Goal: Information Seeking & Learning: Learn about a topic

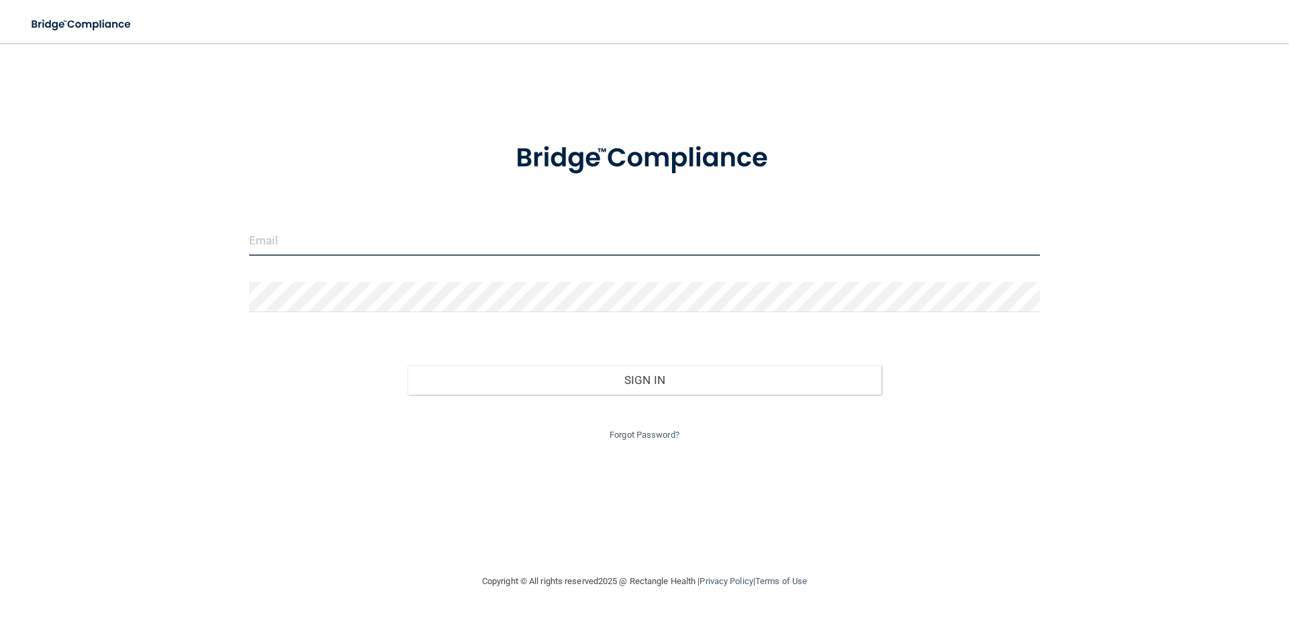
click at [403, 244] on input "email" at bounding box center [644, 241] width 791 height 30
type input "[EMAIL_ADDRESS][DOMAIN_NAME]"
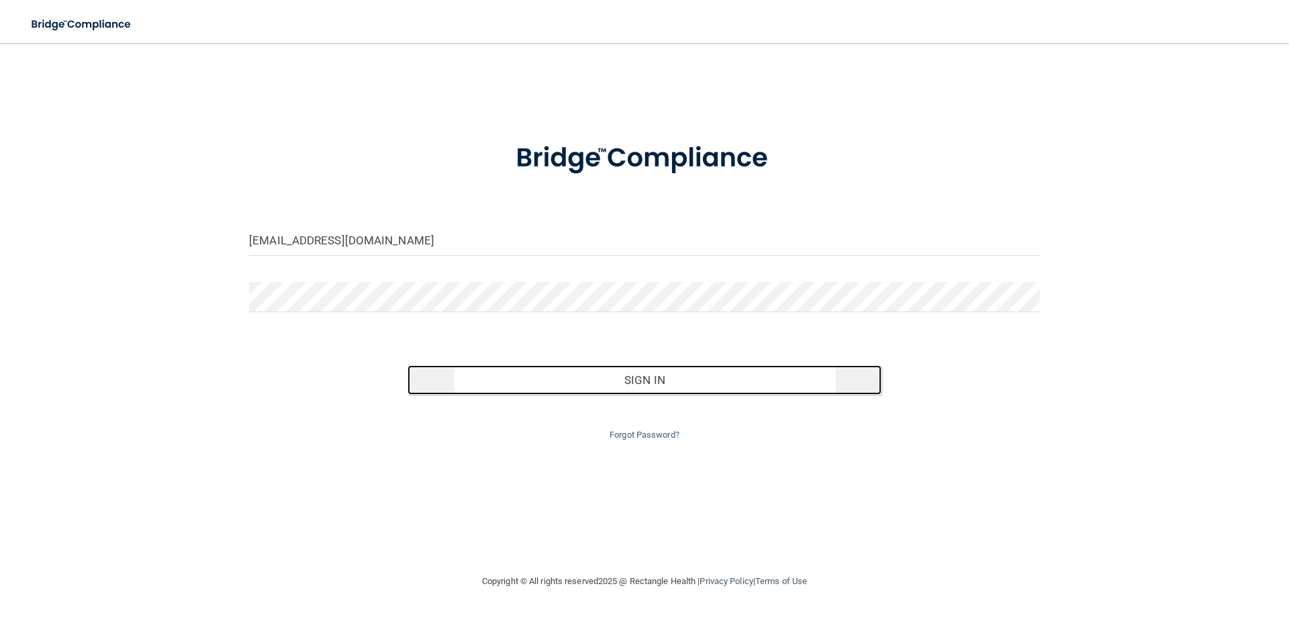
click at [677, 386] on button "Sign In" at bounding box center [644, 380] width 475 height 30
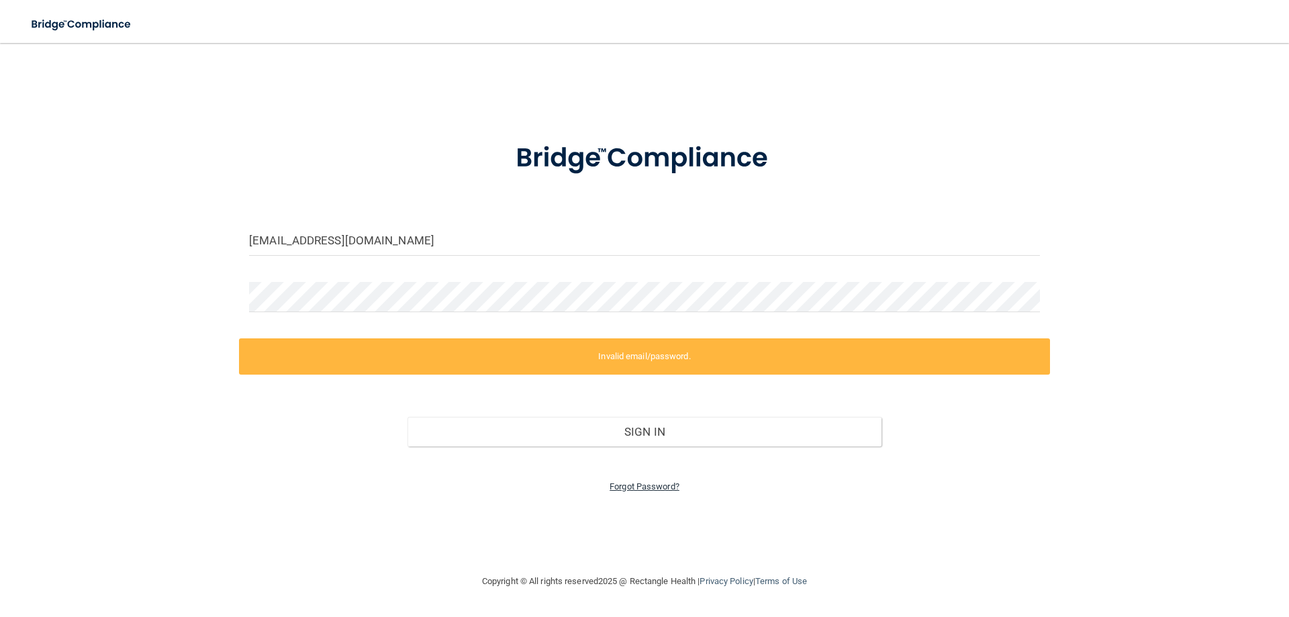
click at [664, 487] on link "Forgot Password?" at bounding box center [644, 486] width 70 height 10
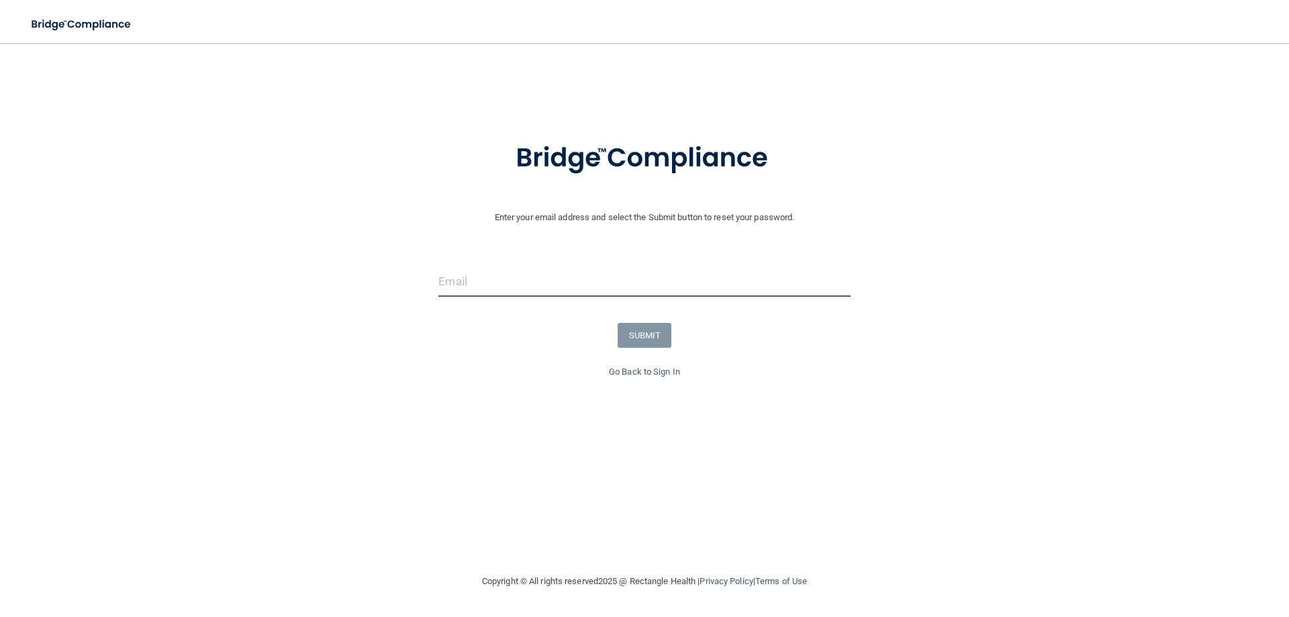
click at [526, 276] on input "email" at bounding box center [643, 281] width 411 height 30
type input "[EMAIL_ADDRESS][DOMAIN_NAME]"
click at [656, 343] on button "SUBMIT" at bounding box center [645, 335] width 54 height 25
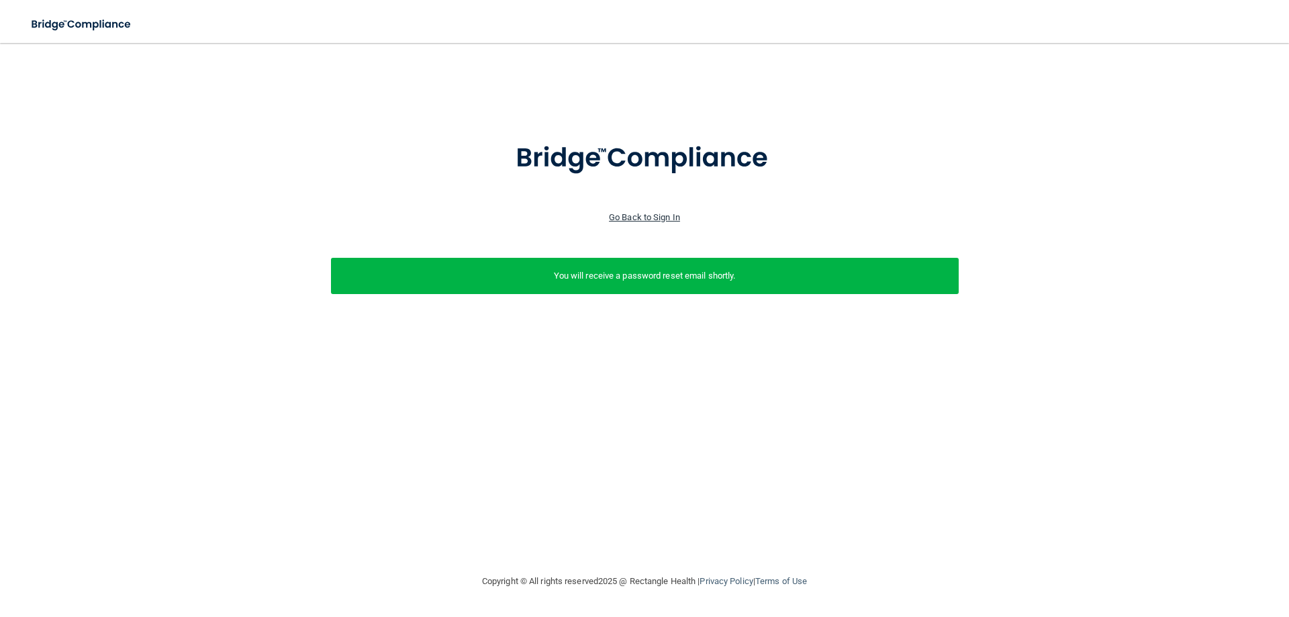
click at [654, 217] on link "Go Back to Sign In" at bounding box center [644, 217] width 71 height 10
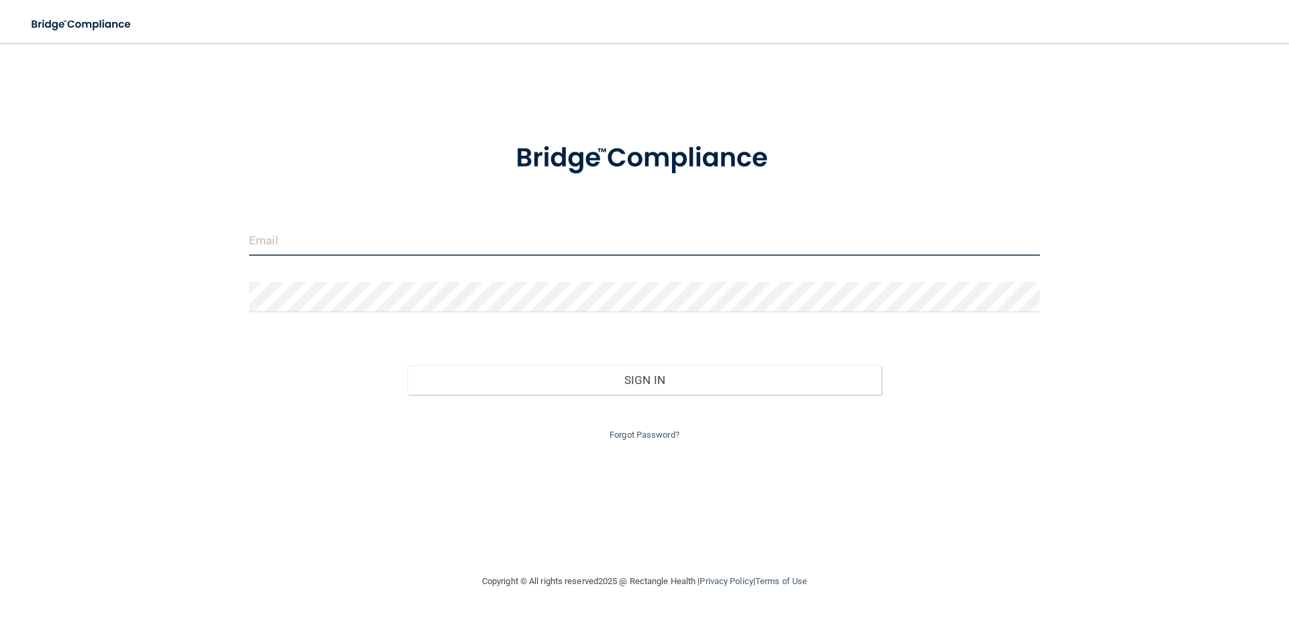
type input "carrieray46@gmail.com"
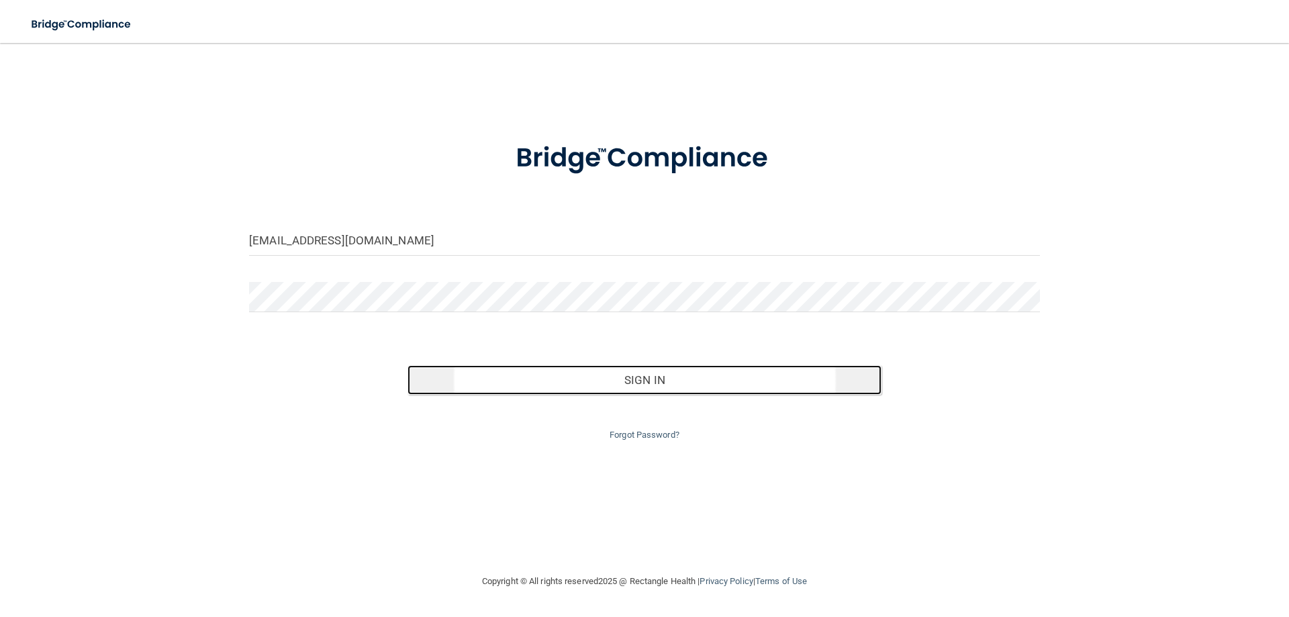
click at [633, 374] on button "Sign In" at bounding box center [644, 380] width 475 height 30
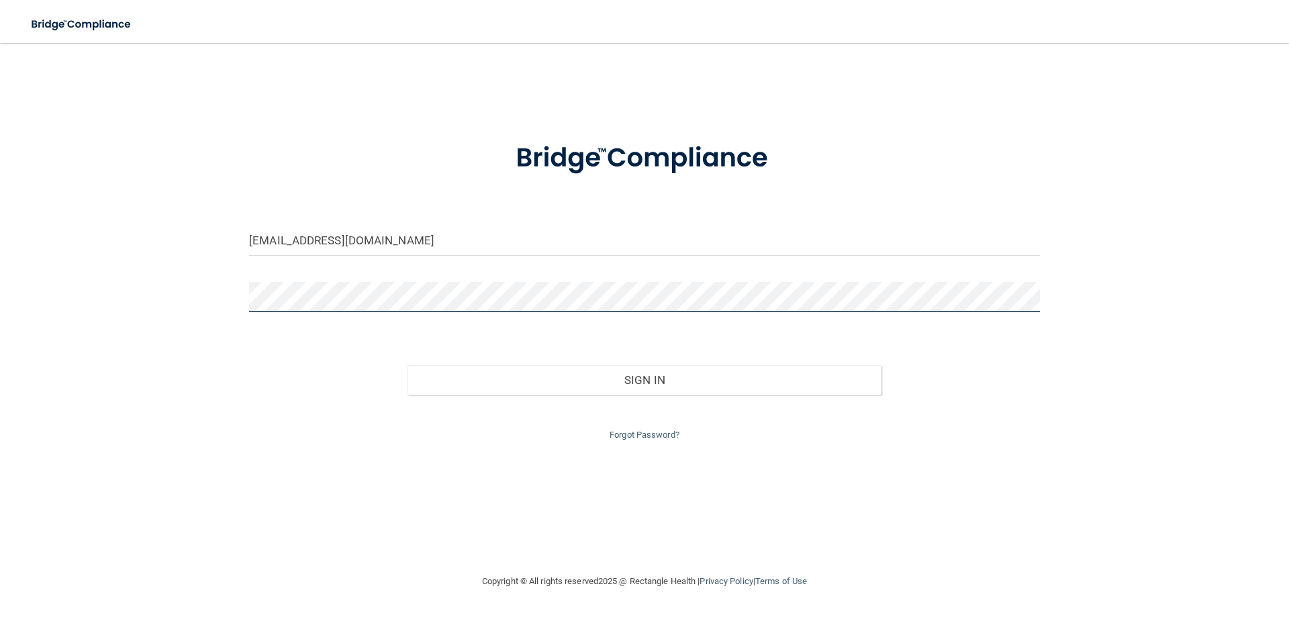
click at [407, 365] on button "Sign In" at bounding box center [644, 380] width 475 height 30
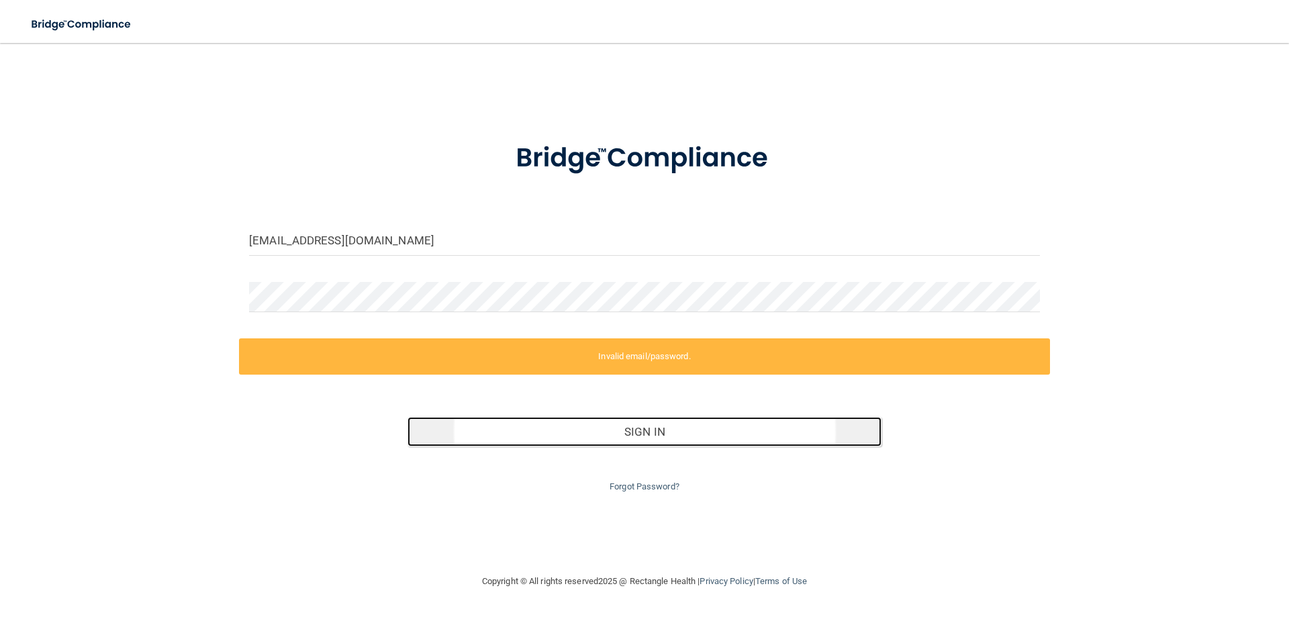
click at [648, 426] on button "Sign In" at bounding box center [644, 432] width 475 height 30
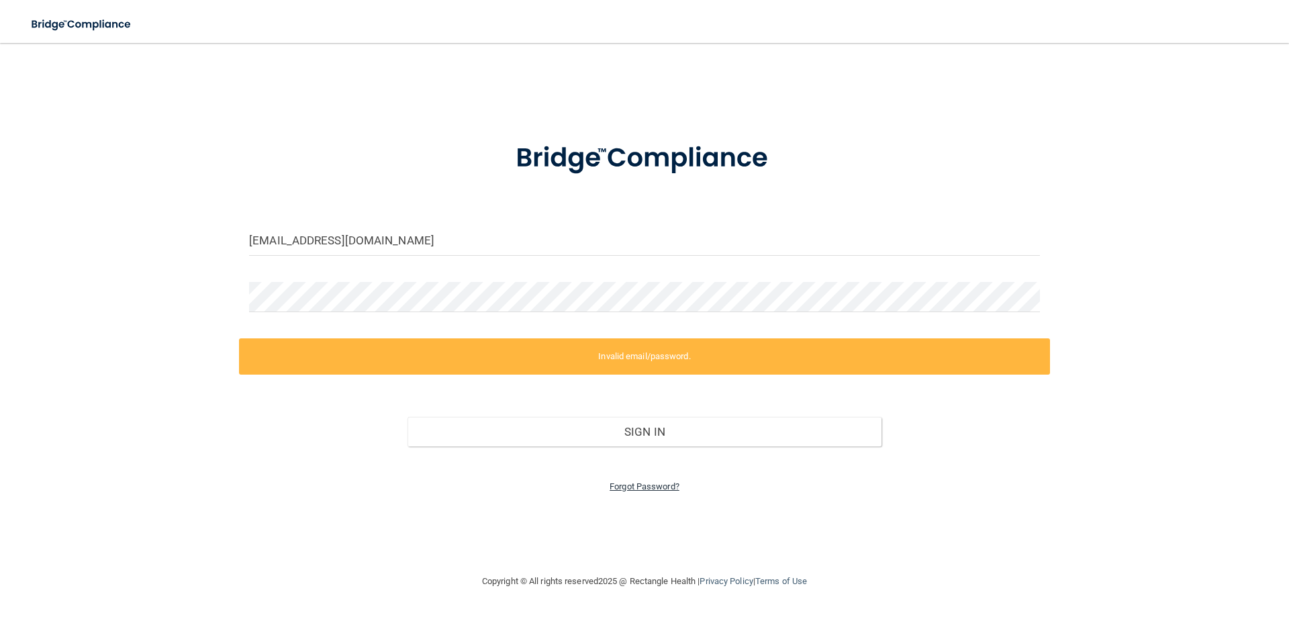
click at [656, 483] on link "Forgot Password?" at bounding box center [644, 486] width 70 height 10
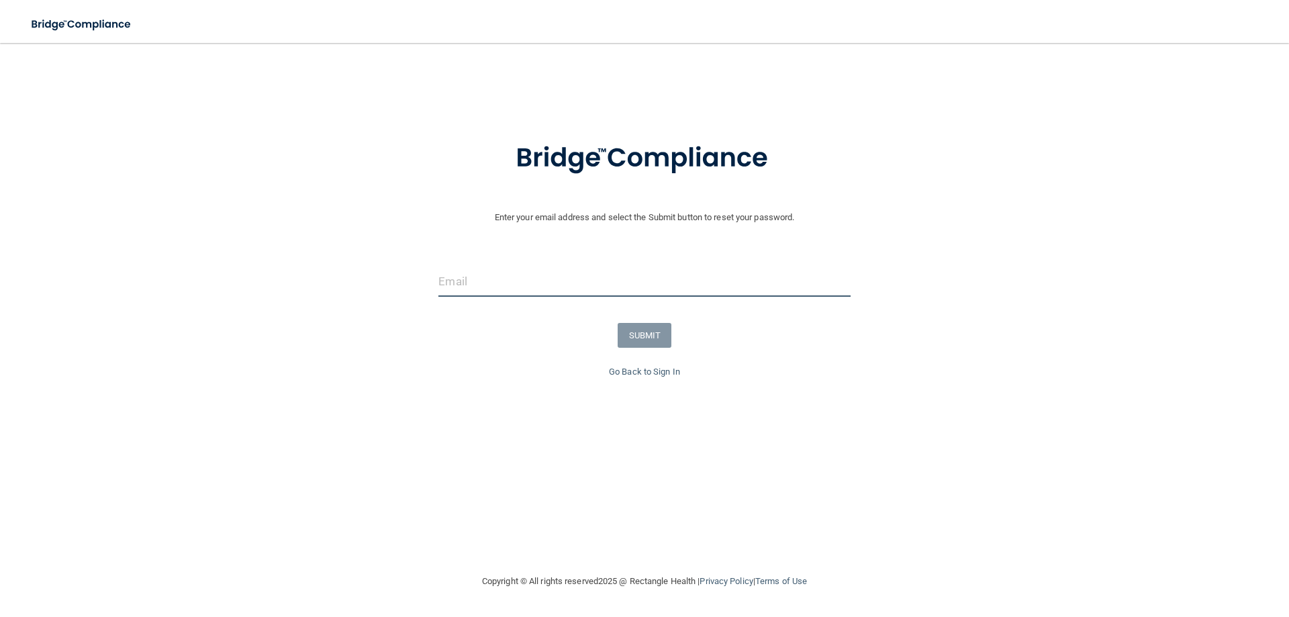
click at [540, 281] on input "email" at bounding box center [643, 281] width 411 height 30
type input "carrieray46@gmail.com"
click at [636, 336] on button "SUBMIT" at bounding box center [645, 335] width 54 height 25
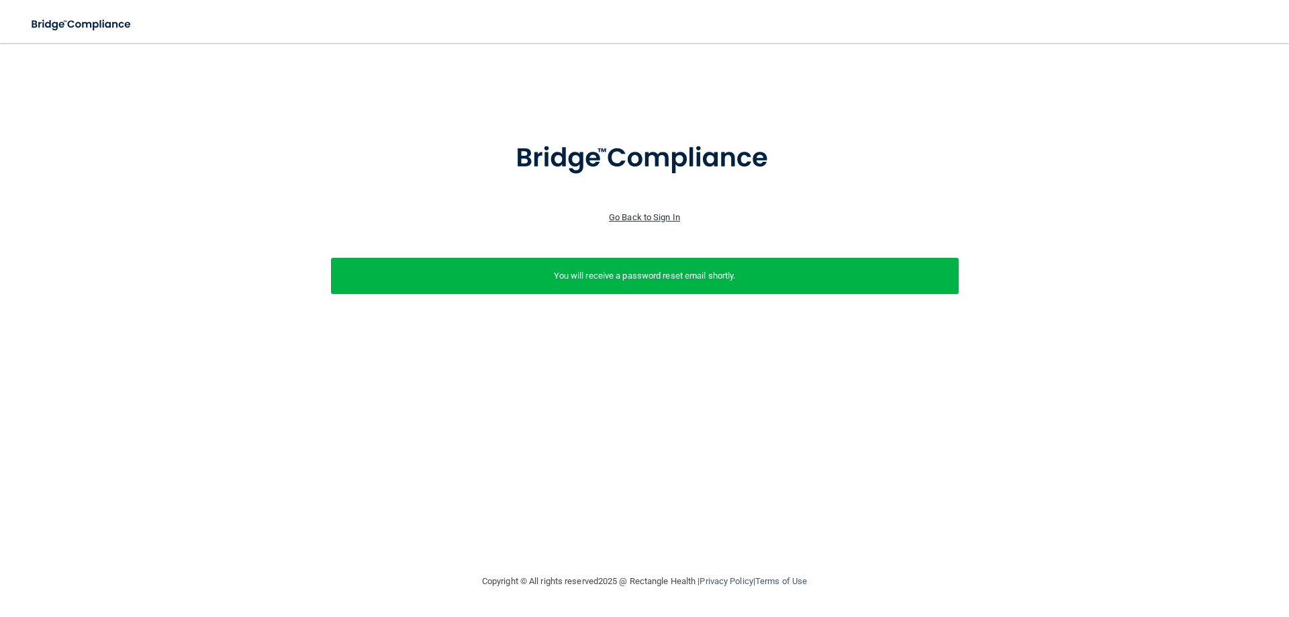
click at [661, 217] on link "Go Back to Sign In" at bounding box center [644, 217] width 71 height 10
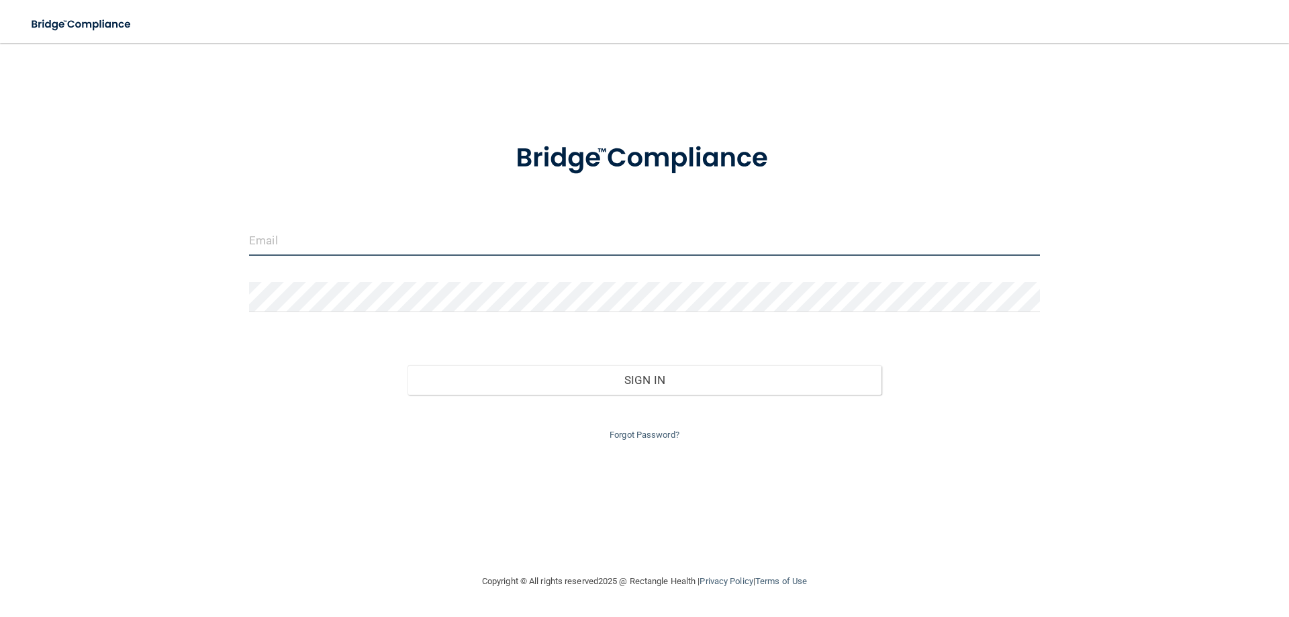
type input "carrieray46@gmail.com"
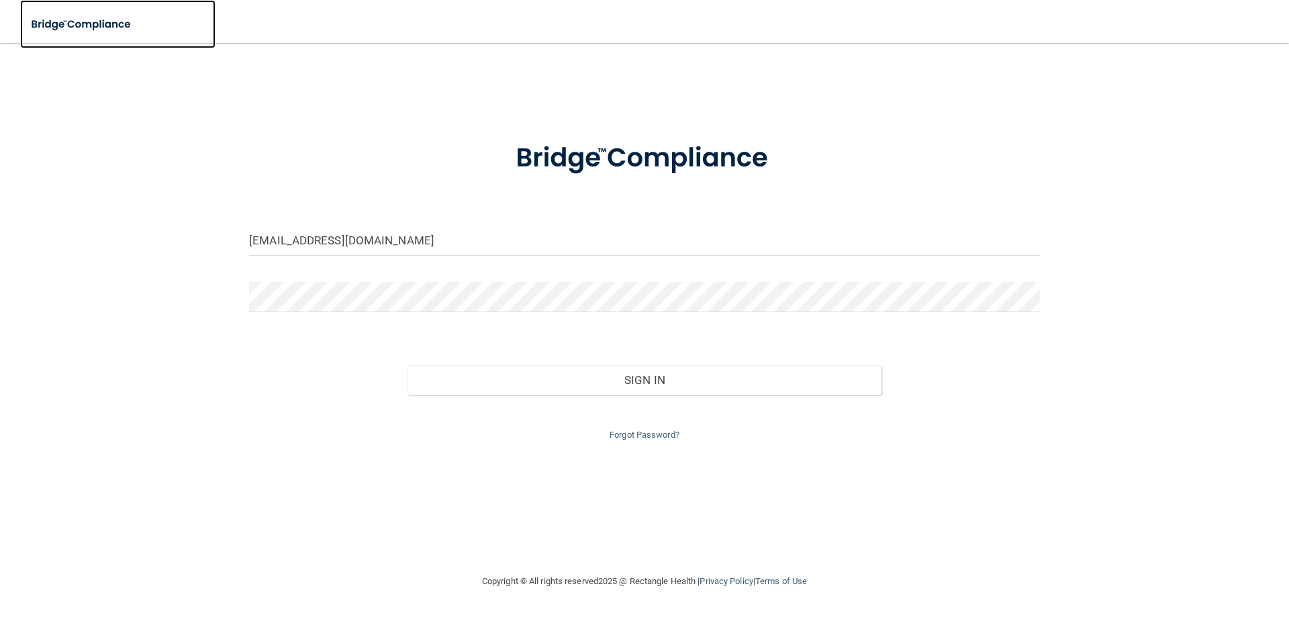
click at [111, 21] on img at bounding box center [82, 25] width 124 height 28
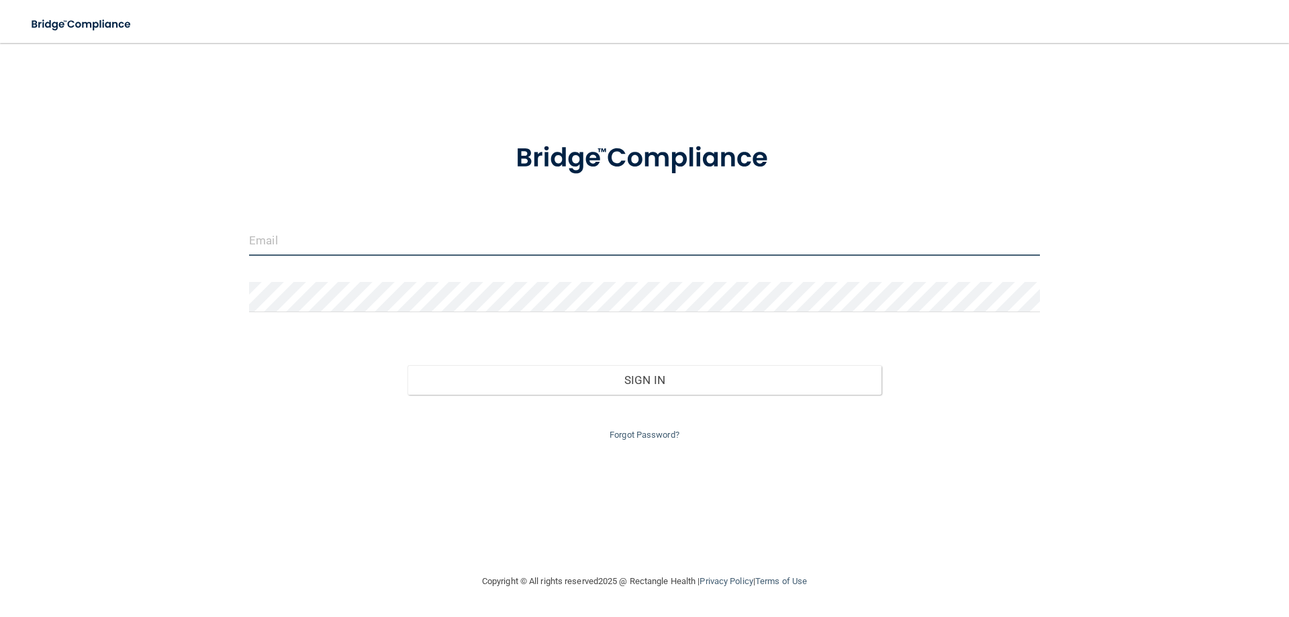
type input "carrieray46@gmail.com"
type input "[EMAIL_ADDRESS][DOMAIN_NAME]"
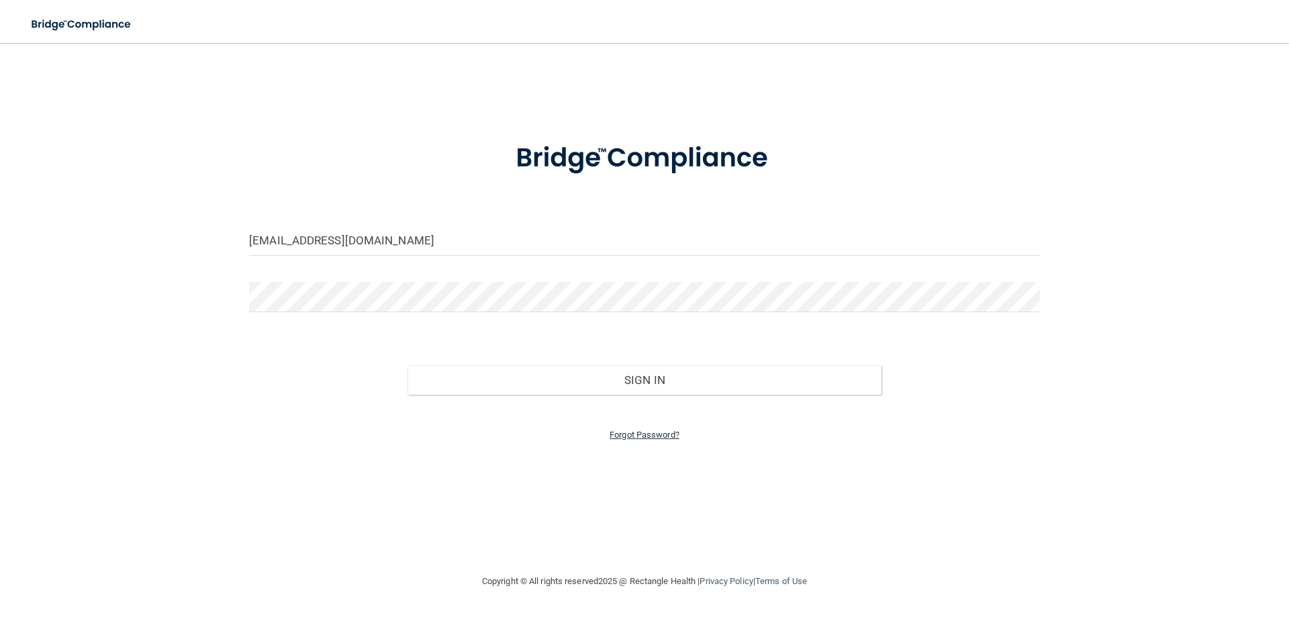
click at [656, 438] on link "Forgot Password?" at bounding box center [644, 435] width 70 height 10
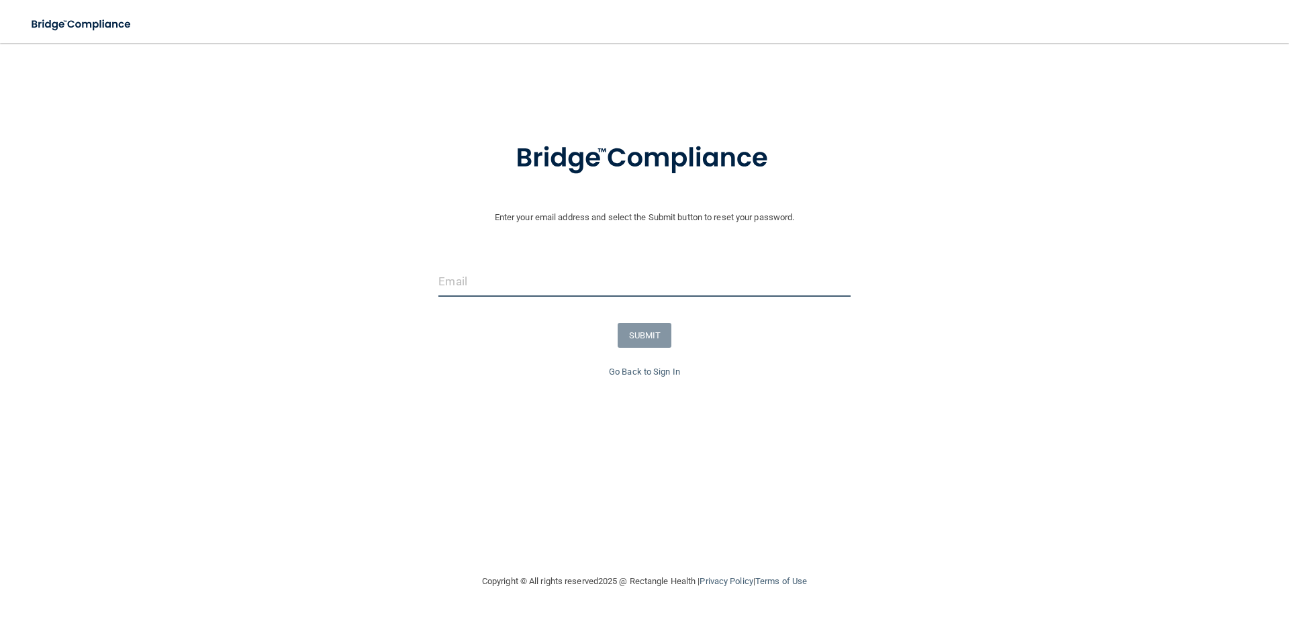
click at [570, 293] on input "email" at bounding box center [643, 281] width 411 height 30
type input "carrie@burgesscenter.com"
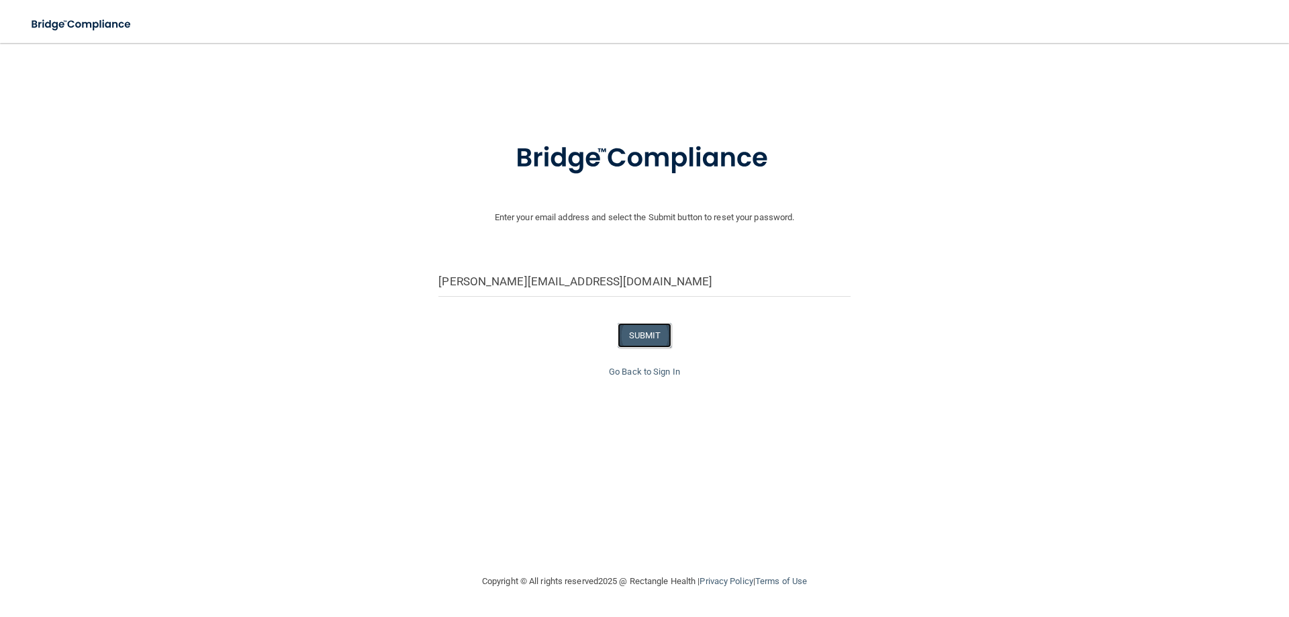
click at [650, 334] on button "SUBMIT" at bounding box center [645, 335] width 54 height 25
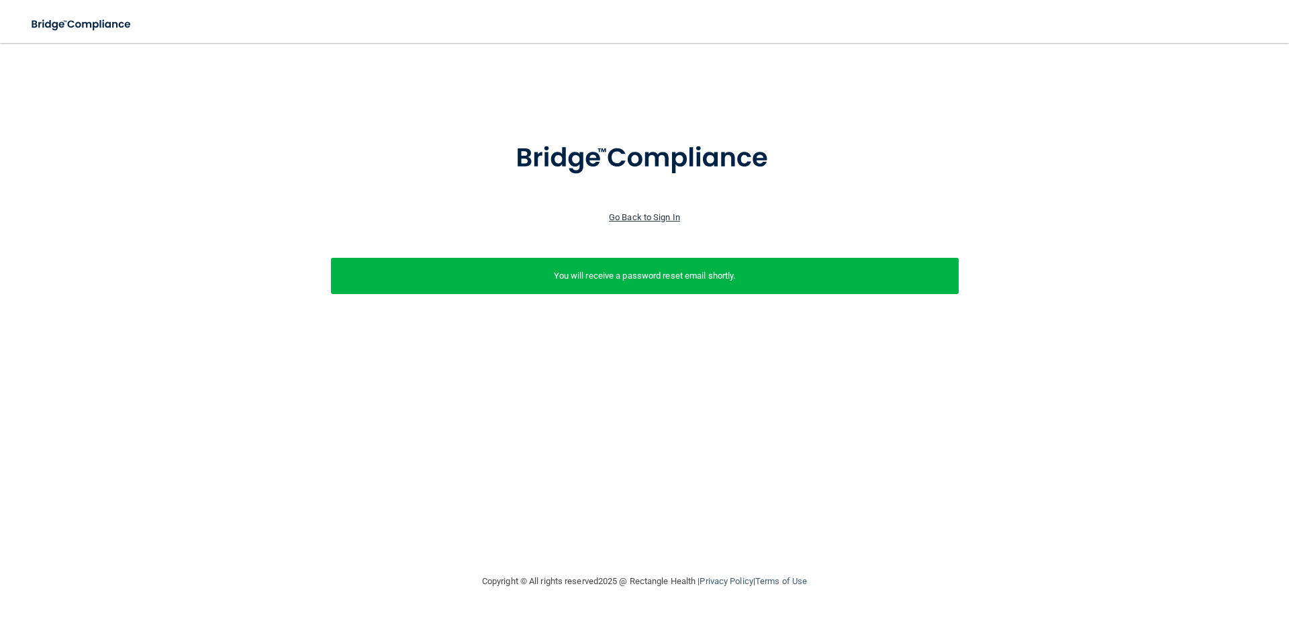
click at [632, 214] on link "Go Back to Sign In" at bounding box center [644, 217] width 71 height 10
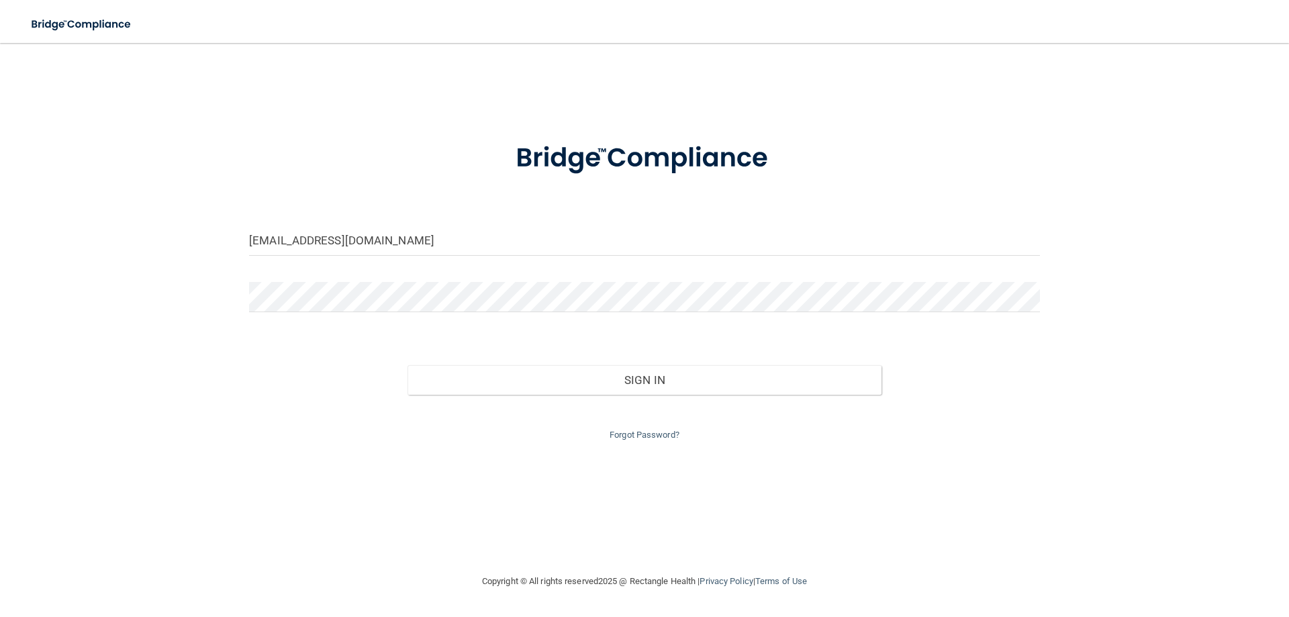
click at [815, 456] on div "carrieray46@gmail.com Invalid email/password. You don't have permission to acce…" at bounding box center [644, 307] width 1235 height 503
type input "[EMAIL_ADDRESS][DOMAIN_NAME]"
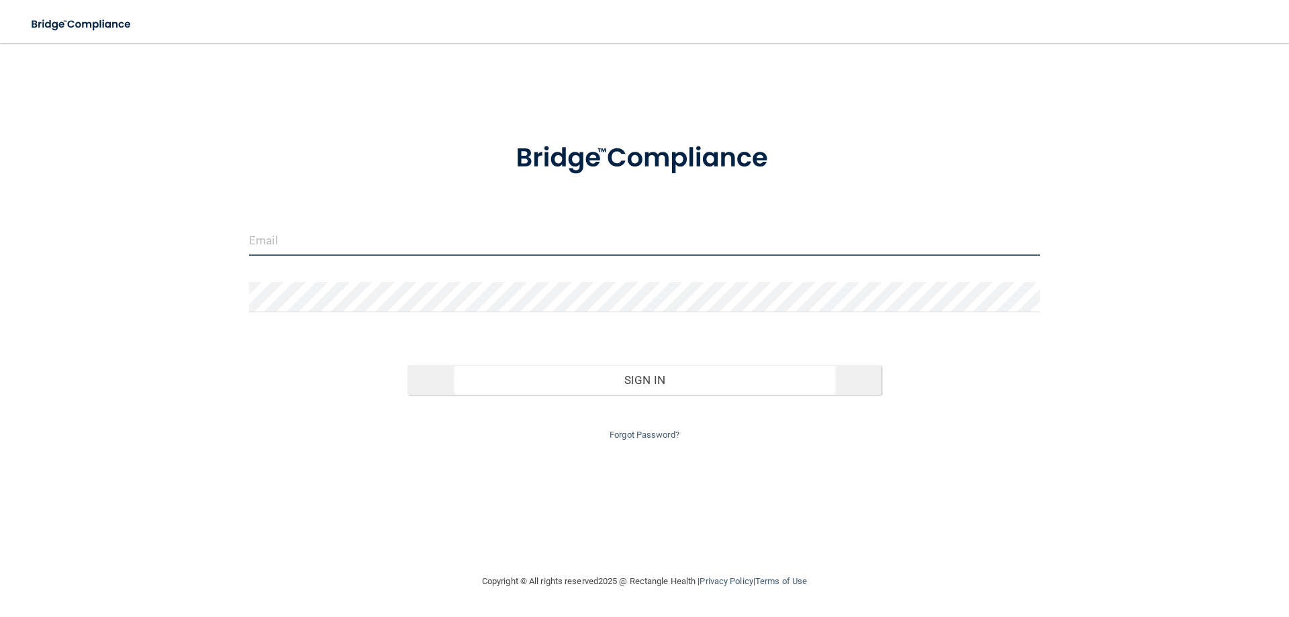
type input "[EMAIL_ADDRESS][DOMAIN_NAME]"
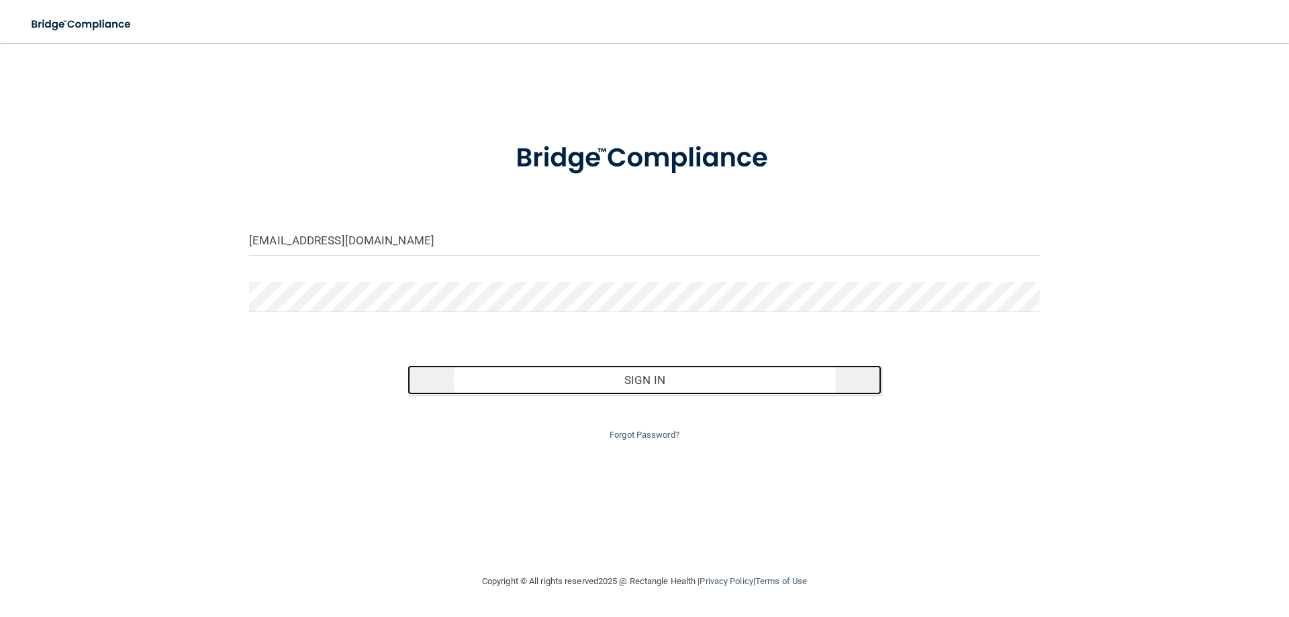
click at [650, 377] on button "Sign In" at bounding box center [644, 380] width 475 height 30
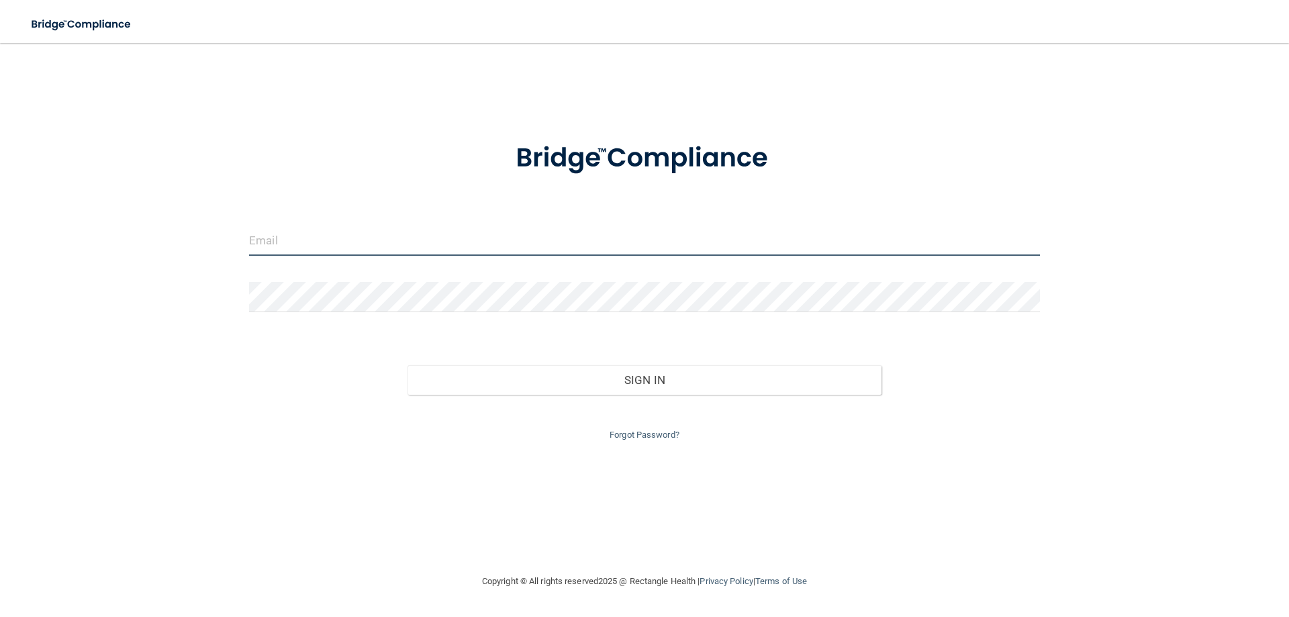
type input "[EMAIL_ADDRESS][DOMAIN_NAME]"
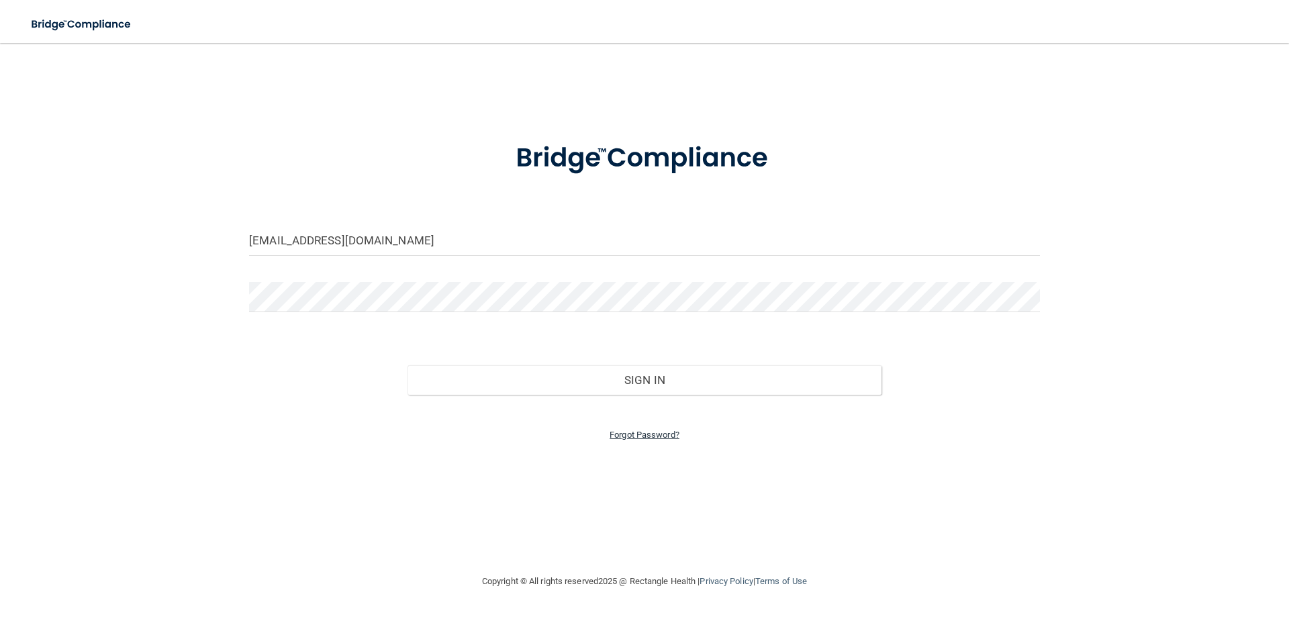
click at [631, 434] on link "Forgot Password?" at bounding box center [644, 435] width 70 height 10
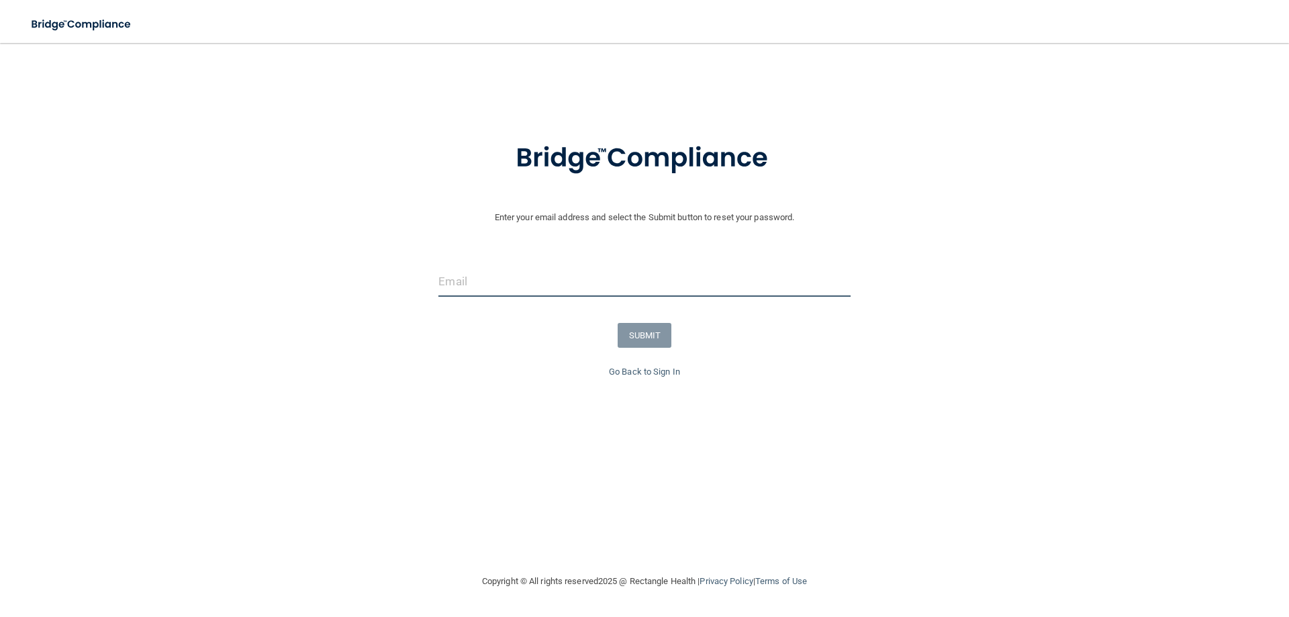
click at [540, 285] on input "email" at bounding box center [643, 281] width 411 height 30
type input "carrieray46@gmail.com"
click at [653, 335] on button "SUBMIT" at bounding box center [645, 335] width 54 height 25
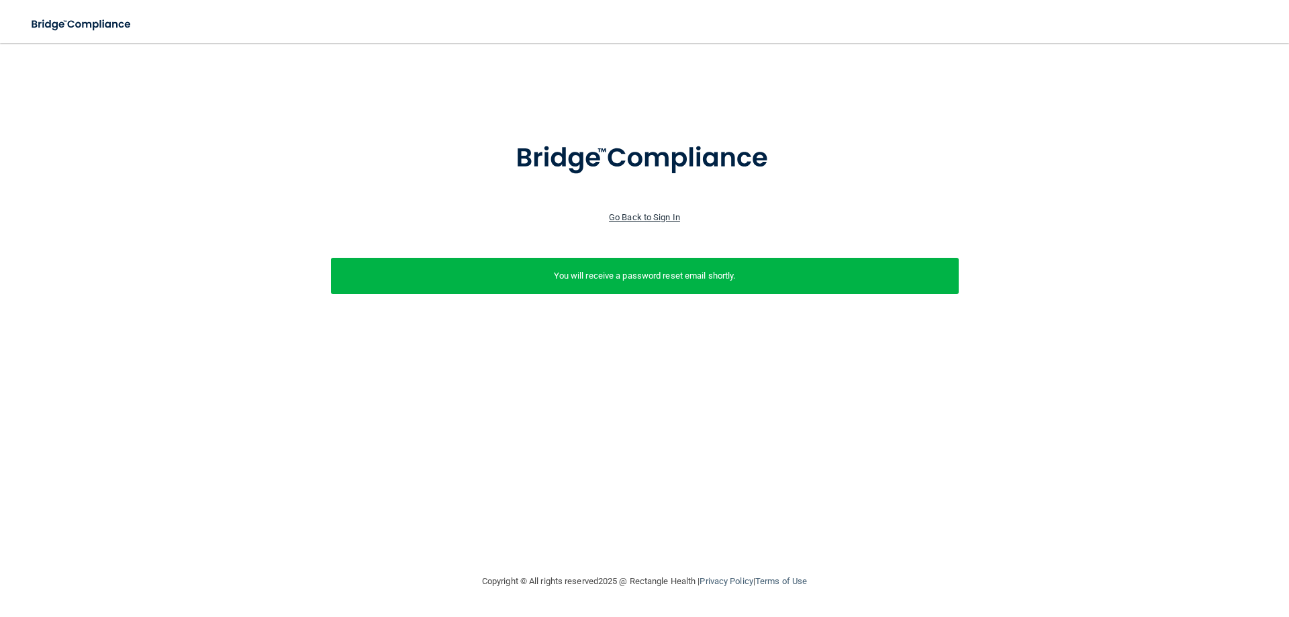
click at [663, 217] on link "Go Back to Sign In" at bounding box center [644, 217] width 71 height 10
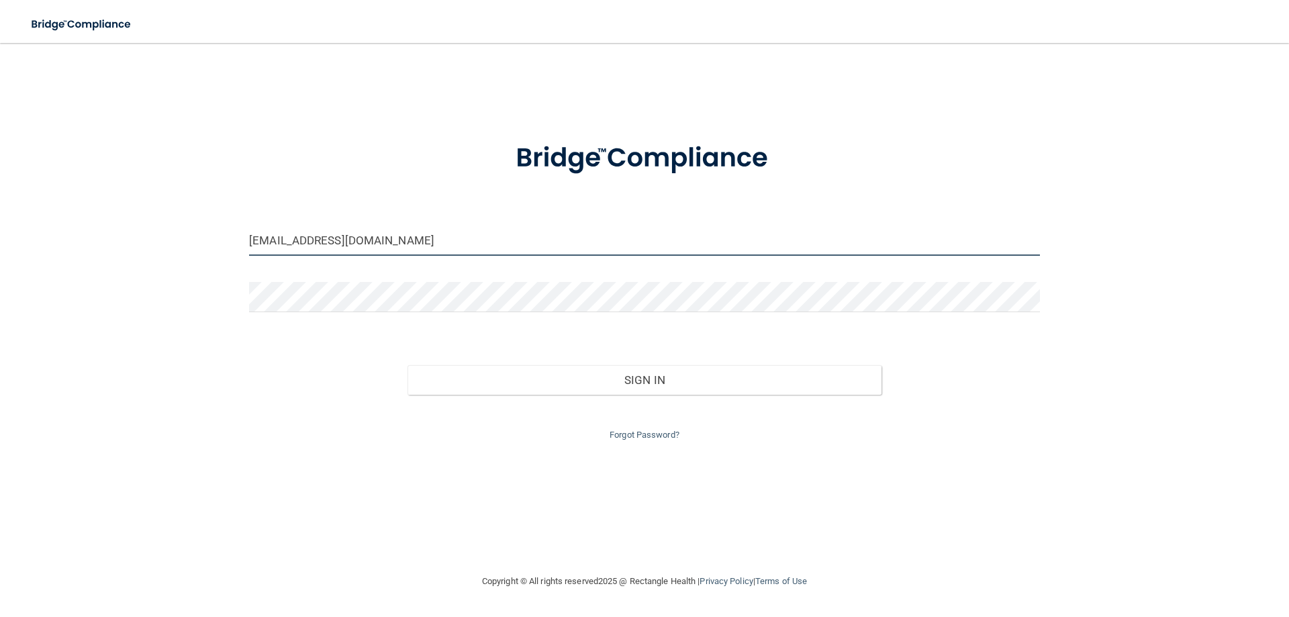
drag, startPoint x: 419, startPoint y: 243, endPoint x: 186, endPoint y: 238, distance: 233.0
click at [186, 238] on div "carrieray46@gmail.com Invalid email/password. You don't have permission to acce…" at bounding box center [644, 307] width 1235 height 503
type input "[EMAIL_ADDRESS][DOMAIN_NAME]"
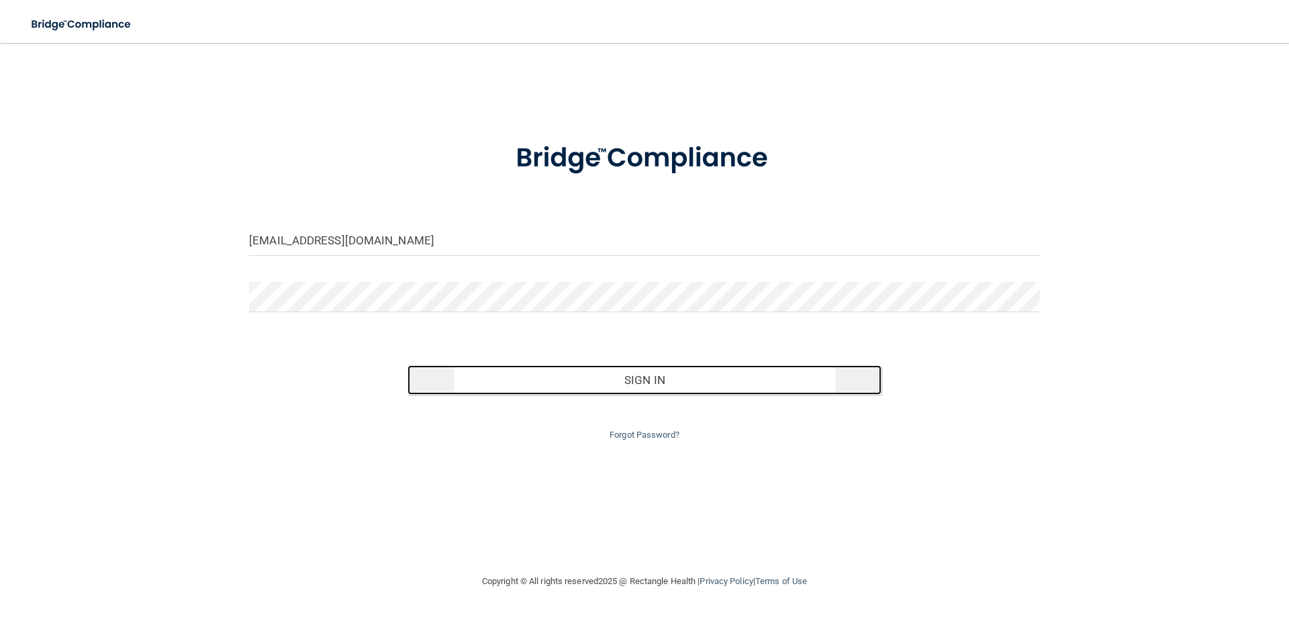
click at [635, 375] on button "Sign In" at bounding box center [644, 380] width 475 height 30
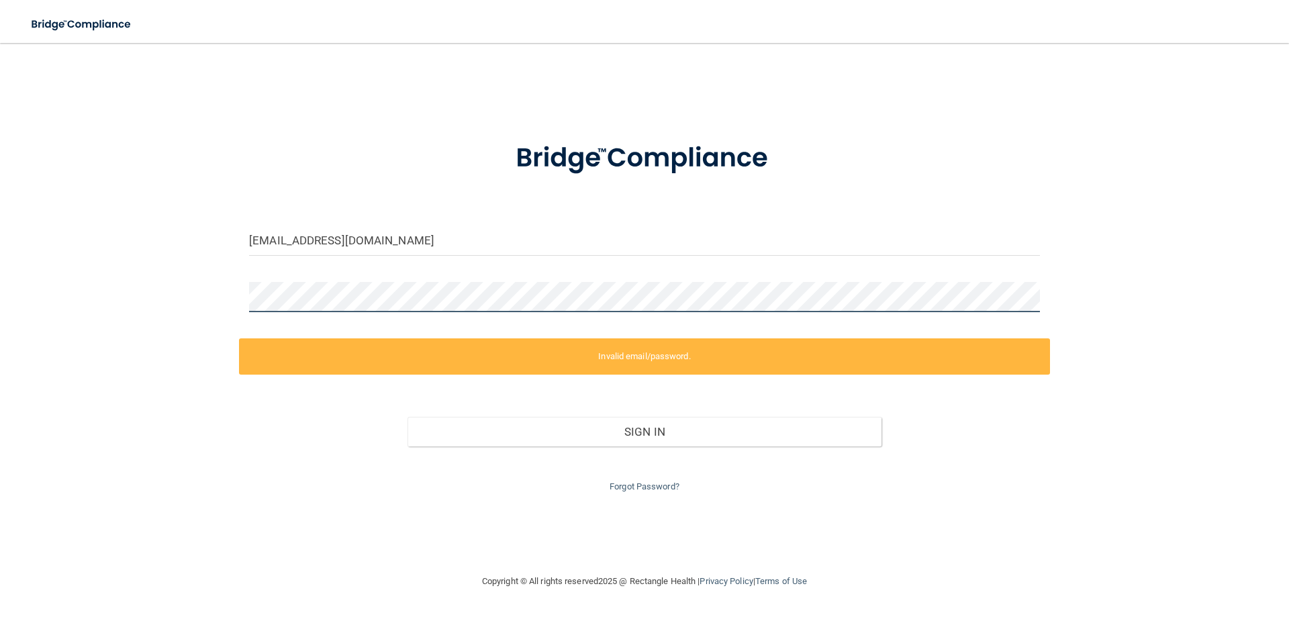
click at [236, 288] on div "carrieandnathan46@gmail.com Invalid email/password. You don't have permission t…" at bounding box center [644, 307] width 1235 height 503
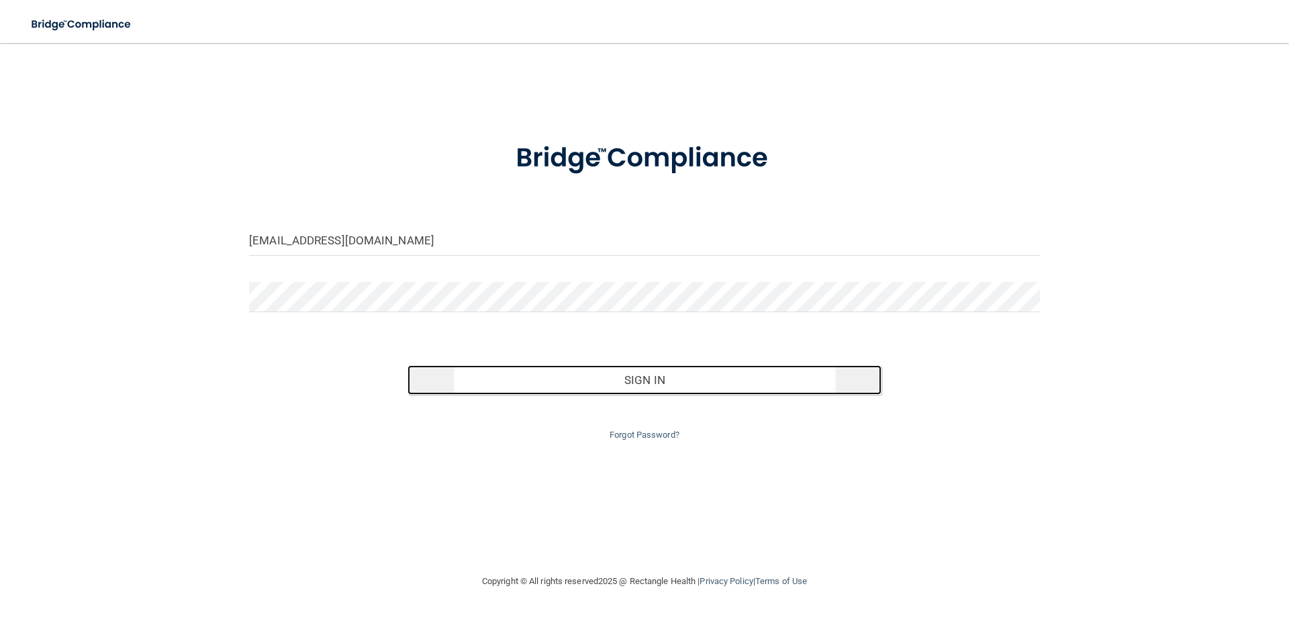
click at [634, 378] on button "Sign In" at bounding box center [644, 380] width 475 height 30
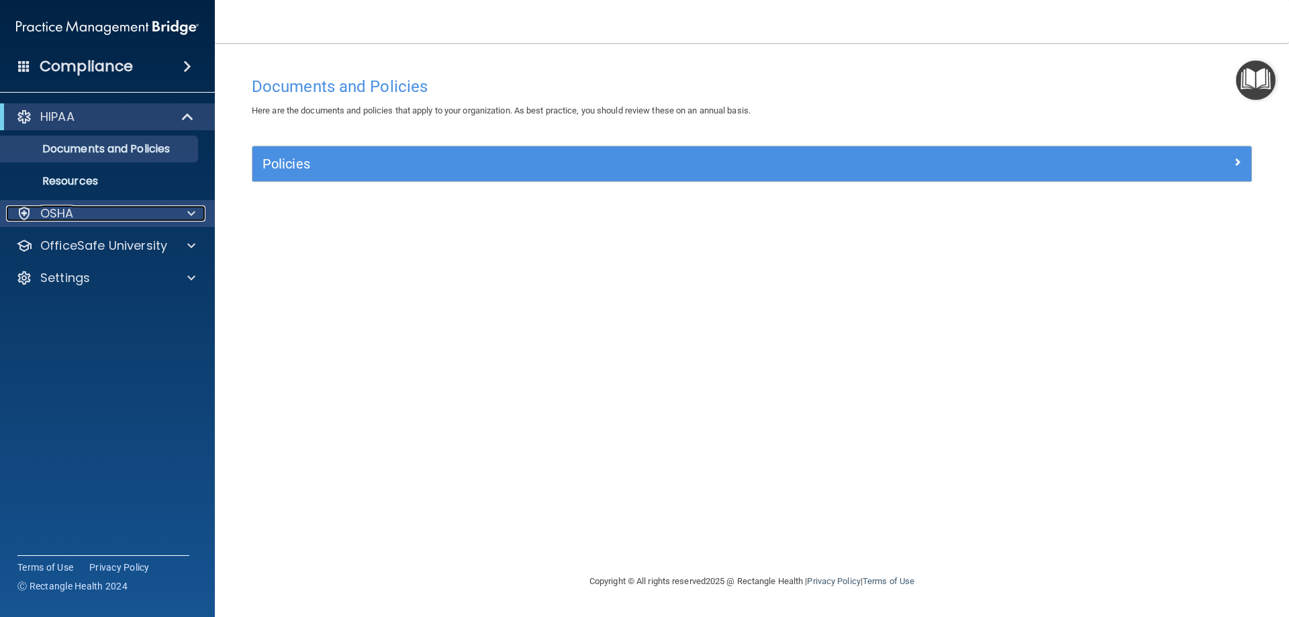
click at [121, 218] on div "OSHA" at bounding box center [89, 213] width 166 height 16
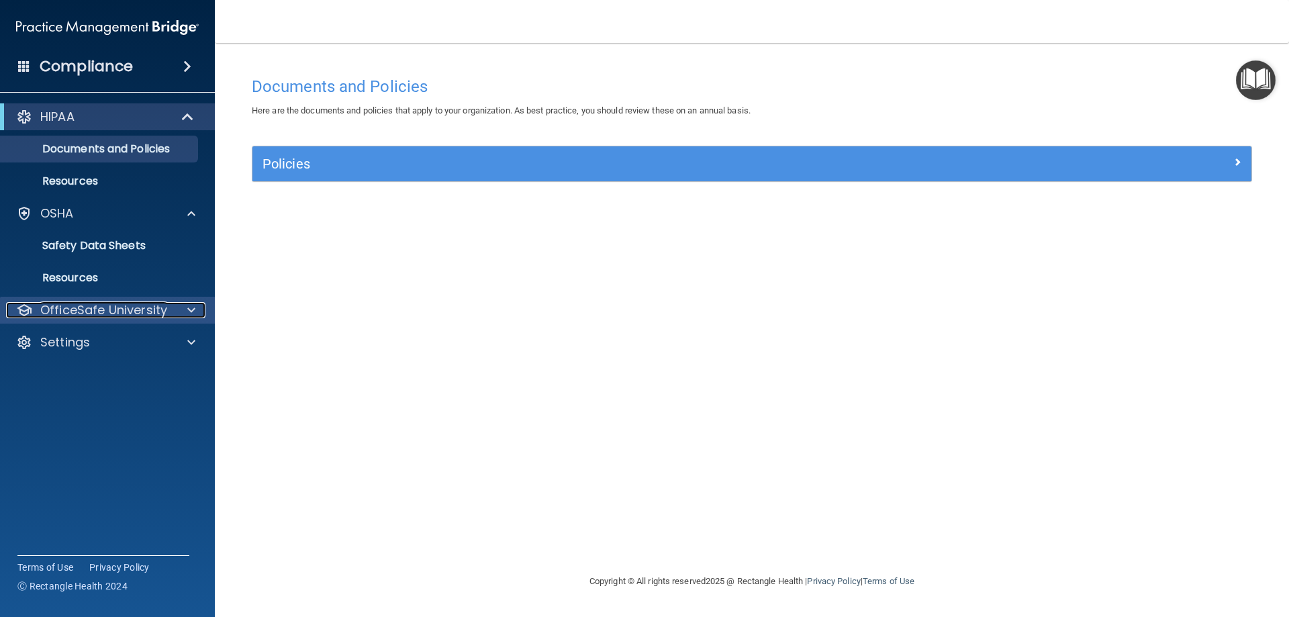
click at [130, 308] on p "OfficeSafe University" at bounding box center [103, 310] width 127 height 16
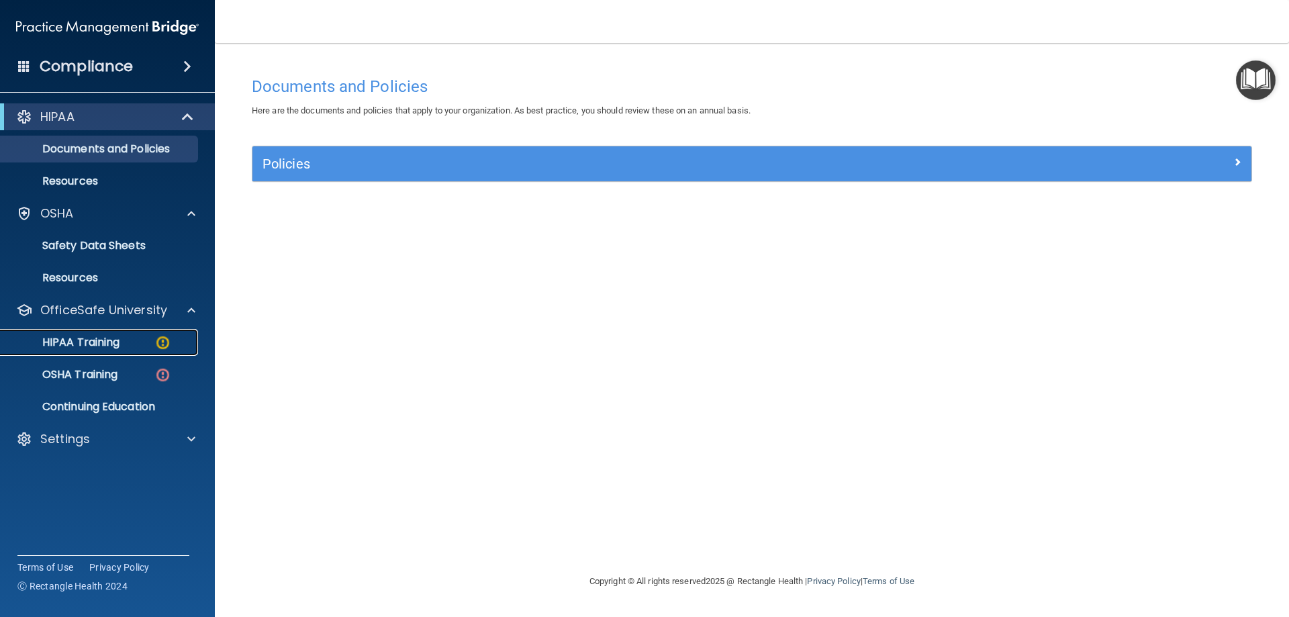
click at [122, 344] on div "HIPAA Training" at bounding box center [100, 342] width 183 height 13
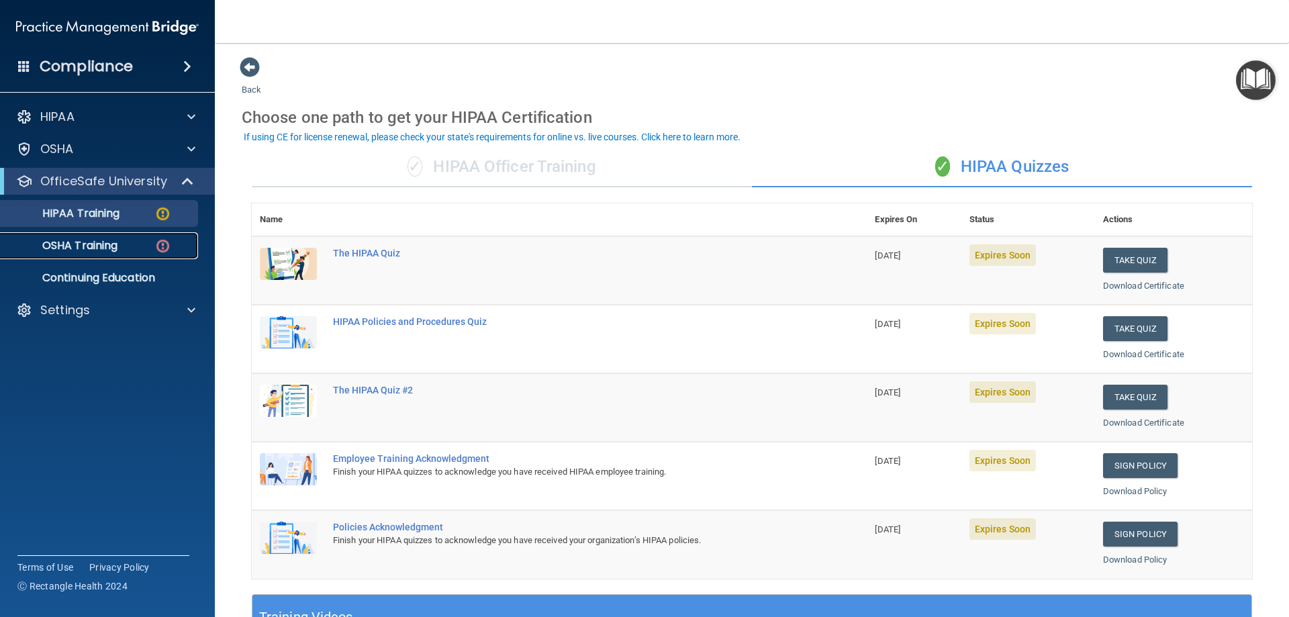
click at [79, 244] on p "OSHA Training" at bounding box center [63, 245] width 109 height 13
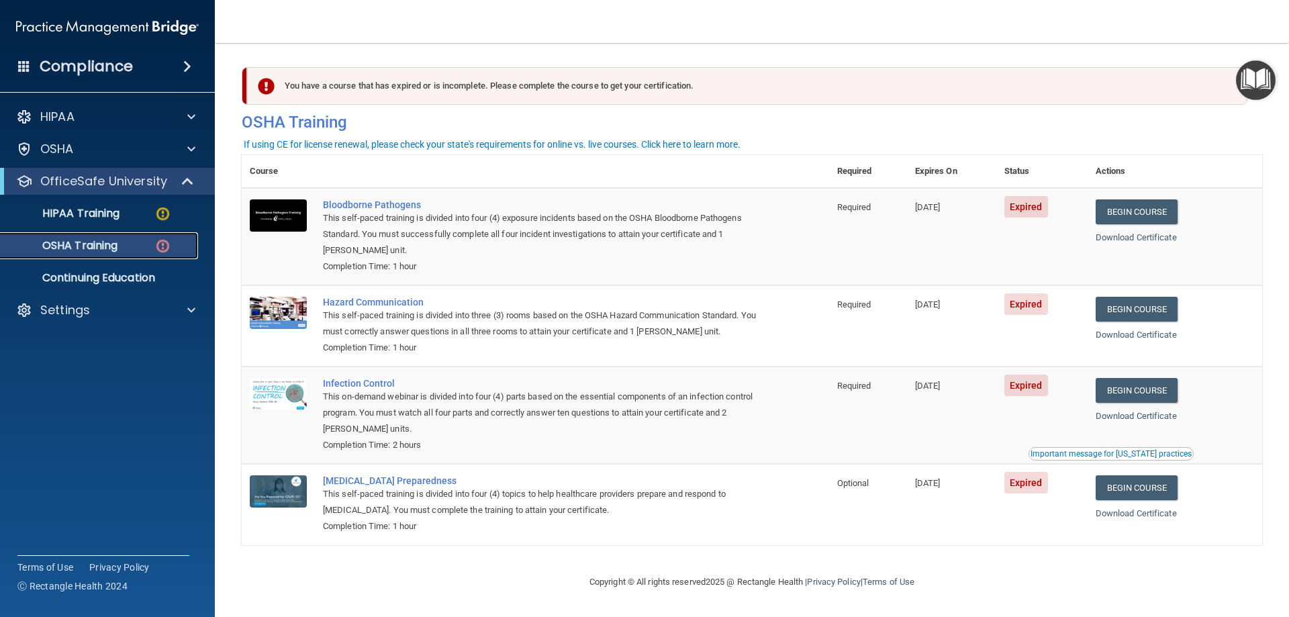
scroll to position [1, 0]
click at [1120, 209] on link "Begin Course" at bounding box center [1136, 211] width 82 height 25
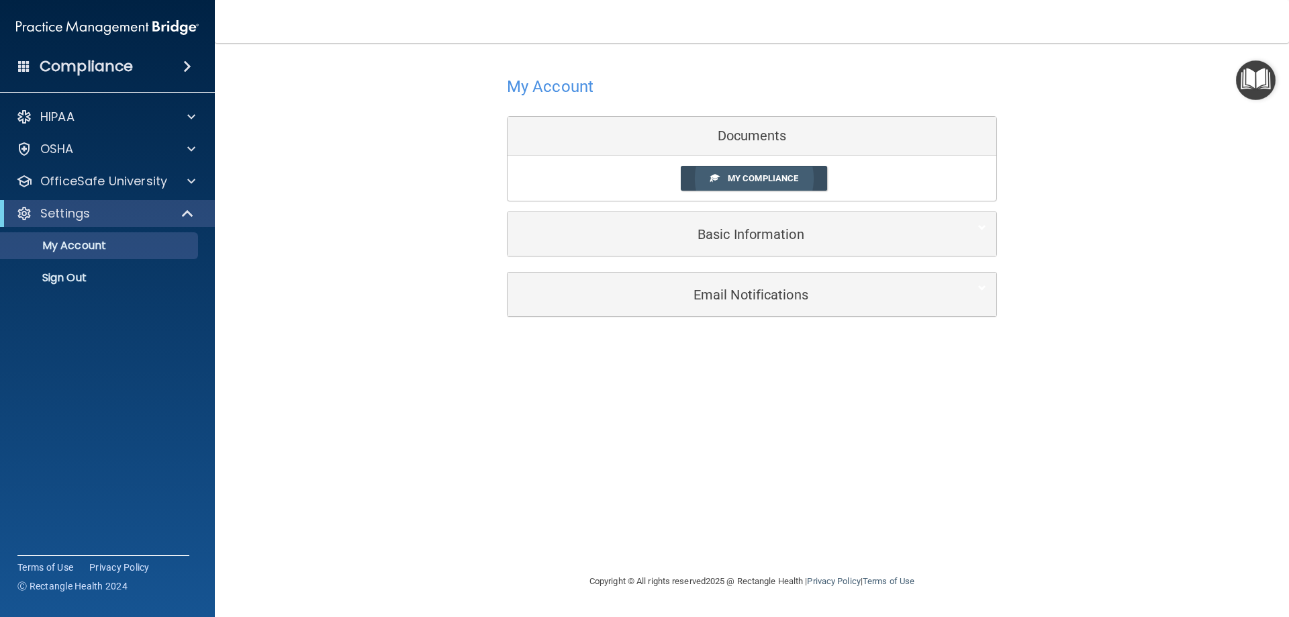
click at [758, 177] on span "My Compliance" at bounding box center [763, 178] width 70 height 10
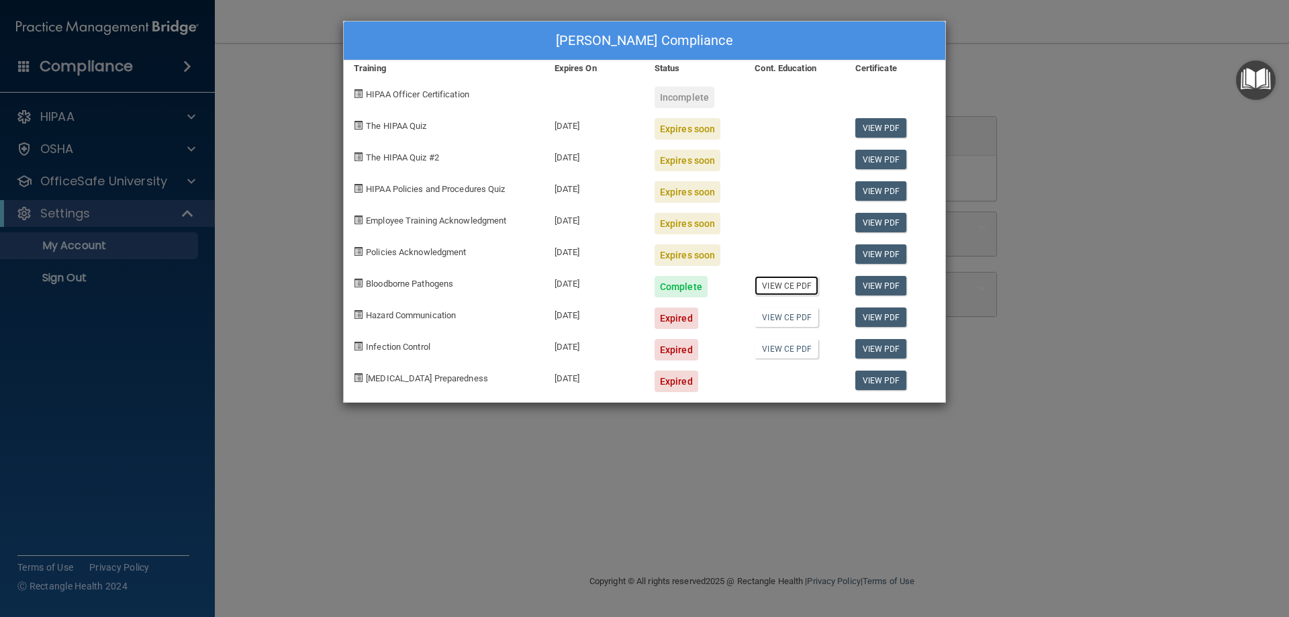
click at [777, 287] on link "View CE PDF" at bounding box center [786, 285] width 64 height 19
click at [1056, 109] on div "[PERSON_NAME] Compliance Training Expires On Status Cont. Education Certificate…" at bounding box center [644, 308] width 1289 height 617
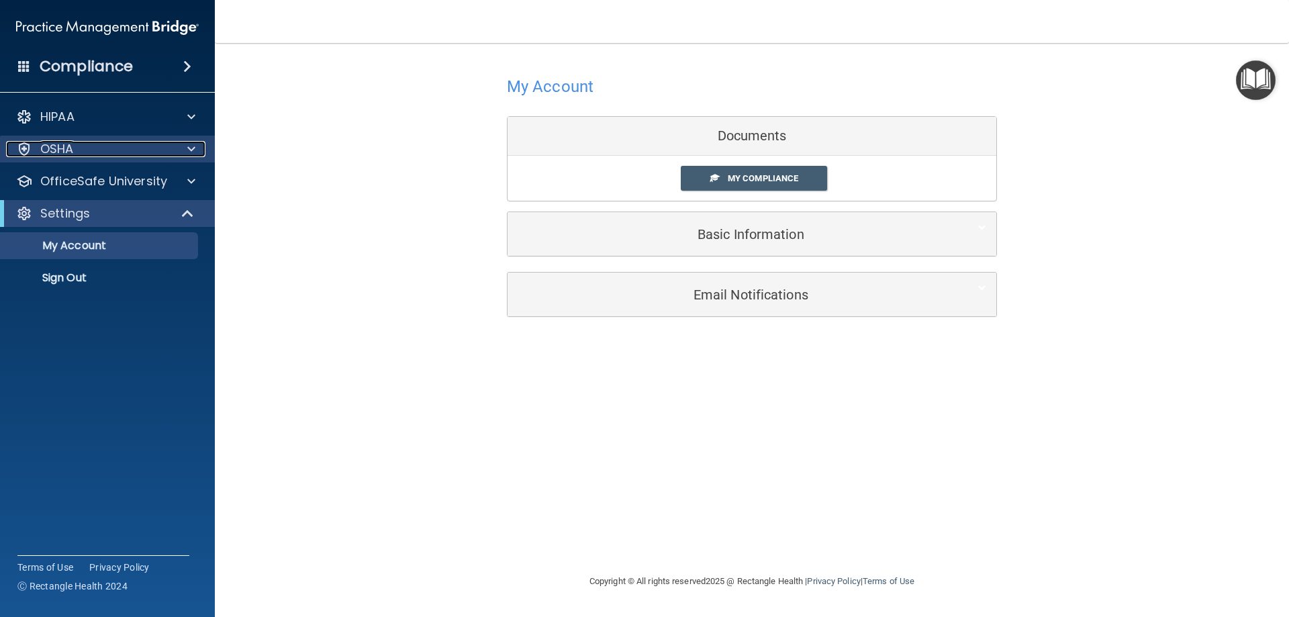
click at [95, 147] on div "OSHA" at bounding box center [89, 149] width 166 height 16
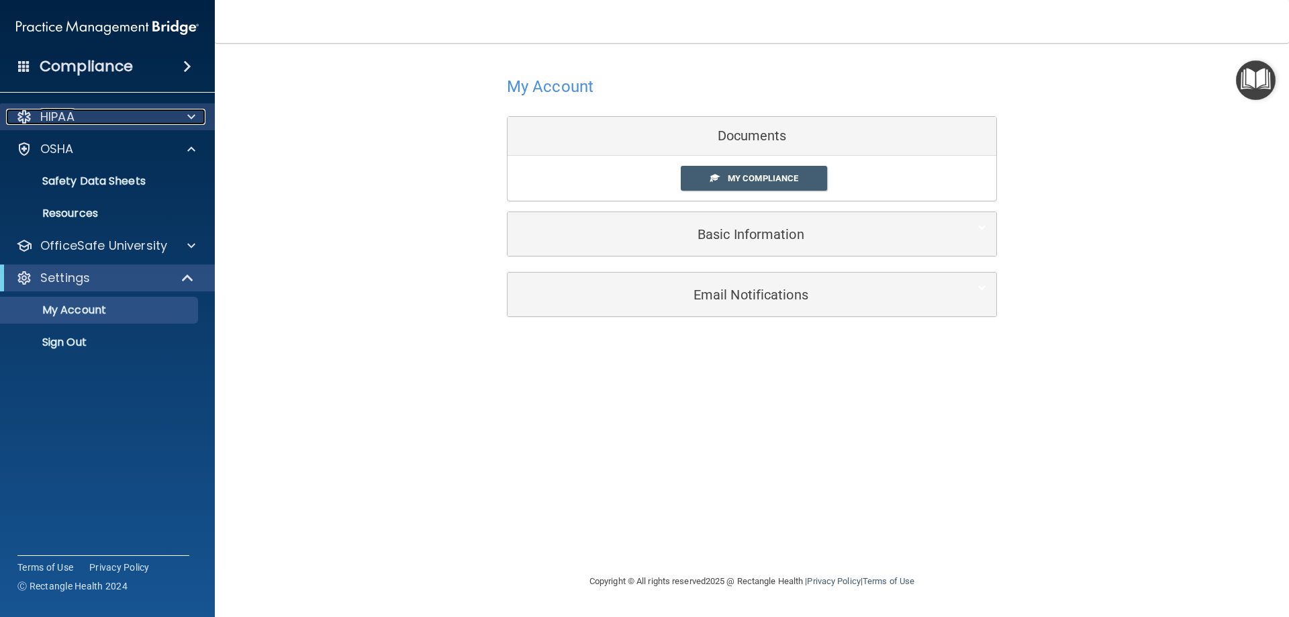
click at [99, 120] on div "HIPAA" at bounding box center [89, 117] width 166 height 16
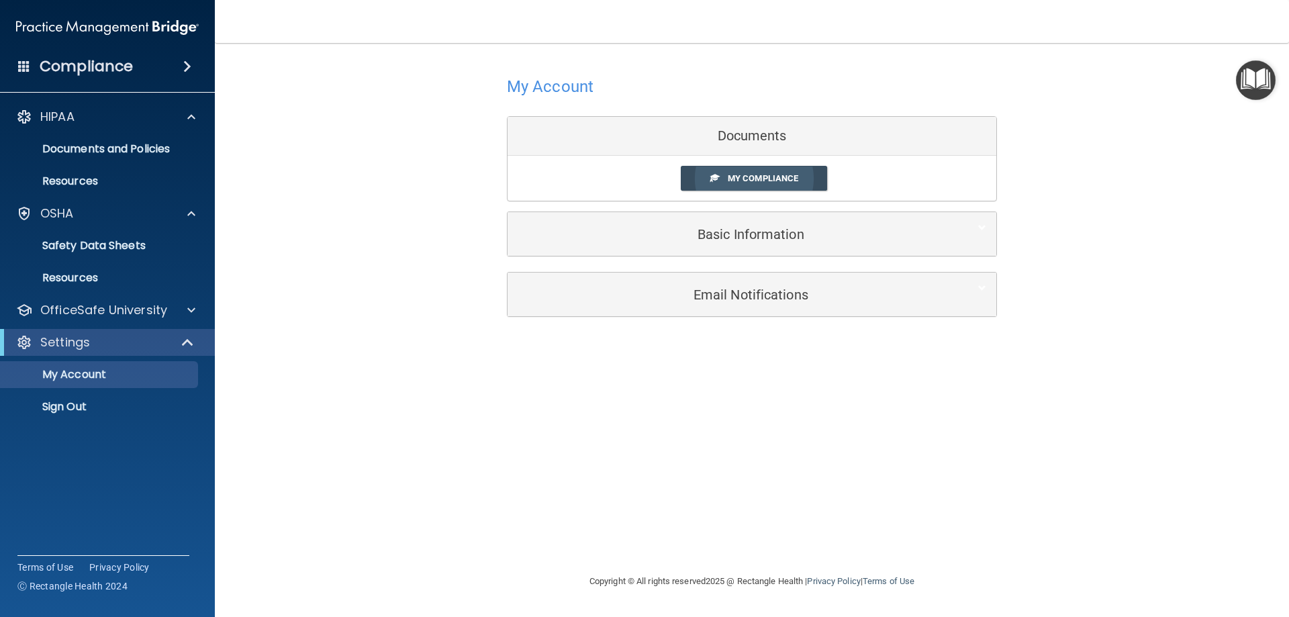
click at [728, 173] on span "My Compliance" at bounding box center [763, 178] width 70 height 10
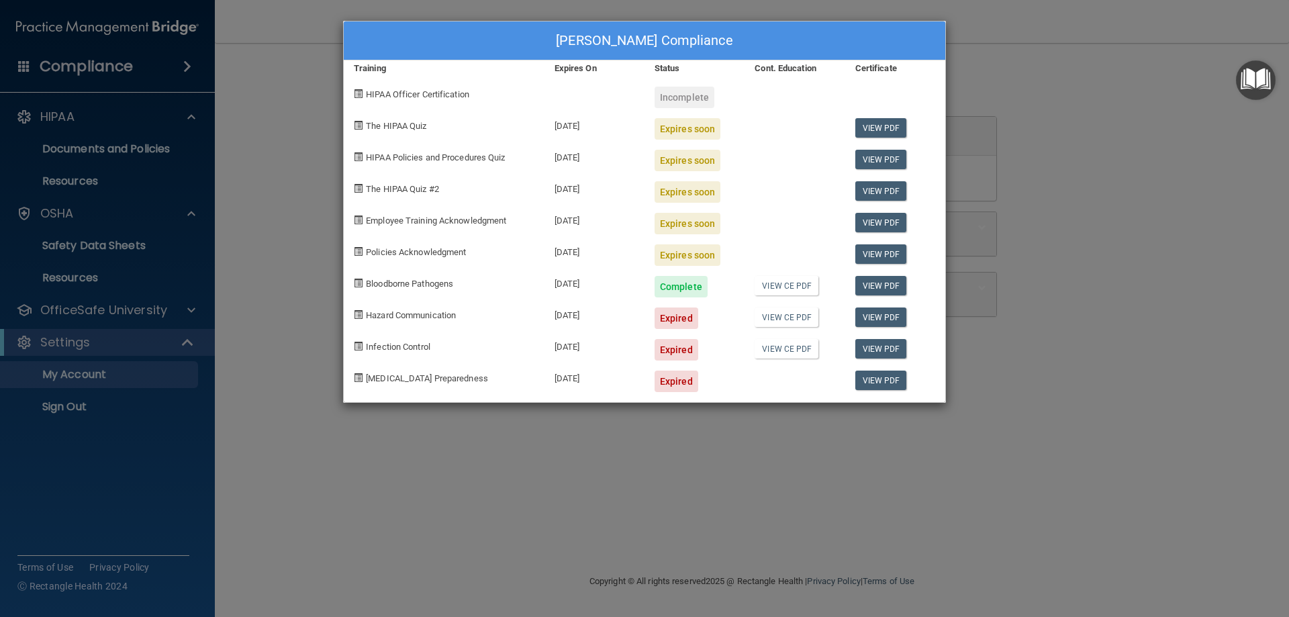
click at [456, 221] on span "Employee Training Acknowledgment" at bounding box center [436, 220] width 140 height 10
click at [1018, 152] on div "Carrie Ray's Compliance Training Expires On Status Cont. Education Certificate …" at bounding box center [644, 308] width 1289 height 617
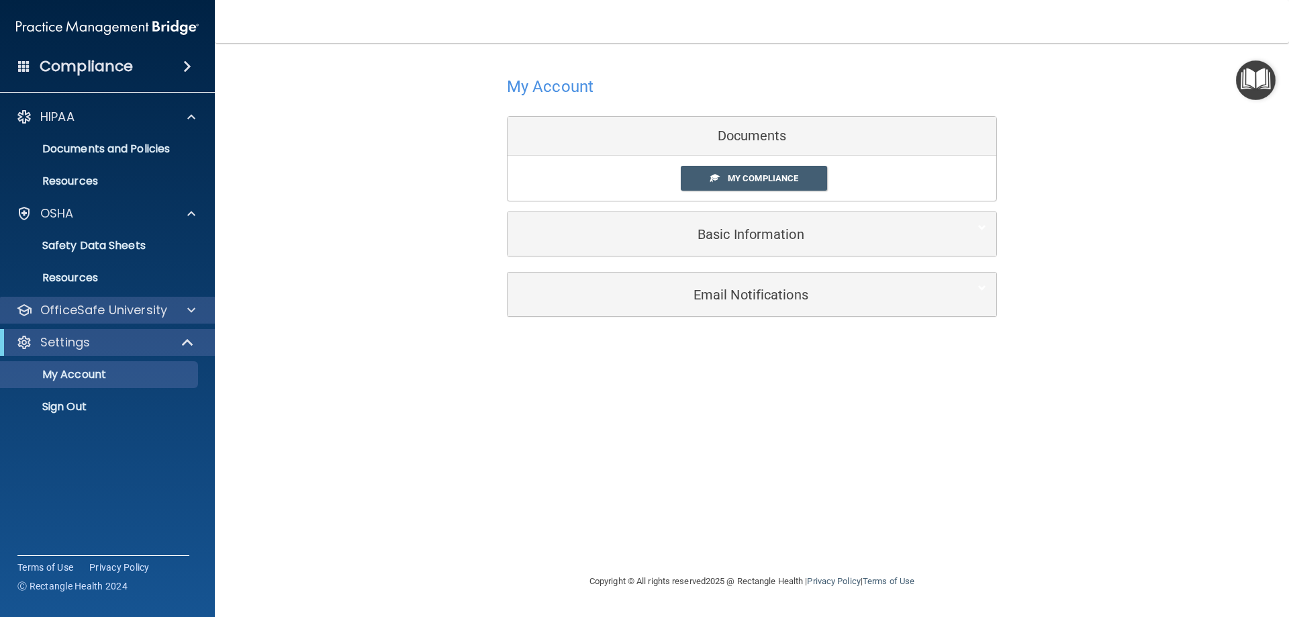
click at [147, 301] on div "OfficeSafe University" at bounding box center [107, 310] width 215 height 27
click at [191, 309] on span at bounding box center [191, 310] width 8 height 16
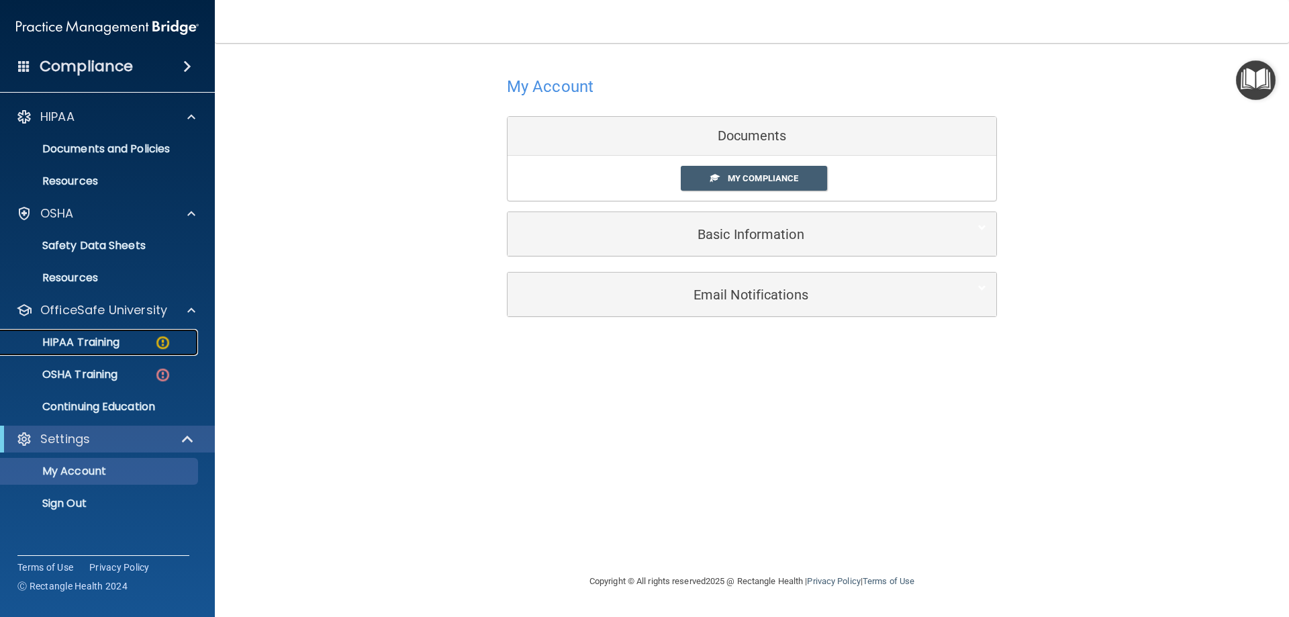
click at [154, 338] on div "HIPAA Training" at bounding box center [100, 342] width 183 height 13
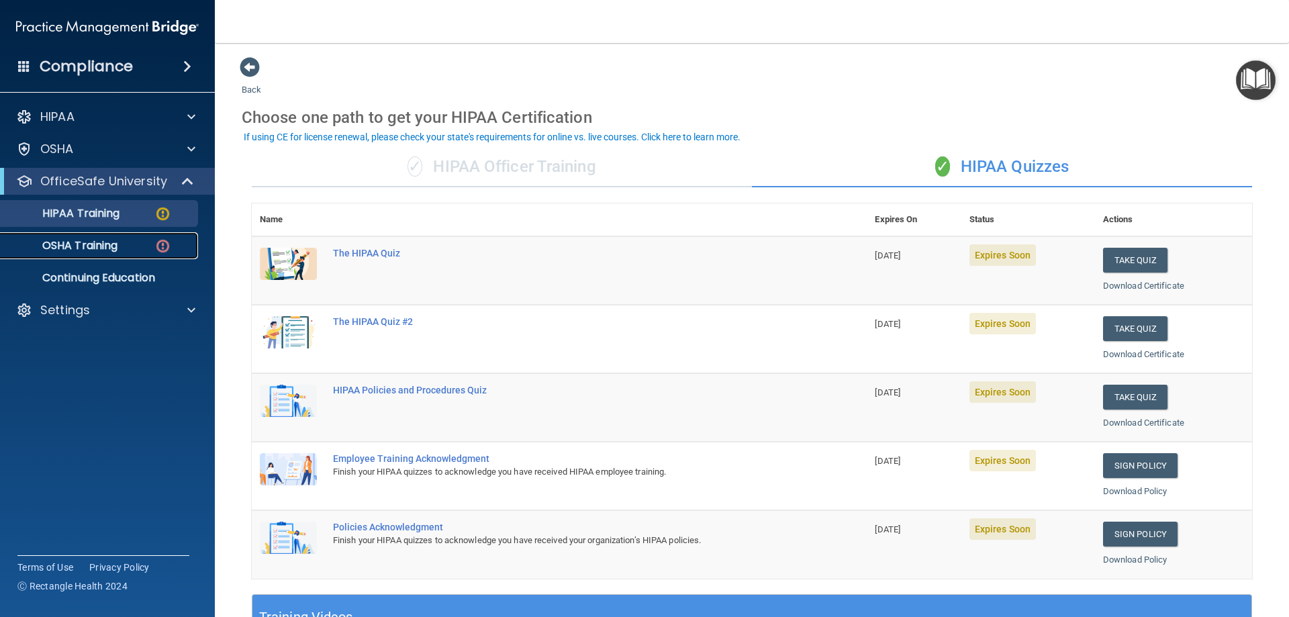
click at [109, 248] on p "OSHA Training" at bounding box center [63, 245] width 109 height 13
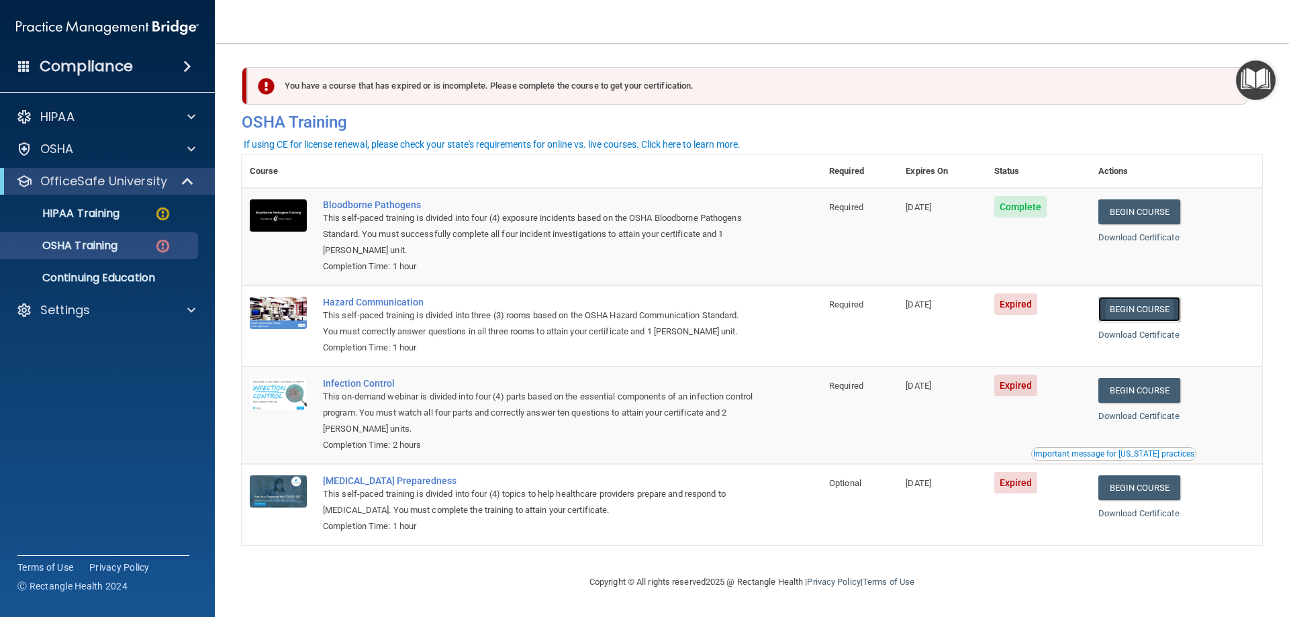
click at [1143, 312] on link "Begin Course" at bounding box center [1139, 309] width 82 height 25
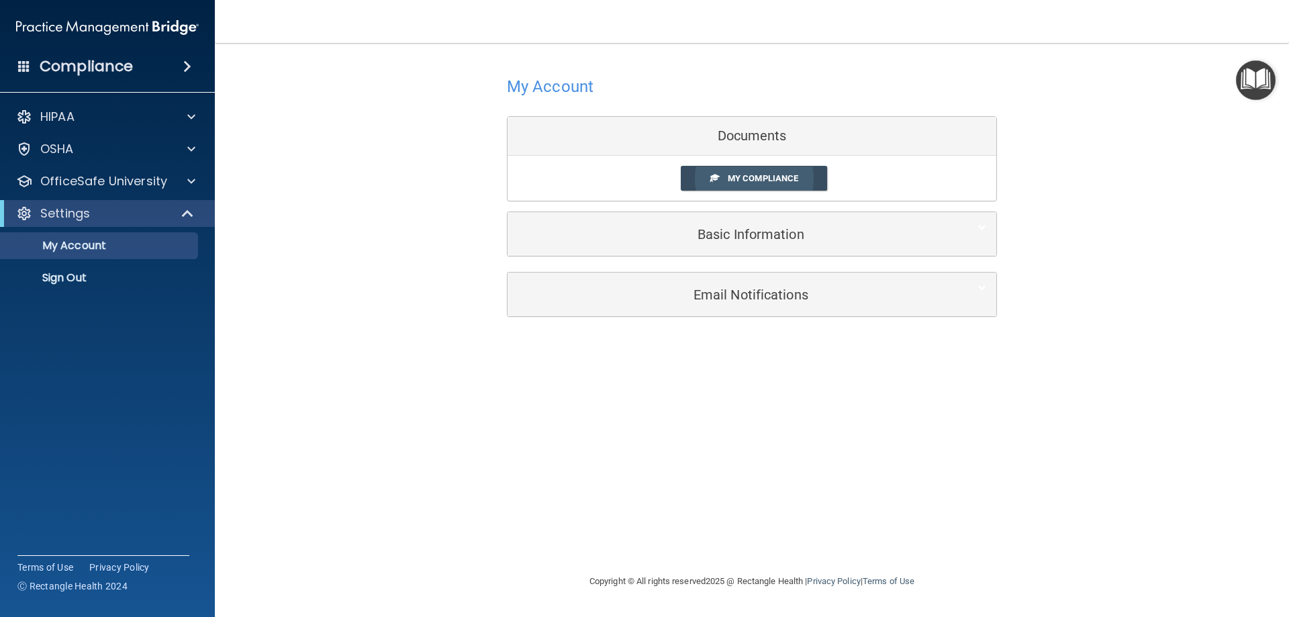
click at [741, 187] on link "My Compliance" at bounding box center [754, 178] width 147 height 25
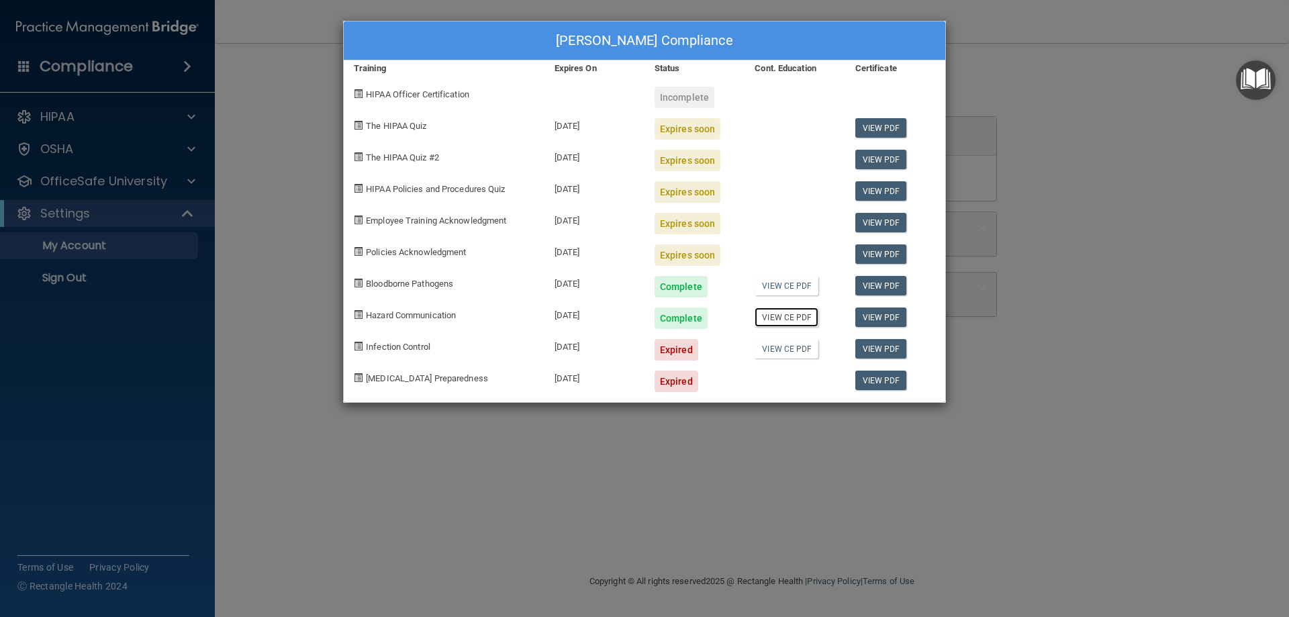
click at [783, 321] on link "View CE PDF" at bounding box center [786, 316] width 64 height 19
click at [1048, 66] on div "Carrie Ray's Compliance Training Expires On Status Cont. Education Certificate …" at bounding box center [644, 308] width 1289 height 617
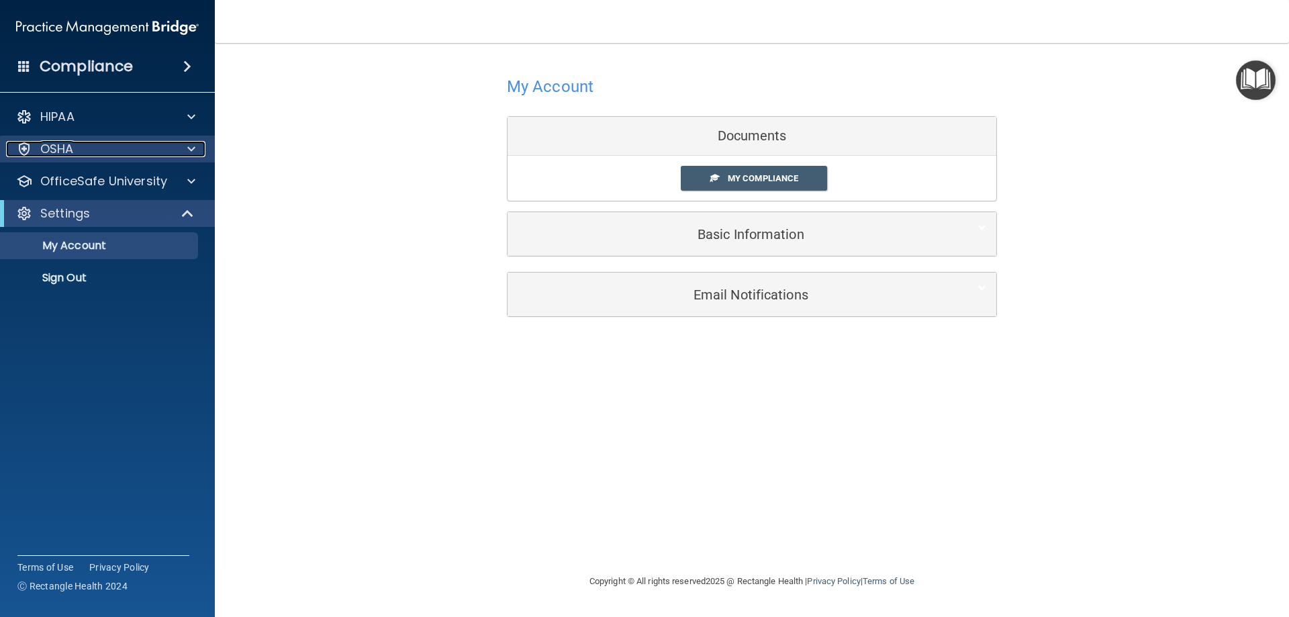
click at [105, 149] on div "OSHA" at bounding box center [89, 149] width 166 height 16
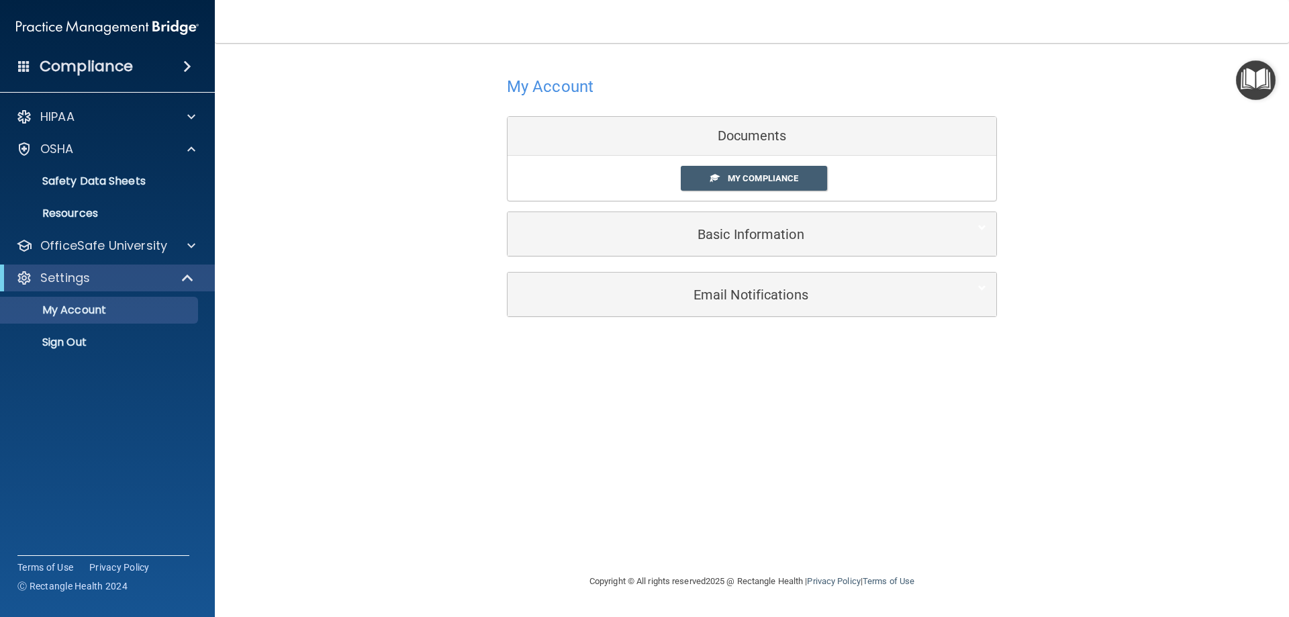
click at [513, 82] on h4 "My Account" at bounding box center [550, 86] width 87 height 17
click at [140, 62] on div "Compliance" at bounding box center [107, 67] width 215 height 30
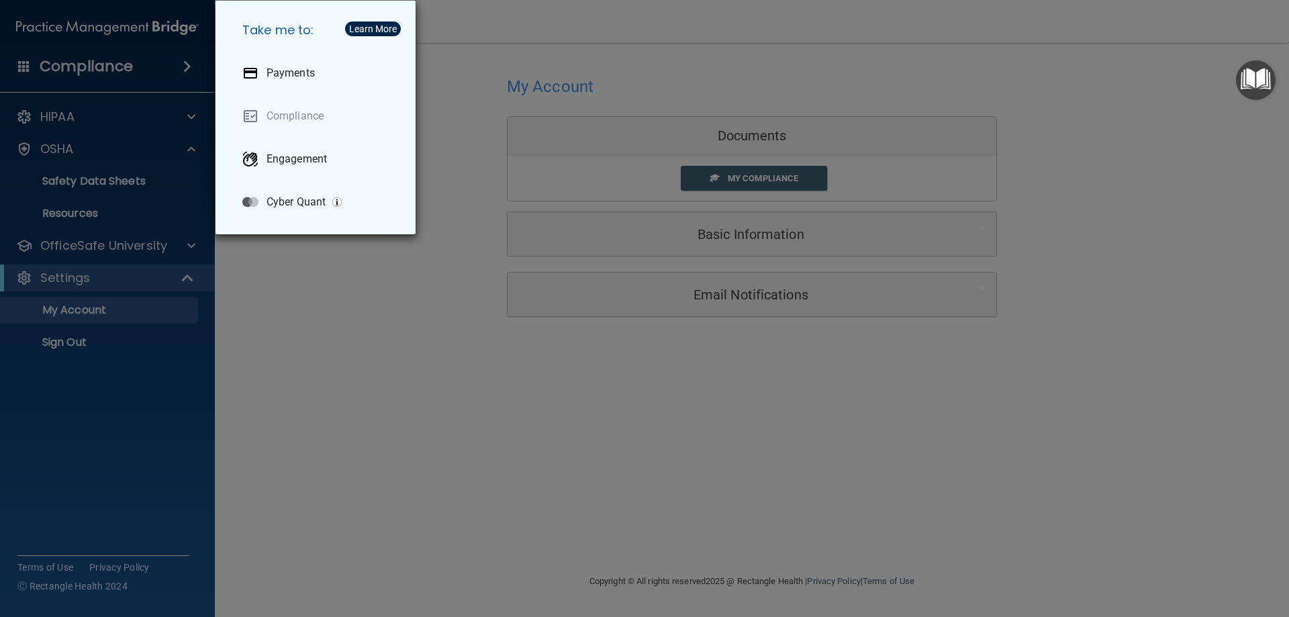
click at [185, 64] on div "Take me to: Payments Compliance Engagement Cyber Quant" at bounding box center [644, 308] width 1289 height 617
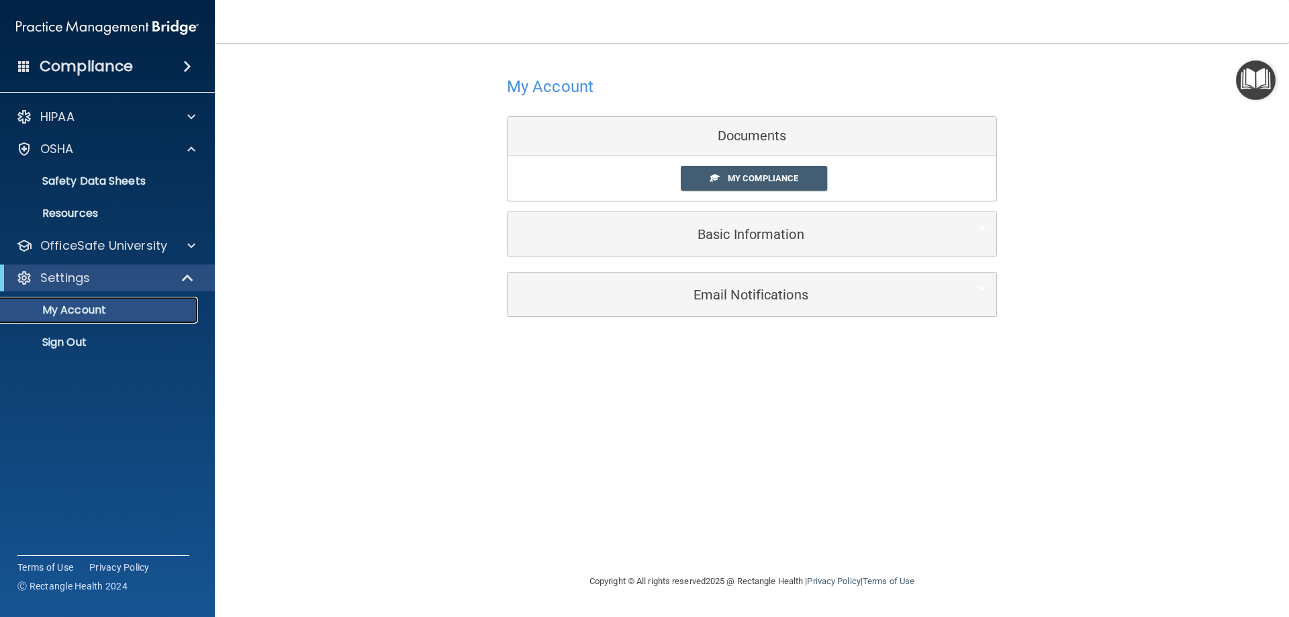
click at [121, 306] on p "My Account" at bounding box center [100, 309] width 183 height 13
click at [74, 306] on p "My Account" at bounding box center [100, 309] width 183 height 13
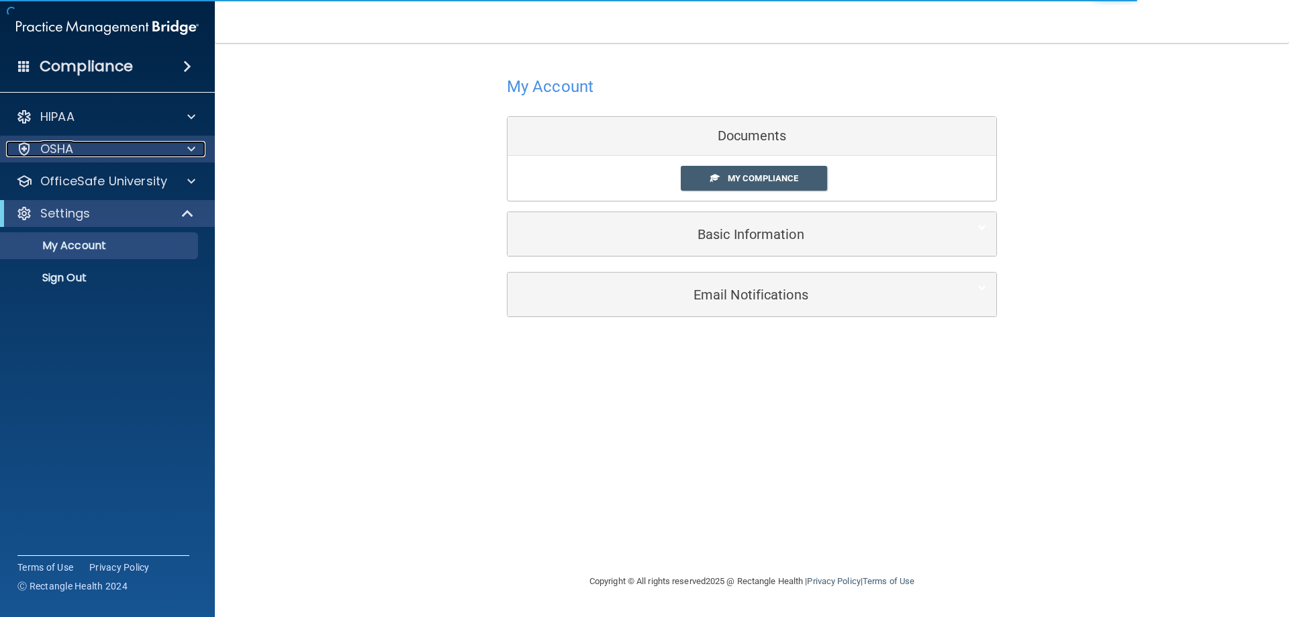
click at [140, 148] on div "OSHA" at bounding box center [89, 149] width 166 height 16
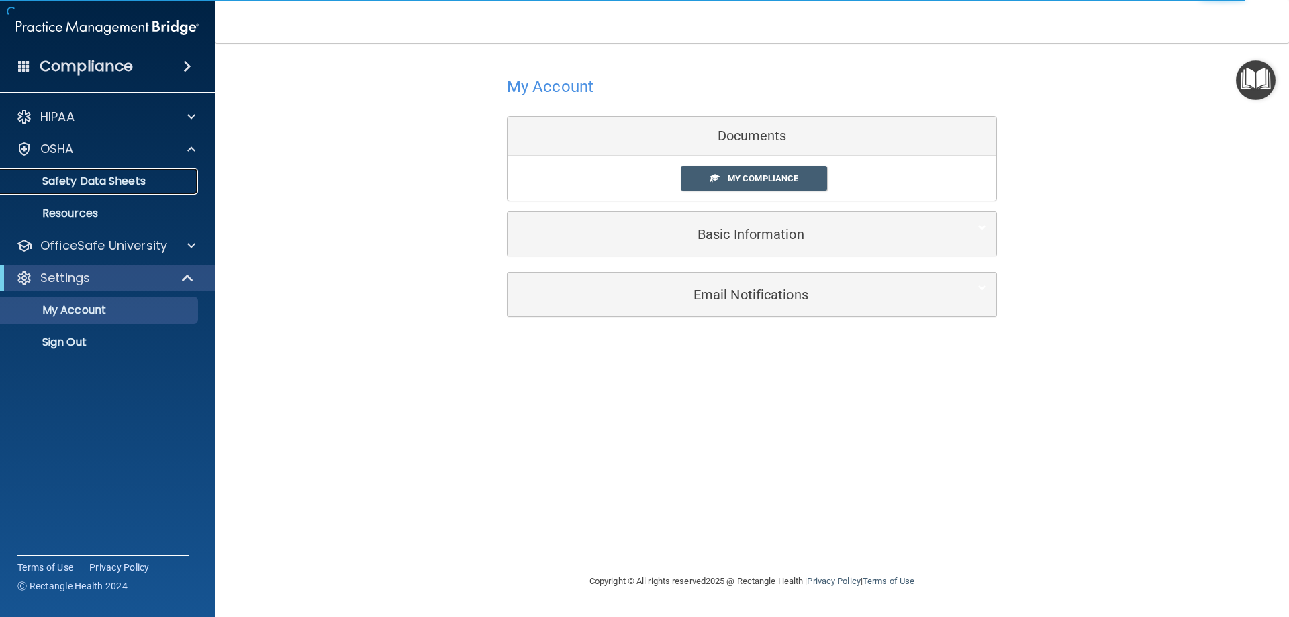
click at [117, 180] on p "Safety Data Sheets" at bounding box center [100, 181] width 183 height 13
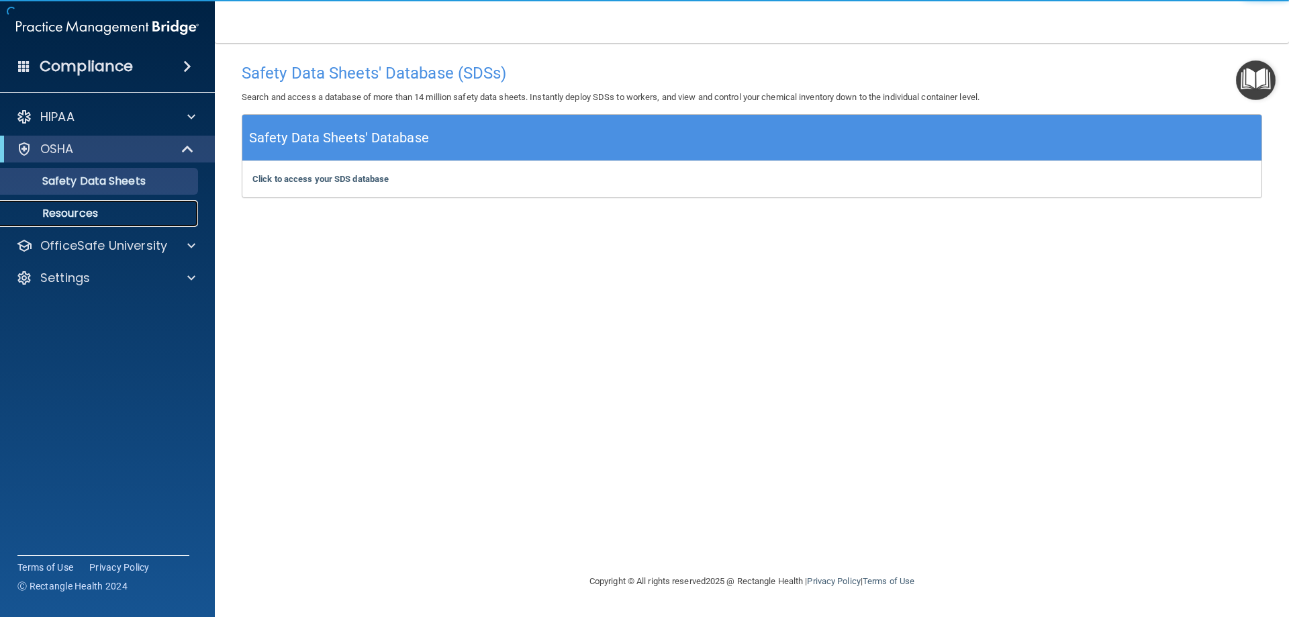
click at [91, 213] on p "Resources" at bounding box center [100, 213] width 183 height 13
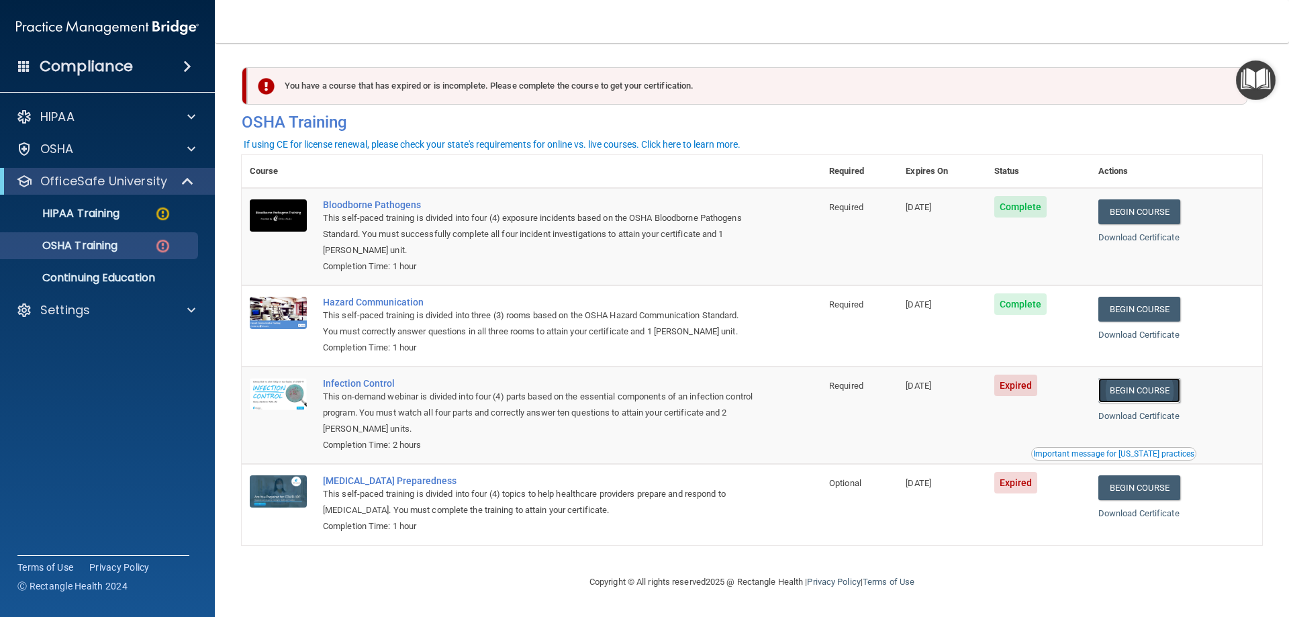
click at [1120, 388] on link "Begin Course" at bounding box center [1139, 390] width 82 height 25
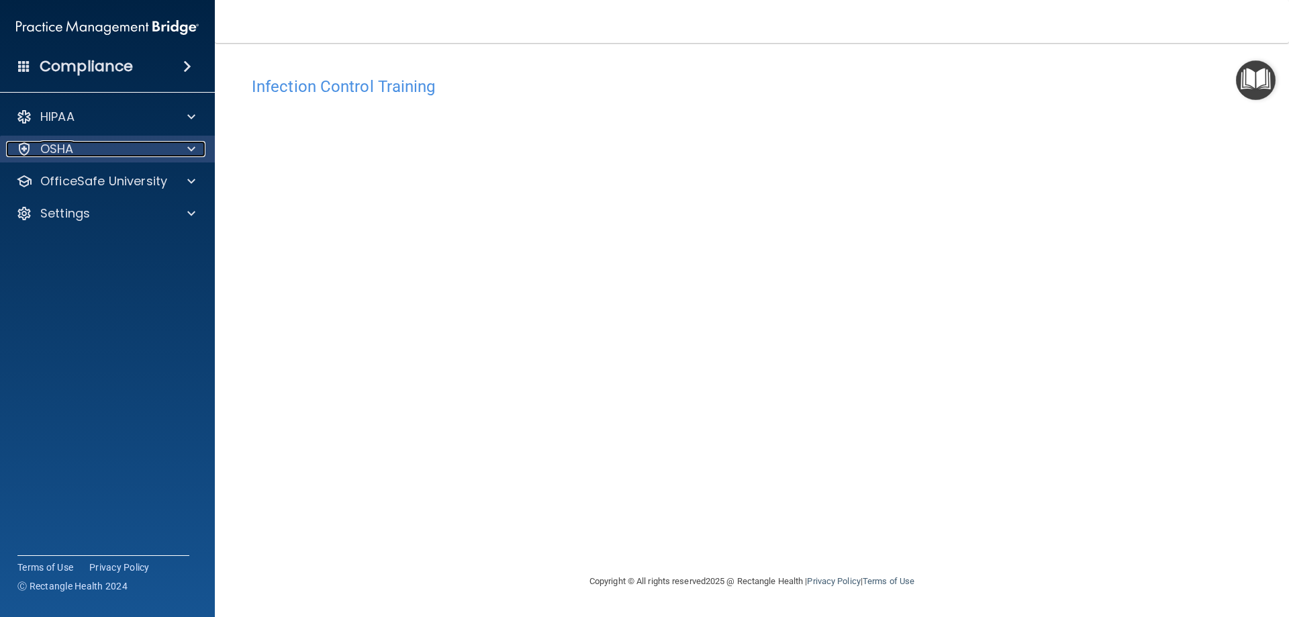
click at [131, 148] on div "OSHA" at bounding box center [89, 149] width 166 height 16
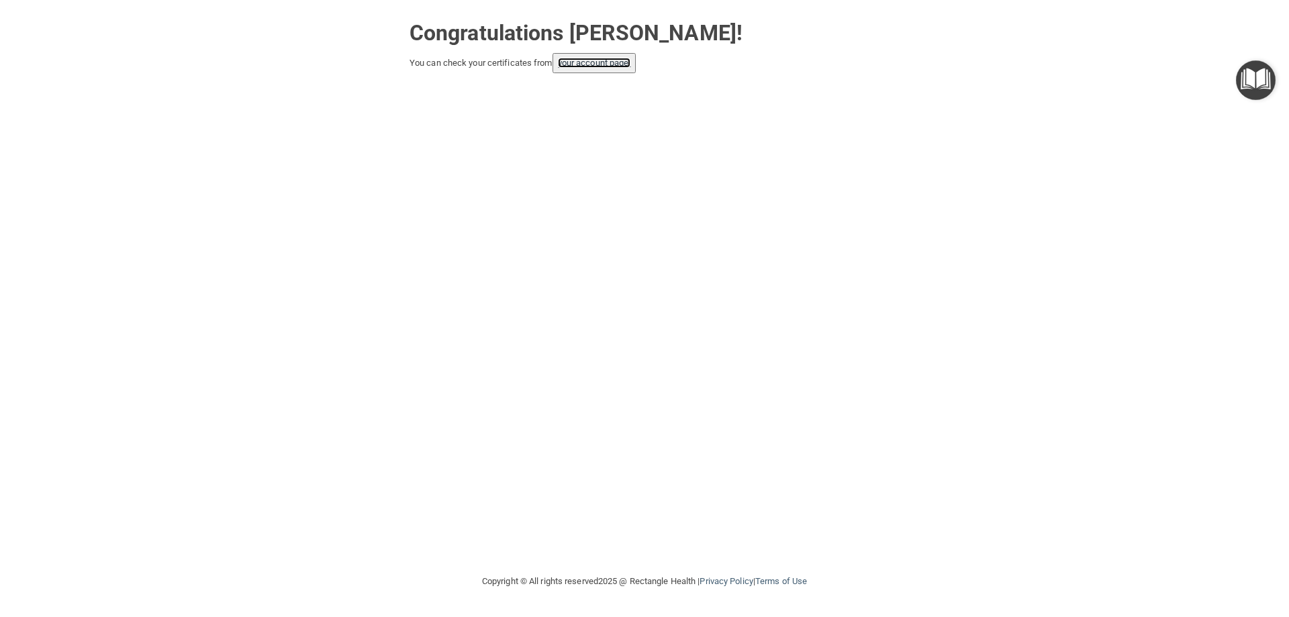
click at [598, 64] on link "your account page!" at bounding box center [594, 63] width 73 height 10
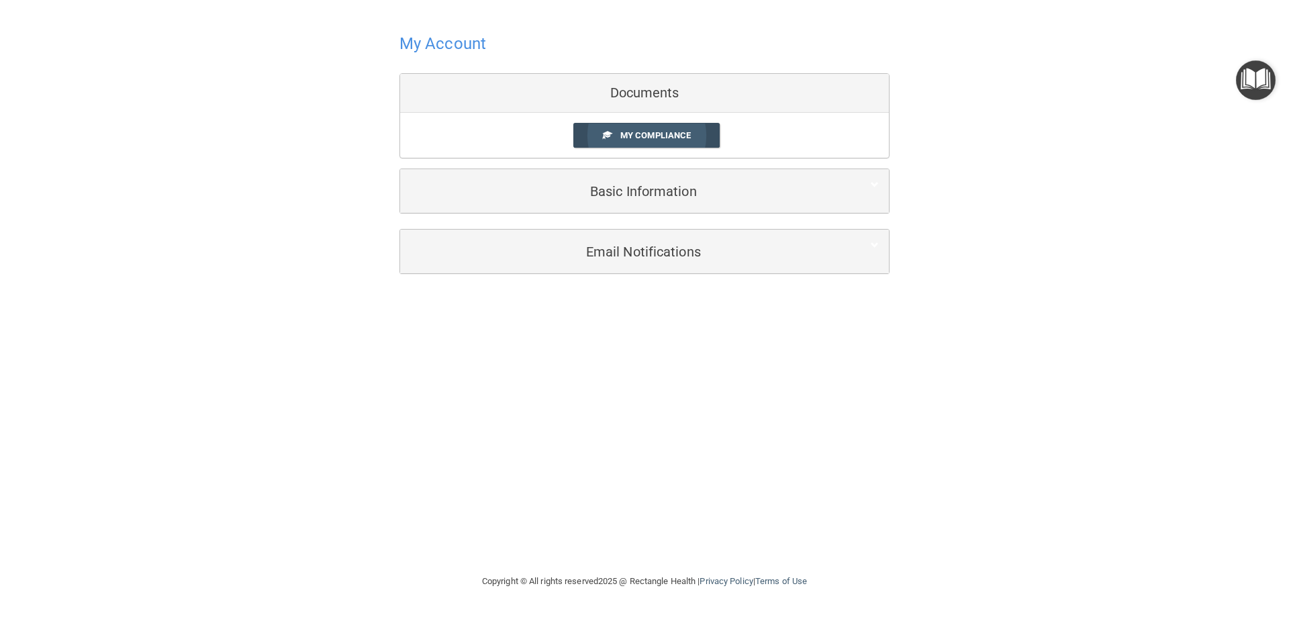
click at [685, 135] on span "My Compliance" at bounding box center [655, 135] width 70 height 10
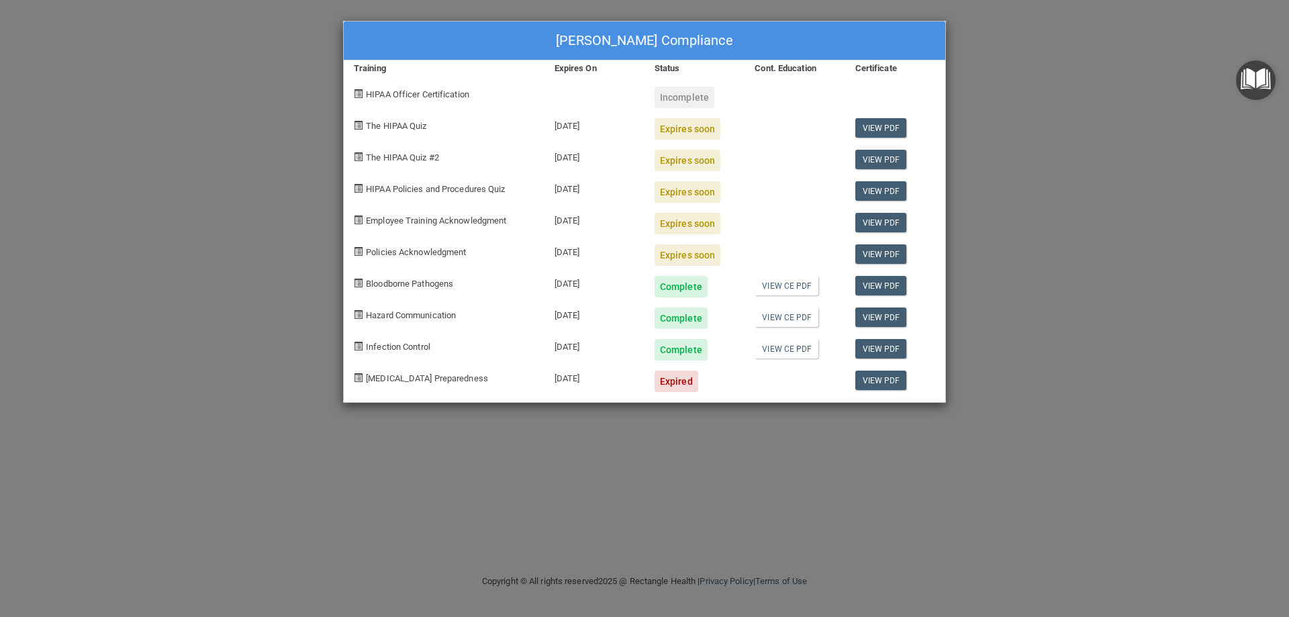
click at [1007, 105] on div "Carrie Ray's Compliance Training Expires On Status Cont. Education Certificate …" at bounding box center [644, 308] width 1289 height 617
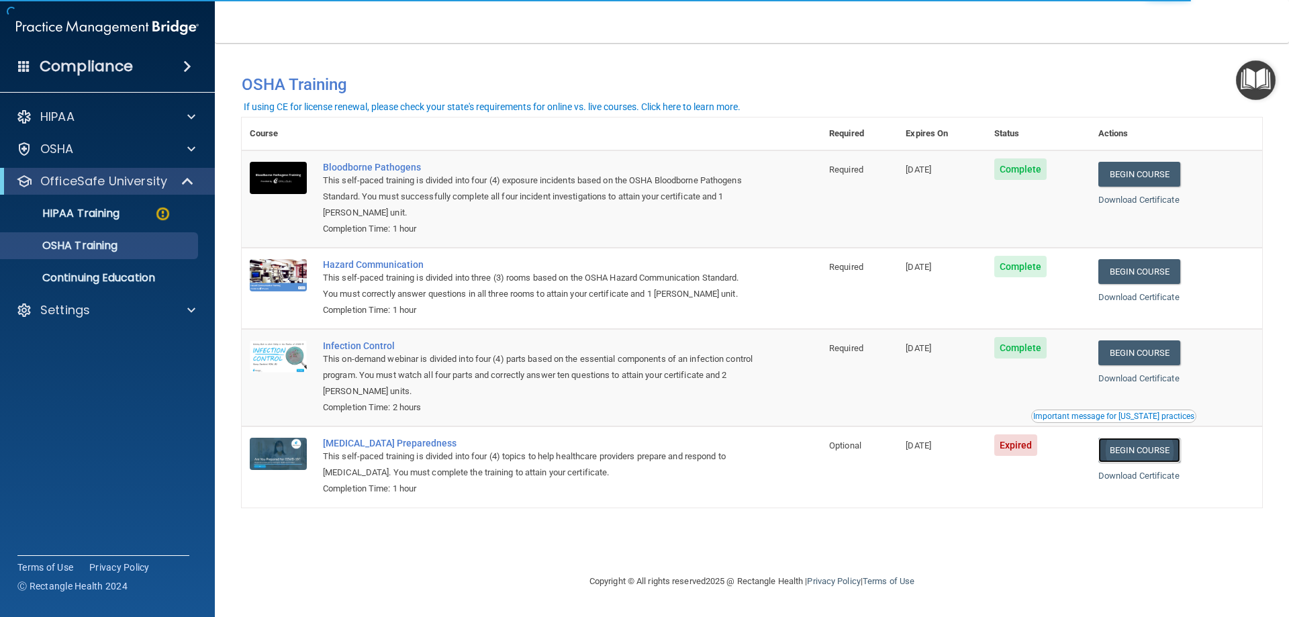
click at [1158, 450] on link "Begin Course" at bounding box center [1139, 450] width 82 height 25
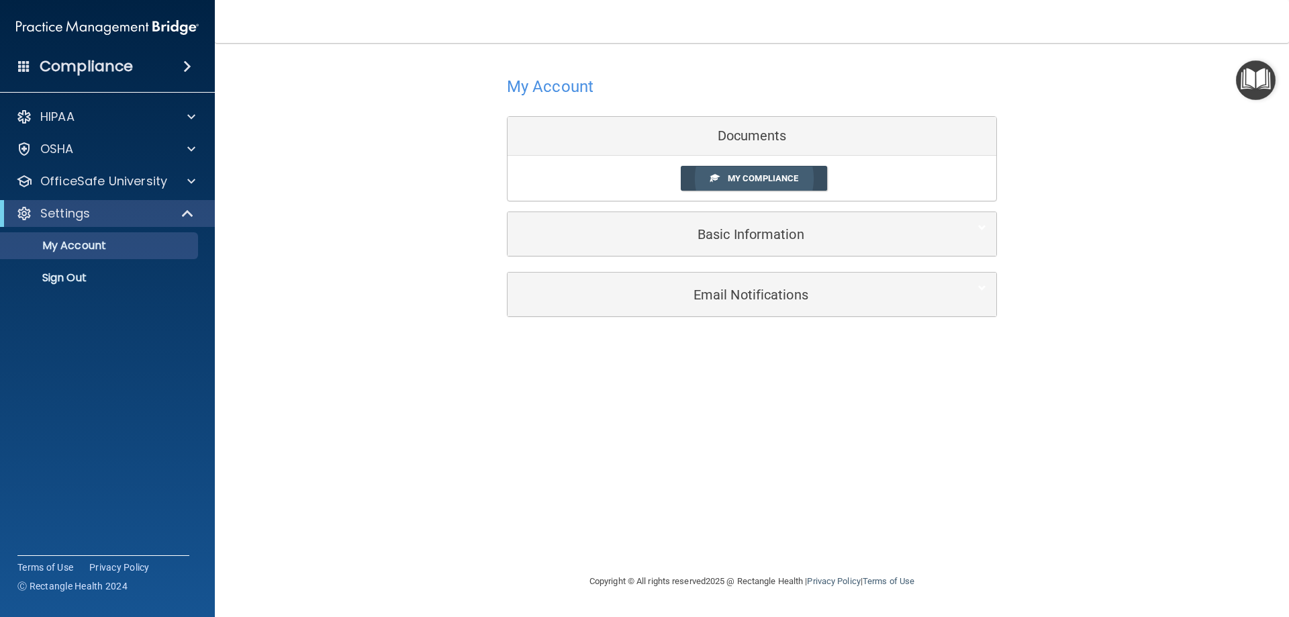
click at [735, 178] on span "My Compliance" at bounding box center [763, 178] width 70 height 10
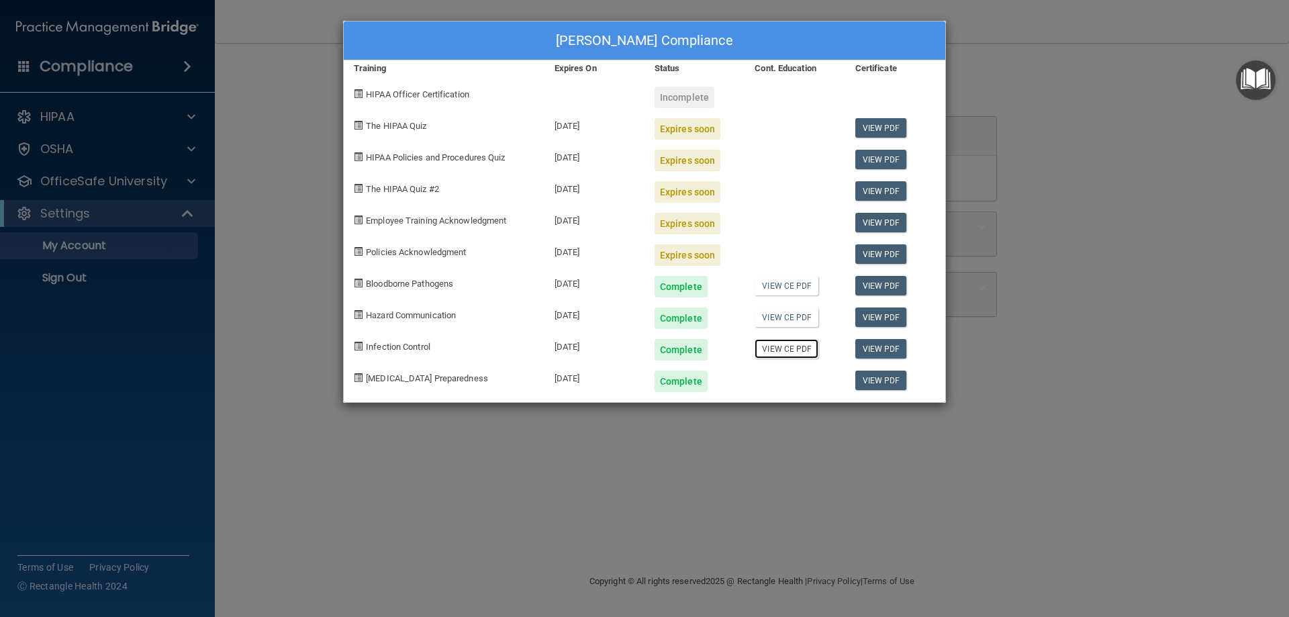
click at [787, 350] on link "View CE PDF" at bounding box center [786, 348] width 64 height 19
click at [248, 98] on div "Carrie Ray's Compliance Training Expires On Status Cont. Education Certificate …" at bounding box center [644, 308] width 1289 height 617
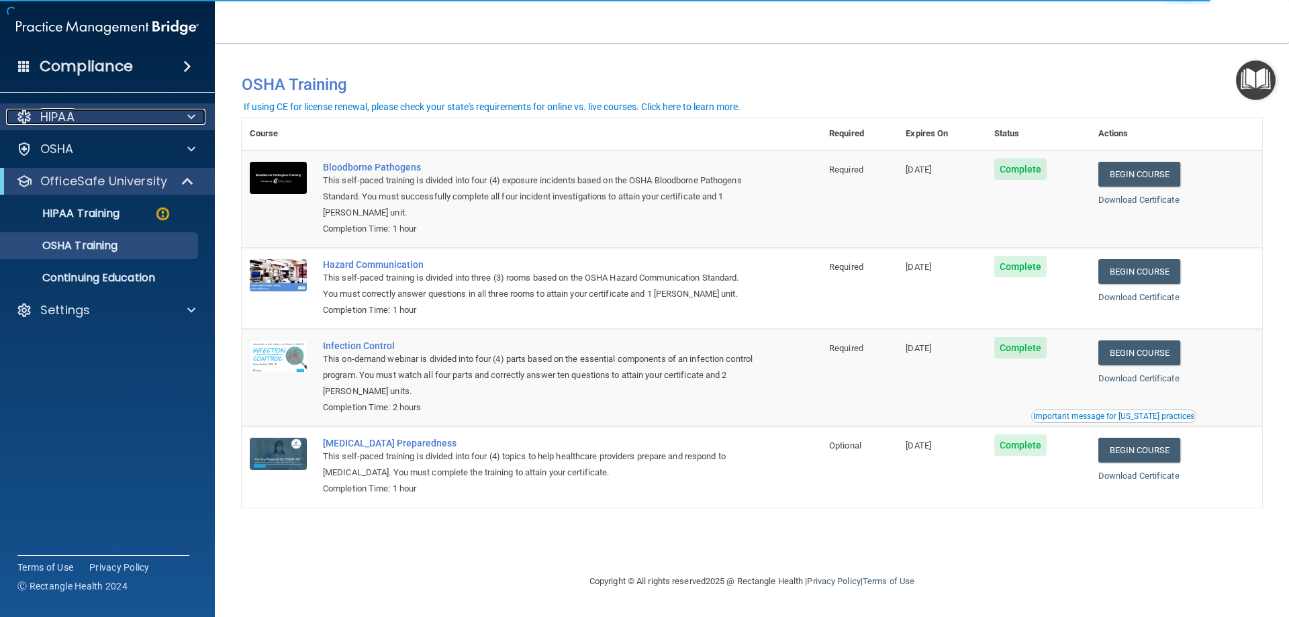
click at [51, 115] on p "HIPAA" at bounding box center [57, 117] width 34 height 16
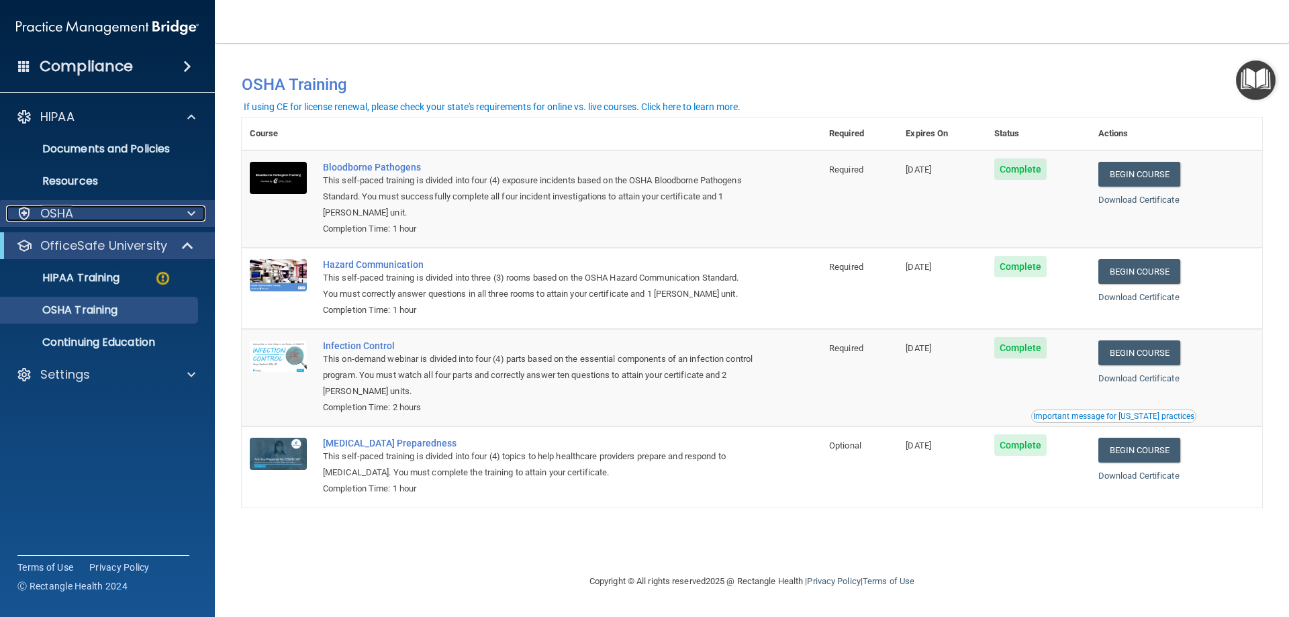
click at [86, 211] on div "OSHA" at bounding box center [89, 213] width 166 height 16
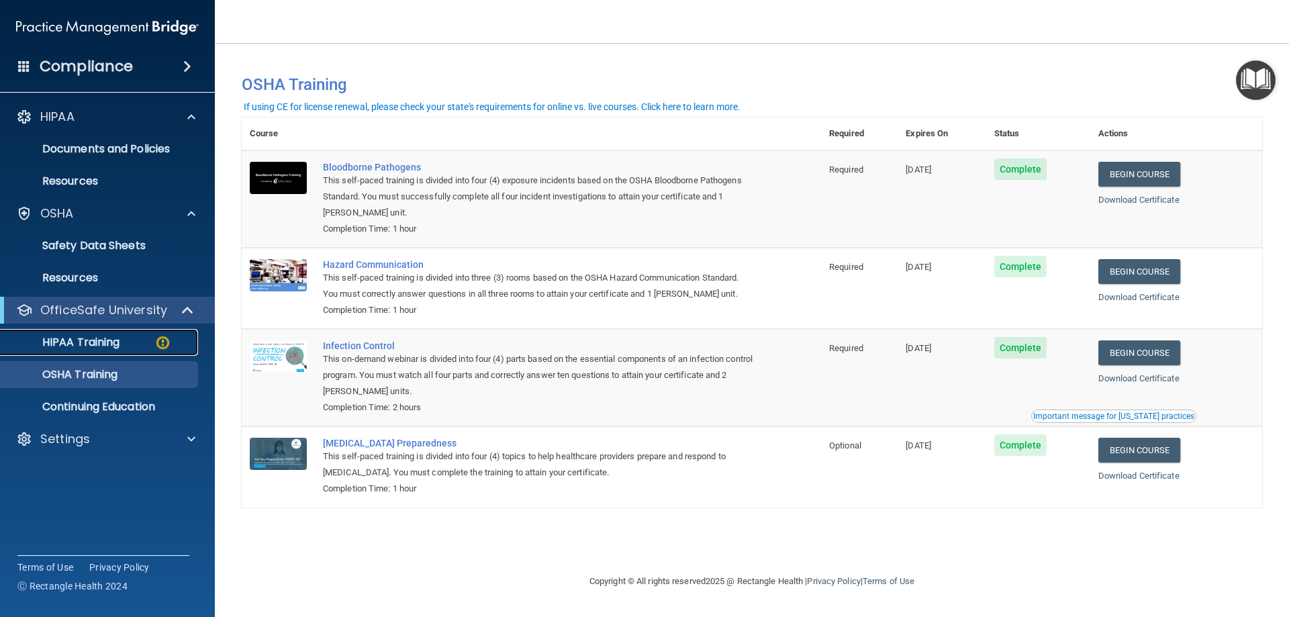
click at [86, 333] on link "HIPAA Training" at bounding box center [92, 342] width 211 height 27
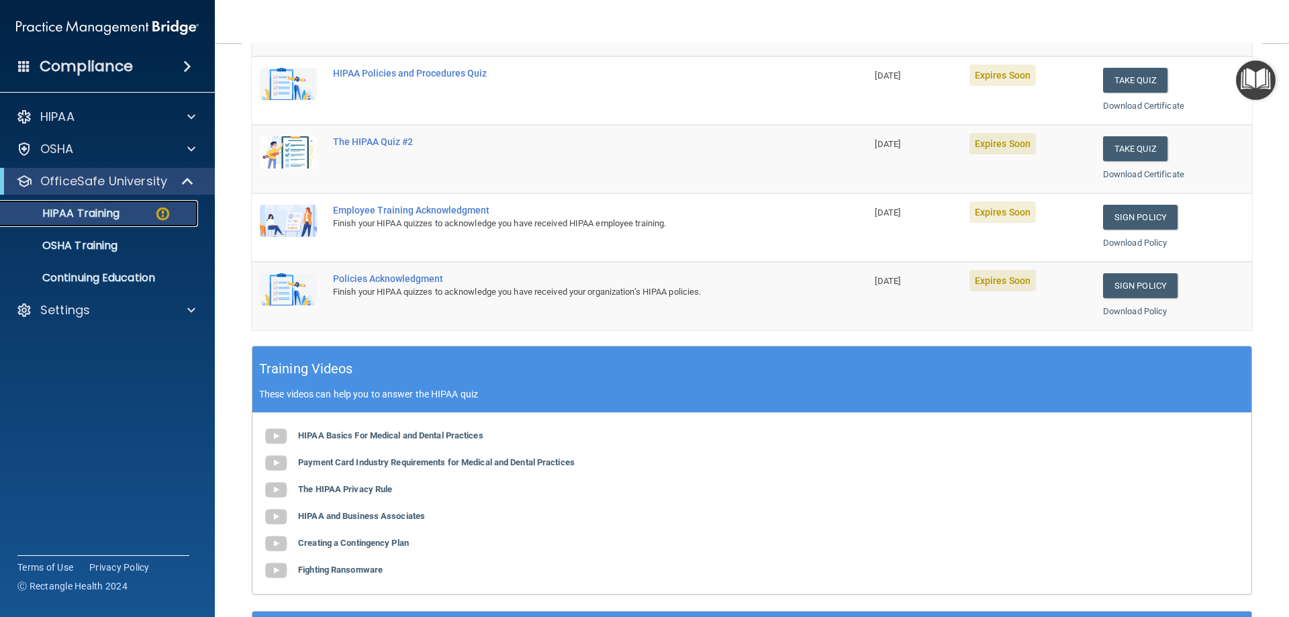
scroll to position [250, 0]
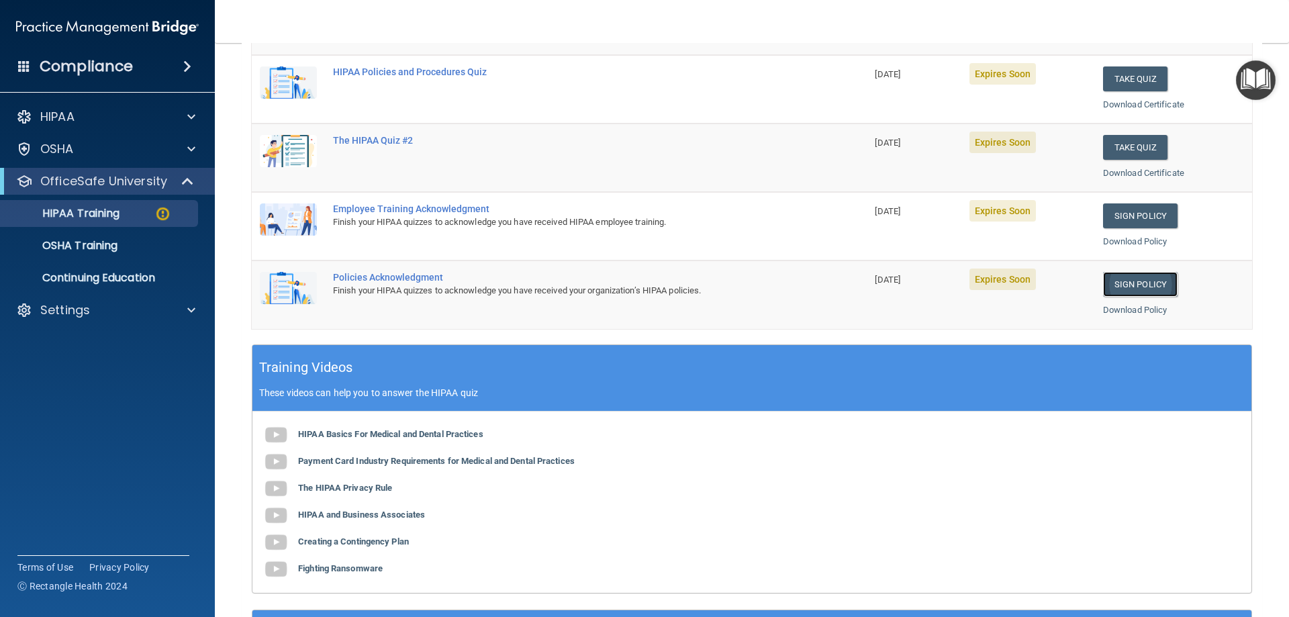
click at [1112, 274] on link "Sign Policy" at bounding box center [1140, 284] width 75 height 25
click at [1123, 213] on link "Sign Policy" at bounding box center [1140, 215] width 75 height 25
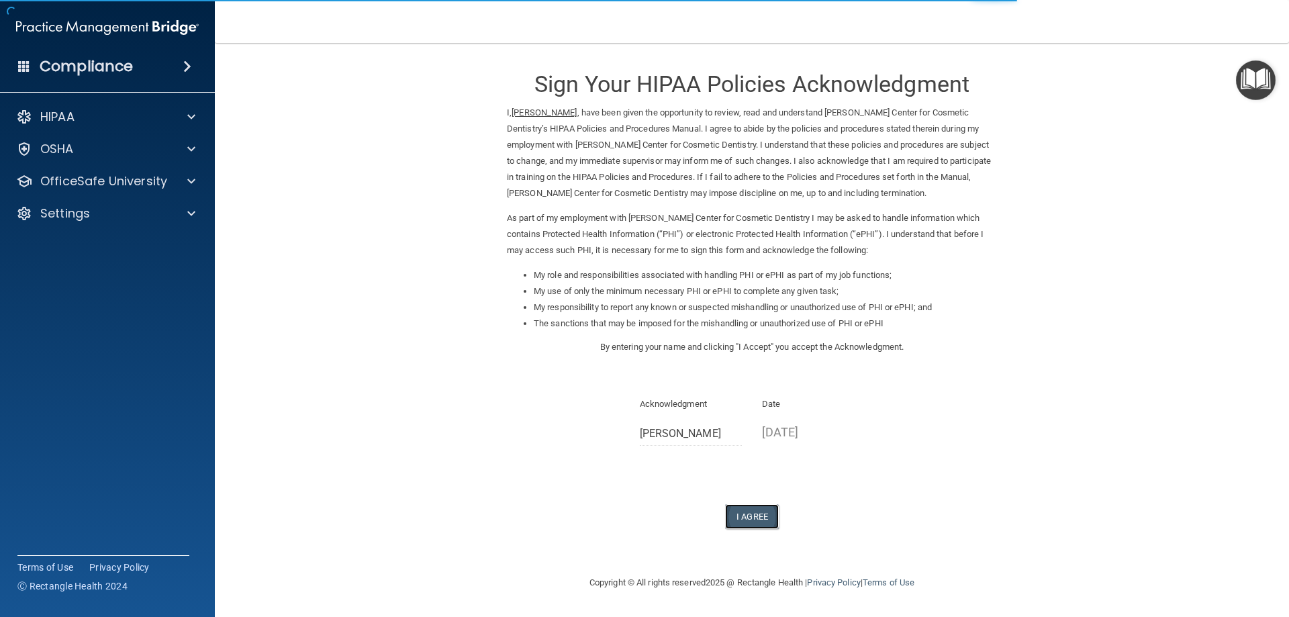
click at [746, 513] on button "I Agree" at bounding box center [752, 516] width 54 height 25
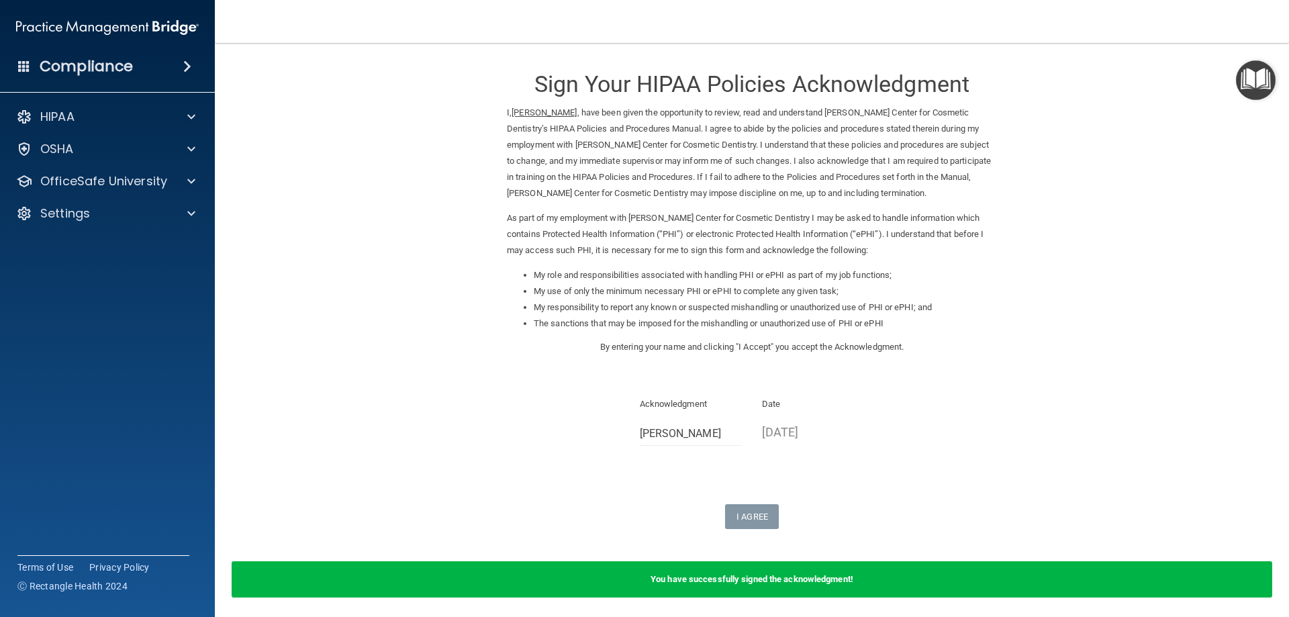
click at [748, 532] on form "Sign Your HIPAA Policies Acknowledgment I, Carrie Ray , have been given the opp…" at bounding box center [752, 334] width 1020 height 557
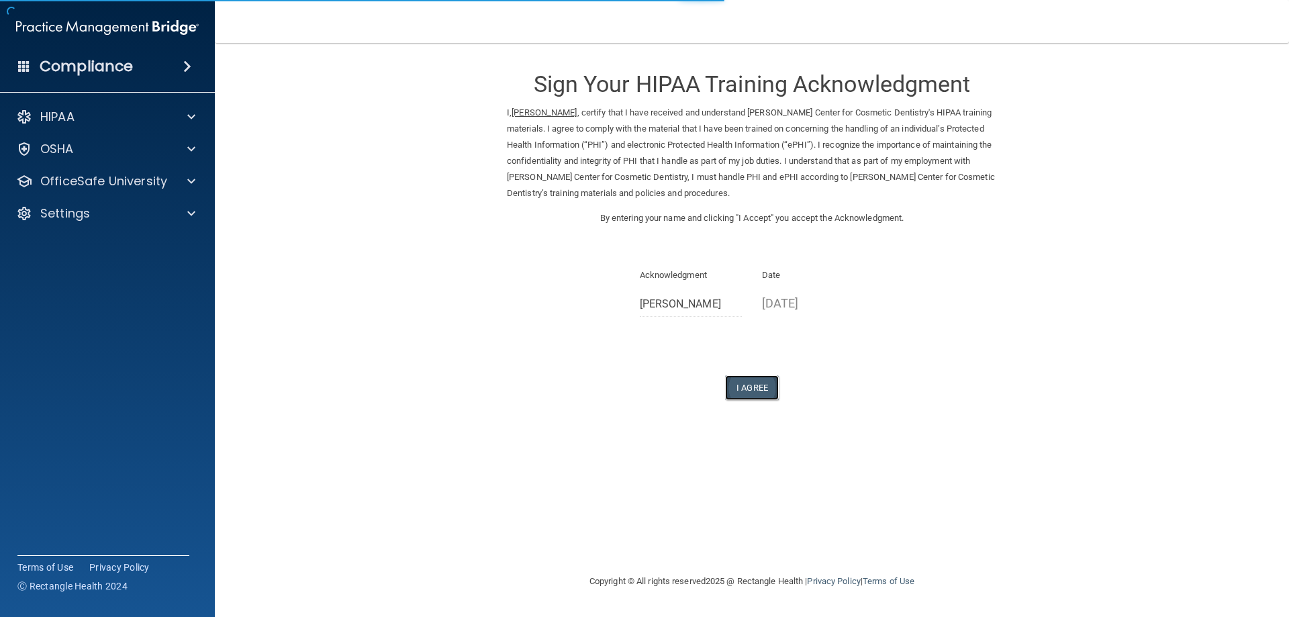
click at [758, 385] on button "I Agree" at bounding box center [752, 387] width 54 height 25
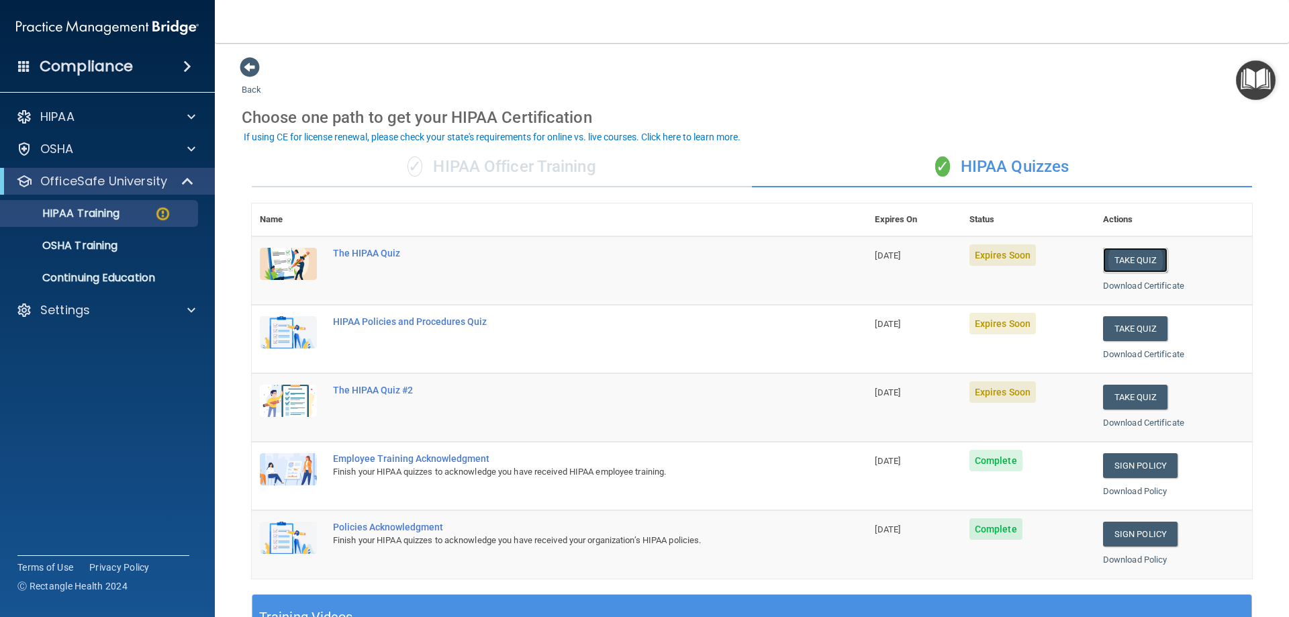
click at [1124, 260] on button "Take Quiz" at bounding box center [1135, 260] width 64 height 25
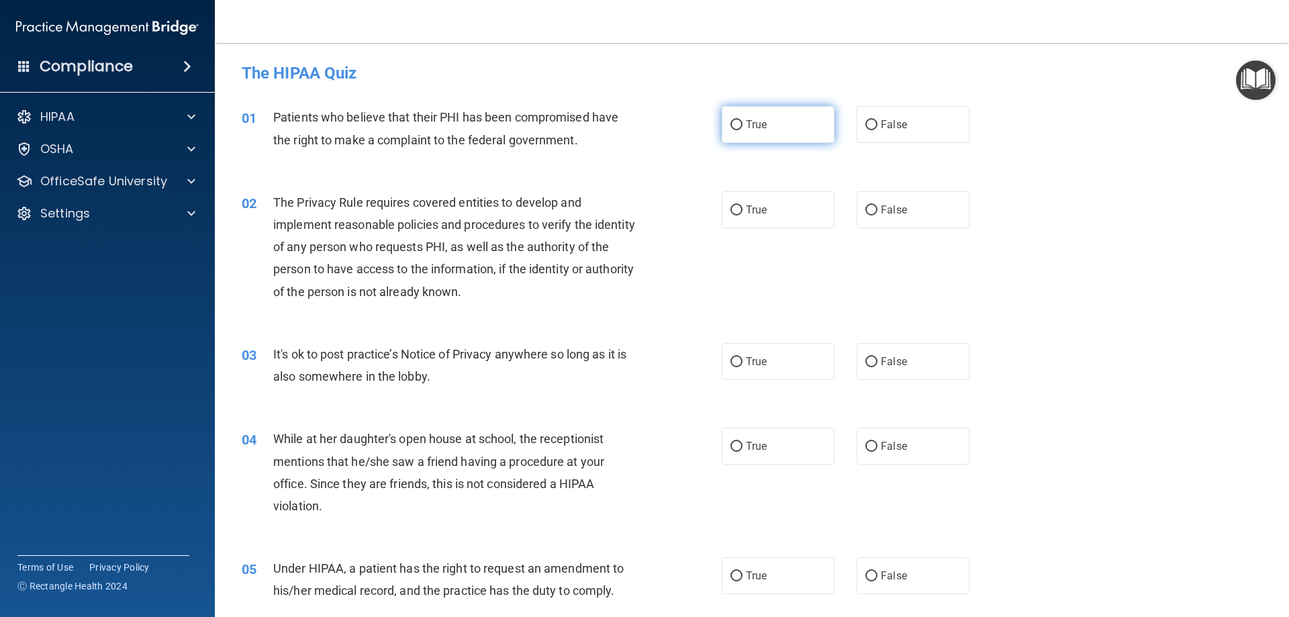
click at [730, 121] on input "True" at bounding box center [736, 125] width 12 height 10
radio input "true"
click at [732, 206] on input "True" at bounding box center [736, 210] width 12 height 10
radio input "true"
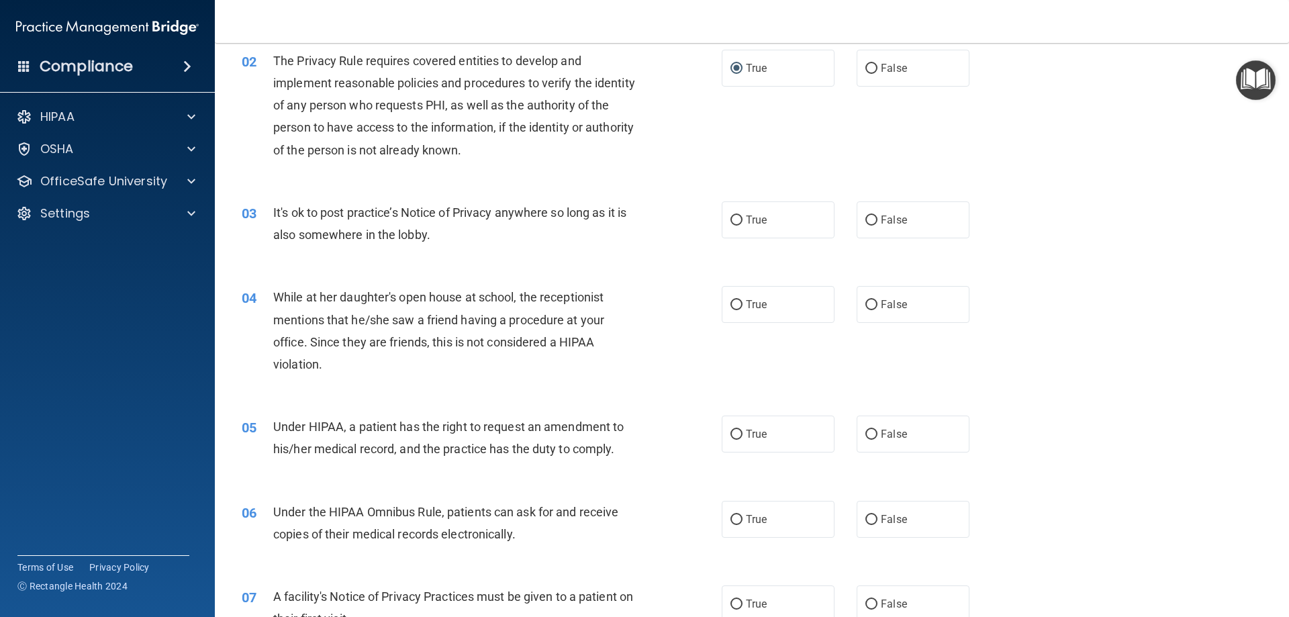
scroll to position [222, 0]
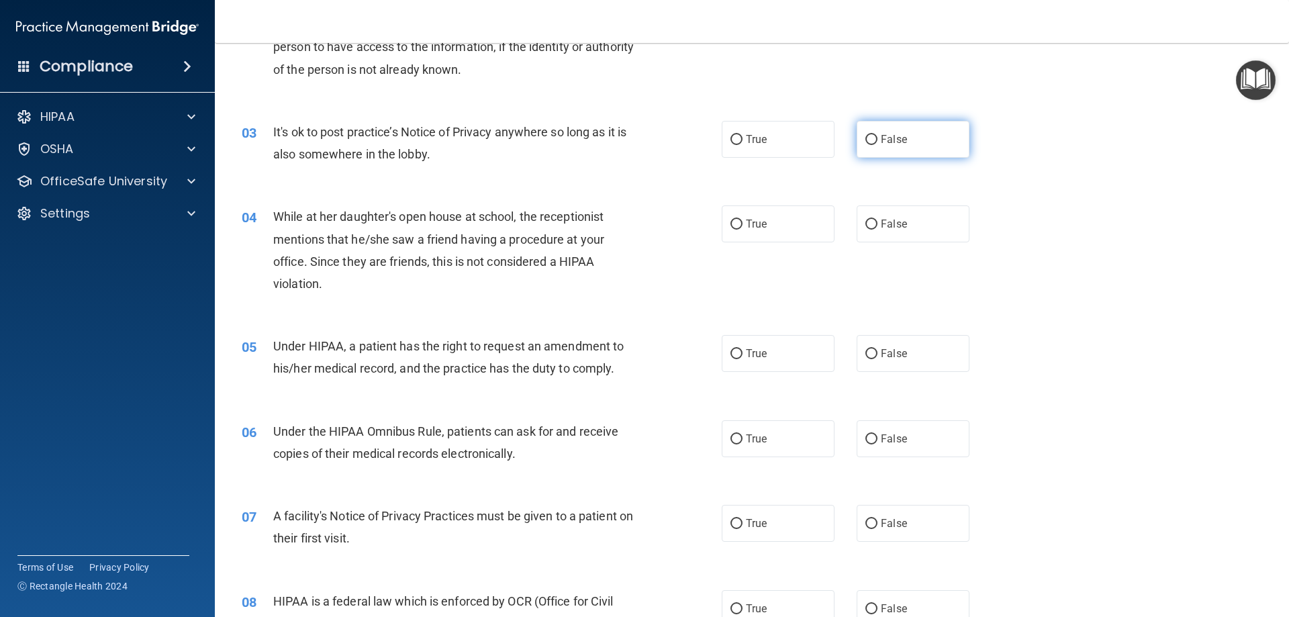
click at [881, 140] on span "False" at bounding box center [894, 139] width 26 height 13
click at [877, 140] on input "False" at bounding box center [871, 140] width 12 height 10
radio input "true"
drag, startPoint x: 867, startPoint y: 217, endPoint x: 867, endPoint y: 237, distance: 20.1
click at [867, 217] on label "False" at bounding box center [912, 223] width 113 height 37
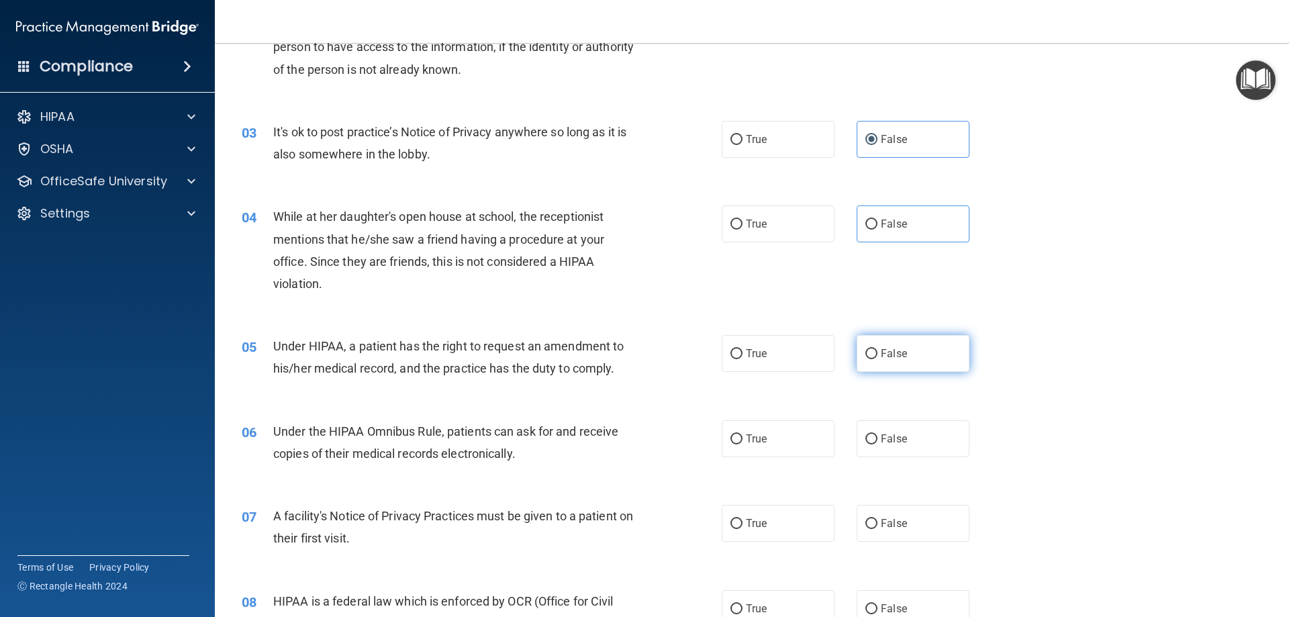
click at [865, 358] on input "False" at bounding box center [871, 354] width 12 height 10
radio input "true"
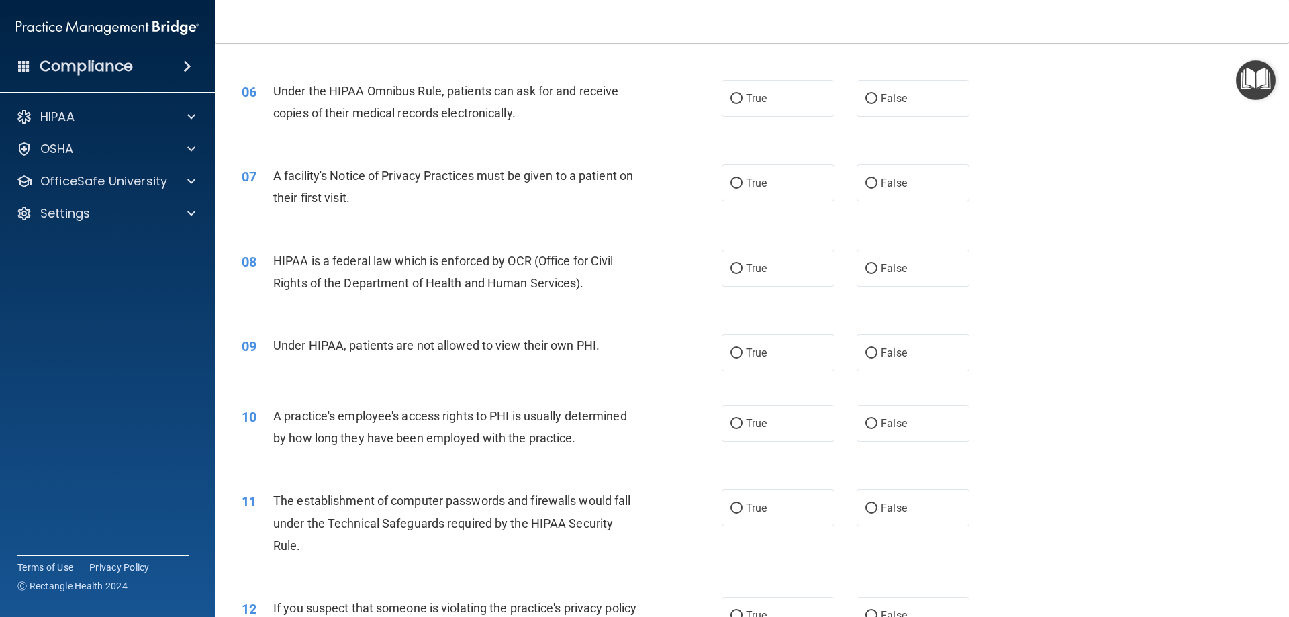
scroll to position [566, 0]
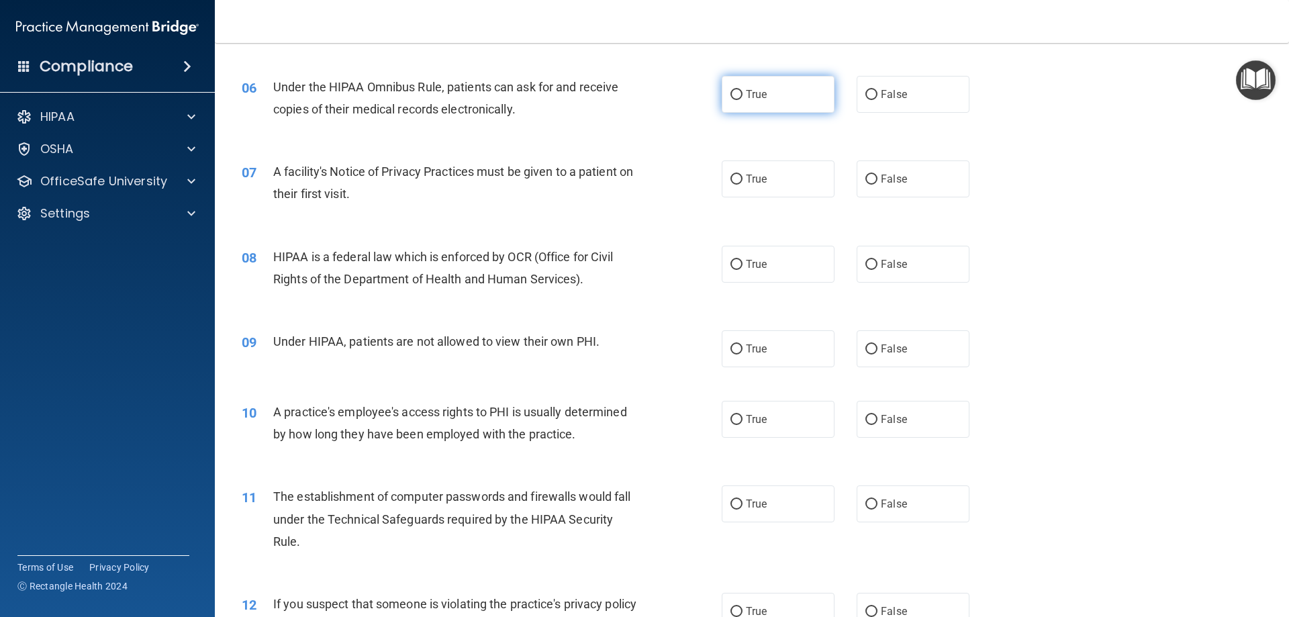
click at [738, 99] on label "True" at bounding box center [778, 94] width 113 height 37
click at [738, 99] on input "True" at bounding box center [736, 95] width 12 height 10
radio input "true"
click at [730, 175] on input "True" at bounding box center [736, 180] width 12 height 10
radio input "true"
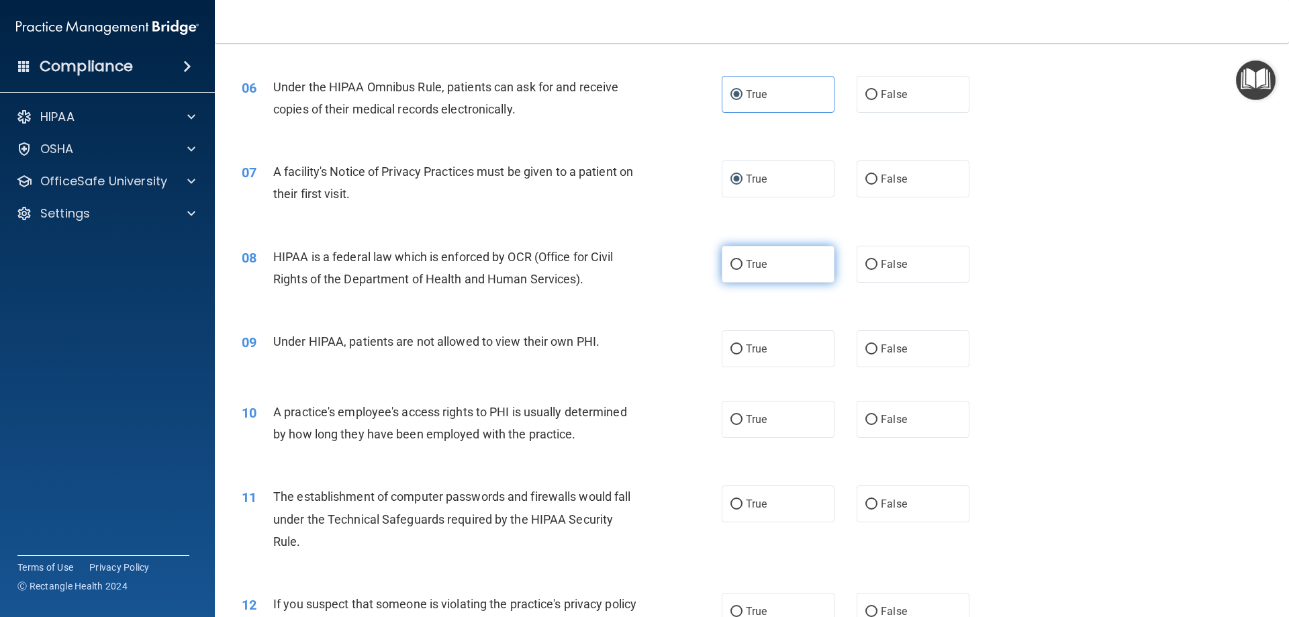
click at [734, 268] on input "True" at bounding box center [736, 265] width 12 height 10
radio input "true"
click at [881, 354] on span "False" at bounding box center [894, 348] width 26 height 13
click at [877, 354] on input "False" at bounding box center [871, 349] width 12 height 10
radio input "true"
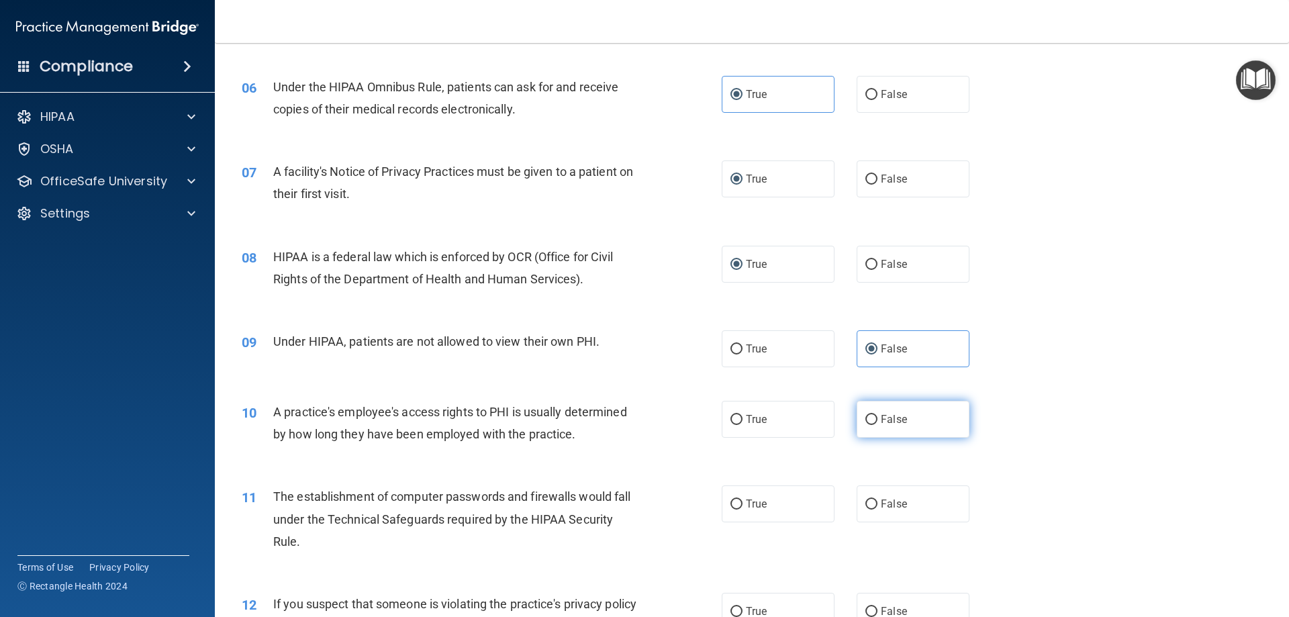
click at [865, 424] on input "False" at bounding box center [871, 420] width 12 height 10
radio input "true"
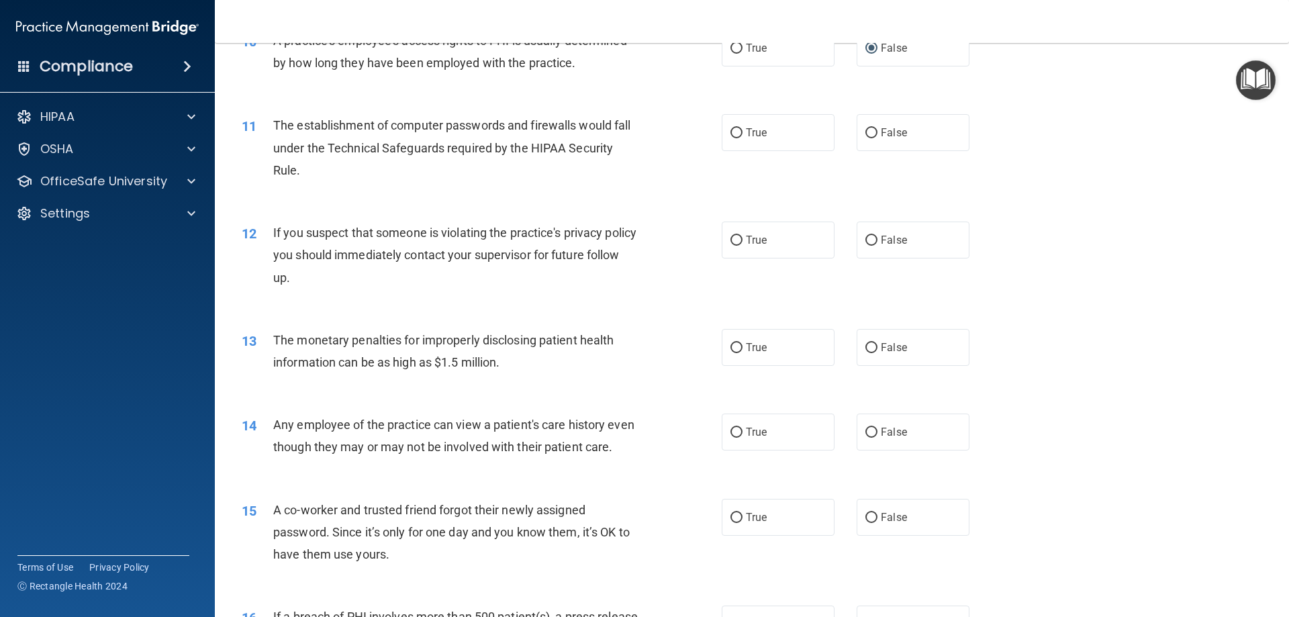
scroll to position [949, 0]
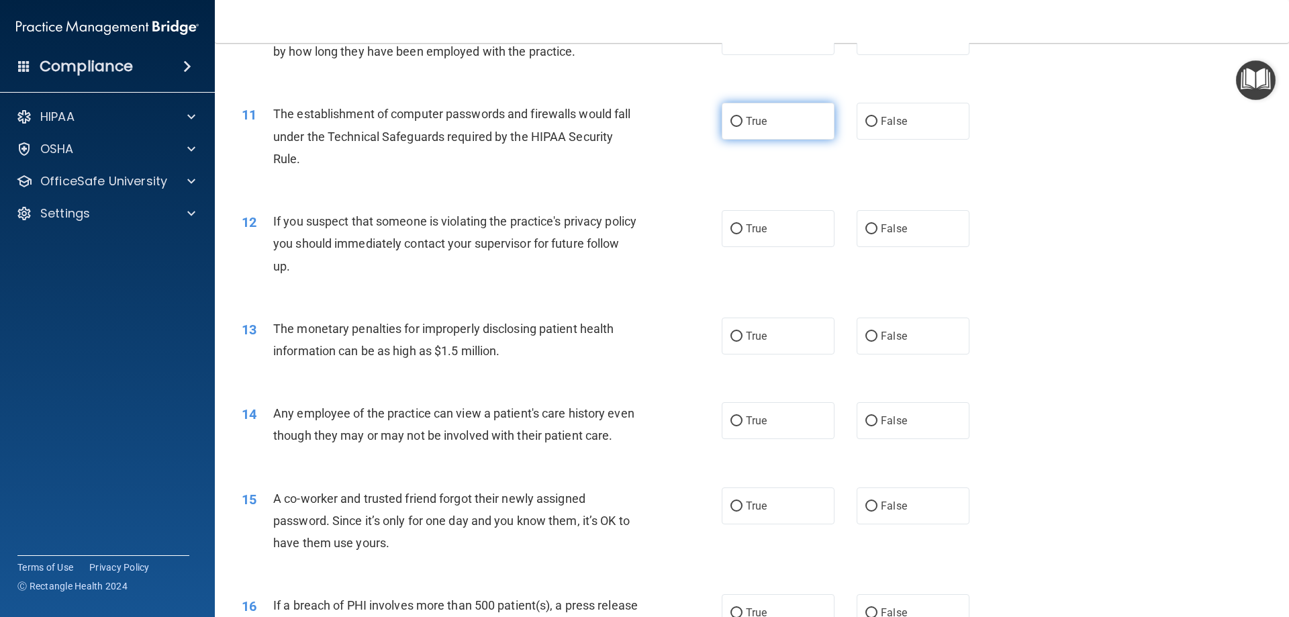
click at [757, 124] on span "True" at bounding box center [756, 121] width 21 height 13
click at [742, 124] on input "True" at bounding box center [736, 122] width 12 height 10
radio input "true"
click at [738, 226] on label "True" at bounding box center [778, 228] width 113 height 37
click at [738, 226] on input "True" at bounding box center [736, 229] width 12 height 10
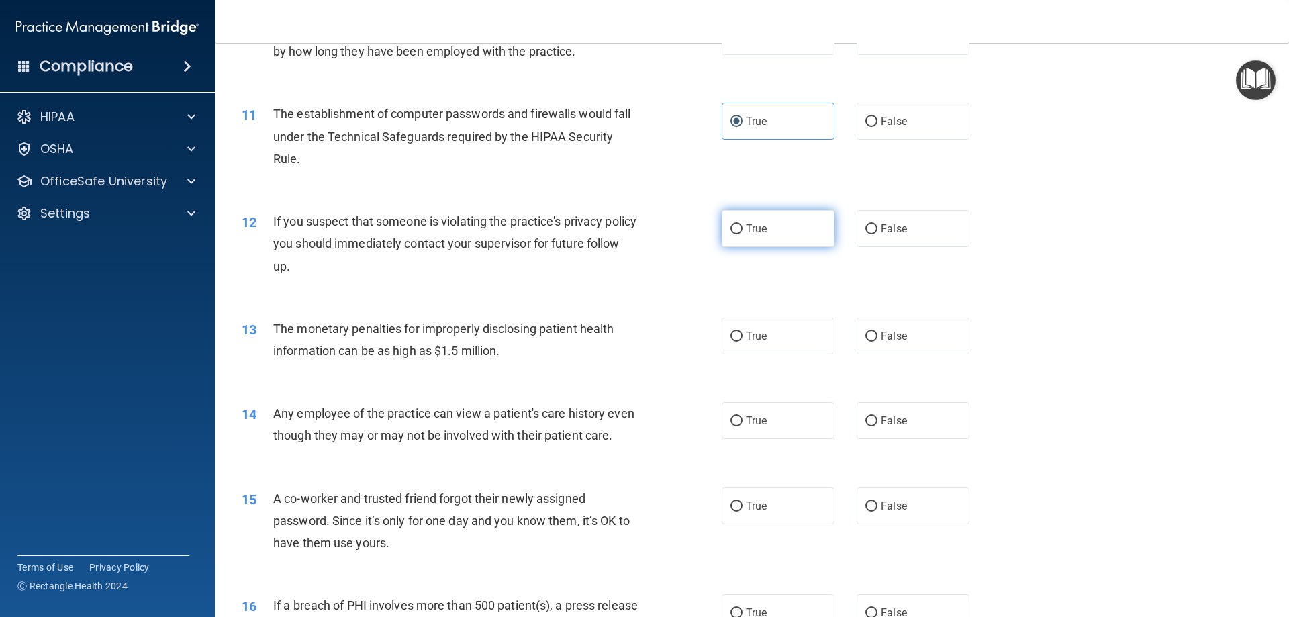
radio input "true"
click at [738, 337] on label "True" at bounding box center [778, 335] width 113 height 37
click at [738, 337] on input "True" at bounding box center [736, 337] width 12 height 10
radio input "true"
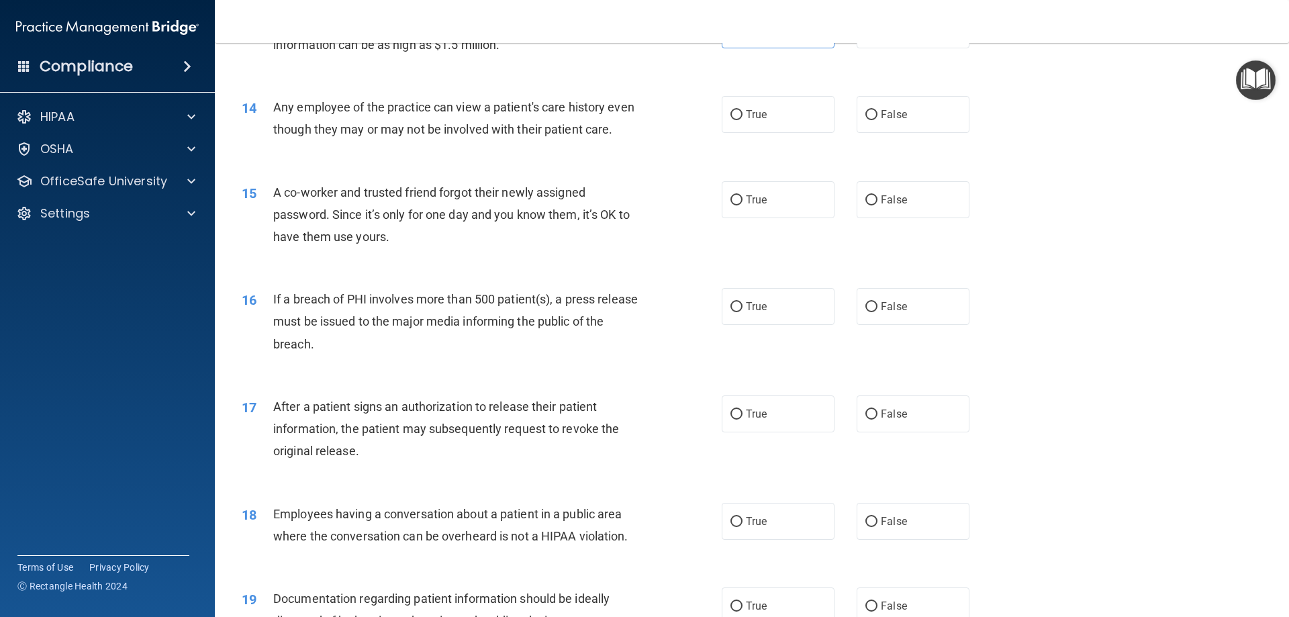
scroll to position [1286, 0]
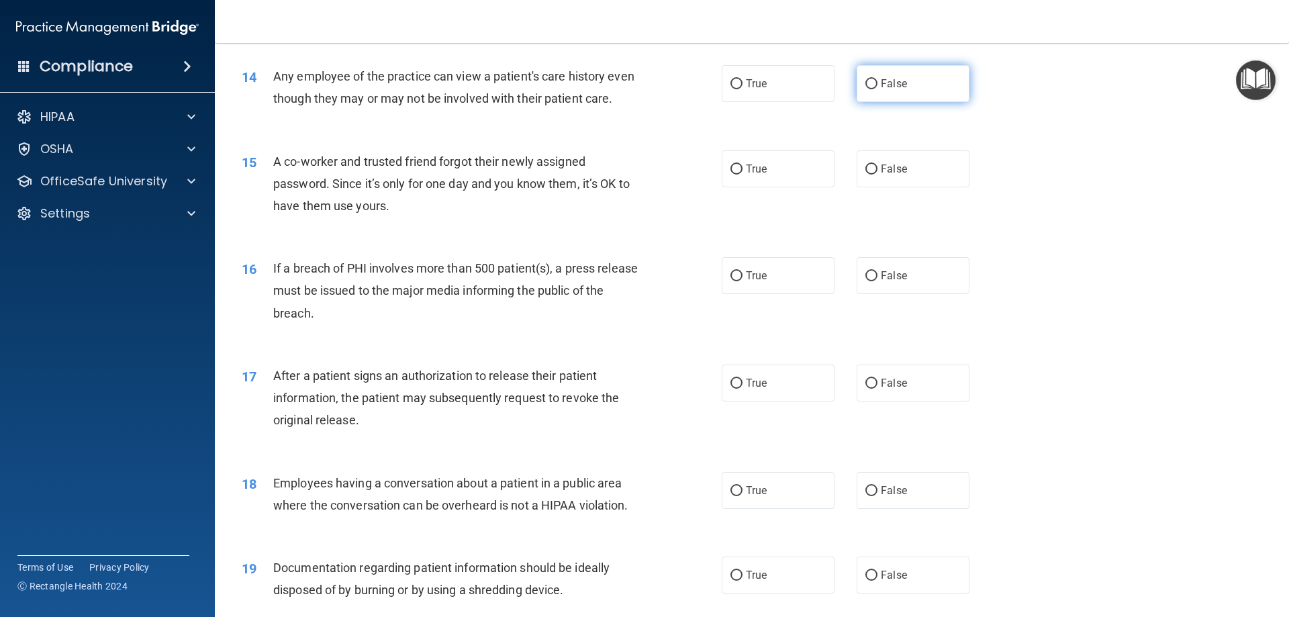
click at [871, 81] on input "False" at bounding box center [871, 84] width 12 height 10
radio input "true"
click at [866, 183] on label "False" at bounding box center [912, 168] width 113 height 37
click at [866, 175] on input "False" at bounding box center [871, 169] width 12 height 10
radio input "true"
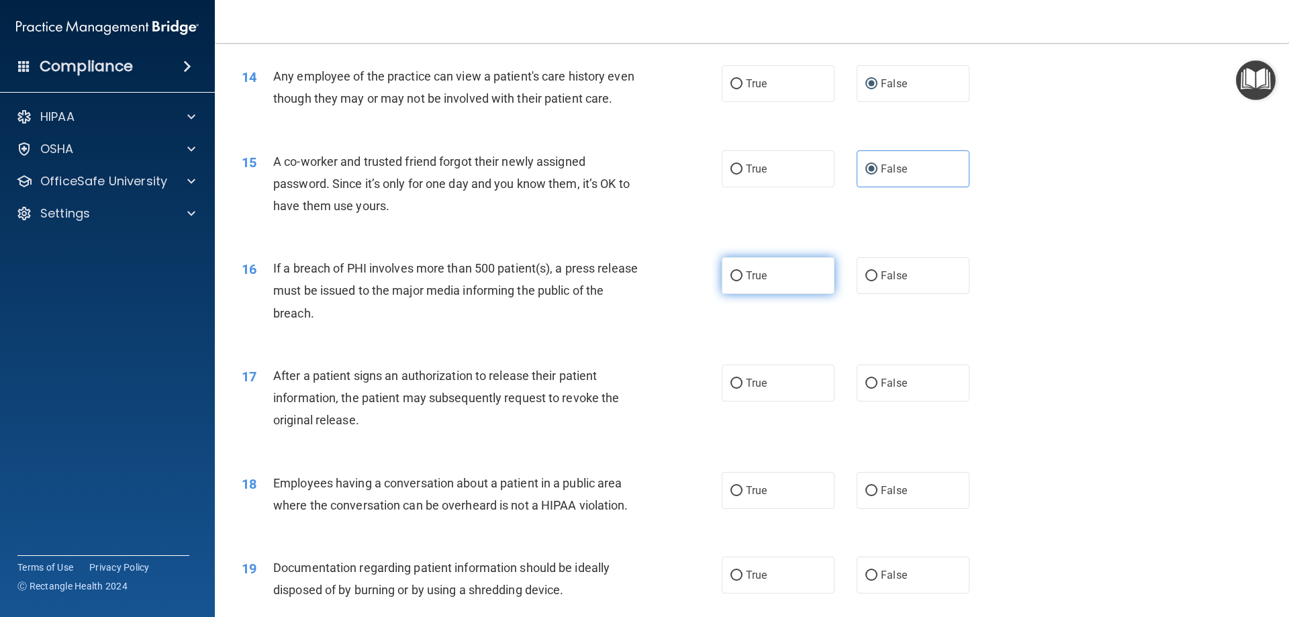
click at [813, 285] on label "True" at bounding box center [778, 275] width 113 height 37
click at [742, 281] on input "True" at bounding box center [736, 276] width 12 height 10
radio input "true"
click at [758, 389] on span "True" at bounding box center [756, 383] width 21 height 13
click at [742, 389] on input "True" at bounding box center [736, 384] width 12 height 10
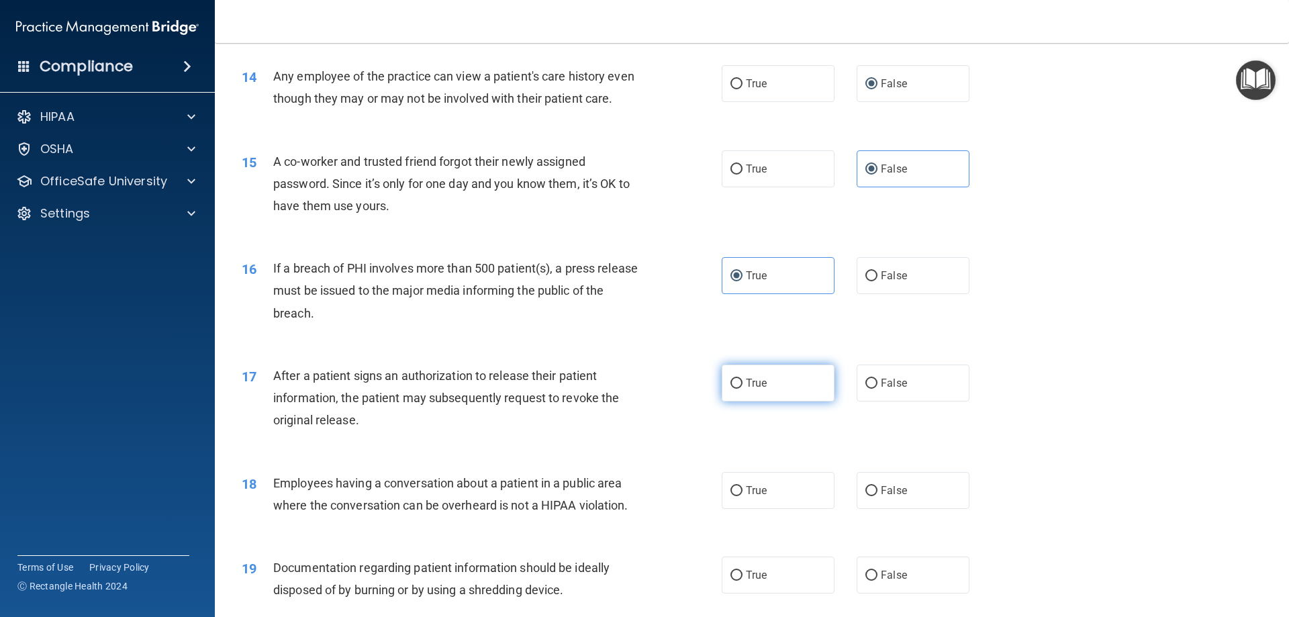
radio input "true"
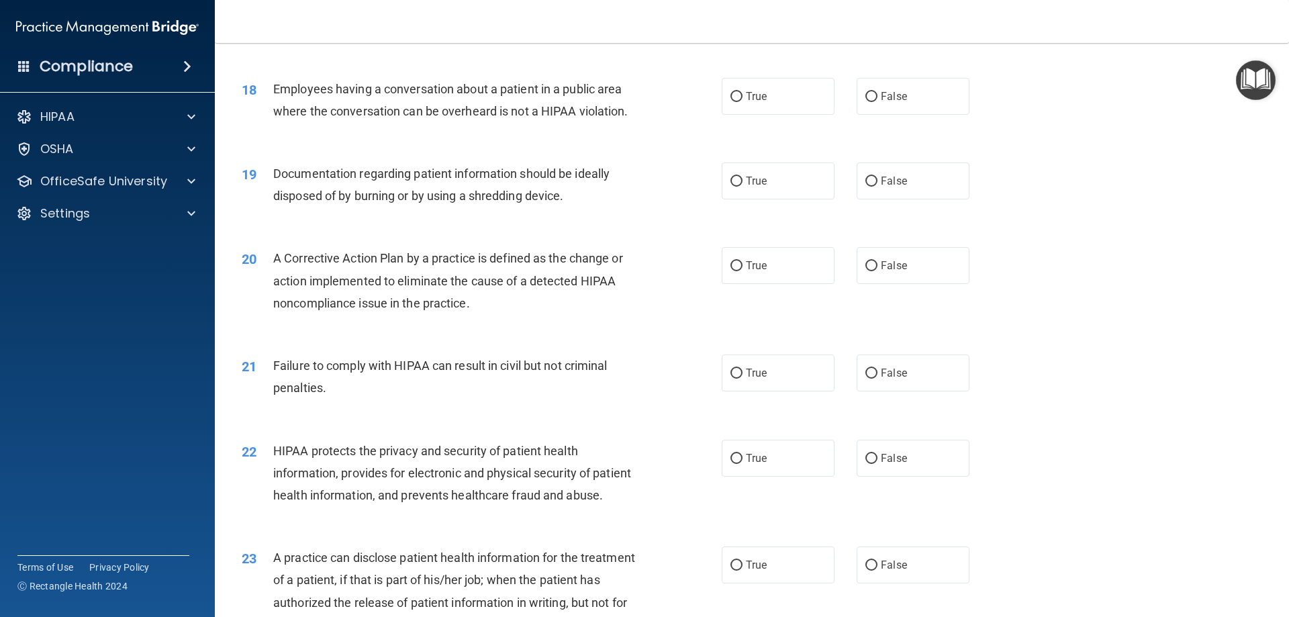
scroll to position [1699, 0]
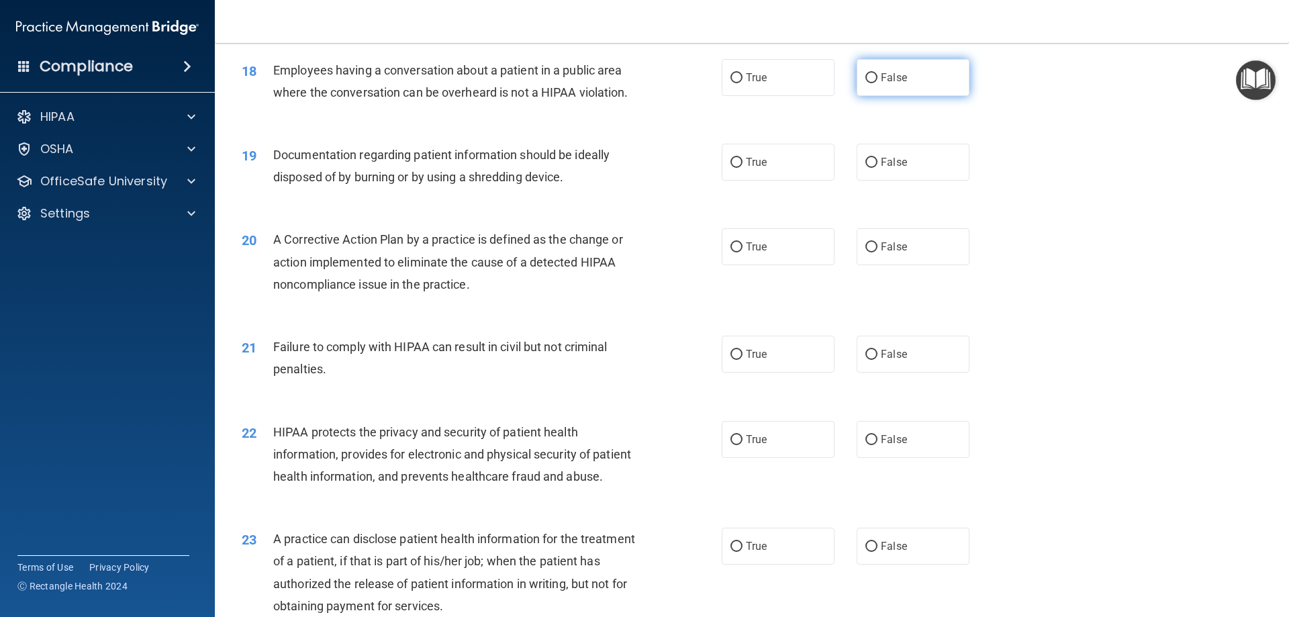
click at [891, 84] on span "False" at bounding box center [894, 77] width 26 height 13
click at [877, 83] on input "False" at bounding box center [871, 78] width 12 height 10
radio input "true"
click at [746, 168] on span "True" at bounding box center [756, 162] width 21 height 13
click at [742, 168] on input "True" at bounding box center [736, 163] width 12 height 10
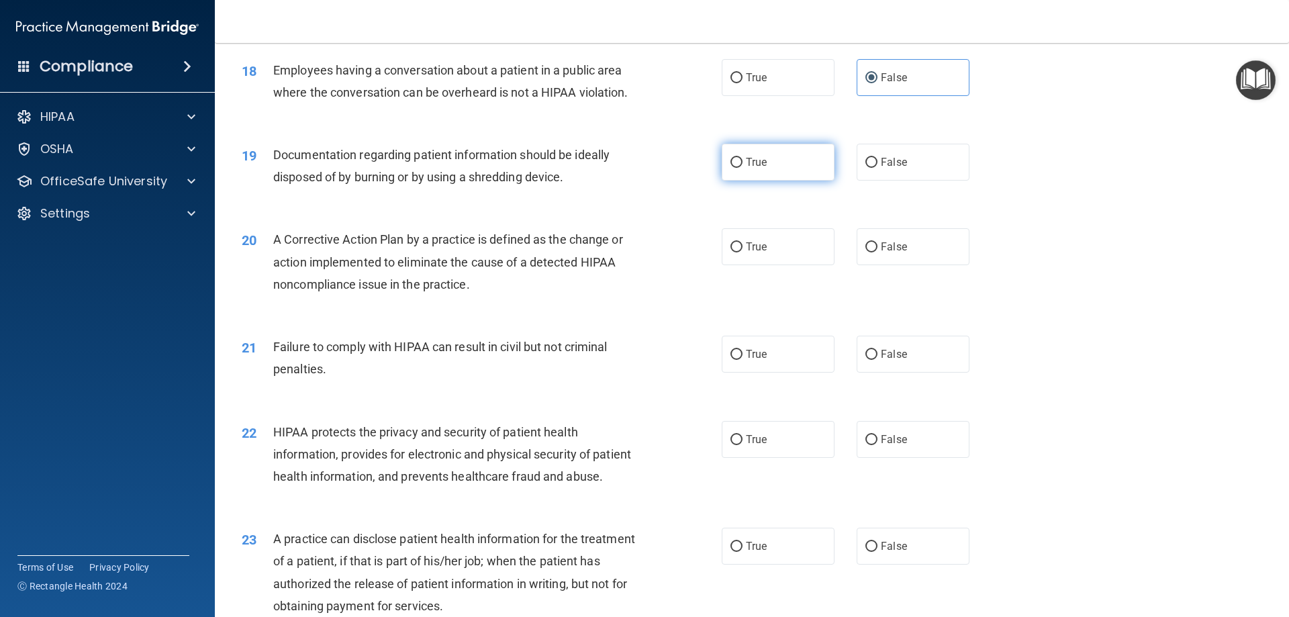
radio input "true"
click at [746, 253] on span "True" at bounding box center [756, 246] width 21 height 13
click at [742, 252] on input "True" at bounding box center [736, 247] width 12 height 10
radio input "true"
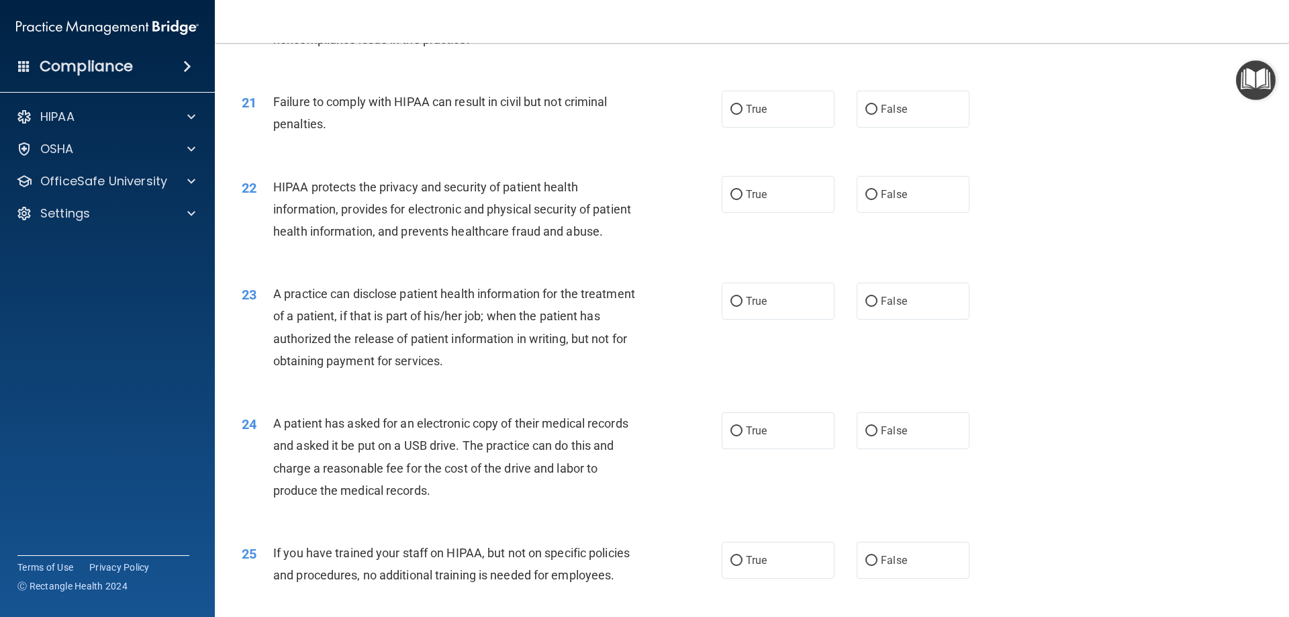
scroll to position [1948, 0]
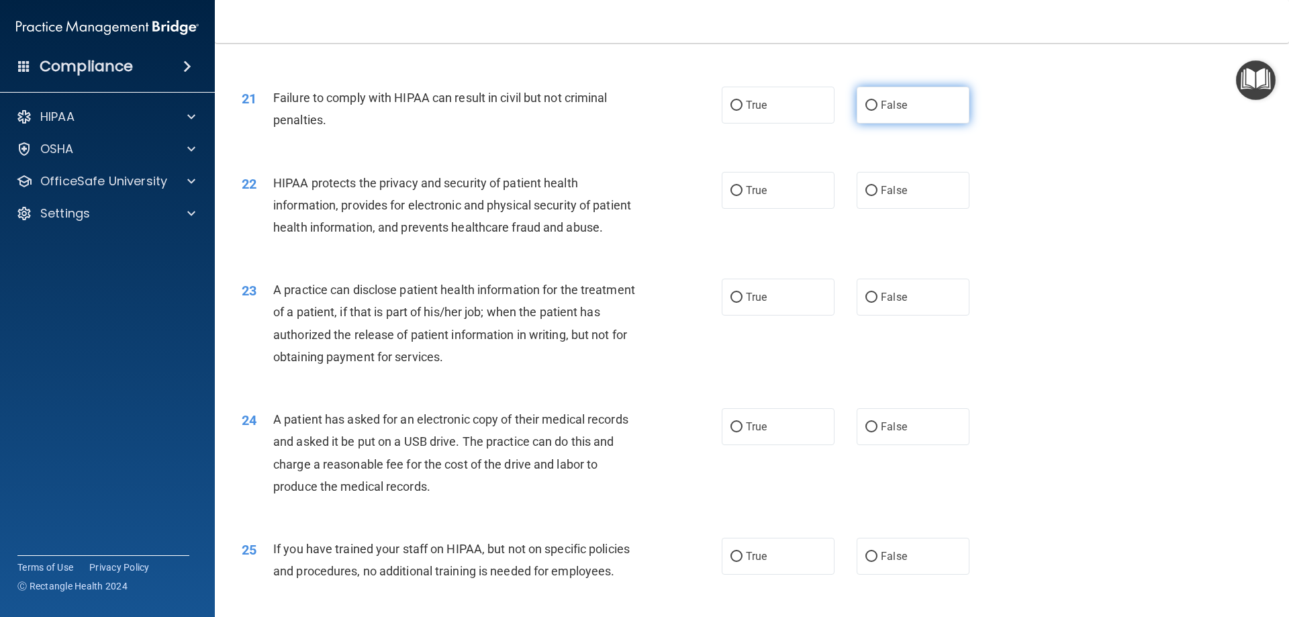
click at [880, 119] on label "False" at bounding box center [912, 105] width 113 height 37
click at [877, 111] on input "False" at bounding box center [871, 106] width 12 height 10
radio input "true"
click at [781, 208] on label "True" at bounding box center [778, 190] width 113 height 37
click at [742, 196] on input "True" at bounding box center [736, 191] width 12 height 10
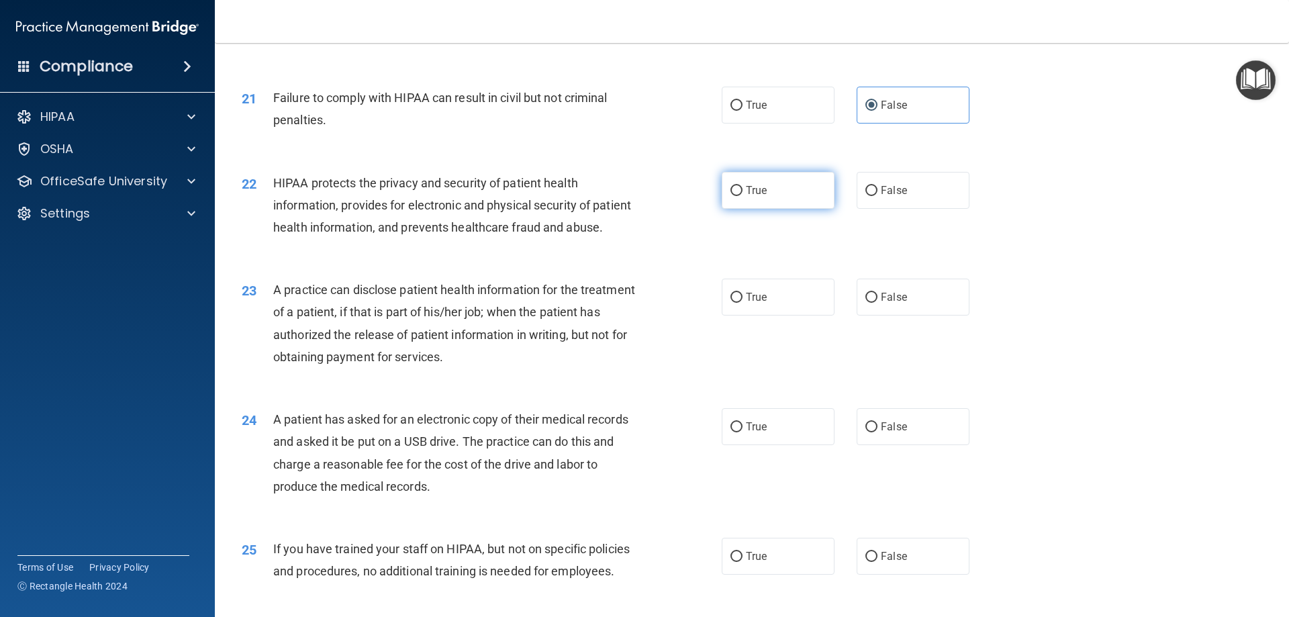
radio input "true"
click at [881, 303] on span "False" at bounding box center [894, 297] width 26 height 13
click at [877, 303] on input "False" at bounding box center [871, 298] width 12 height 10
radio input "true"
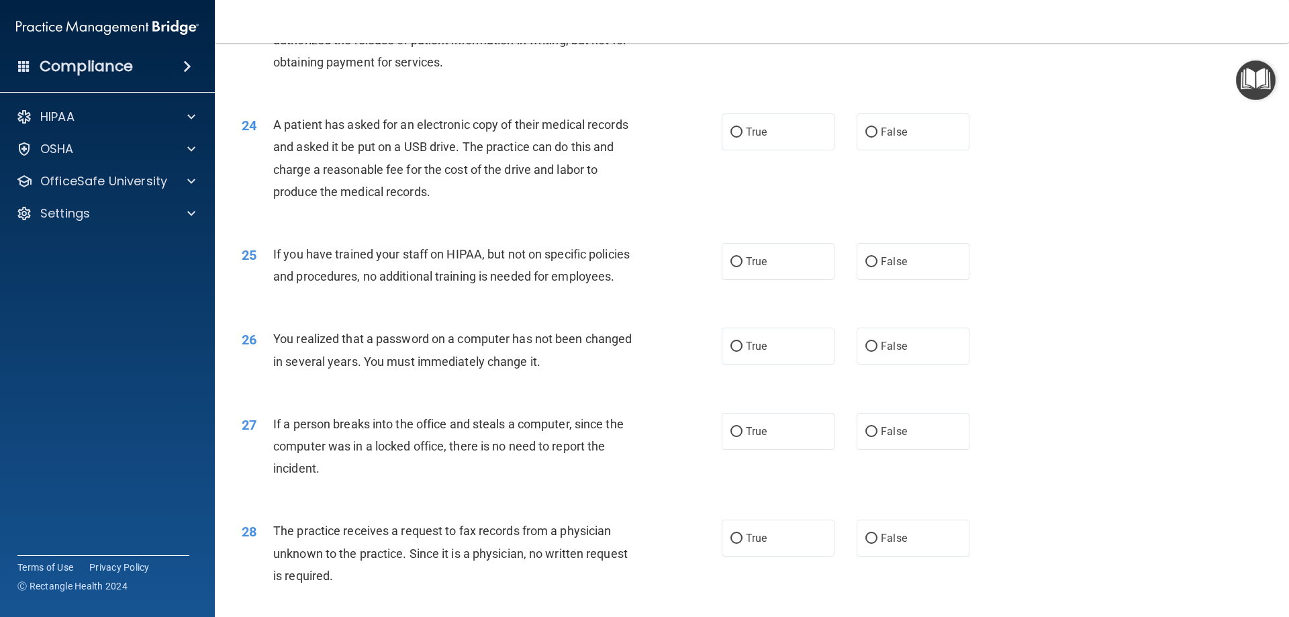
scroll to position [2334, 0]
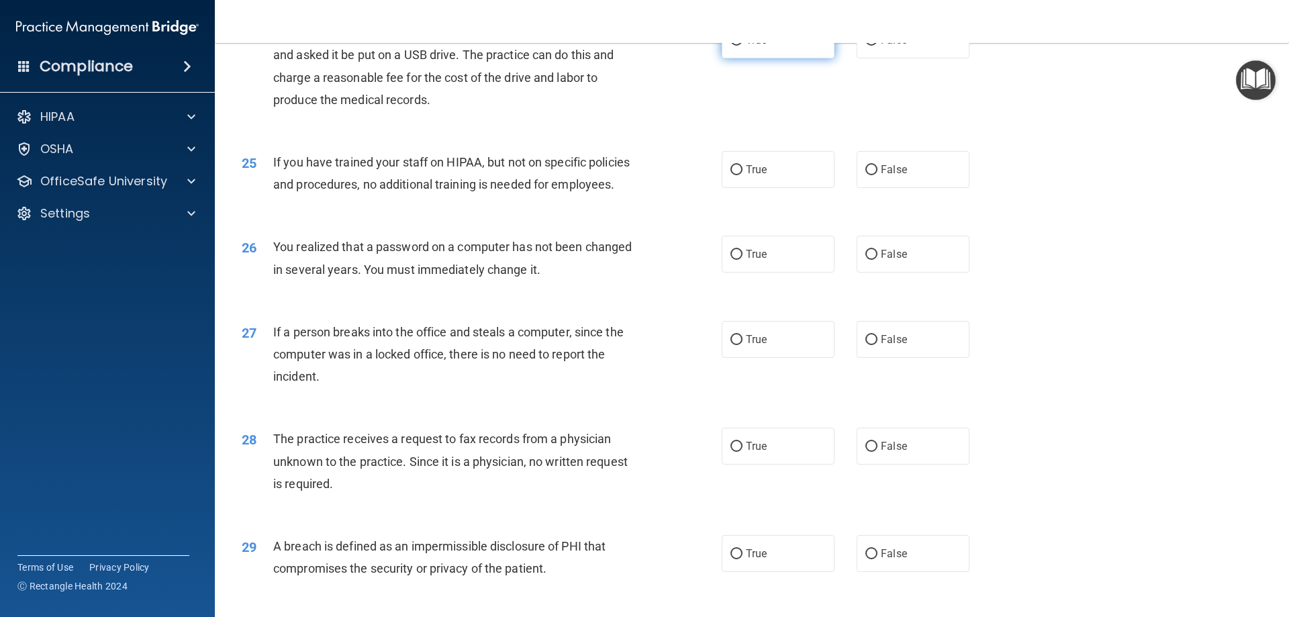
click at [779, 58] on label "True" at bounding box center [778, 39] width 113 height 37
click at [742, 46] on input "True" at bounding box center [736, 41] width 12 height 10
radio input "true"
click at [873, 188] on label "False" at bounding box center [912, 169] width 113 height 37
click at [873, 175] on input "False" at bounding box center [871, 170] width 12 height 10
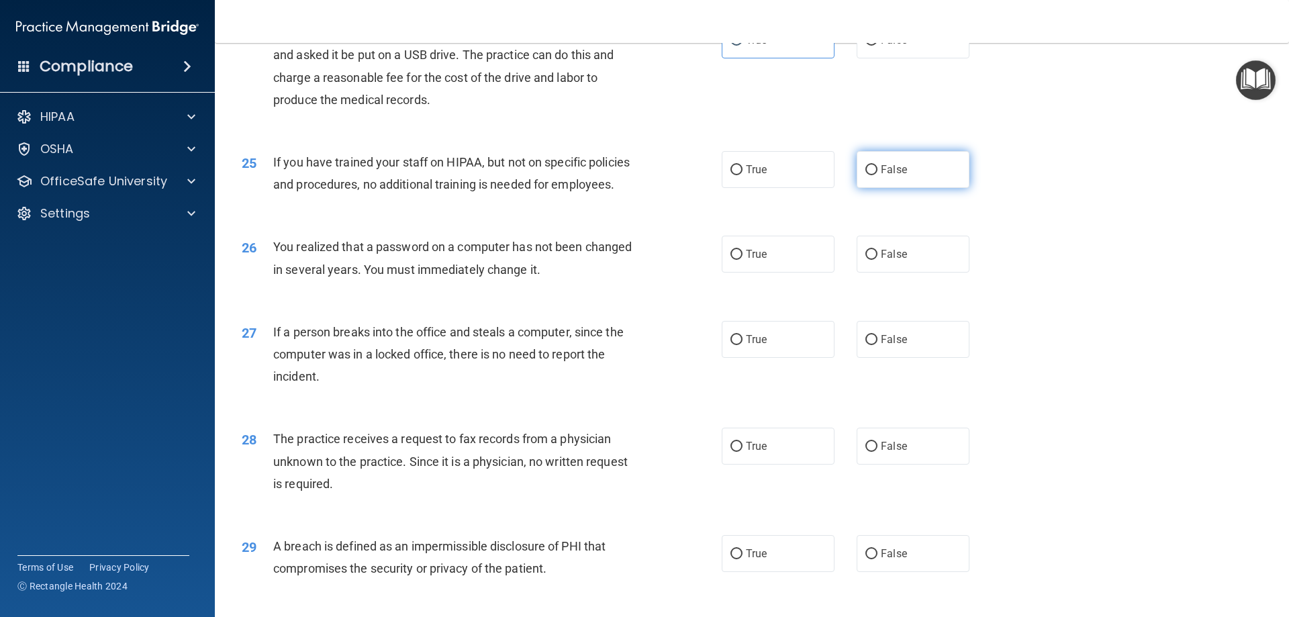
radio input "true"
click at [763, 273] on label "True" at bounding box center [778, 254] width 113 height 37
click at [742, 260] on input "True" at bounding box center [736, 255] width 12 height 10
radio input "true"
drag, startPoint x: 917, startPoint y: 390, endPoint x: 862, endPoint y: 464, distance: 91.7
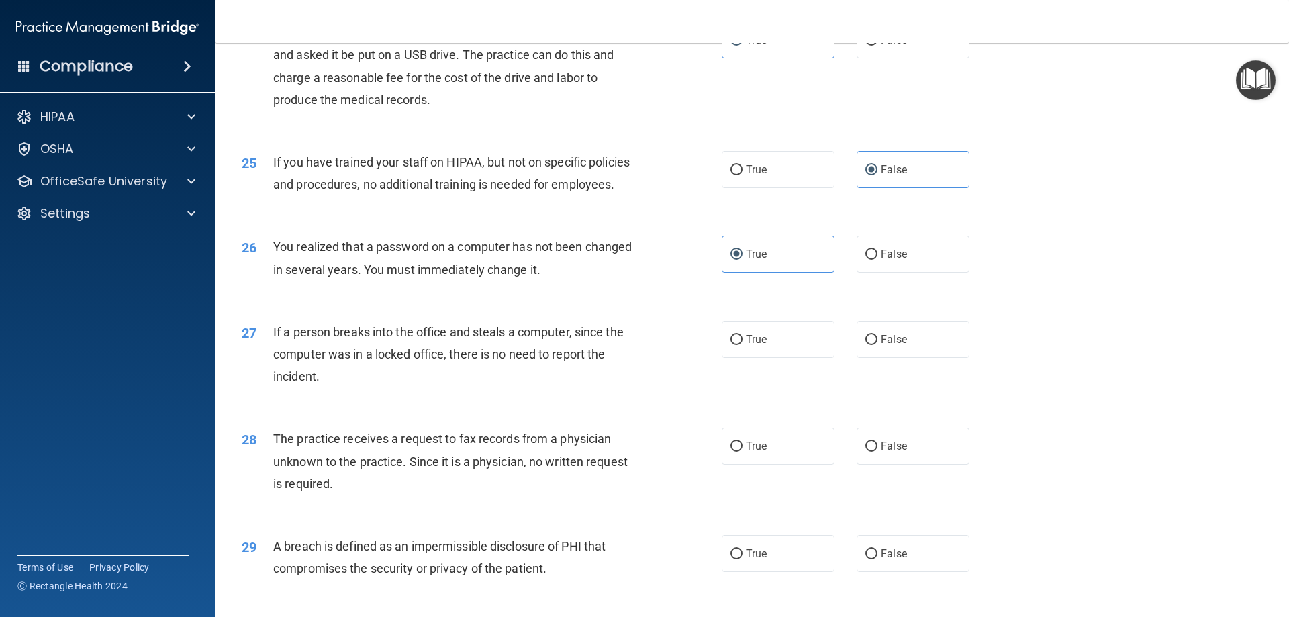
click at [912, 358] on label "False" at bounding box center [912, 339] width 113 height 37
click at [877, 345] on input "False" at bounding box center [871, 340] width 12 height 10
radio input "true"
click at [869, 452] on input "False" at bounding box center [871, 447] width 12 height 10
radio input "true"
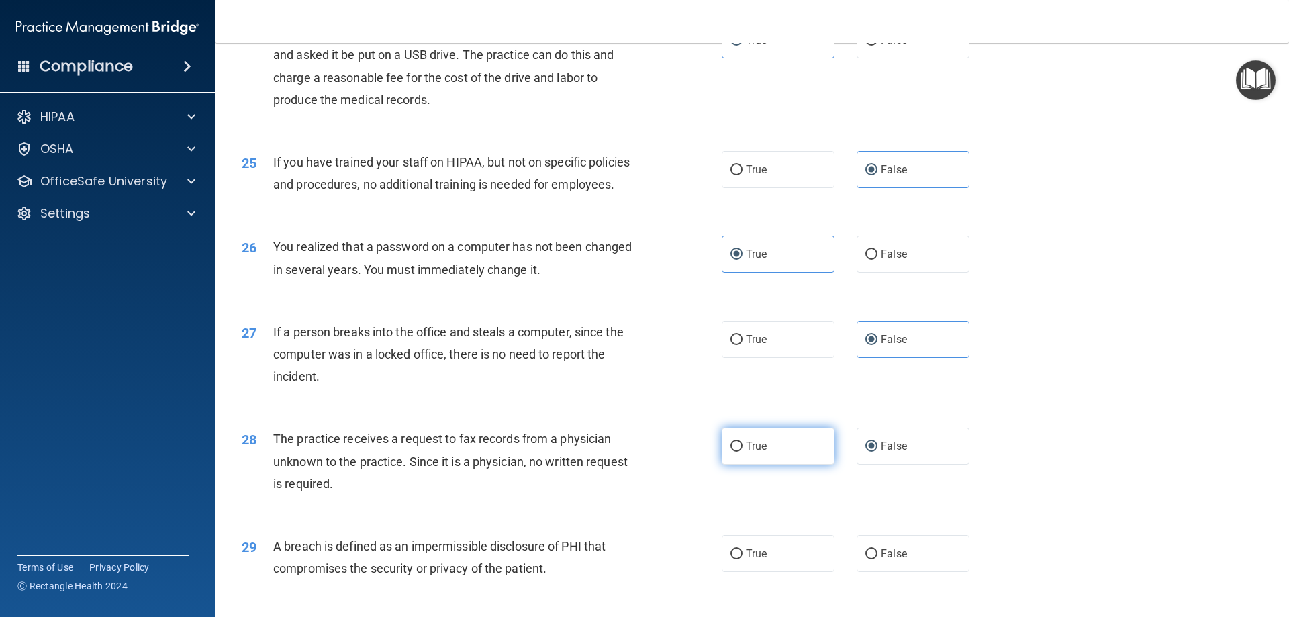
click at [795, 464] on label "True" at bounding box center [778, 446] width 113 height 37
click at [742, 452] on input "True" at bounding box center [736, 447] width 12 height 10
radio input "true"
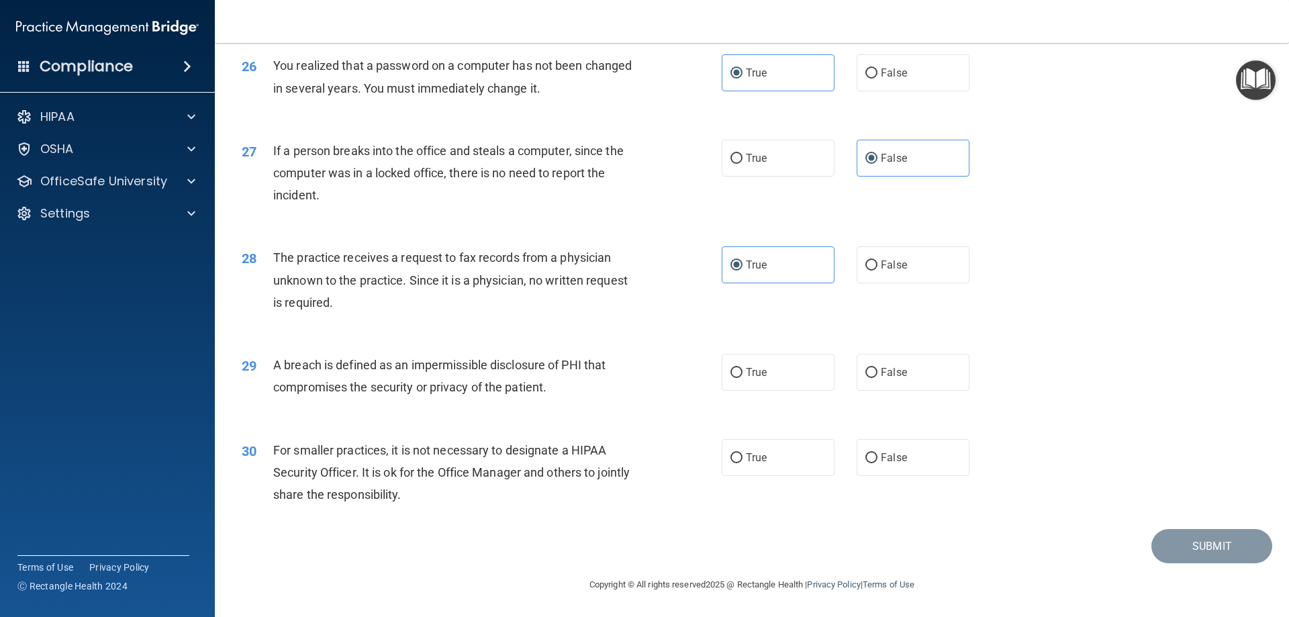
scroll to position [2560, 0]
click at [871, 276] on label "False" at bounding box center [912, 264] width 113 height 37
click at [871, 270] on input "False" at bounding box center [871, 265] width 12 height 10
radio input "true"
radio input "false"
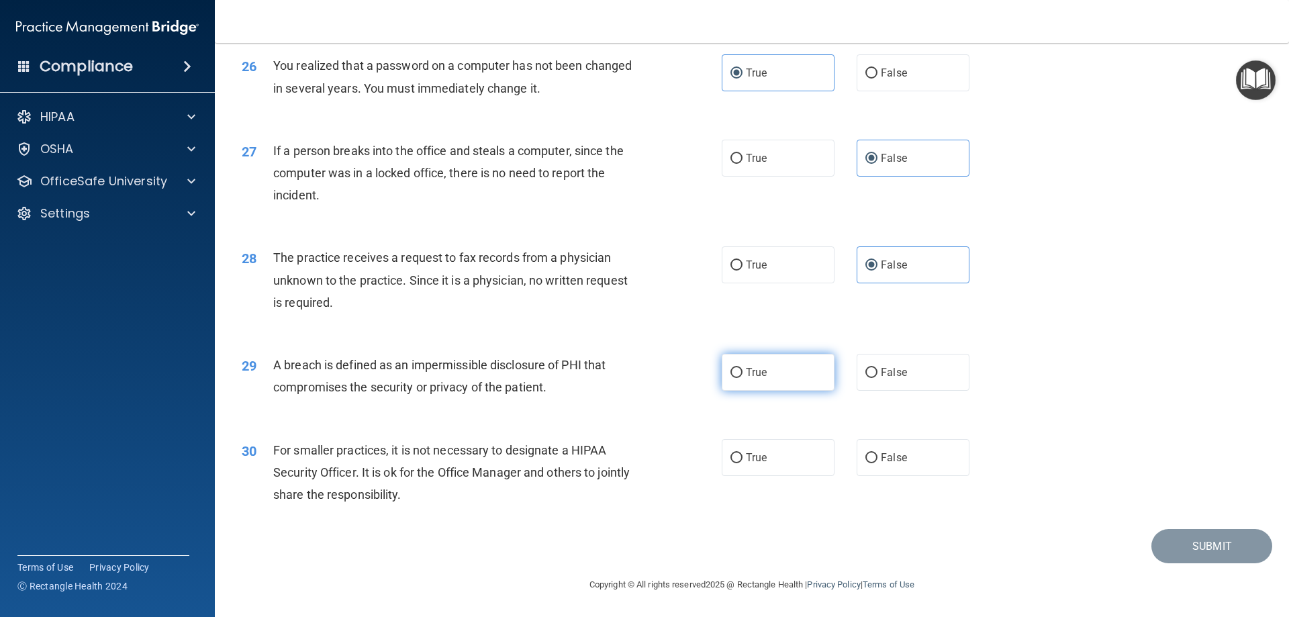
click at [787, 368] on label "True" at bounding box center [778, 372] width 113 height 37
click at [742, 368] on input "True" at bounding box center [736, 373] width 12 height 10
radio input "true"
click at [898, 463] on span "False" at bounding box center [894, 457] width 26 height 13
click at [877, 463] on input "False" at bounding box center [871, 458] width 12 height 10
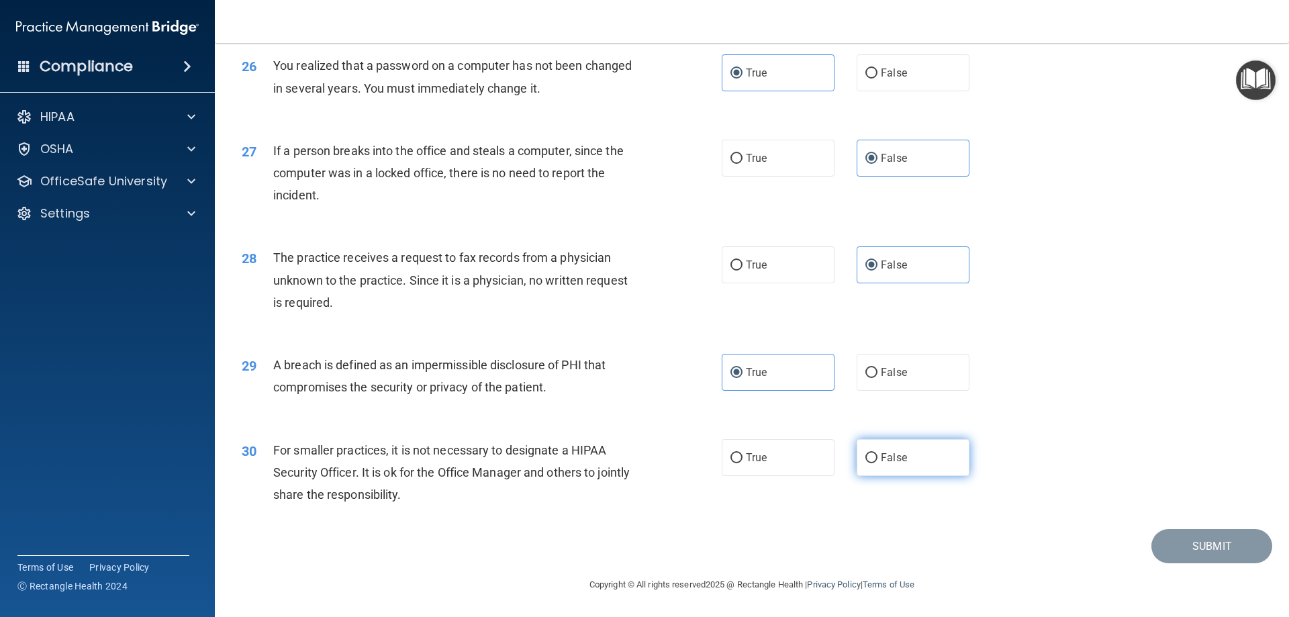
radio input "true"
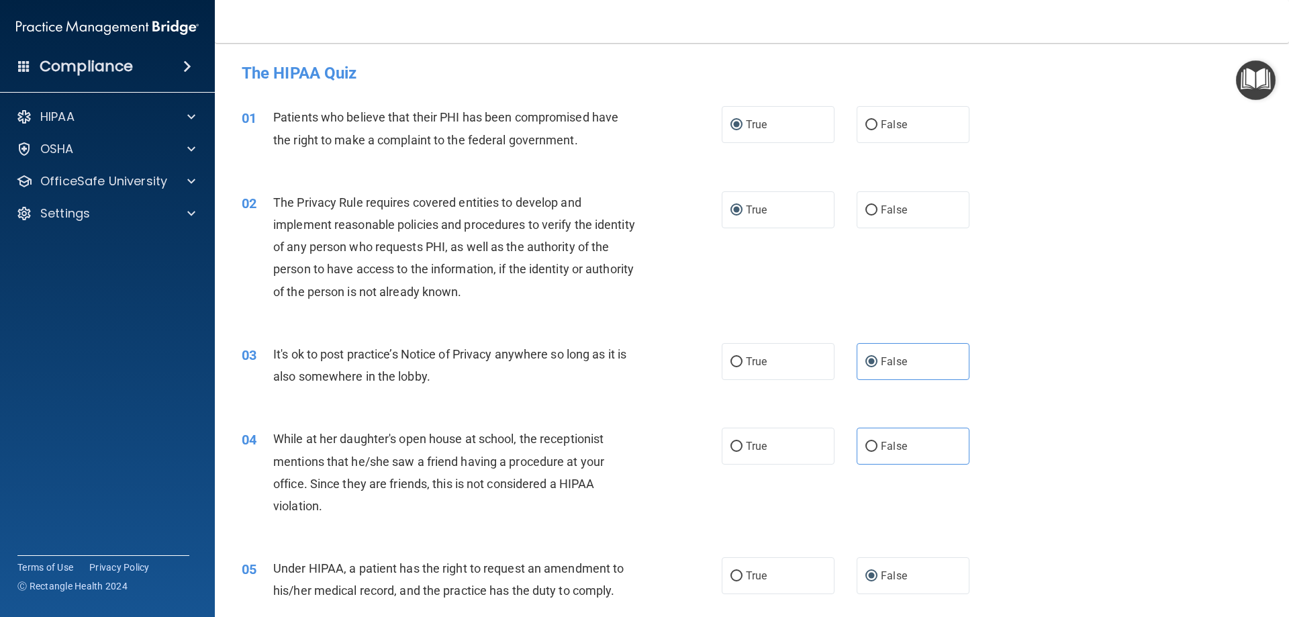
scroll to position [11, 0]
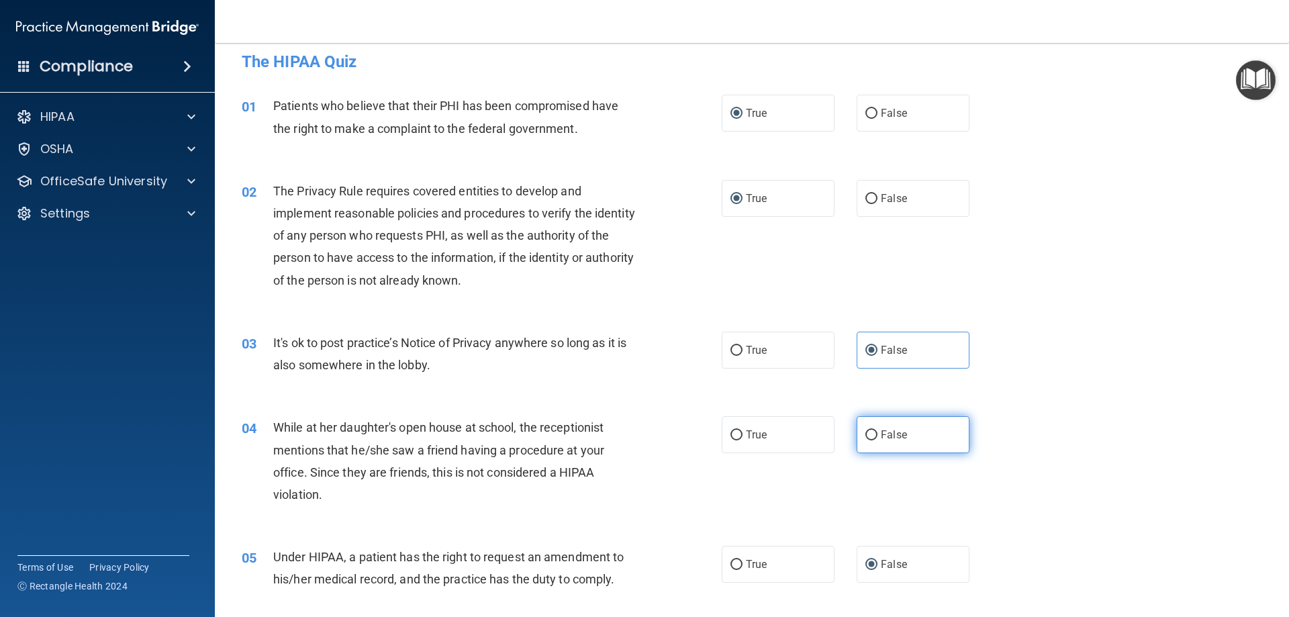
click at [895, 437] on span "False" at bounding box center [894, 434] width 26 height 13
click at [877, 437] on input "False" at bounding box center [871, 435] width 12 height 10
radio input "true"
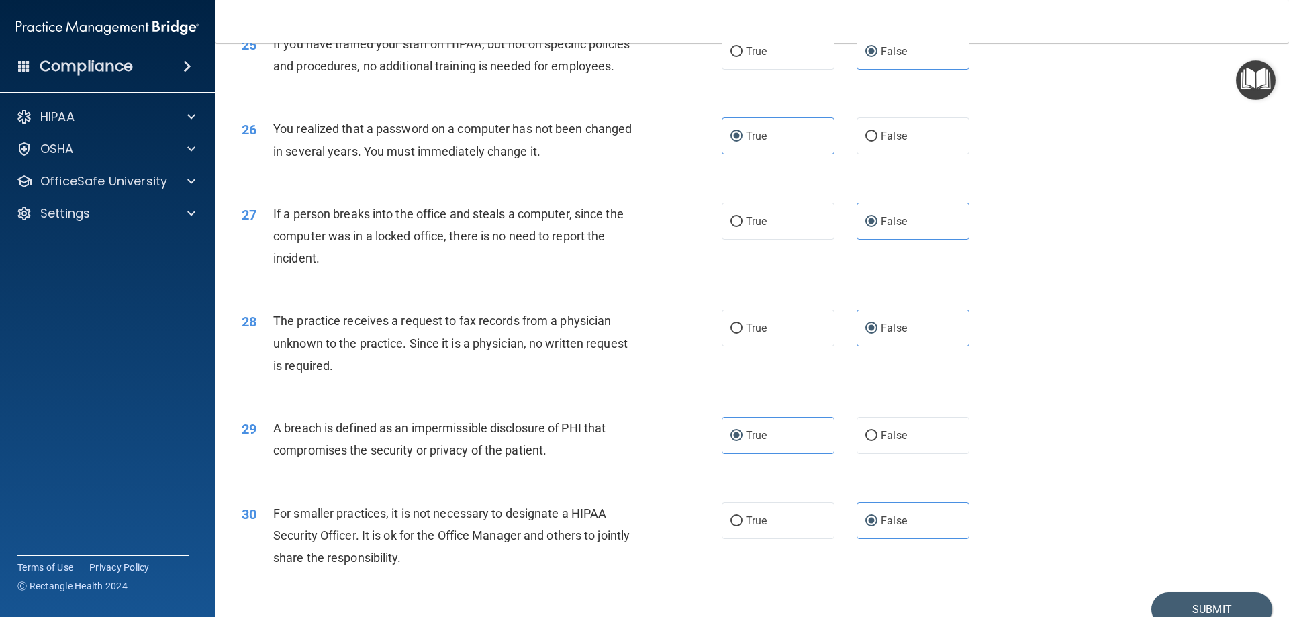
scroll to position [2560, 0]
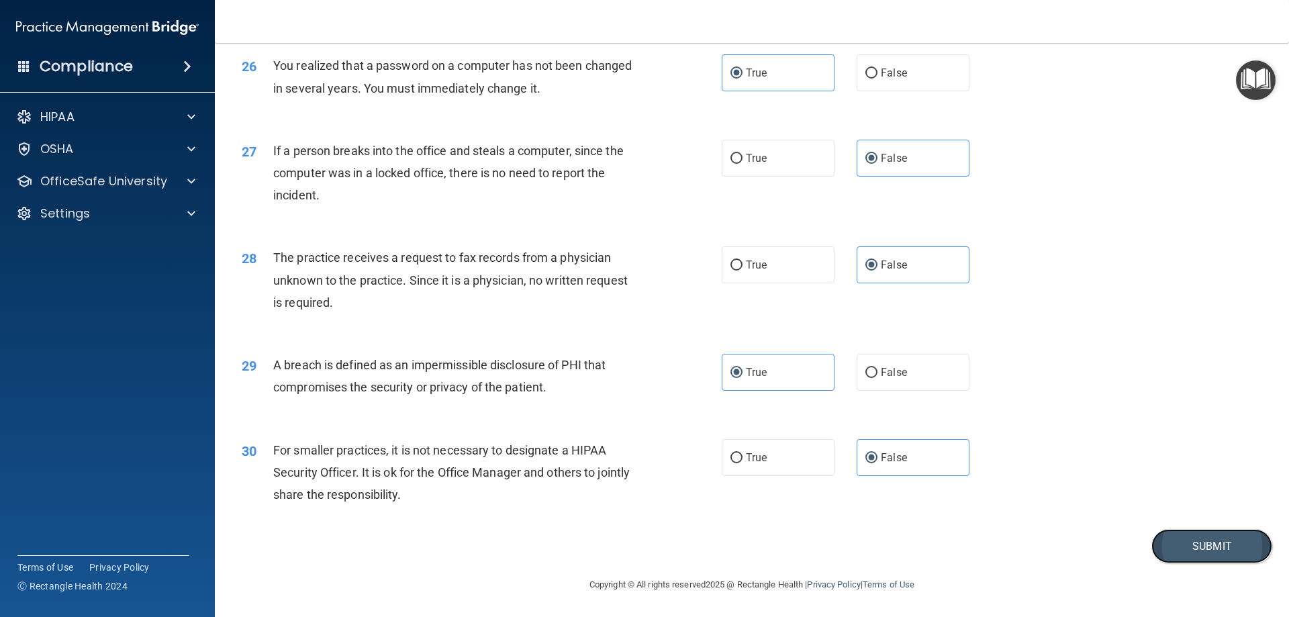
click at [1171, 546] on button "Submit" at bounding box center [1211, 546] width 121 height 34
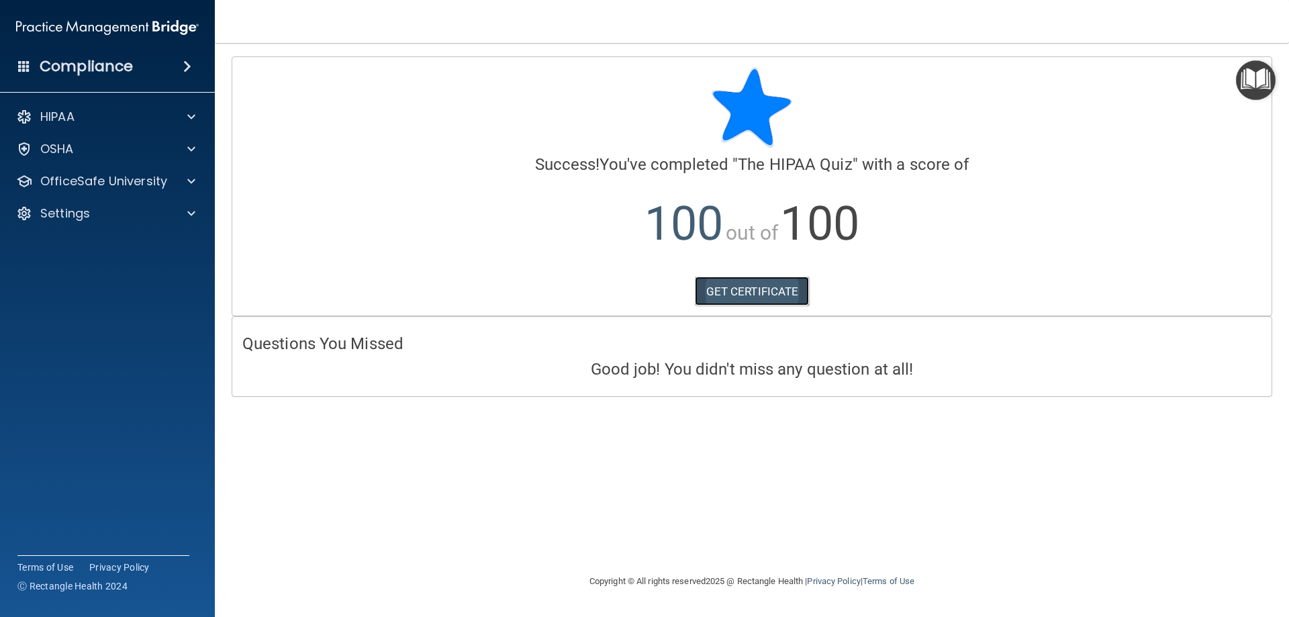
click at [781, 283] on link "GET CERTIFICATE" at bounding box center [752, 292] width 115 height 30
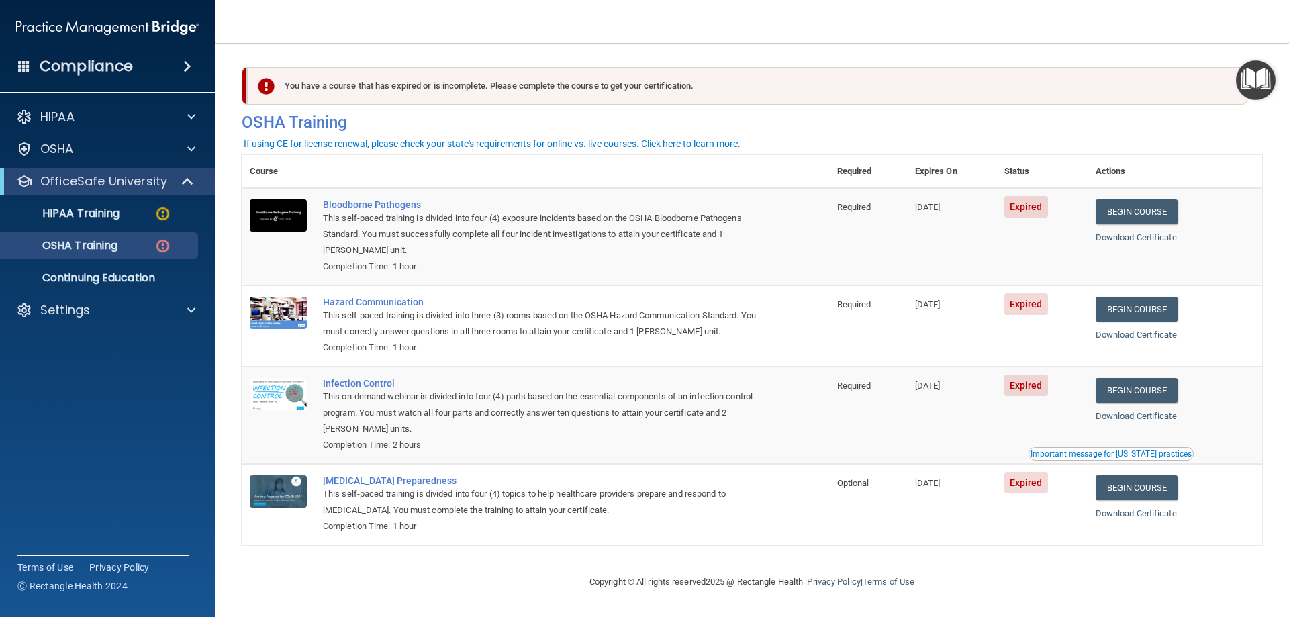
scroll to position [1, 0]
click at [127, 209] on div "HIPAA Training" at bounding box center [100, 213] width 183 height 13
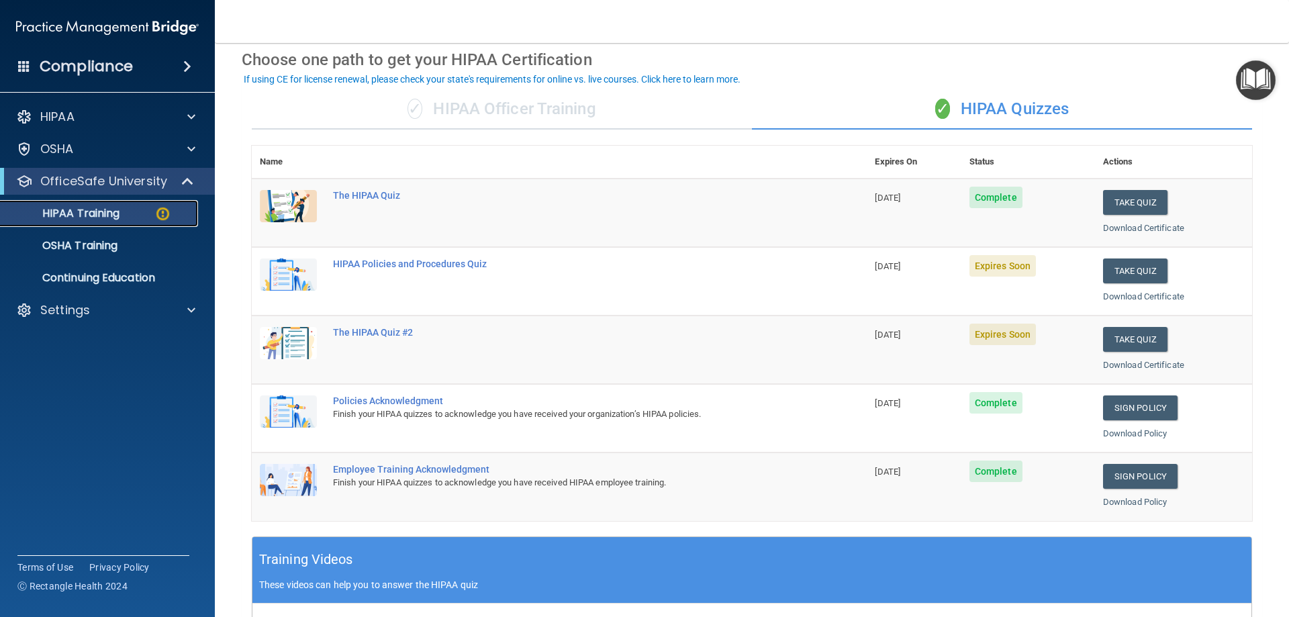
scroll to position [56, 0]
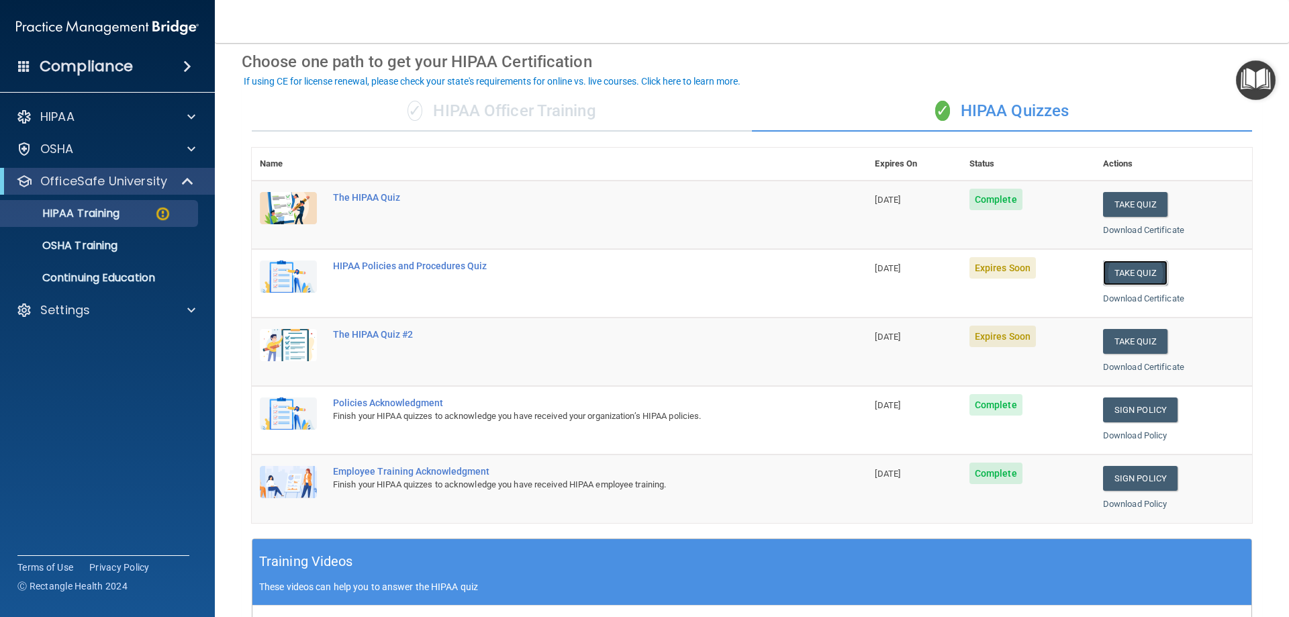
click at [1128, 269] on button "Take Quiz" at bounding box center [1135, 272] width 64 height 25
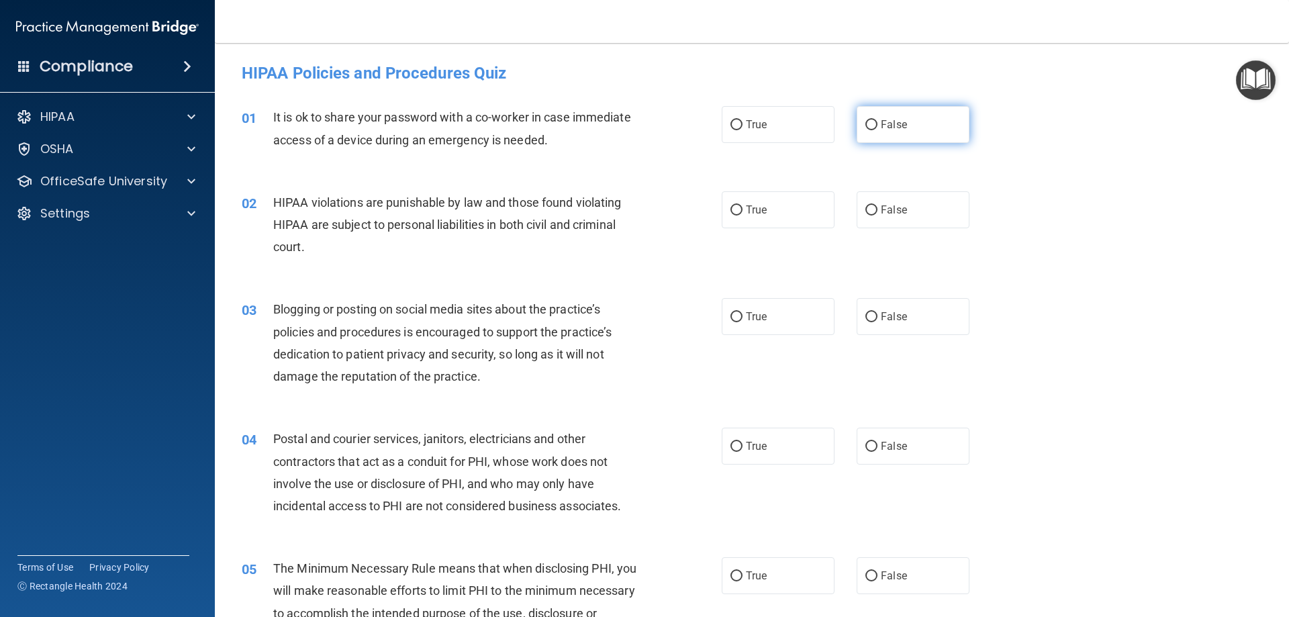
click at [869, 137] on label "False" at bounding box center [912, 124] width 113 height 37
click at [869, 130] on input "False" at bounding box center [871, 125] width 12 height 10
radio input "true"
click at [777, 218] on label "True" at bounding box center [778, 209] width 113 height 37
click at [742, 215] on input "True" at bounding box center [736, 210] width 12 height 10
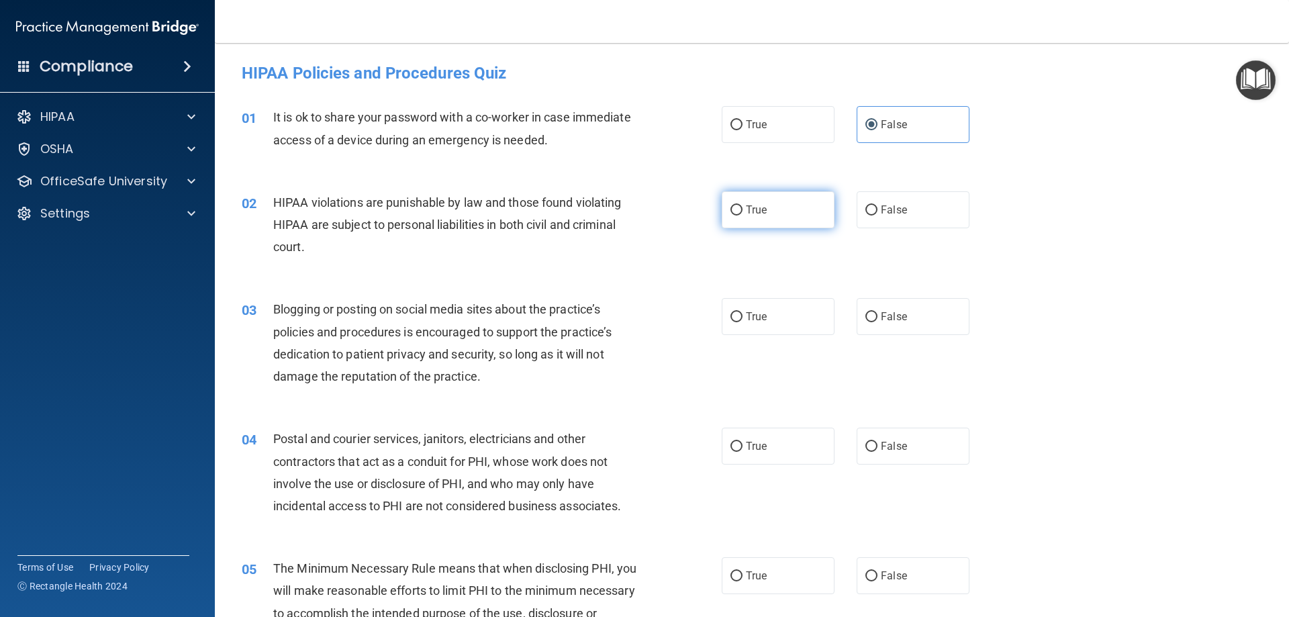
radio input "true"
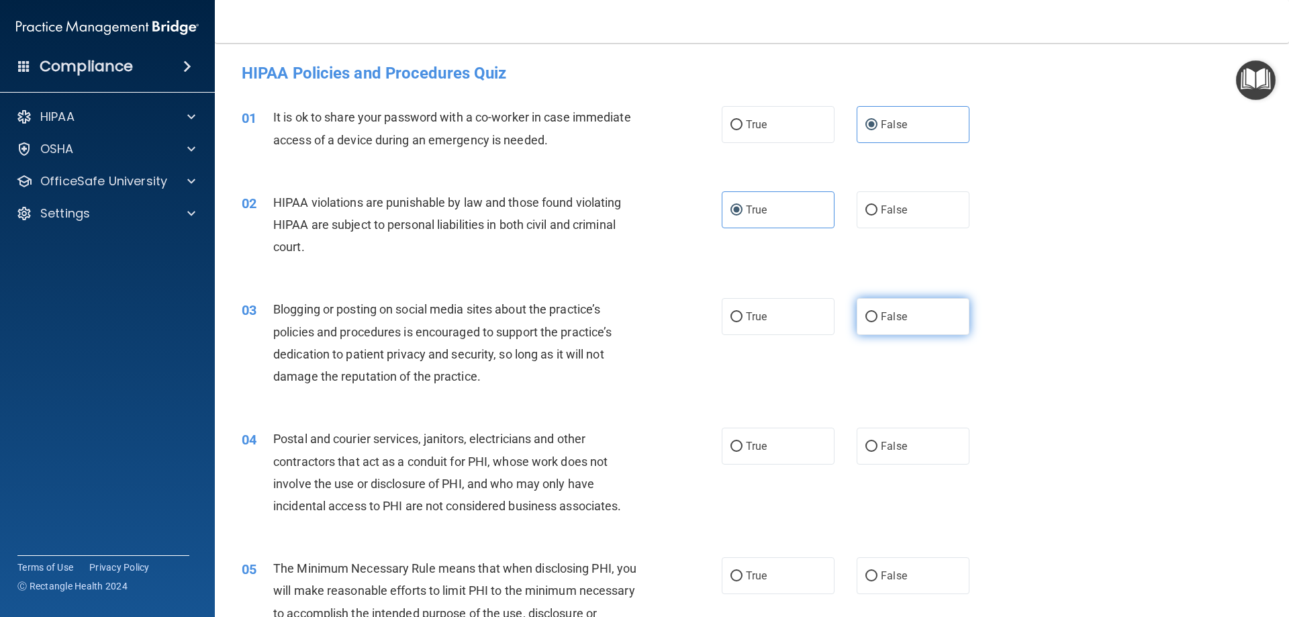
click at [887, 317] on span "False" at bounding box center [894, 316] width 26 height 13
click at [877, 317] on input "False" at bounding box center [871, 317] width 12 height 10
radio input "true"
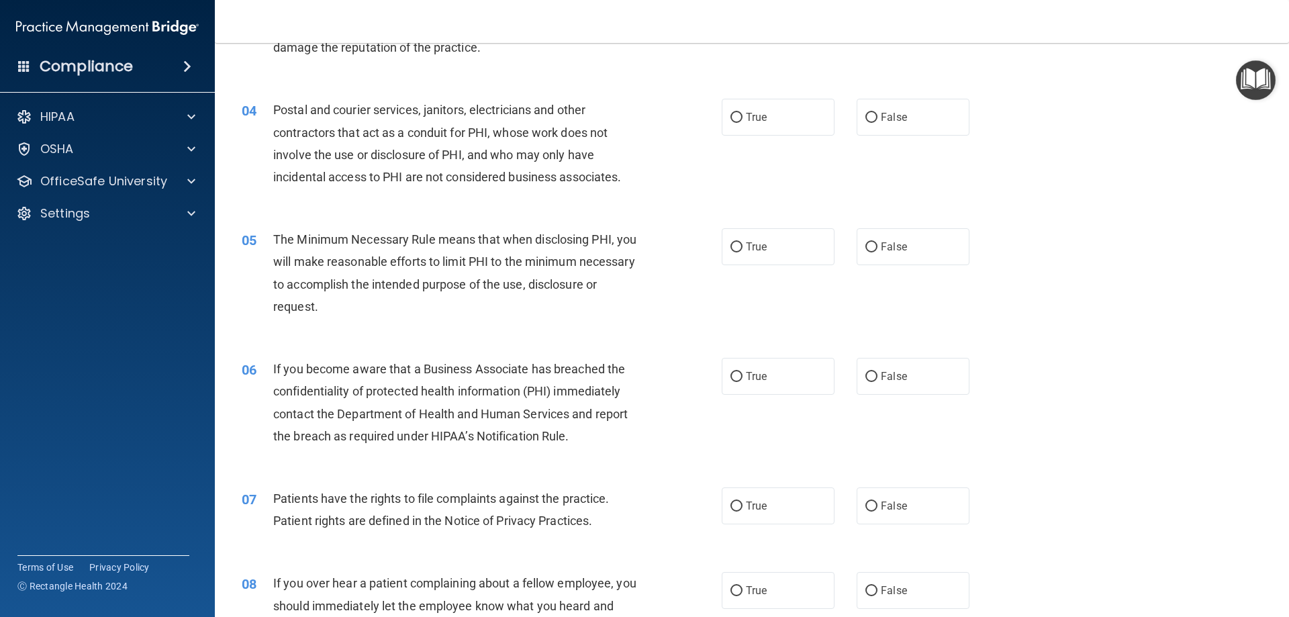
scroll to position [333, 0]
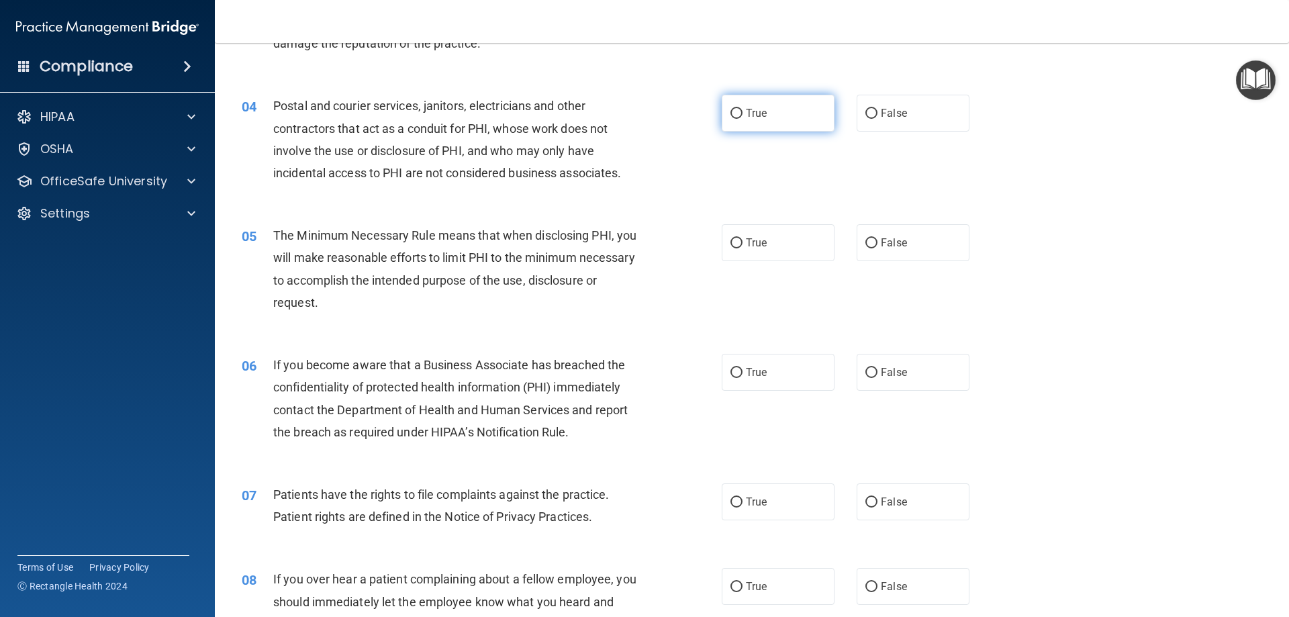
click at [777, 114] on label "True" at bounding box center [778, 113] width 113 height 37
click at [742, 114] on input "True" at bounding box center [736, 114] width 12 height 10
radio input "true"
click at [752, 246] on span "True" at bounding box center [756, 242] width 21 height 13
click at [742, 246] on input "True" at bounding box center [736, 243] width 12 height 10
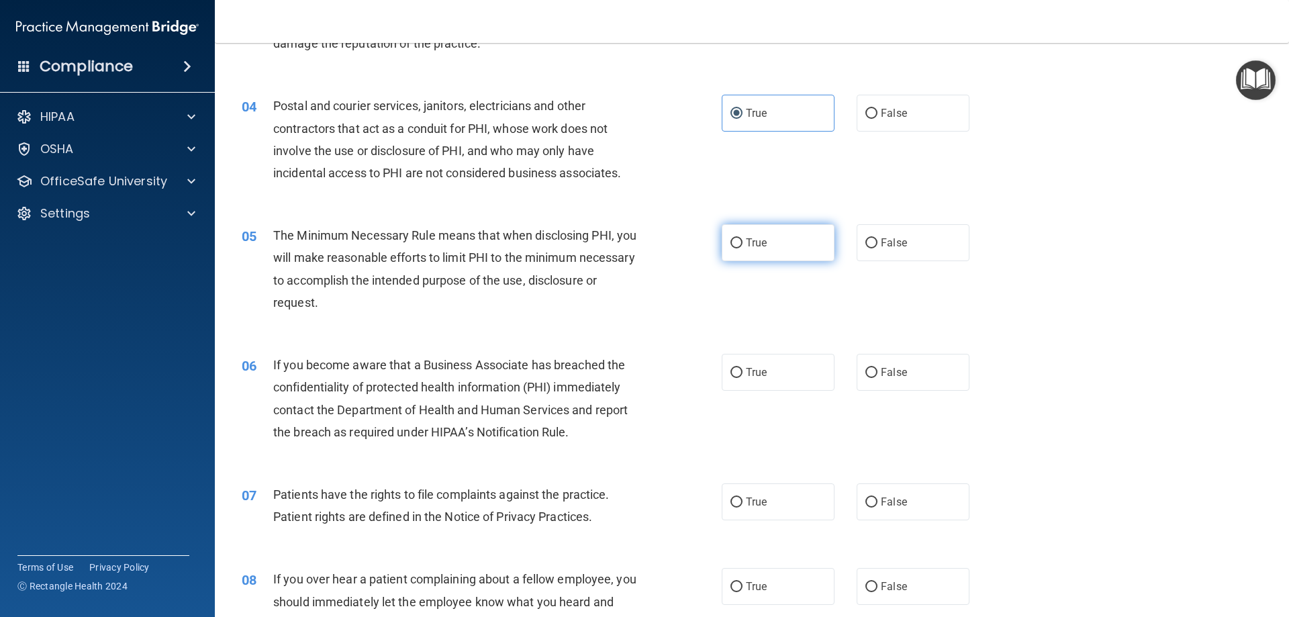
radio input "true"
click at [897, 360] on label "False" at bounding box center [912, 372] width 113 height 37
click at [877, 368] on input "False" at bounding box center [871, 373] width 12 height 10
radio input "true"
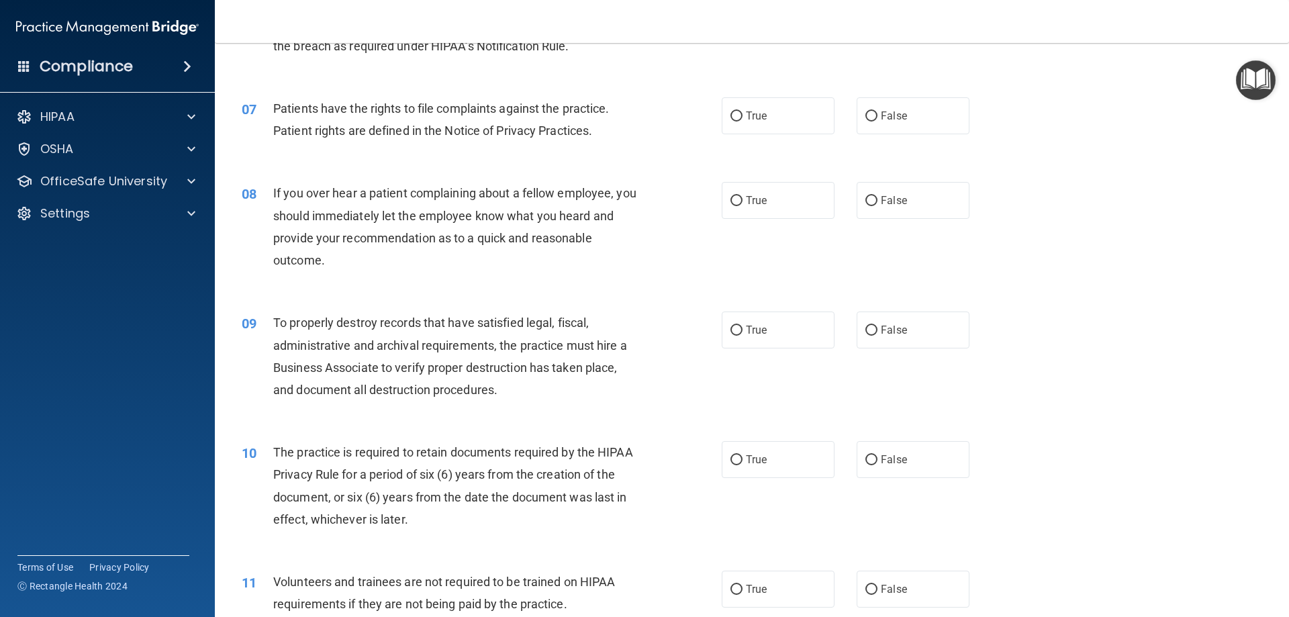
scroll to position [723, 0]
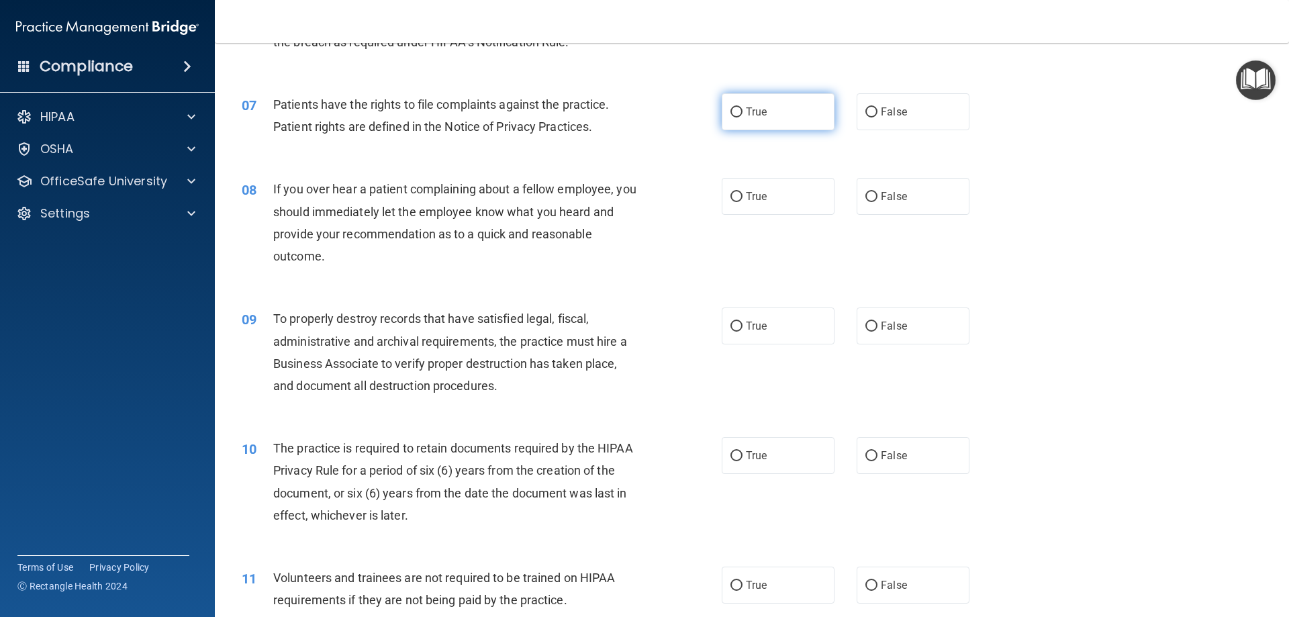
click at [760, 104] on label "True" at bounding box center [778, 111] width 113 height 37
click at [742, 107] on input "True" at bounding box center [736, 112] width 12 height 10
radio input "true"
click at [924, 197] on label "False" at bounding box center [912, 196] width 113 height 37
click at [877, 197] on input "False" at bounding box center [871, 197] width 12 height 10
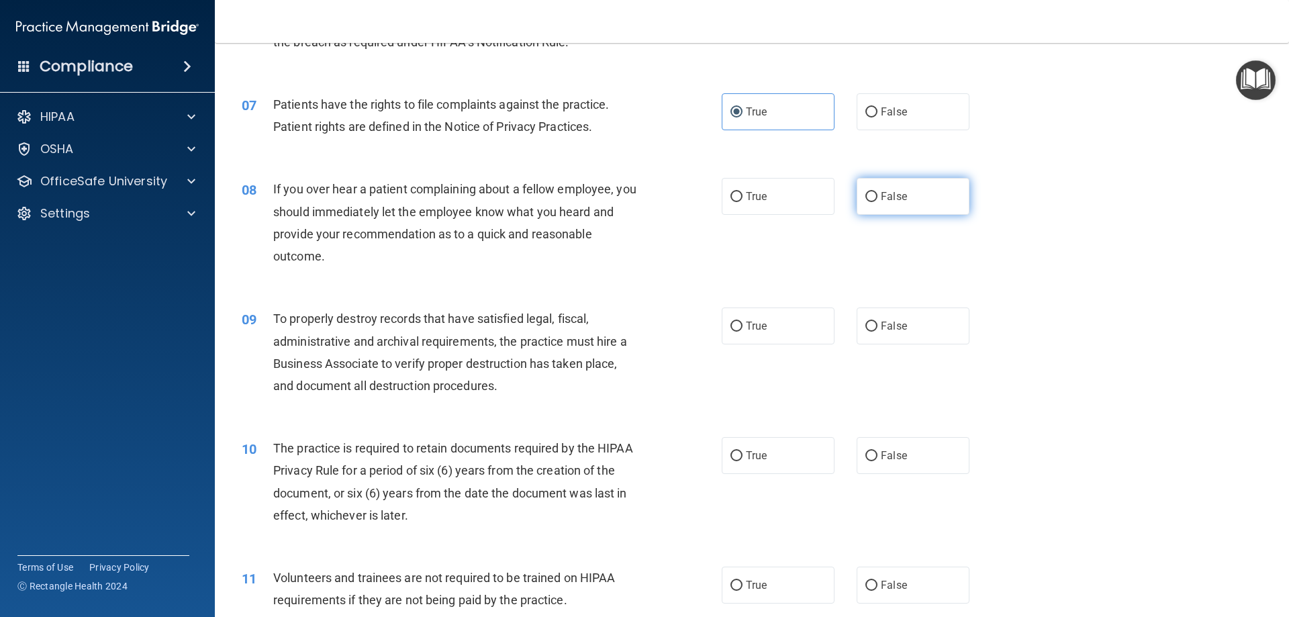
radio input "true"
click at [881, 321] on span "False" at bounding box center [894, 325] width 26 height 13
click at [877, 322] on input "False" at bounding box center [871, 327] width 12 height 10
radio input "true"
click at [783, 461] on label "True" at bounding box center [778, 455] width 113 height 37
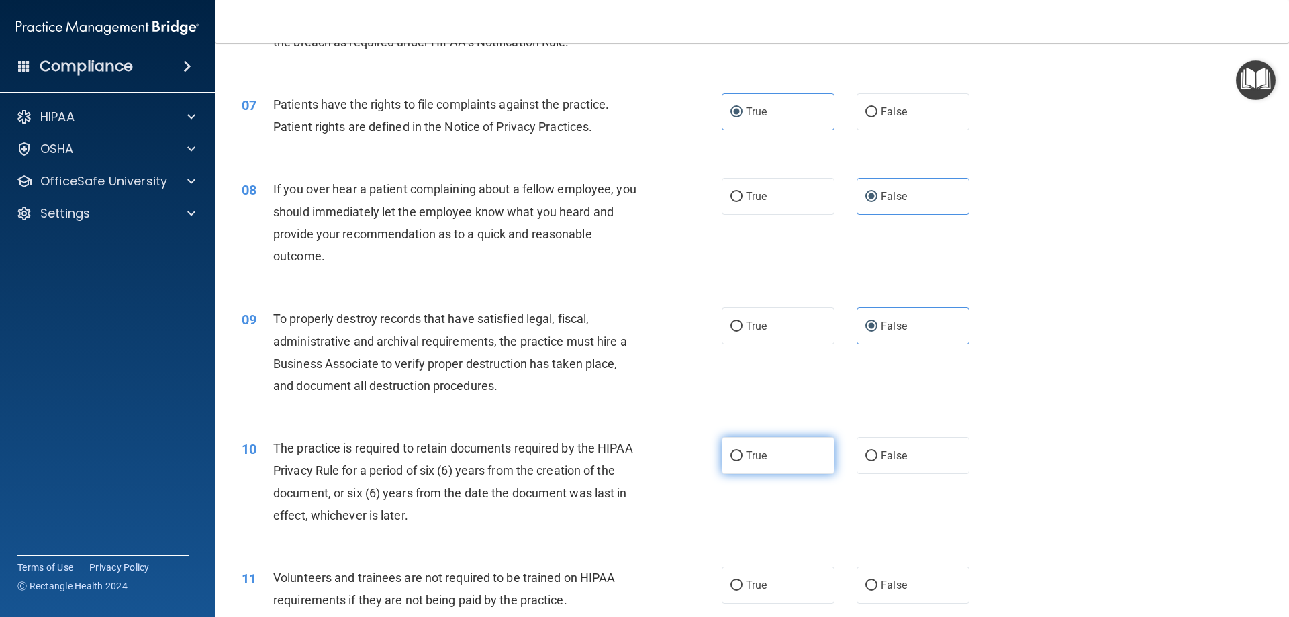
click at [742, 461] on input "True" at bounding box center [736, 456] width 12 height 10
radio input "true"
drag, startPoint x: 881, startPoint y: 583, endPoint x: 1014, endPoint y: 502, distance: 156.0
click at [884, 581] on span "False" at bounding box center [894, 585] width 26 height 13
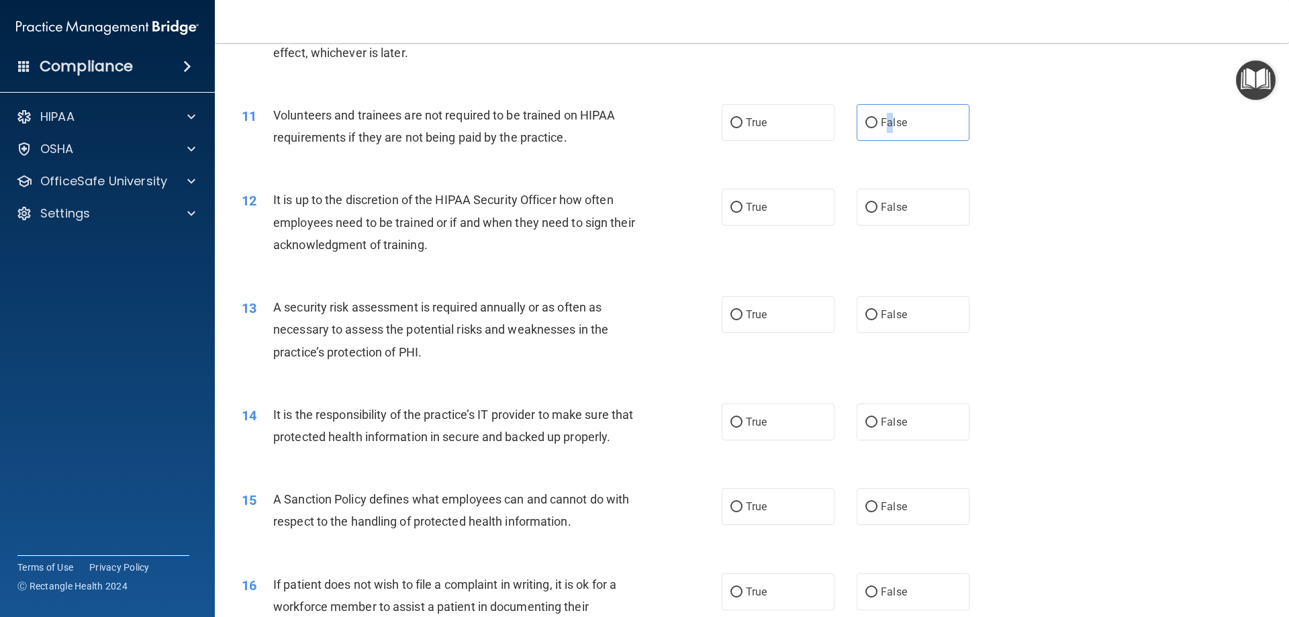
scroll to position [1193, 0]
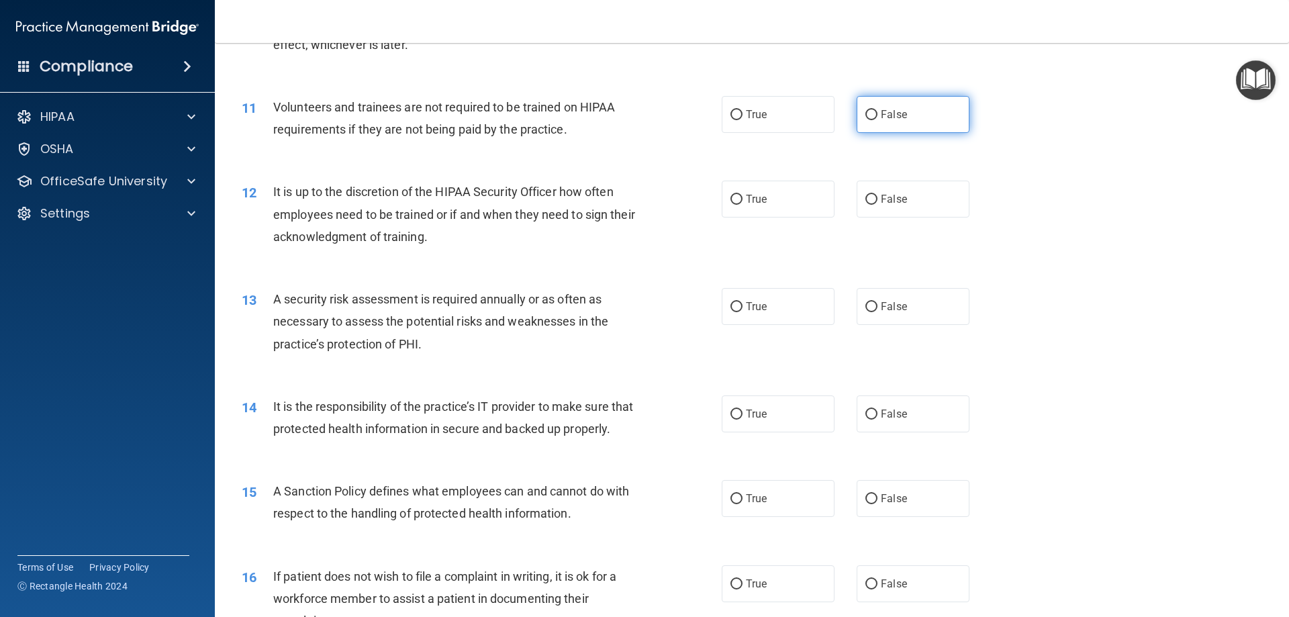
click at [874, 126] on label "False" at bounding box center [912, 114] width 113 height 37
click at [874, 120] on input "False" at bounding box center [871, 115] width 12 height 10
radio input "true"
click at [865, 197] on input "False" at bounding box center [871, 200] width 12 height 10
radio input "true"
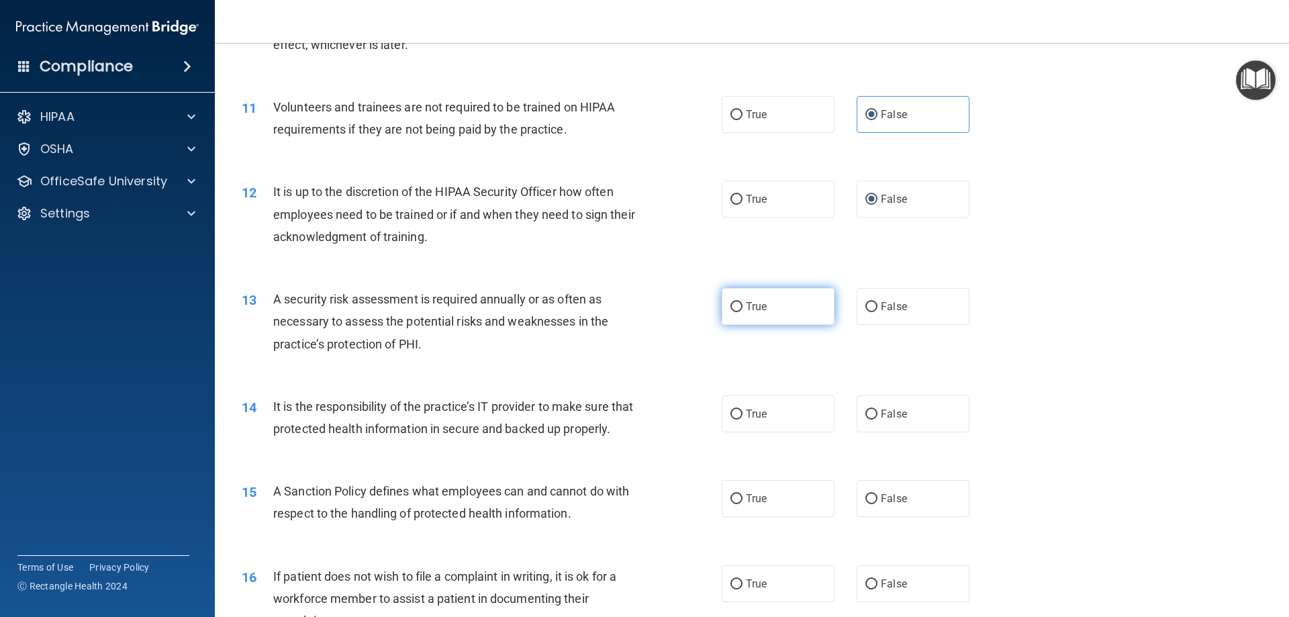
click at [792, 309] on label "True" at bounding box center [778, 306] width 113 height 37
click at [742, 309] on input "True" at bounding box center [736, 307] width 12 height 10
radio input "true"
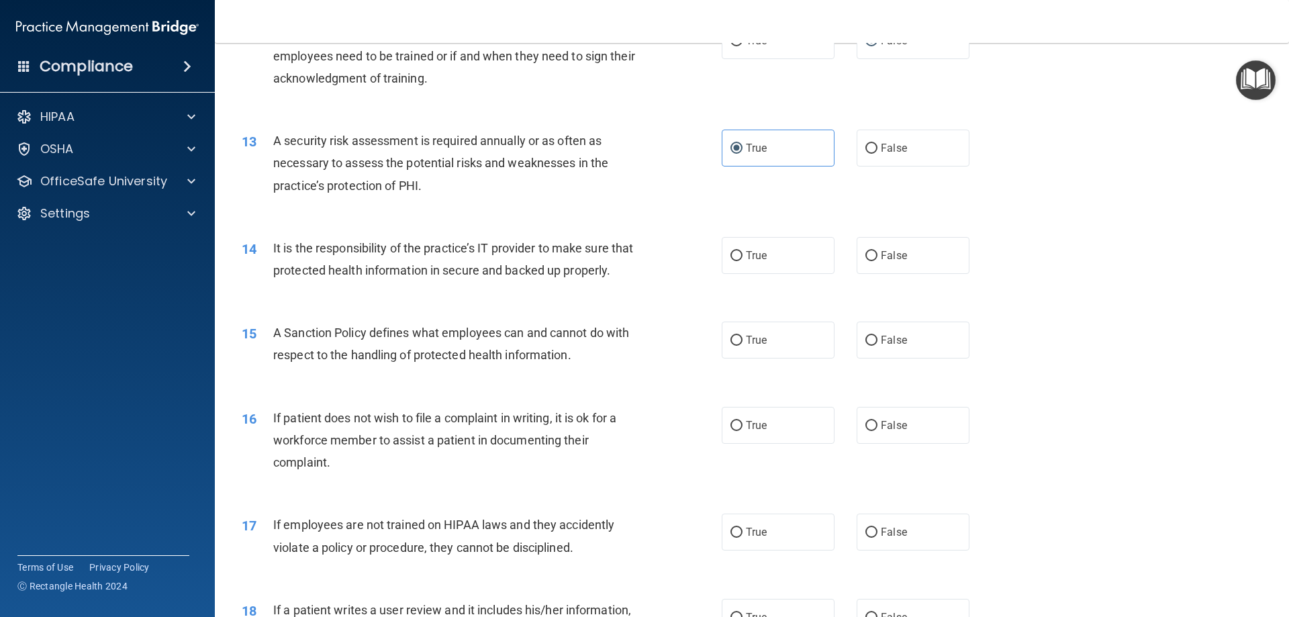
scroll to position [1498, 0]
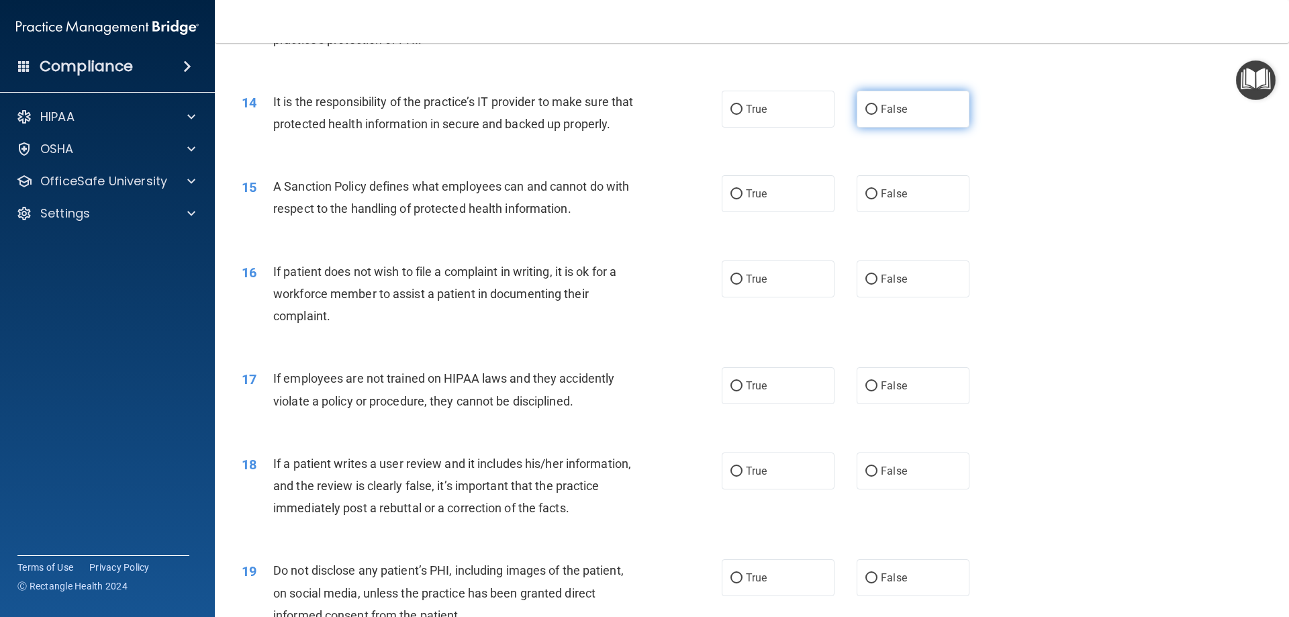
click at [885, 105] on span "False" at bounding box center [894, 109] width 26 height 13
click at [877, 105] on input "False" at bounding box center [871, 110] width 12 height 10
radio input "true"
click at [891, 212] on label "False" at bounding box center [912, 193] width 113 height 37
click at [877, 199] on input "False" at bounding box center [871, 194] width 12 height 10
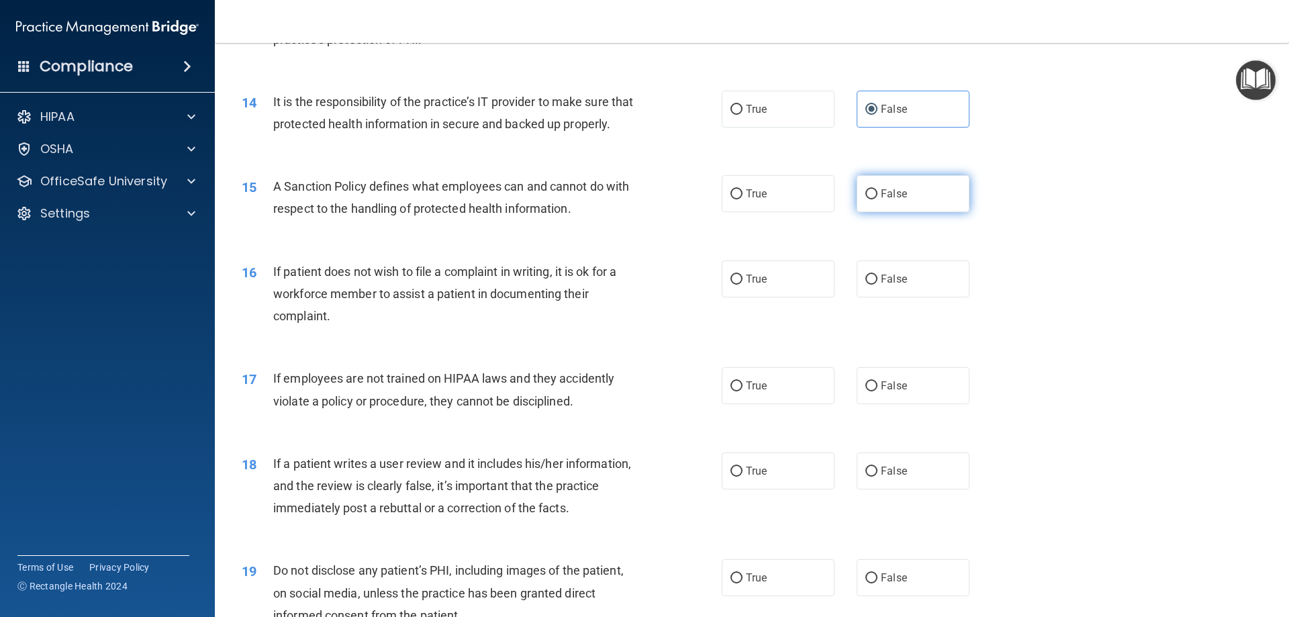
radio input "true"
click at [761, 297] on label "True" at bounding box center [778, 278] width 113 height 37
click at [742, 285] on input "True" at bounding box center [736, 280] width 12 height 10
radio input "true"
click at [870, 391] on input "False" at bounding box center [871, 386] width 12 height 10
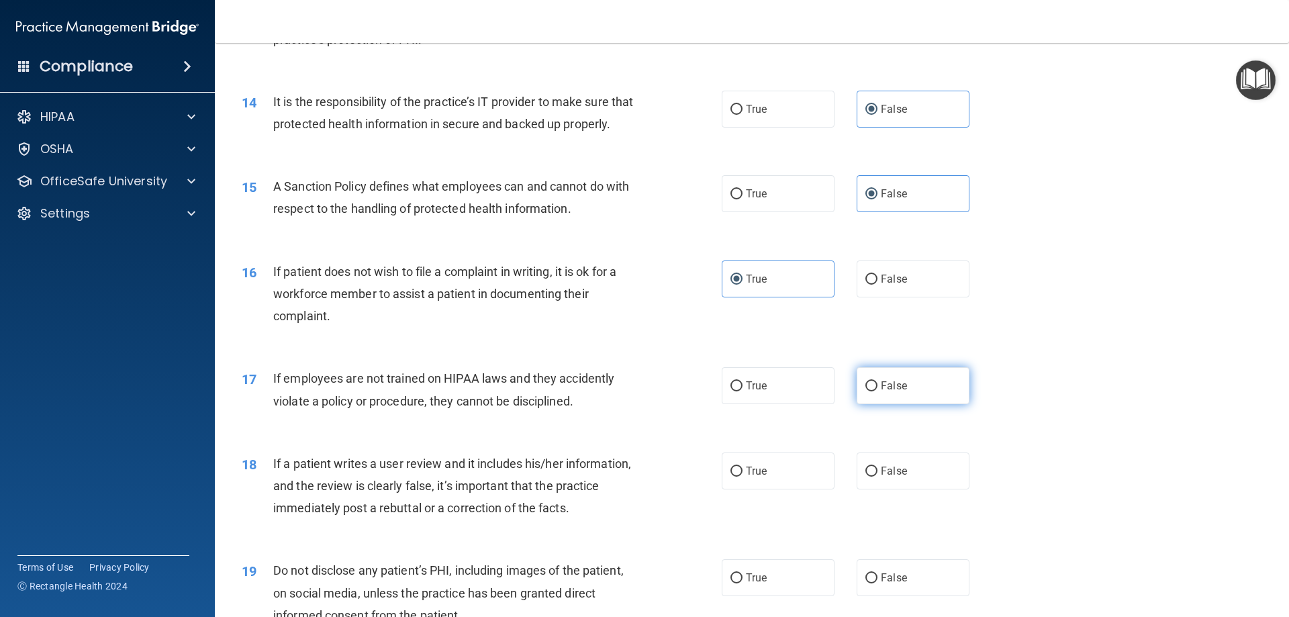
radio input "true"
click at [864, 489] on label "False" at bounding box center [912, 470] width 113 height 37
click at [865, 477] on input "False" at bounding box center [871, 471] width 12 height 10
radio input "true"
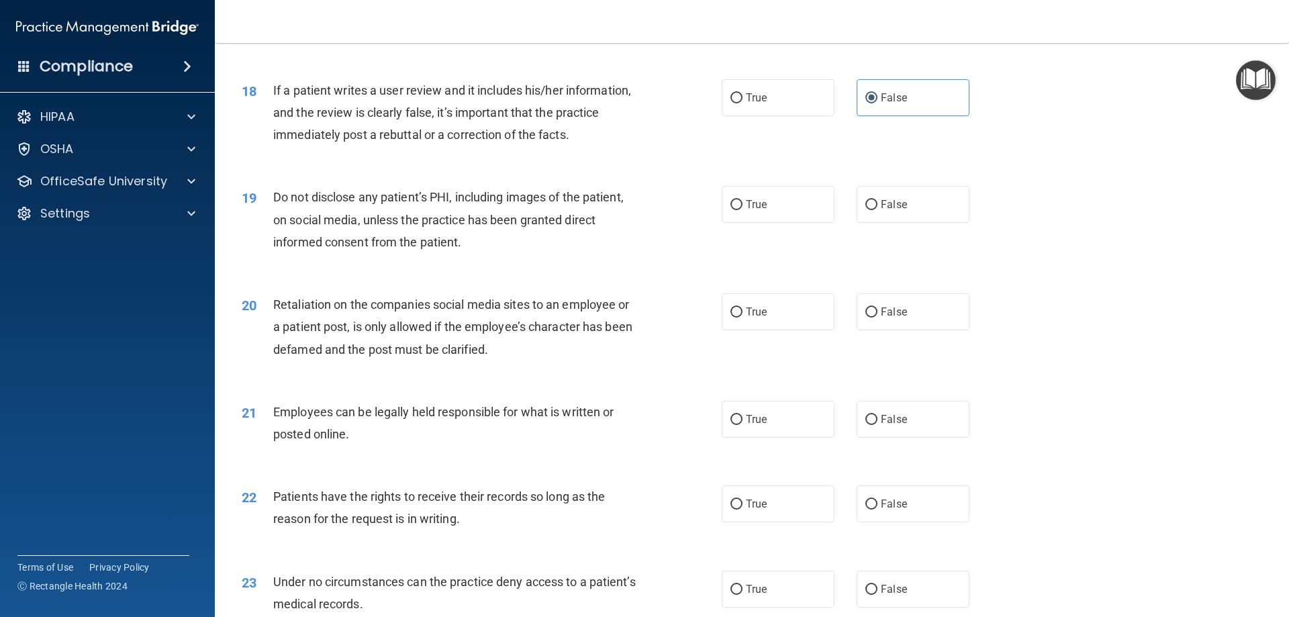
scroll to position [1880, 0]
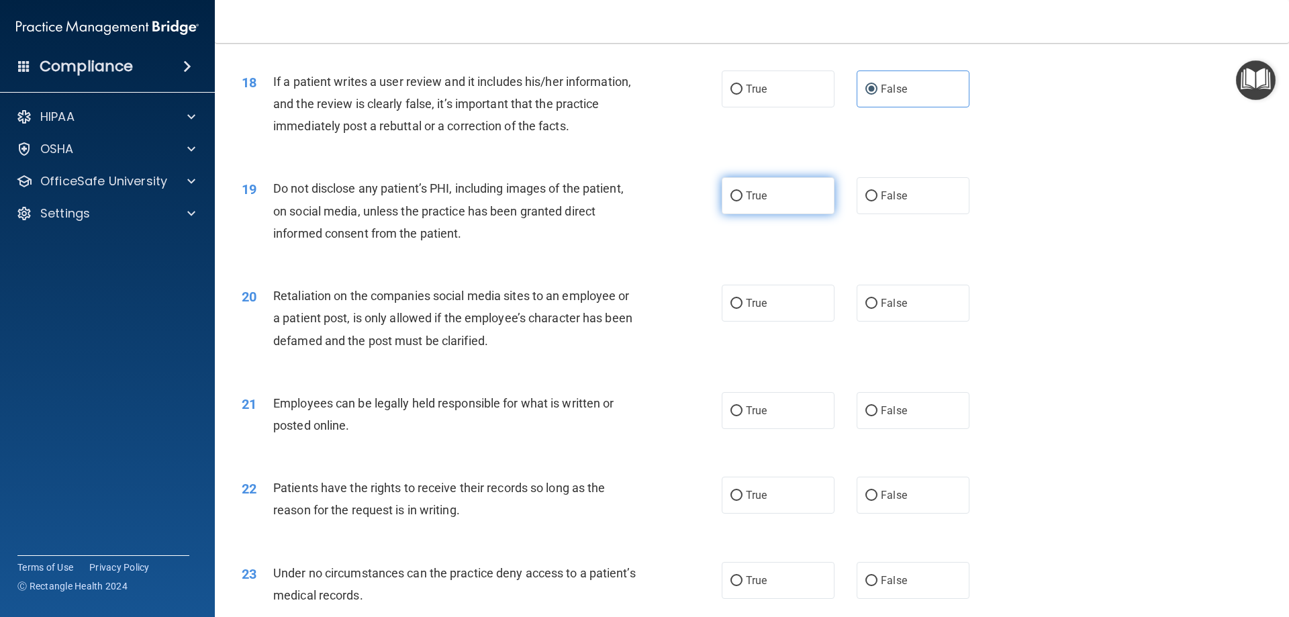
click at [793, 214] on label "True" at bounding box center [778, 195] width 113 height 37
click at [742, 201] on input "True" at bounding box center [736, 196] width 12 height 10
radio input "true"
click at [865, 309] on input "False" at bounding box center [871, 304] width 12 height 10
radio input "true"
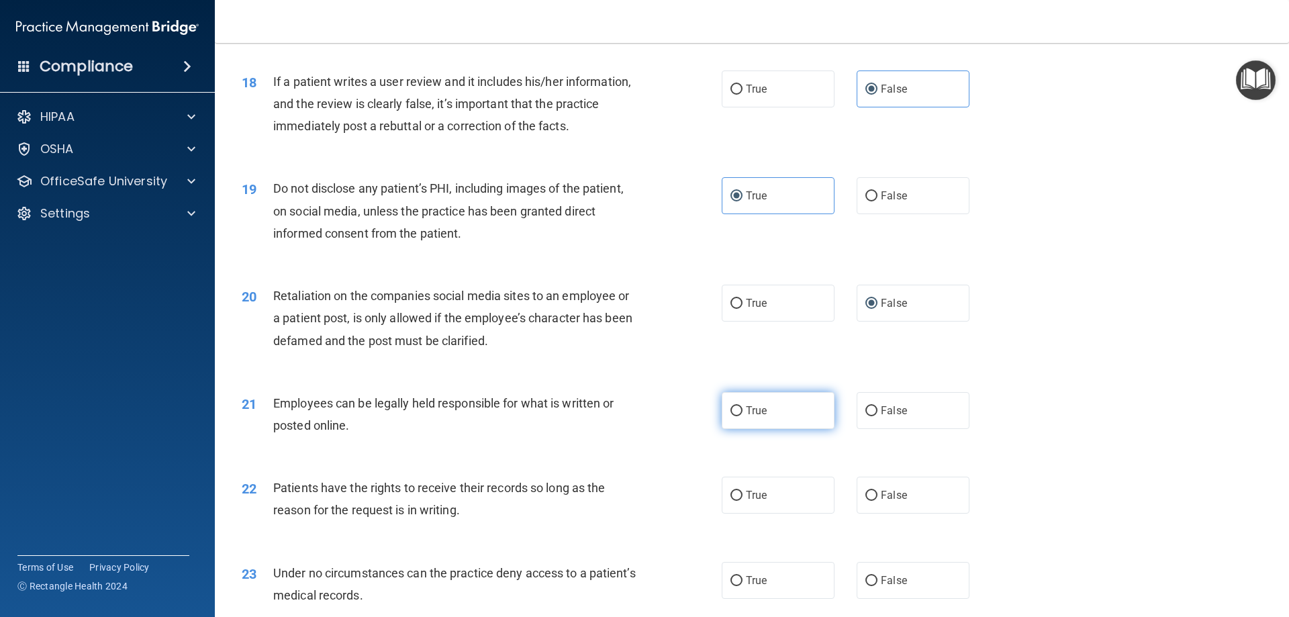
click at [786, 424] on label "True" at bounding box center [778, 410] width 113 height 37
click at [742, 416] on input "True" at bounding box center [736, 411] width 12 height 10
radio input "true"
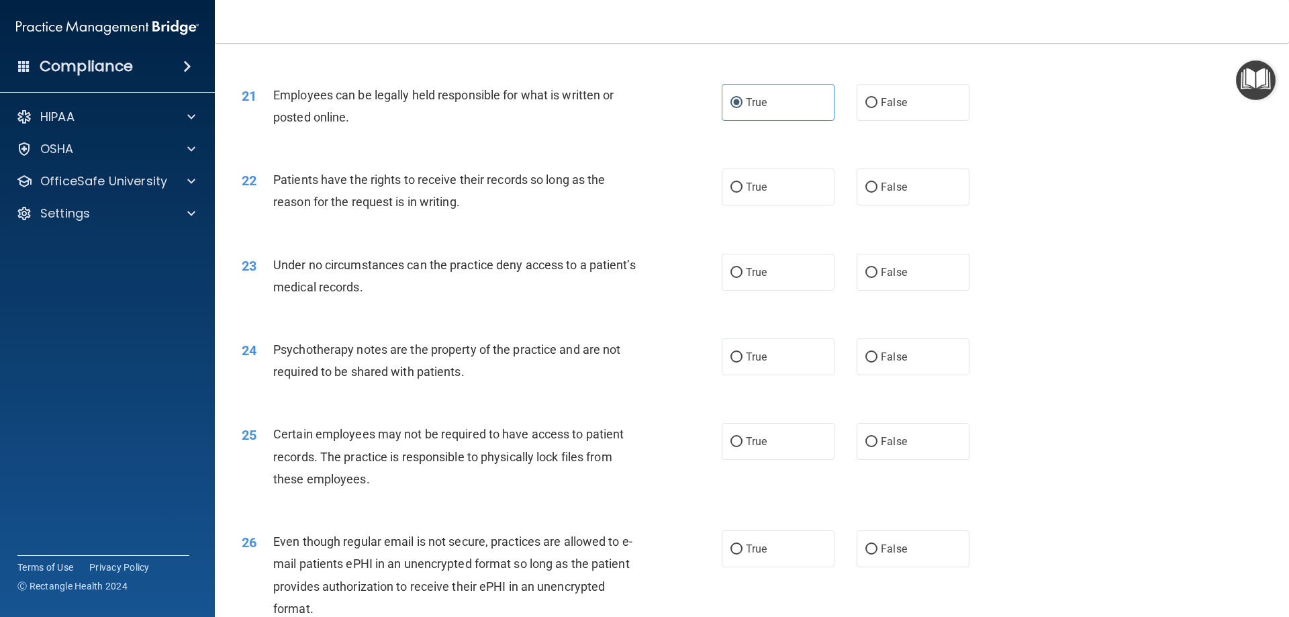
scroll to position [2200, 0]
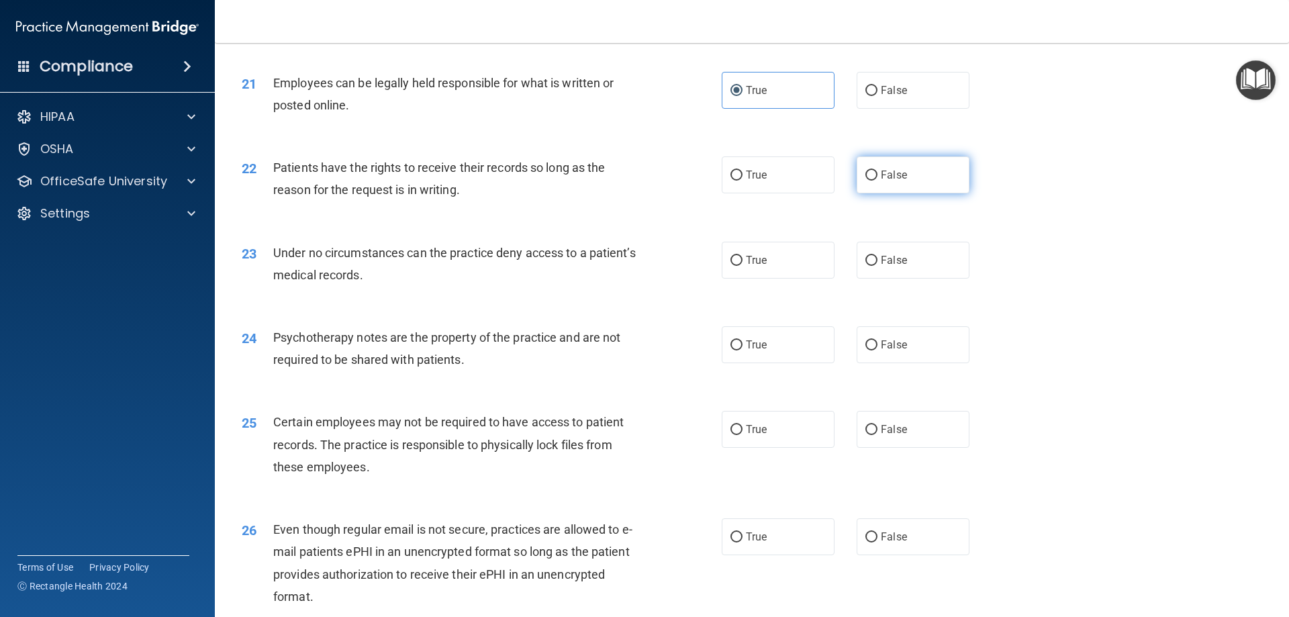
click at [904, 193] on label "False" at bounding box center [912, 174] width 113 height 37
click at [877, 181] on input "False" at bounding box center [871, 175] width 12 height 10
radio input "true"
click at [895, 266] on span "False" at bounding box center [894, 260] width 26 height 13
click at [877, 266] on input "False" at bounding box center [871, 261] width 12 height 10
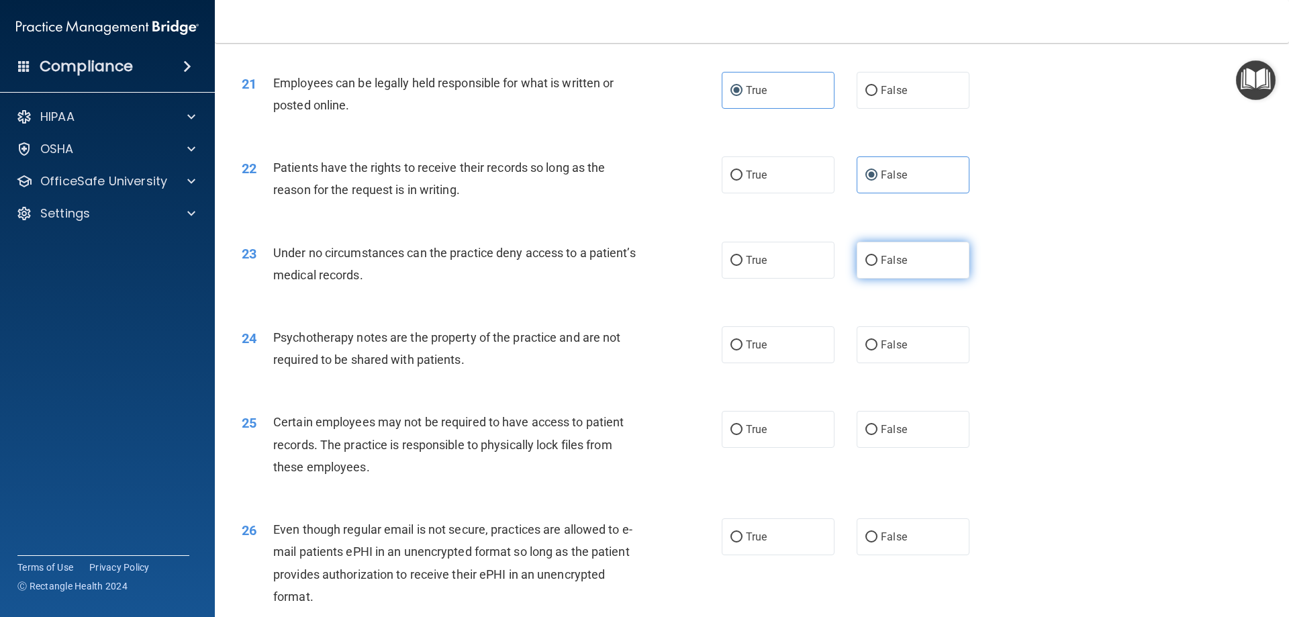
radio input "true"
click at [746, 351] on span "True" at bounding box center [756, 344] width 21 height 13
click at [742, 350] on input "True" at bounding box center [736, 345] width 12 height 10
radio input "true"
click at [784, 448] on label "True" at bounding box center [778, 429] width 113 height 37
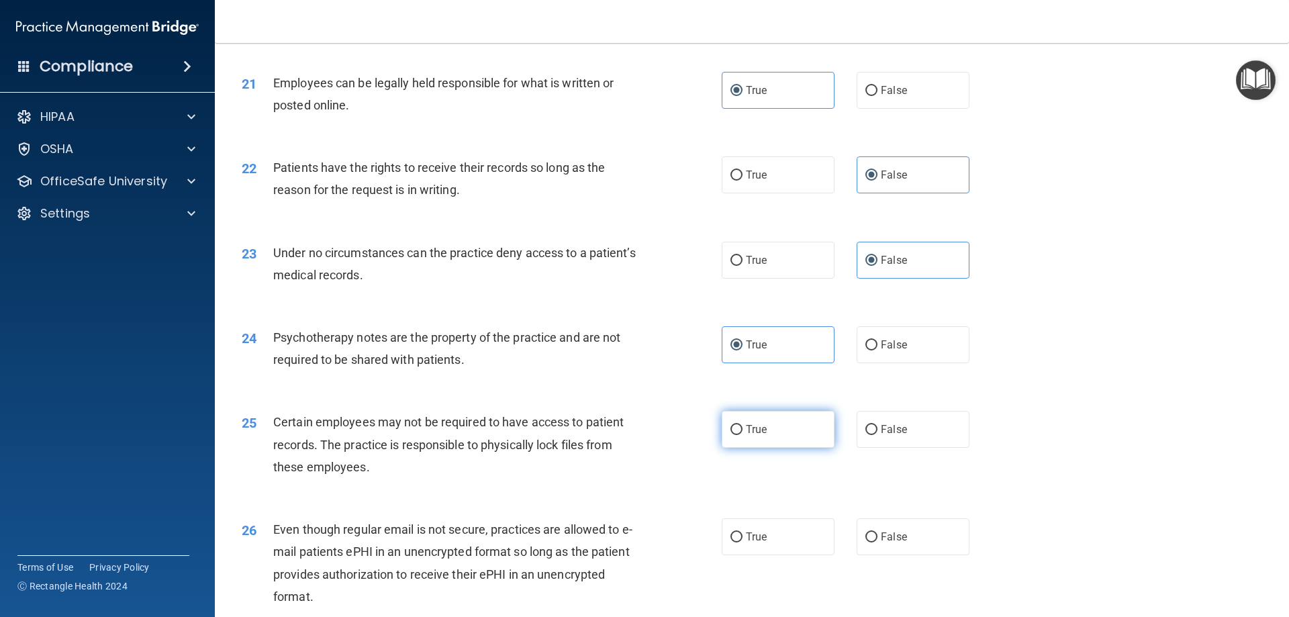
click at [742, 435] on input "True" at bounding box center [736, 430] width 12 height 10
radio input "true"
click at [795, 555] on label "True" at bounding box center [778, 536] width 113 height 37
click at [742, 542] on input "True" at bounding box center [736, 537] width 12 height 10
radio input "true"
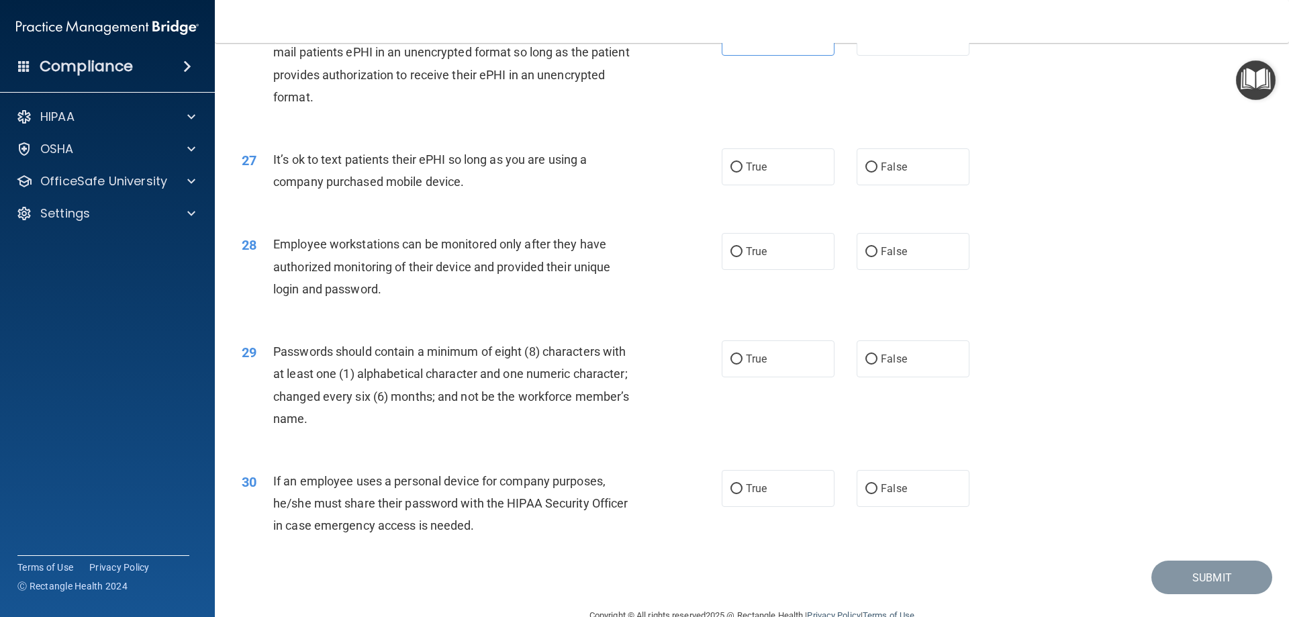
scroll to position [2753, 0]
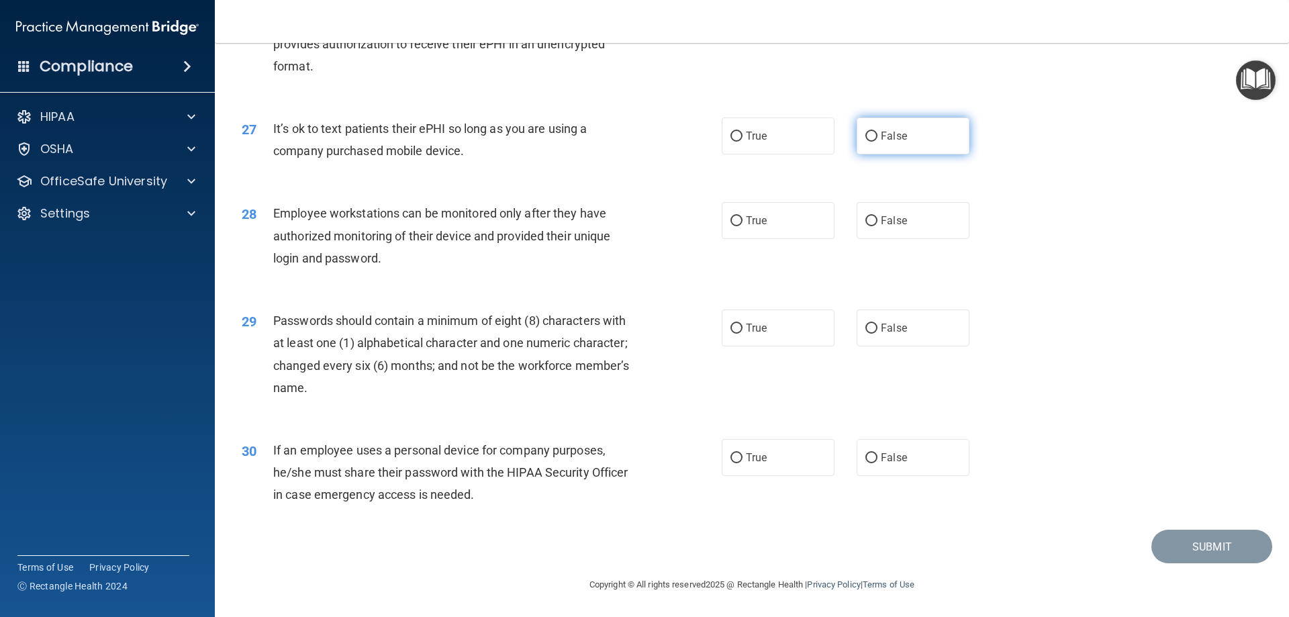
click at [864, 146] on label "False" at bounding box center [912, 135] width 113 height 37
click at [865, 142] on input "False" at bounding box center [871, 137] width 12 height 10
radio input "true"
click at [884, 224] on span "False" at bounding box center [894, 220] width 26 height 13
click at [877, 224] on input "False" at bounding box center [871, 221] width 12 height 10
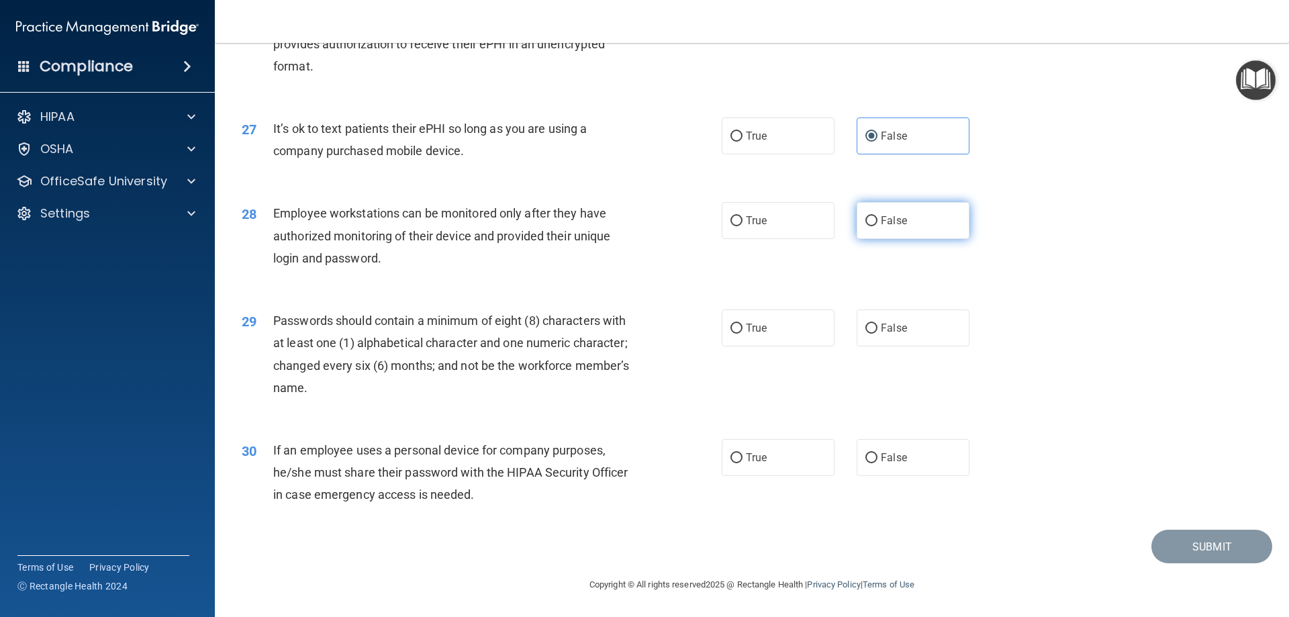
radio input "true"
click at [796, 334] on label "True" at bounding box center [778, 327] width 113 height 37
click at [742, 334] on input "True" at bounding box center [736, 329] width 12 height 10
radio input "true"
click at [921, 468] on label "False" at bounding box center [912, 457] width 113 height 37
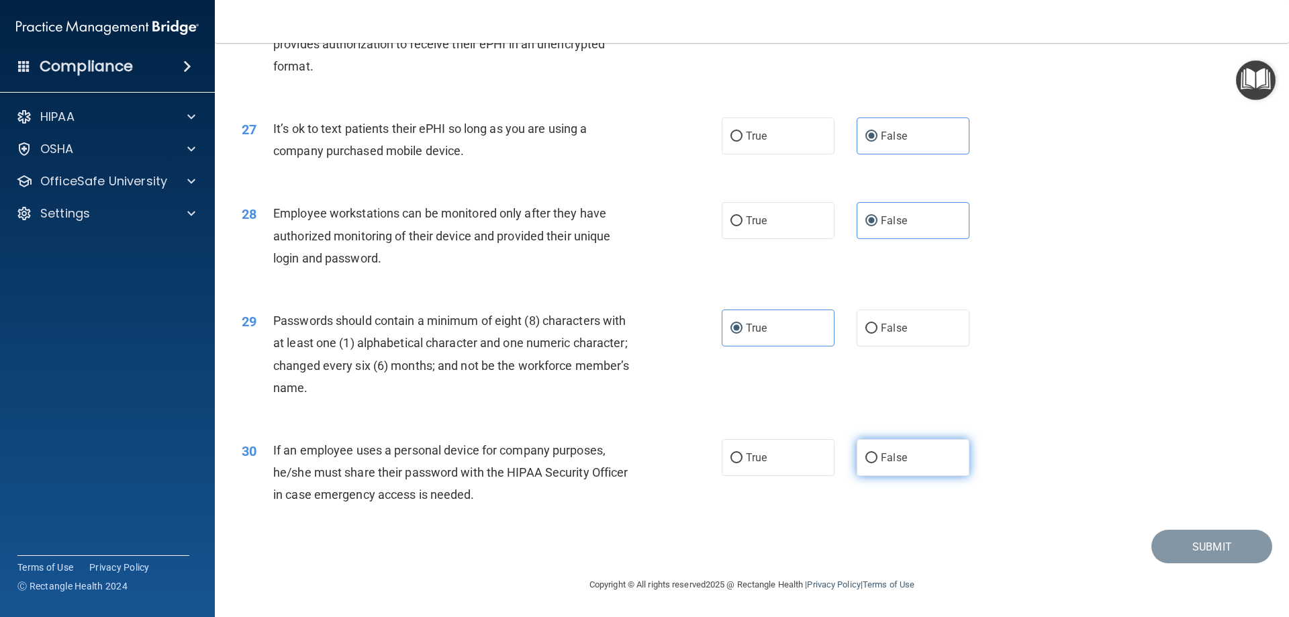
click at [877, 463] on input "False" at bounding box center [871, 458] width 12 height 10
radio input "true"
click at [1175, 546] on button "Submit" at bounding box center [1211, 547] width 121 height 34
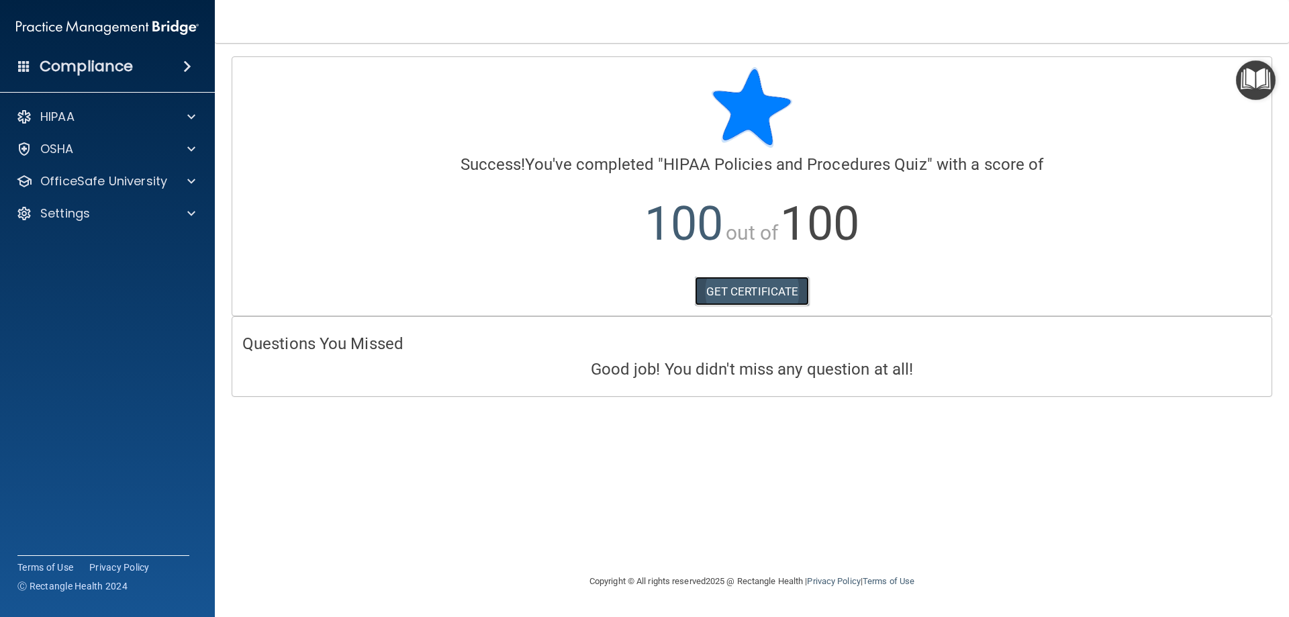
click at [728, 293] on link "GET CERTIFICATE" at bounding box center [752, 292] width 115 height 30
click at [135, 110] on div "HIPAA" at bounding box center [89, 117] width 166 height 16
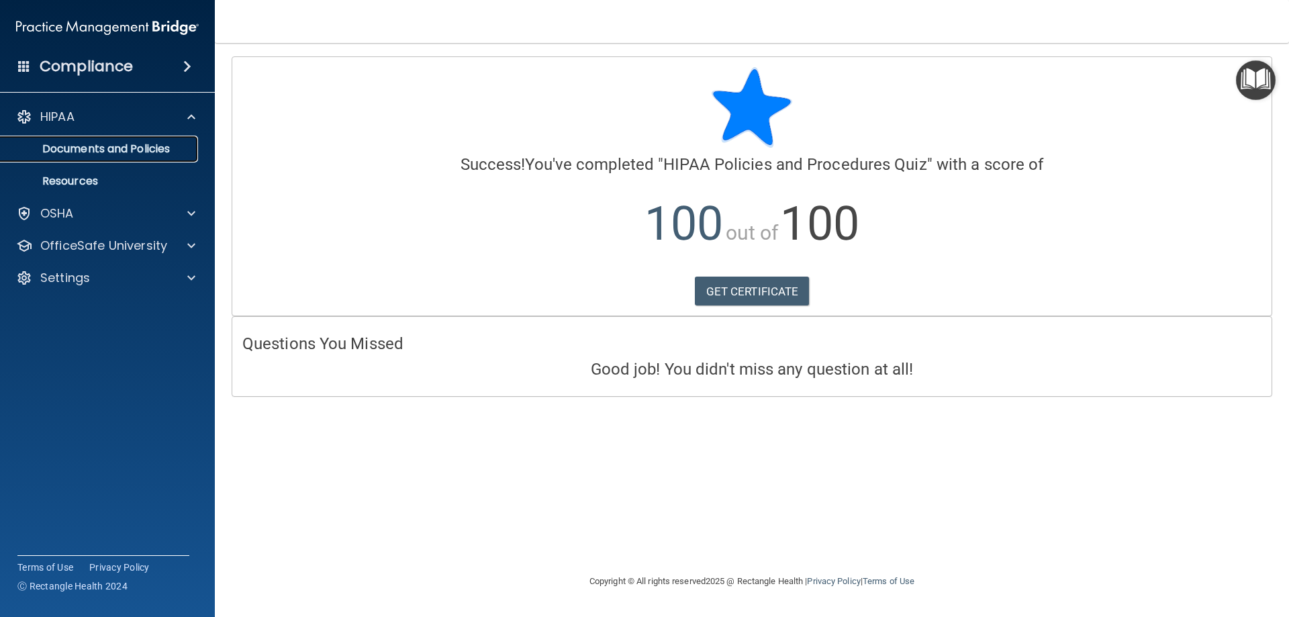
click at [144, 152] on p "Documents and Policies" at bounding box center [100, 148] width 183 height 13
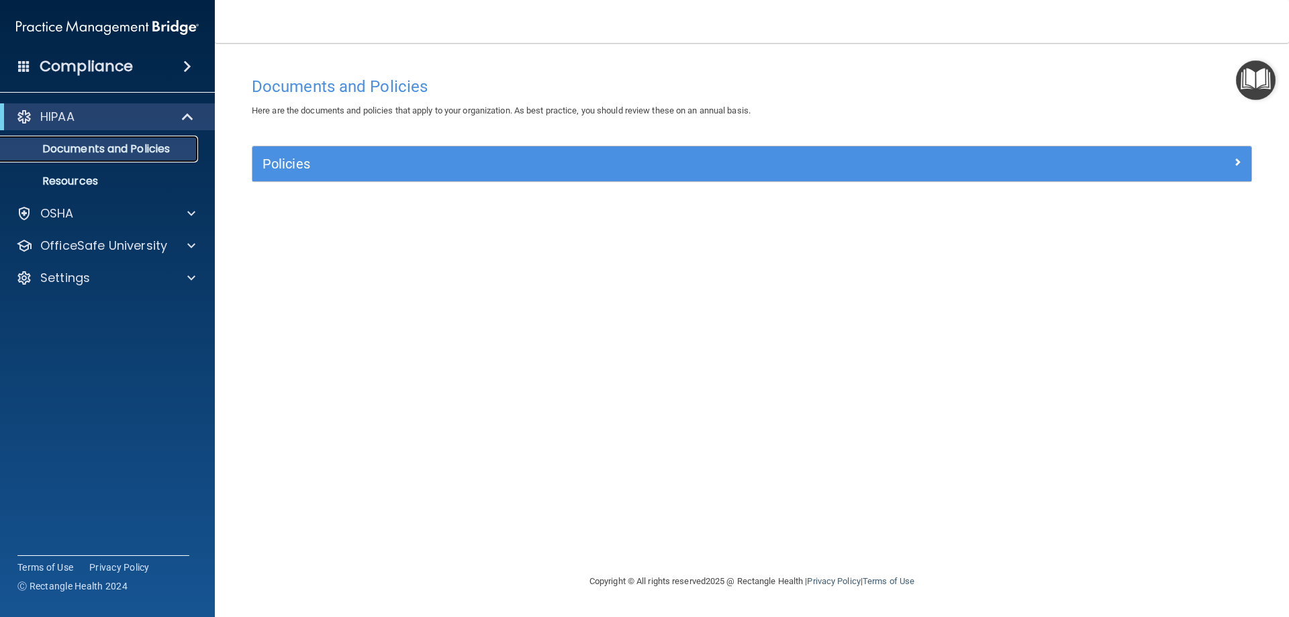
click at [117, 148] on p "Documents and Policies" at bounding box center [100, 148] width 183 height 13
click at [322, 86] on h4 "Documents and Policies" at bounding box center [752, 86] width 1000 height 17
click at [1250, 77] on img "Open Resource Center" at bounding box center [1256, 80] width 40 height 40
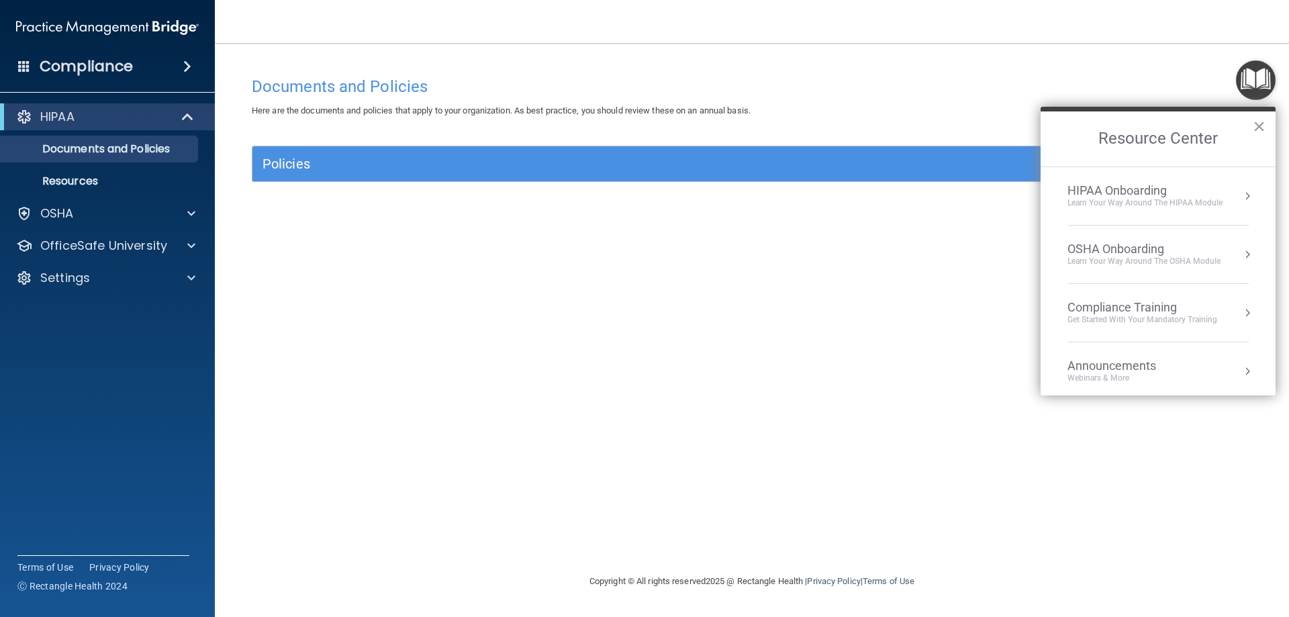
click at [185, 66] on span at bounding box center [187, 66] width 8 height 16
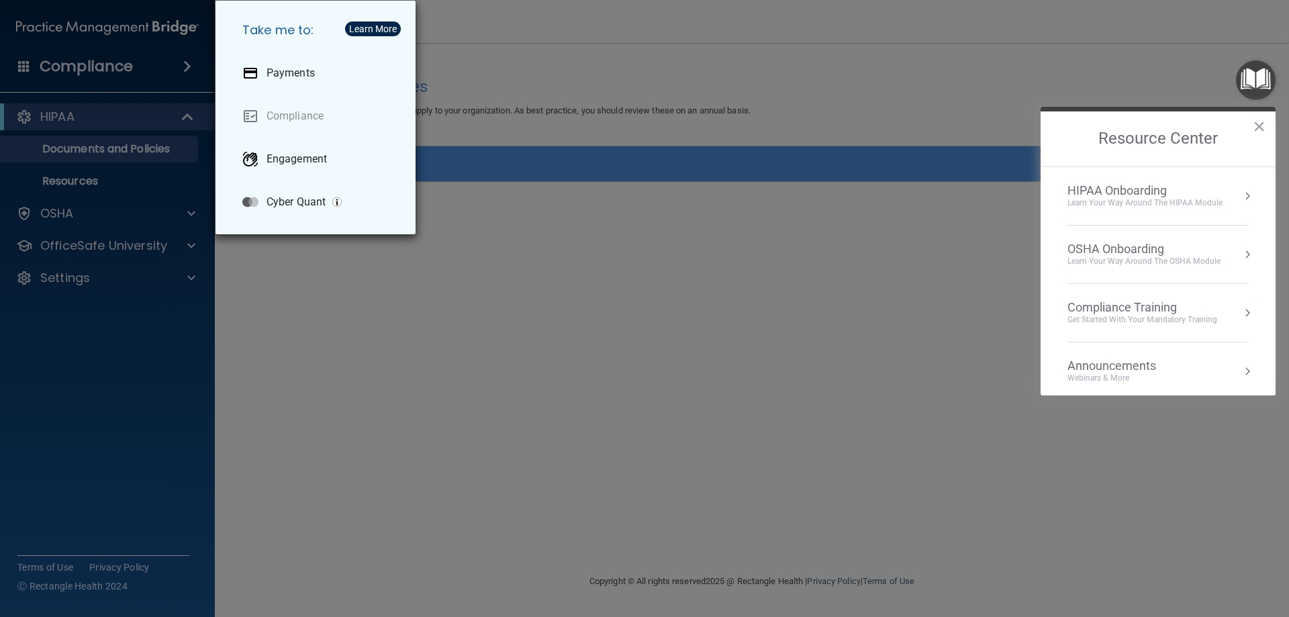
click at [90, 162] on div "Take me to: Payments Compliance Engagement Cyber Quant" at bounding box center [644, 308] width 1289 height 617
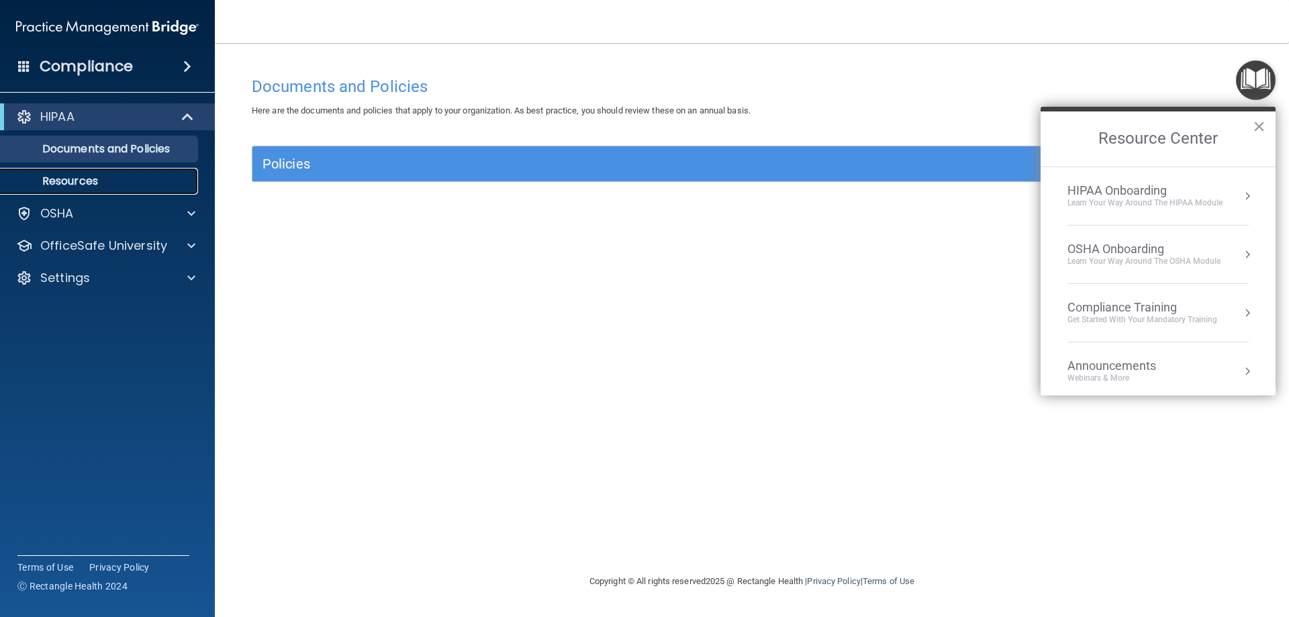
click at [87, 185] on p "Resources" at bounding box center [100, 181] width 183 height 13
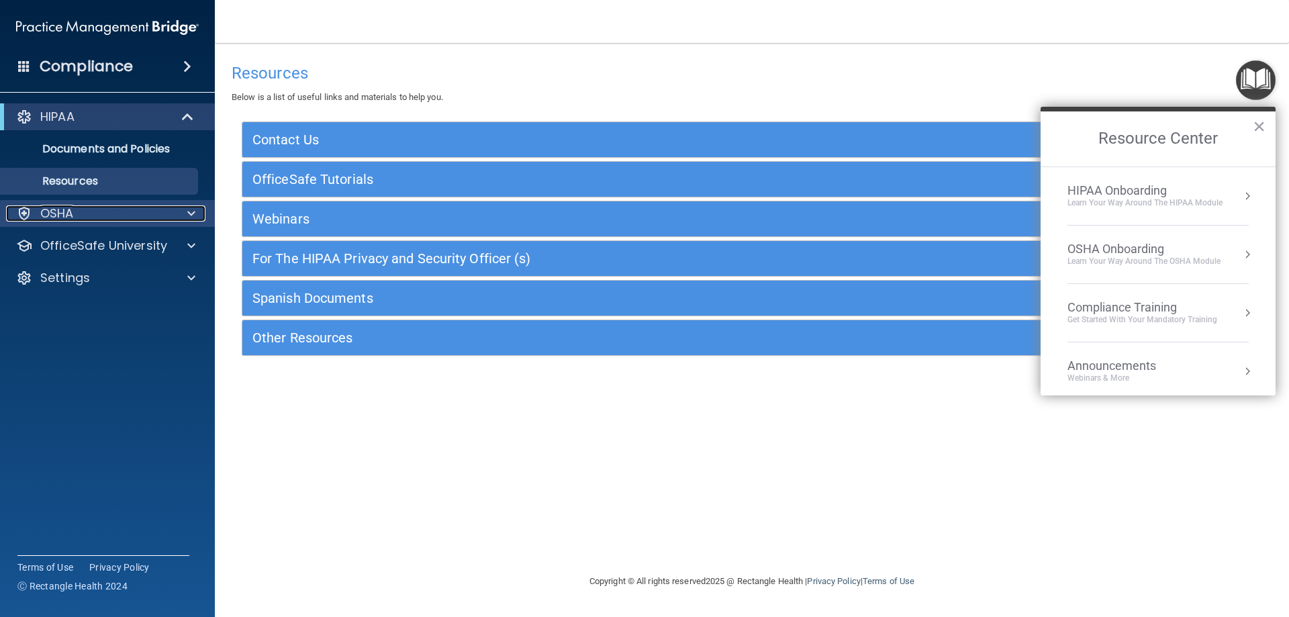
click at [132, 218] on div "OSHA" at bounding box center [89, 213] width 166 height 16
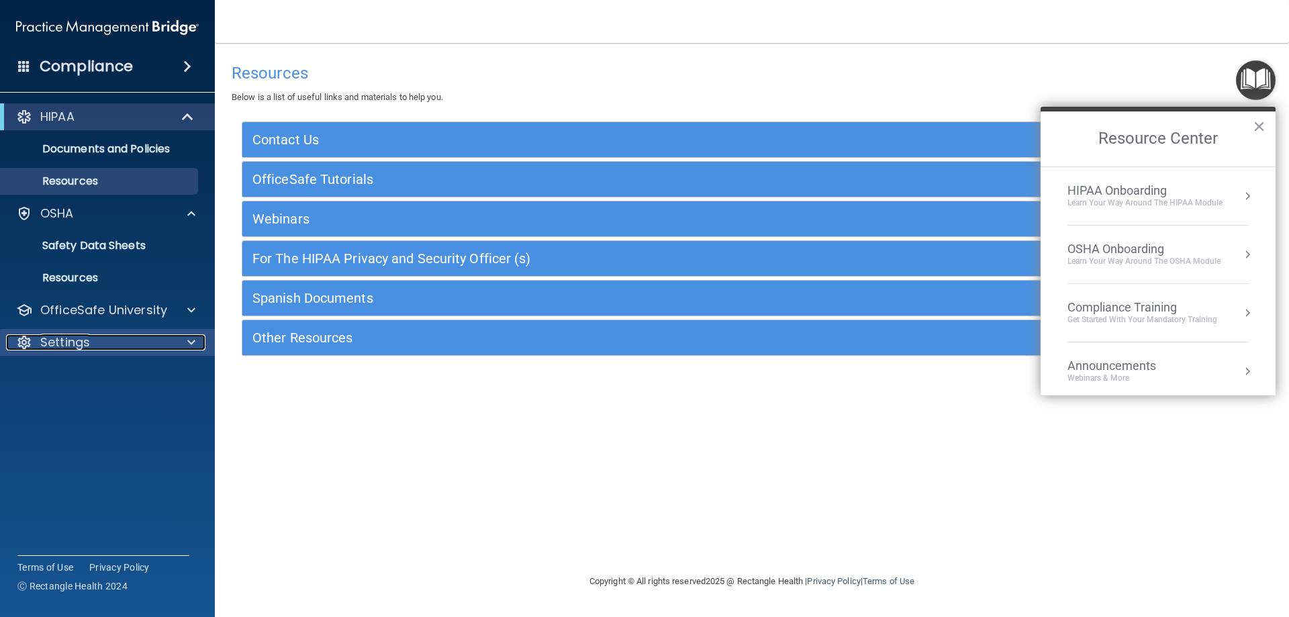
click at [60, 348] on p "Settings" at bounding box center [65, 342] width 50 height 16
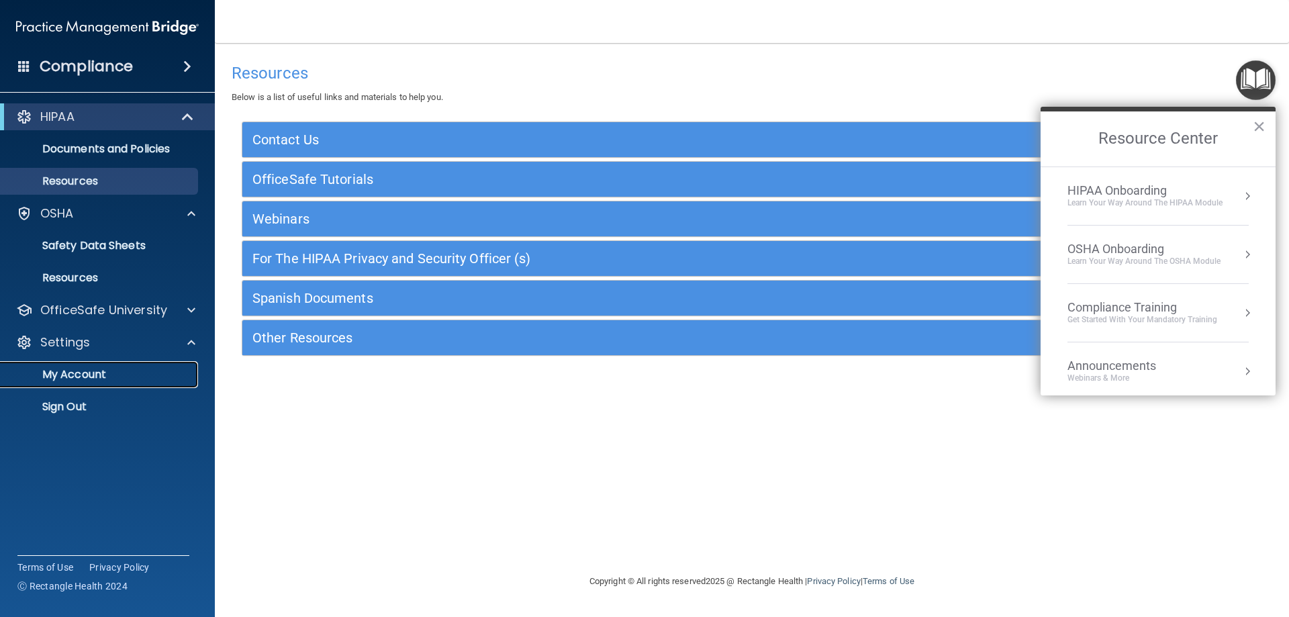
click at [54, 371] on p "My Account" at bounding box center [100, 374] width 183 height 13
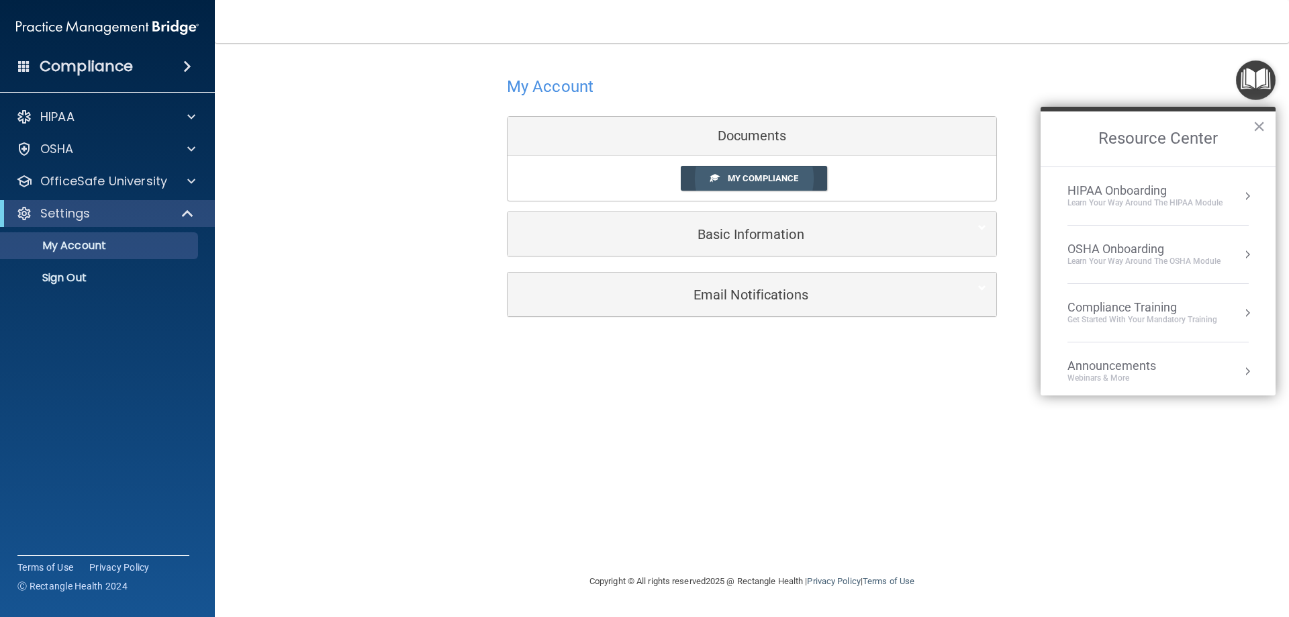
drag, startPoint x: 740, startPoint y: 170, endPoint x: 734, endPoint y: 174, distance: 6.9
click at [740, 170] on link "My Compliance" at bounding box center [754, 178] width 147 height 25
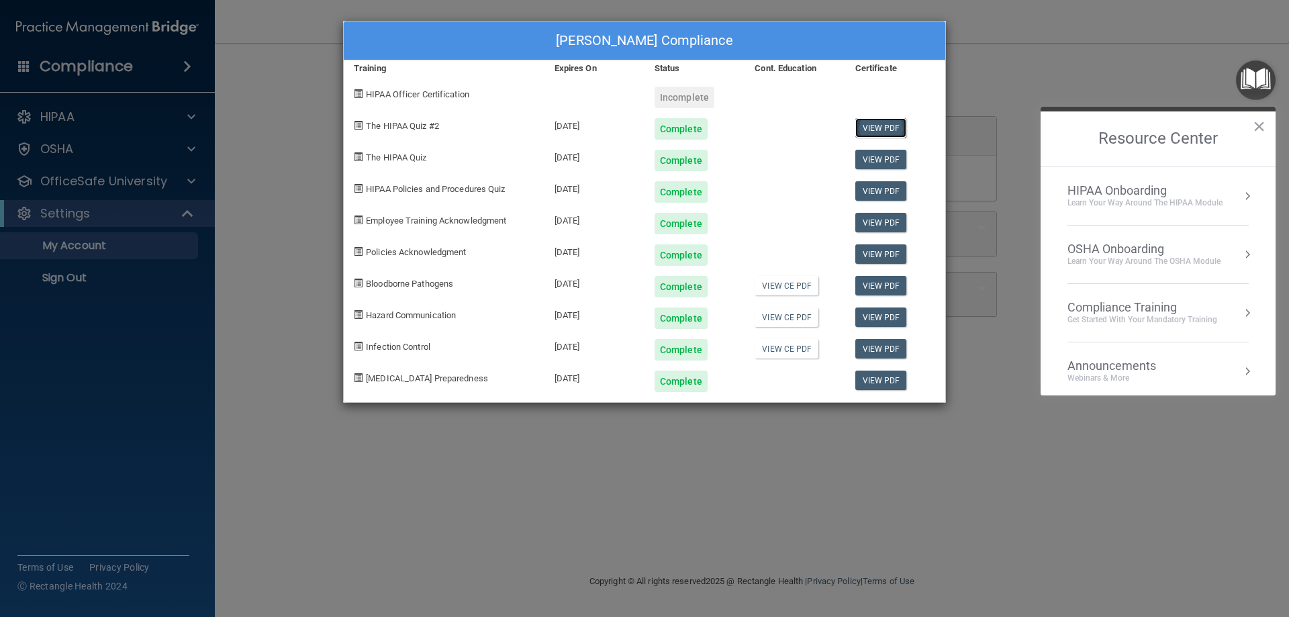
click at [876, 127] on link "View PDF" at bounding box center [881, 127] width 52 height 19
click at [890, 254] on link "View PDF" at bounding box center [881, 253] width 52 height 19
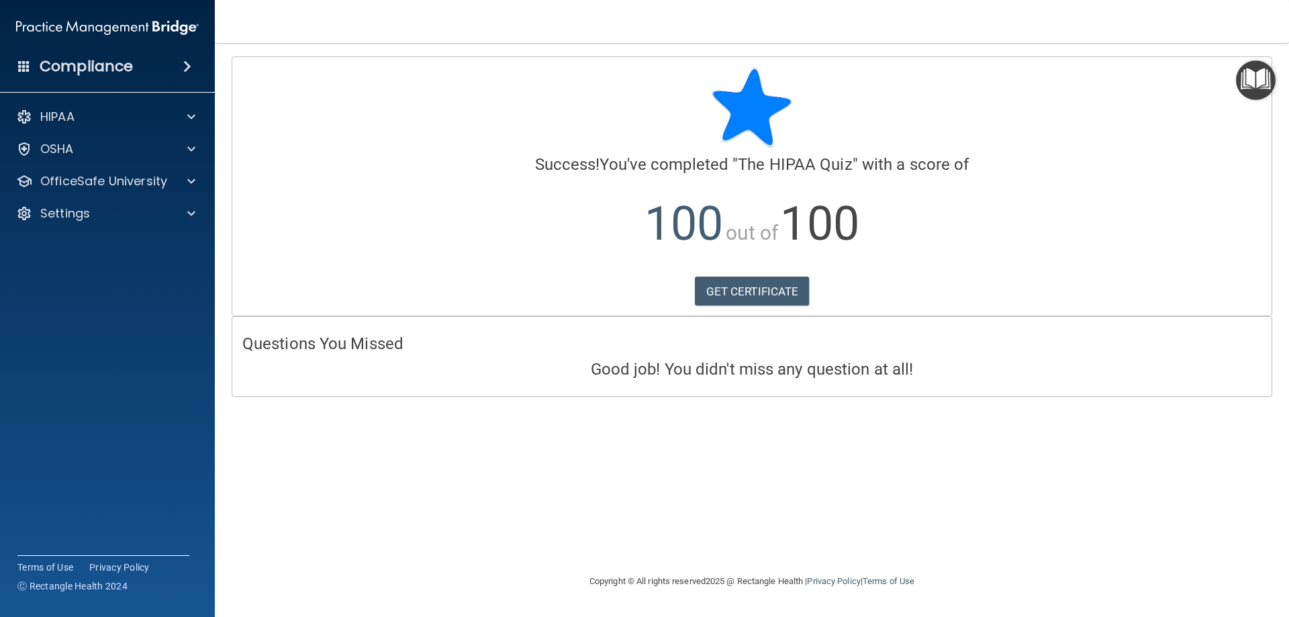
click at [25, 67] on span at bounding box center [24, 66] width 12 height 12
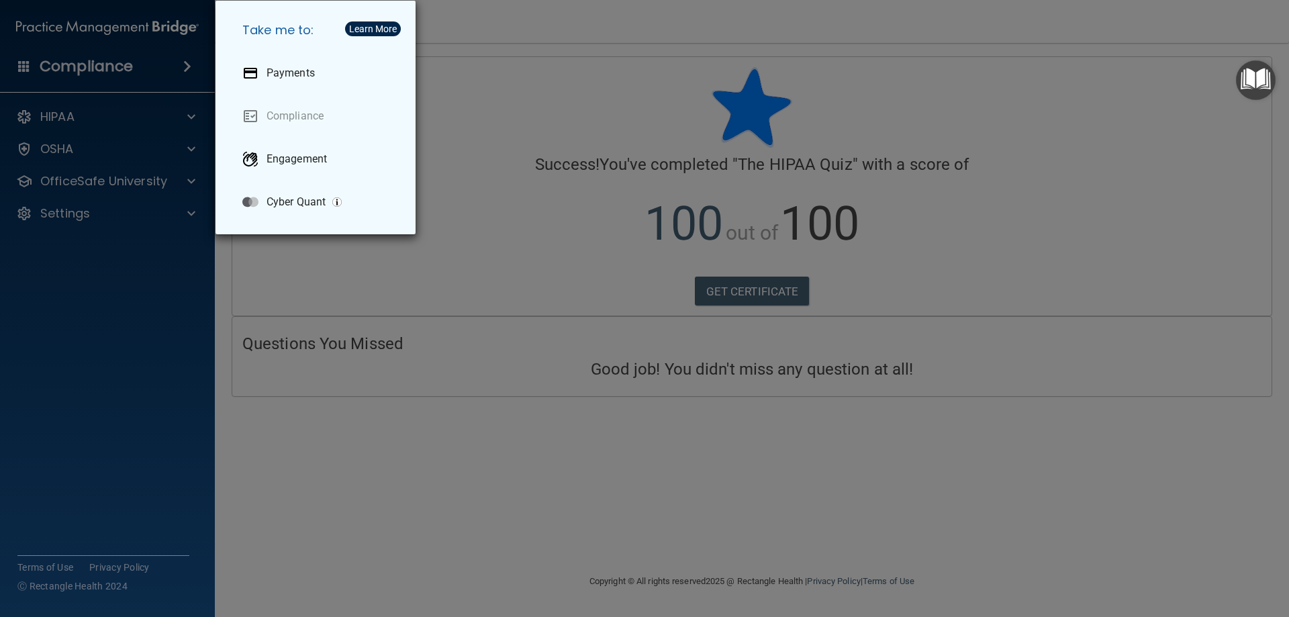
click at [151, 34] on div "Take me to: Payments Compliance Engagement Cyber Quant" at bounding box center [644, 308] width 1289 height 617
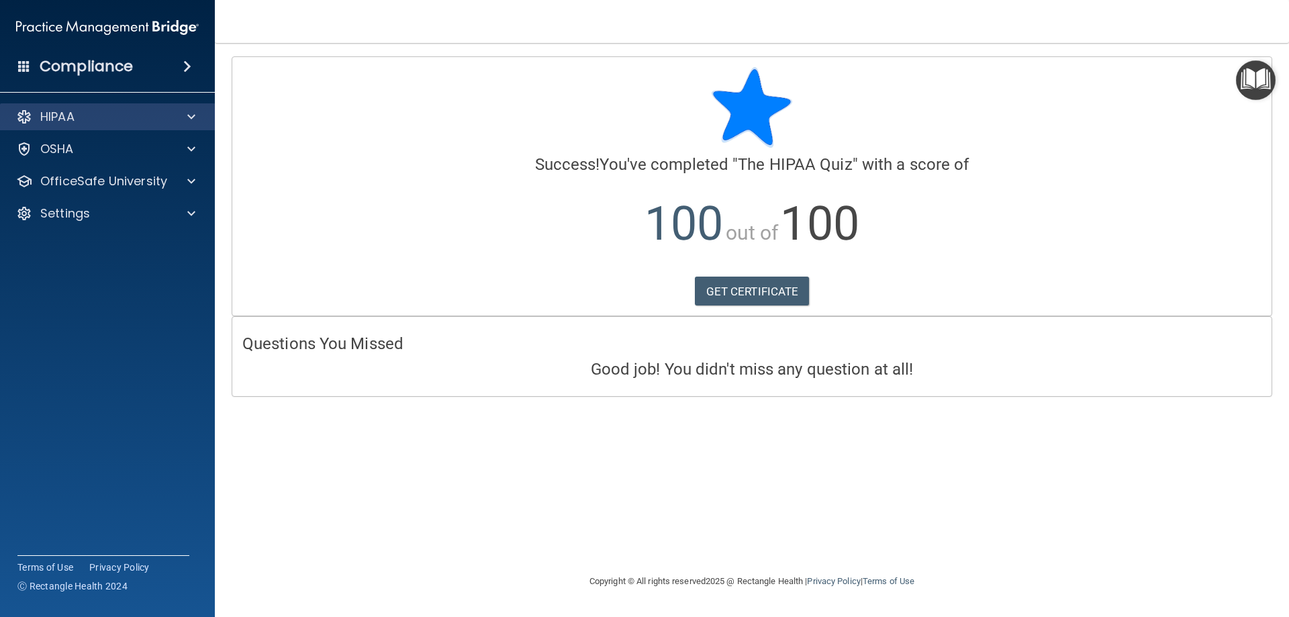
click at [114, 129] on div "HIPAA" at bounding box center [107, 116] width 215 height 27
click at [25, 113] on div at bounding box center [24, 117] width 16 height 16
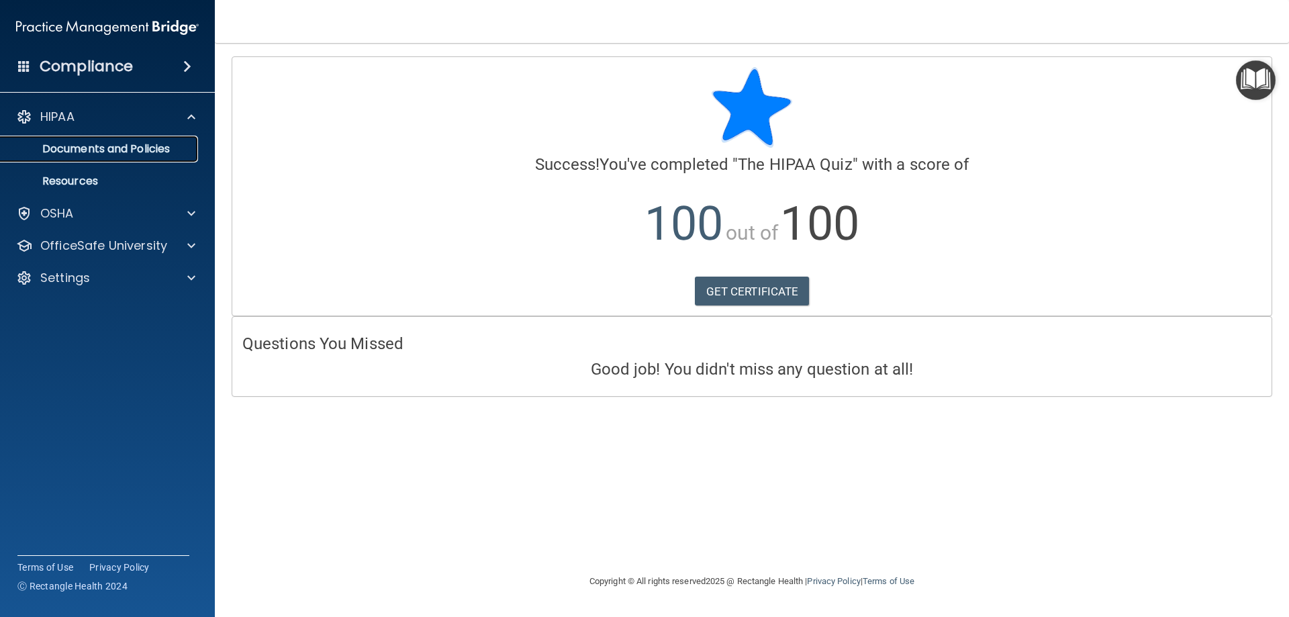
click at [69, 149] on p "Documents and Policies" at bounding box center [100, 148] width 183 height 13
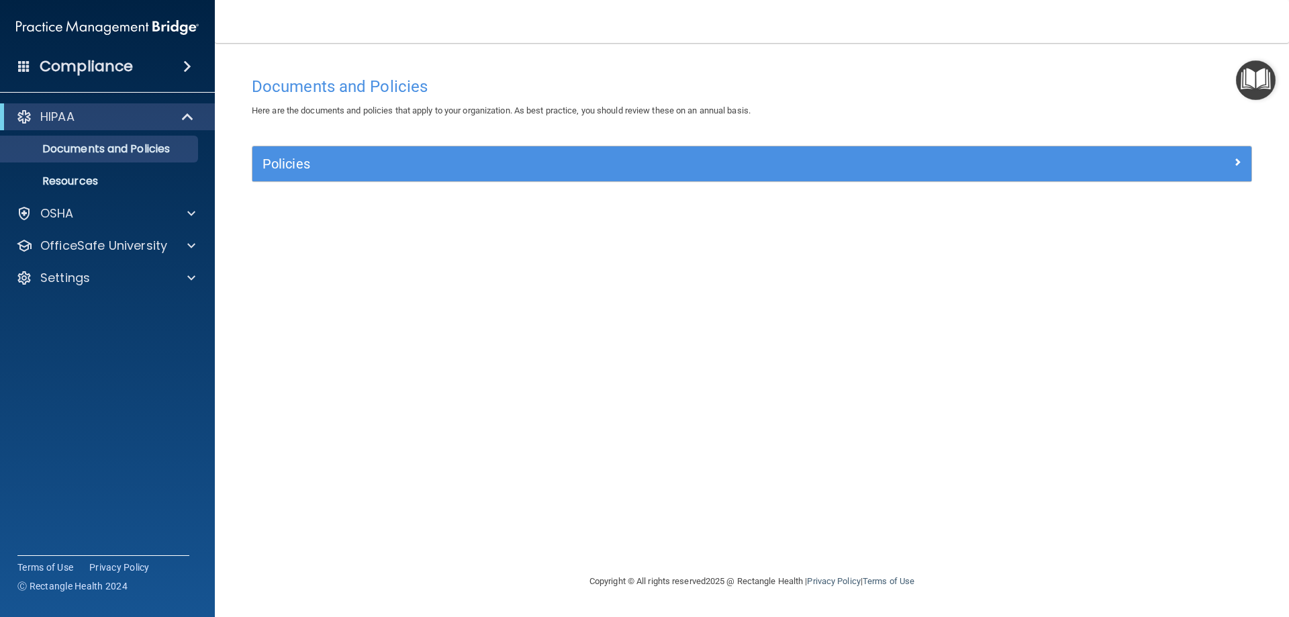
click at [310, 89] on h4 "Documents and Policies" at bounding box center [752, 86] width 1000 height 17
click at [159, 65] on div "Compliance" at bounding box center [107, 67] width 215 height 30
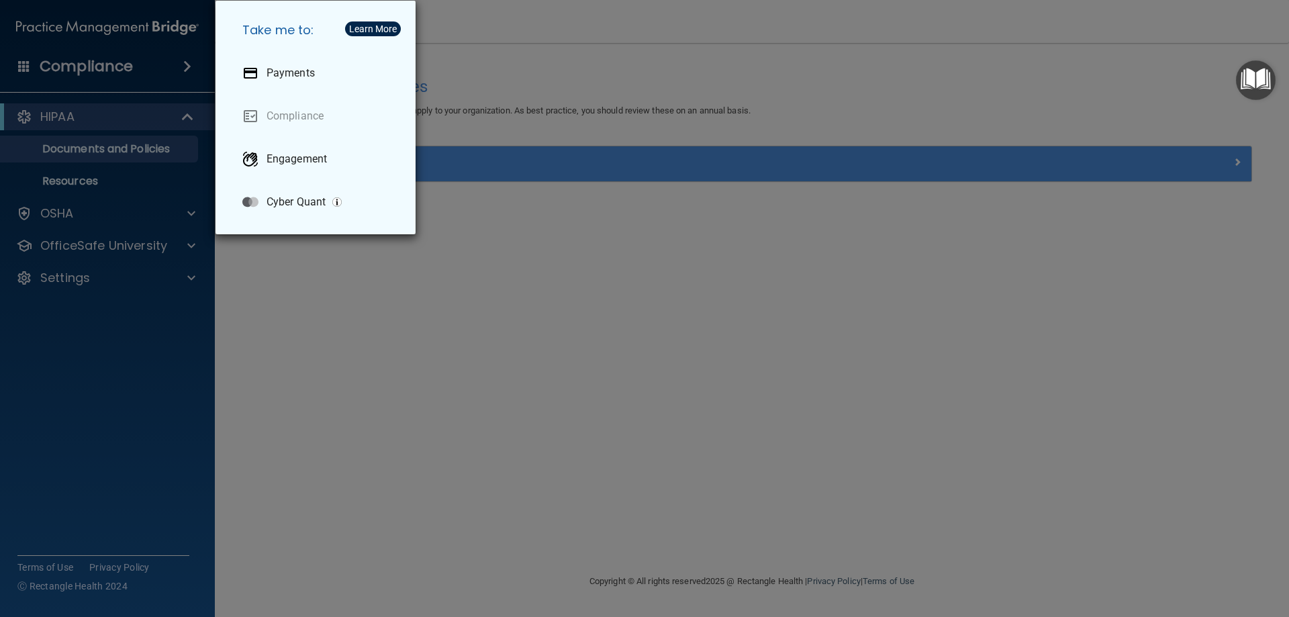
click at [150, 24] on div "Take me to: Payments Compliance Engagement Cyber Quant" at bounding box center [644, 308] width 1289 height 617
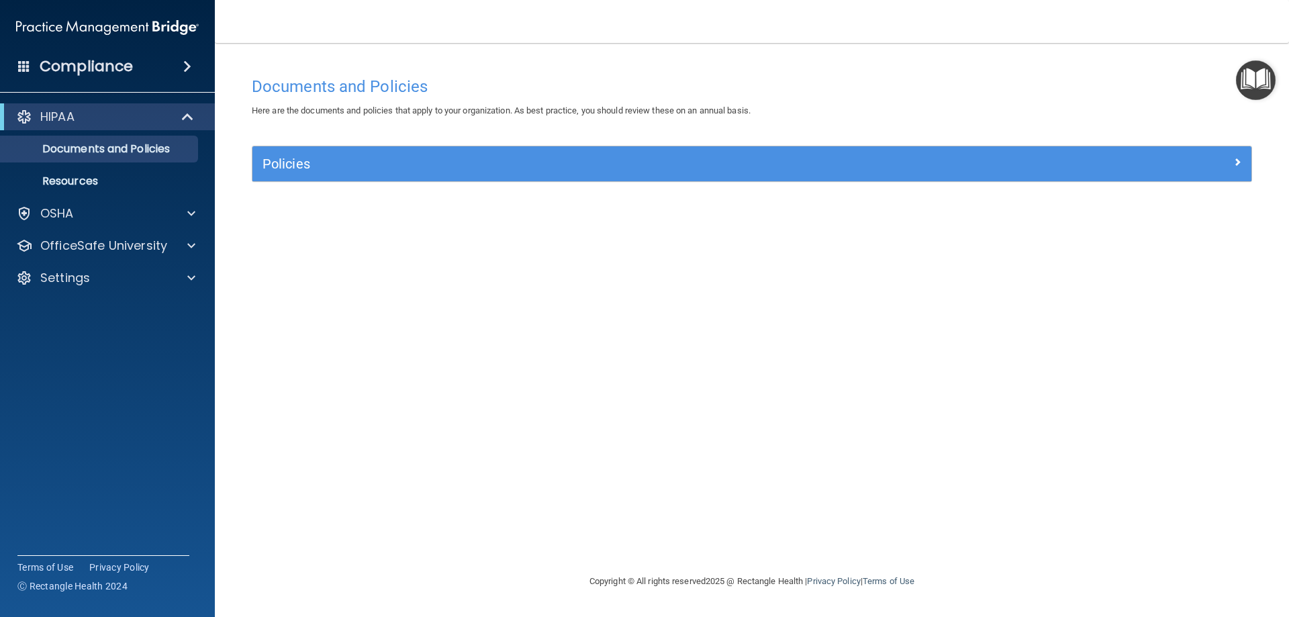
click at [150, 24] on img at bounding box center [107, 27] width 183 height 27
click at [1249, 84] on img "Open Resource Center" at bounding box center [1256, 80] width 40 height 40
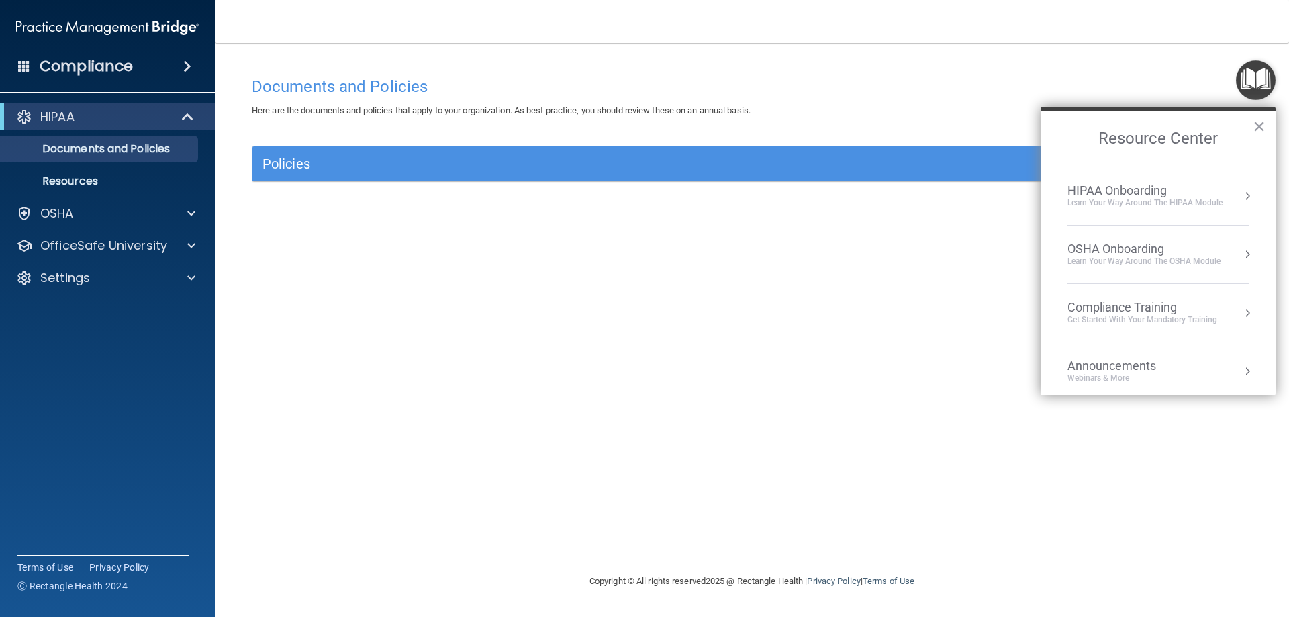
click at [1167, 304] on div "Compliance Training" at bounding box center [1142, 307] width 150 height 15
click at [1122, 188] on div "HIPAA Training for Members" at bounding box center [1126, 189] width 150 height 12
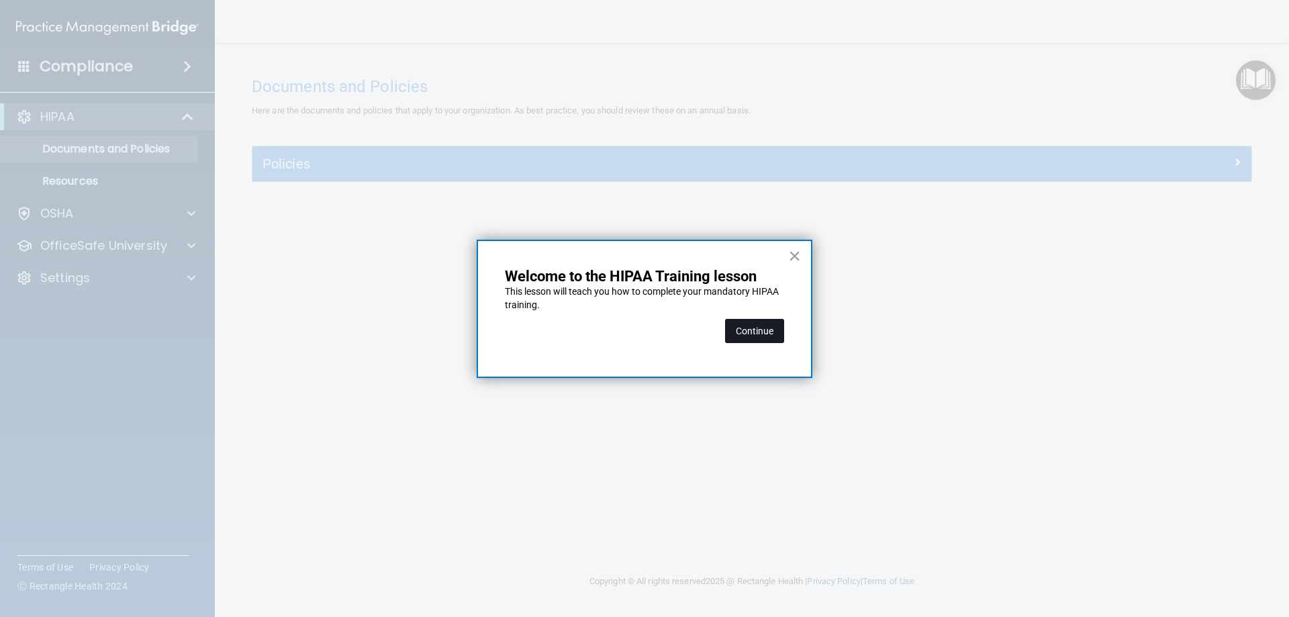
click at [766, 328] on button "Continue" at bounding box center [754, 331] width 59 height 24
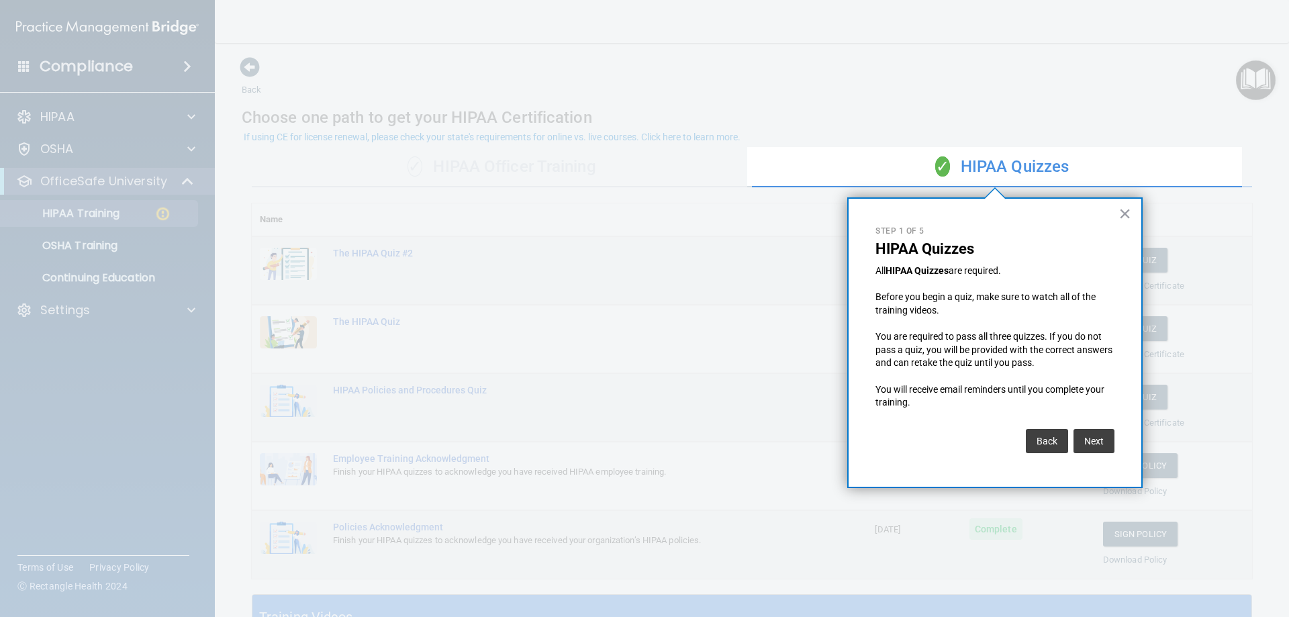
click at [720, 350] on div at bounding box center [373, 308] width 747 height 617
click at [1122, 209] on button "×" at bounding box center [1124, 213] width 13 height 21
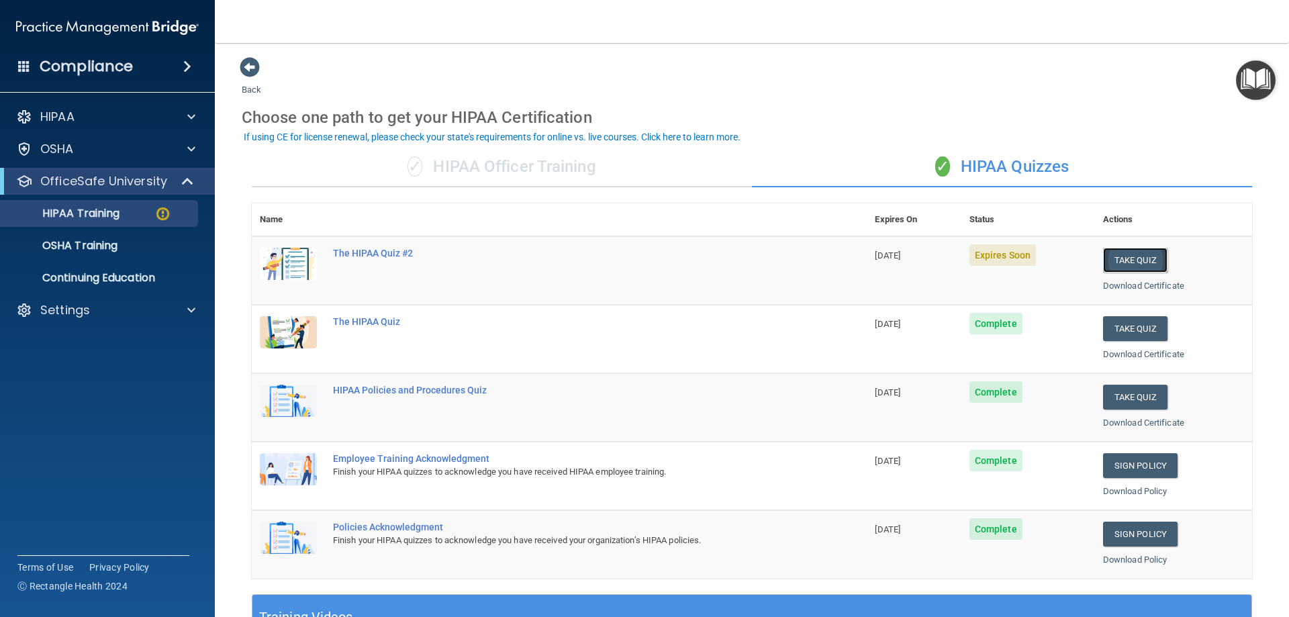
click at [1127, 250] on button "Take Quiz" at bounding box center [1135, 260] width 64 height 25
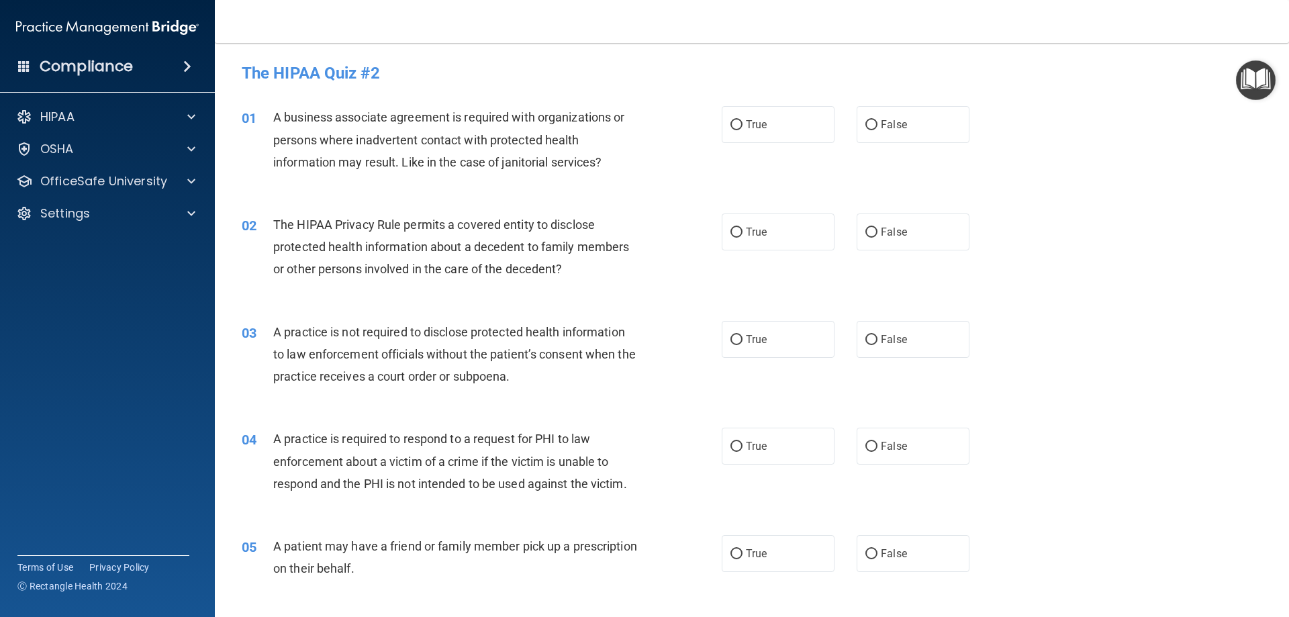
drag, startPoint x: 881, startPoint y: 134, endPoint x: 823, endPoint y: 194, distance: 83.1
click at [880, 135] on label "False" at bounding box center [912, 124] width 113 height 37
click at [877, 130] on input "False" at bounding box center [871, 125] width 12 height 10
radio input "true"
drag, startPoint x: 779, startPoint y: 235, endPoint x: 807, endPoint y: 291, distance: 63.3
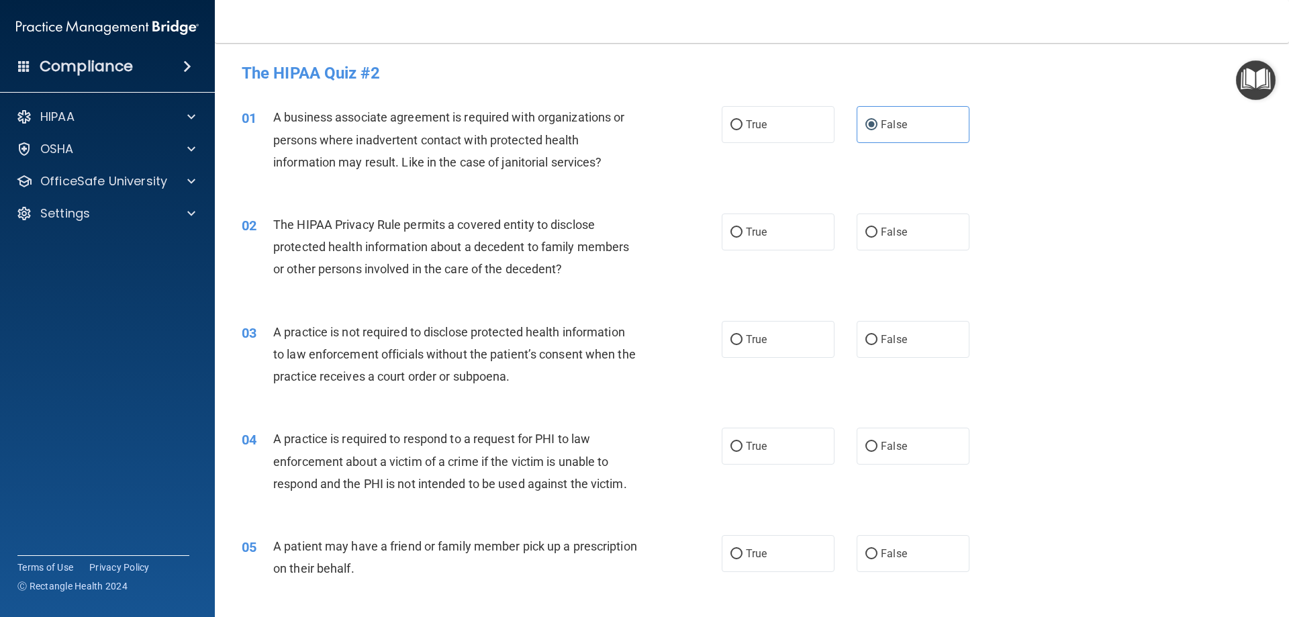
click at [779, 238] on label "True" at bounding box center [778, 231] width 113 height 37
click at [742, 238] on input "True" at bounding box center [736, 233] width 12 height 10
radio input "true"
click at [874, 347] on label "False" at bounding box center [912, 339] width 113 height 37
click at [874, 345] on input "False" at bounding box center [871, 340] width 12 height 10
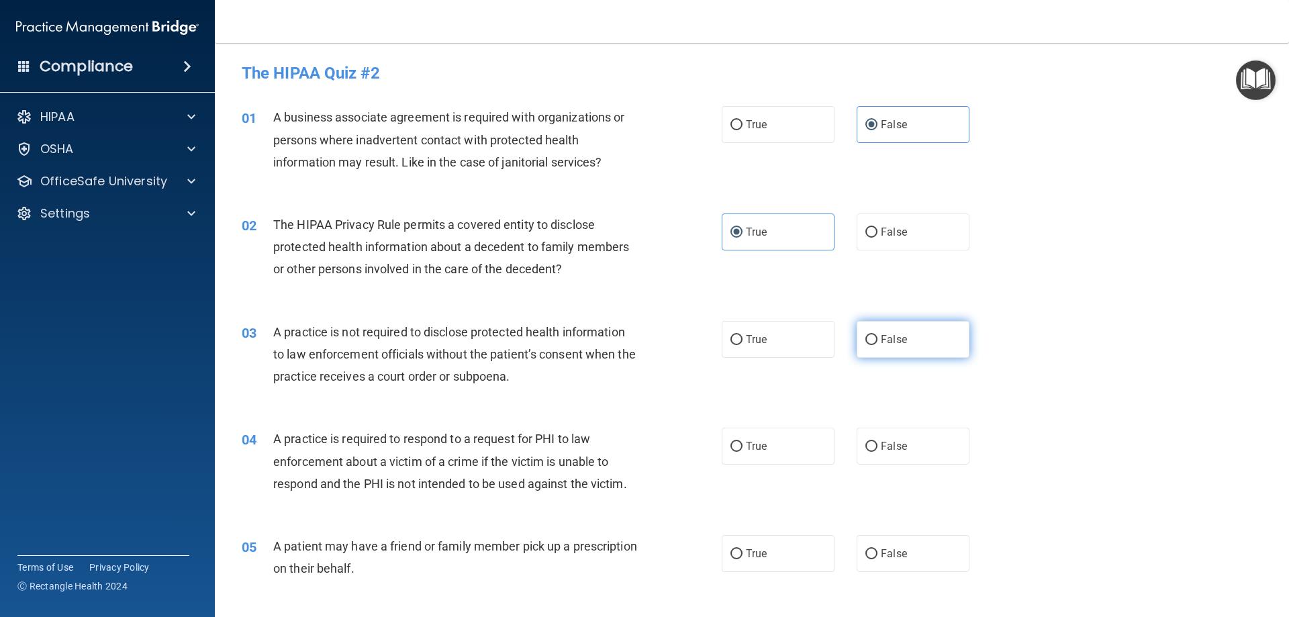
radio input "true"
click at [774, 437] on label "True" at bounding box center [778, 446] width 113 height 37
click at [742, 442] on input "True" at bounding box center [736, 447] width 12 height 10
radio input "true"
click at [763, 566] on label "True" at bounding box center [778, 553] width 113 height 37
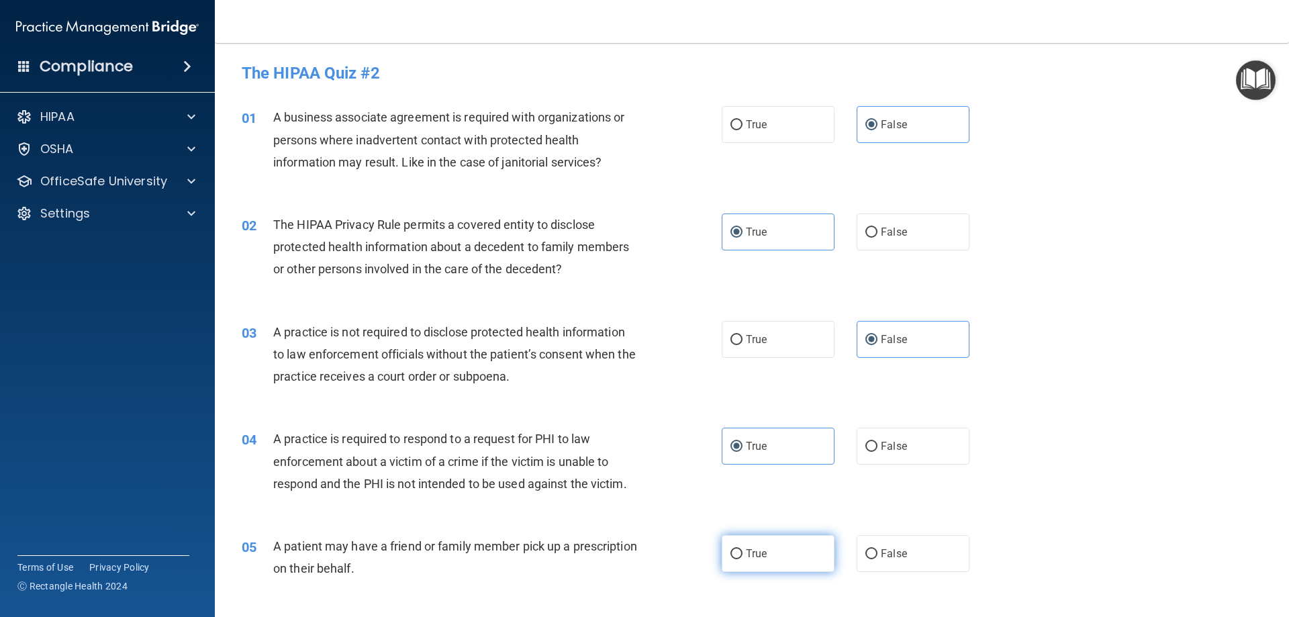
click at [742, 559] on input "True" at bounding box center [736, 554] width 12 height 10
radio input "true"
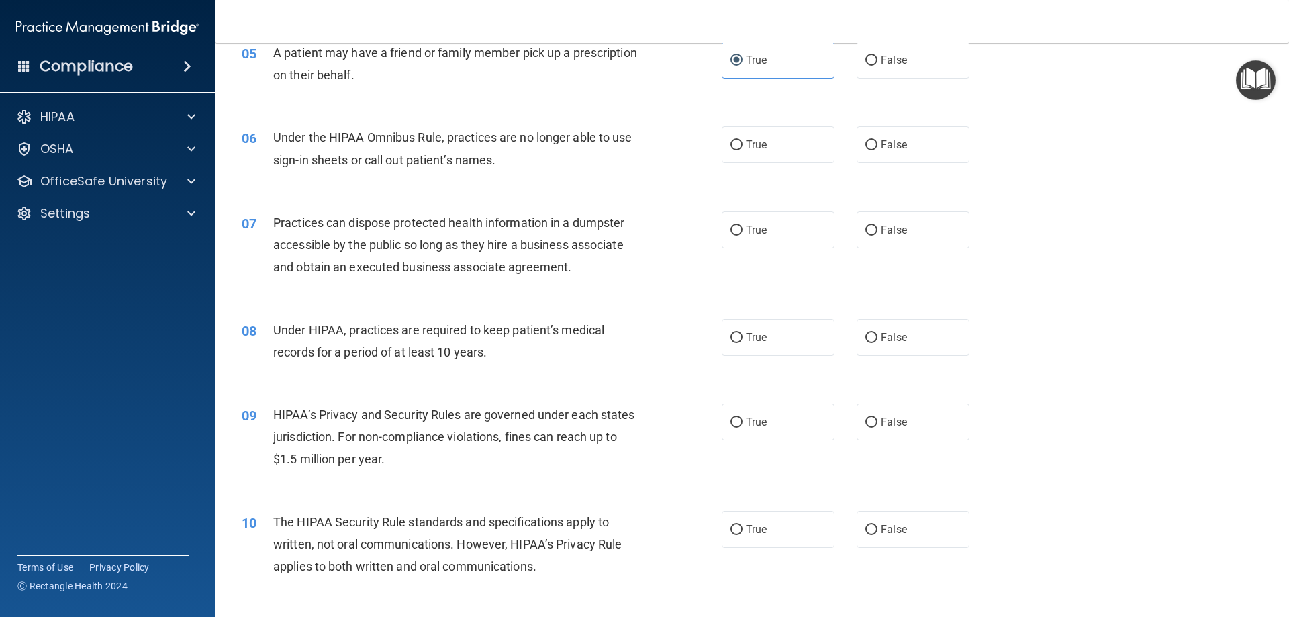
scroll to position [564, 0]
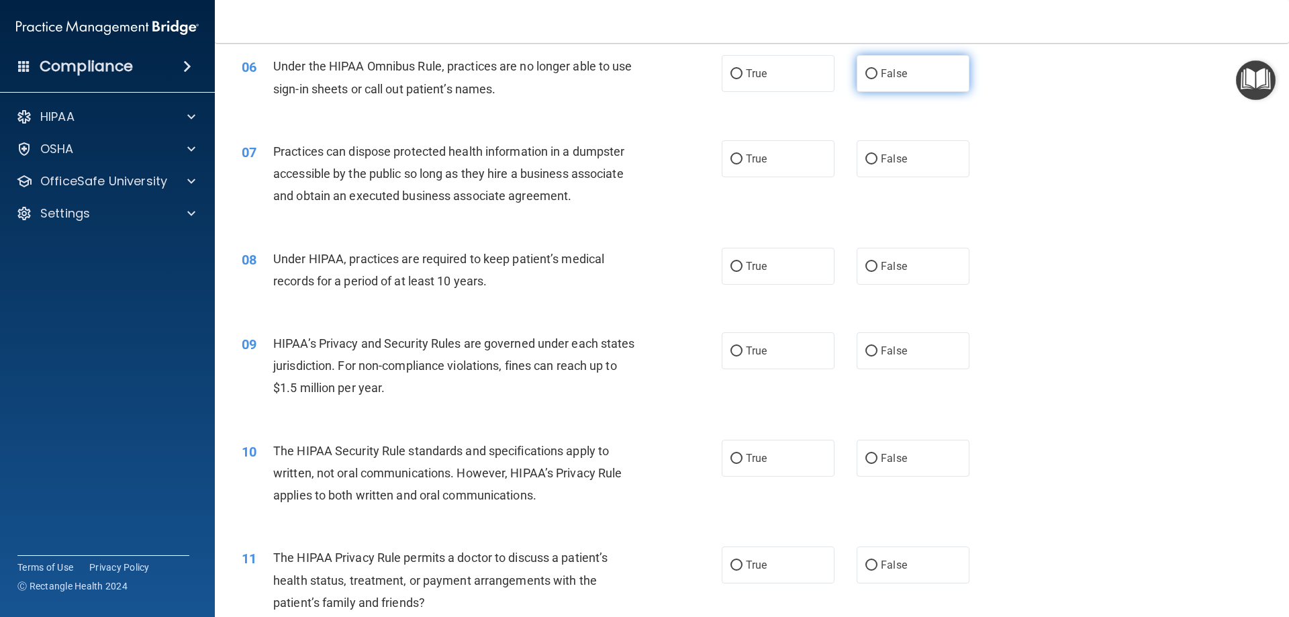
click at [938, 84] on label "False" at bounding box center [912, 73] width 113 height 37
click at [877, 79] on input "False" at bounding box center [871, 74] width 12 height 10
radio input "true"
click at [908, 157] on label "False" at bounding box center [912, 158] width 113 height 37
click at [877, 157] on input "False" at bounding box center [871, 159] width 12 height 10
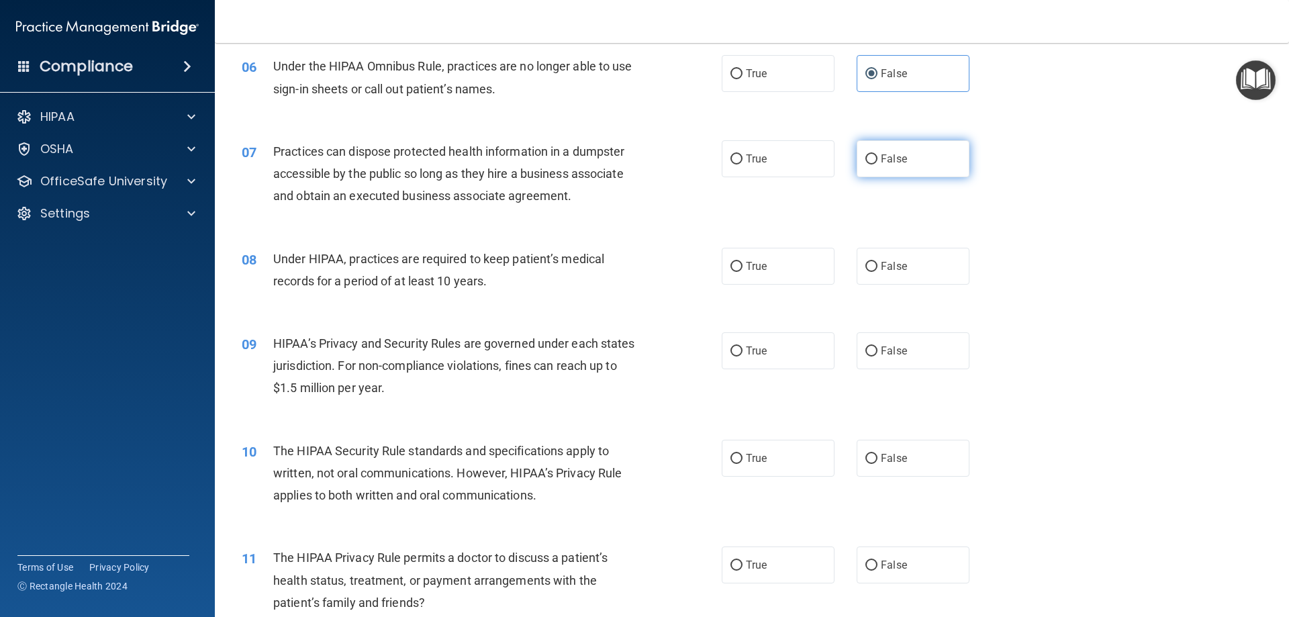
radio input "true"
click at [901, 259] on label "False" at bounding box center [912, 266] width 113 height 37
click at [877, 262] on input "False" at bounding box center [871, 267] width 12 height 10
radio input "true"
click at [883, 359] on label "False" at bounding box center [912, 350] width 113 height 37
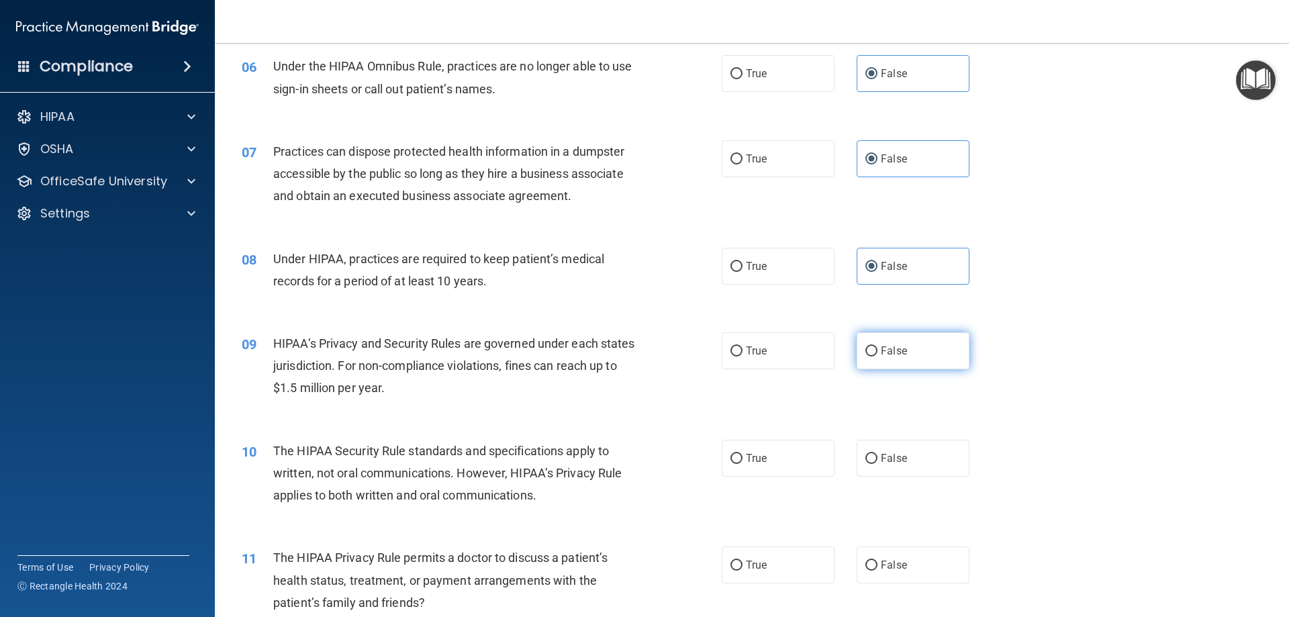
click at [877, 356] on input "False" at bounding box center [871, 351] width 12 height 10
radio input "true"
click at [758, 467] on label "True" at bounding box center [778, 458] width 113 height 37
click at [742, 464] on input "True" at bounding box center [736, 459] width 12 height 10
radio input "true"
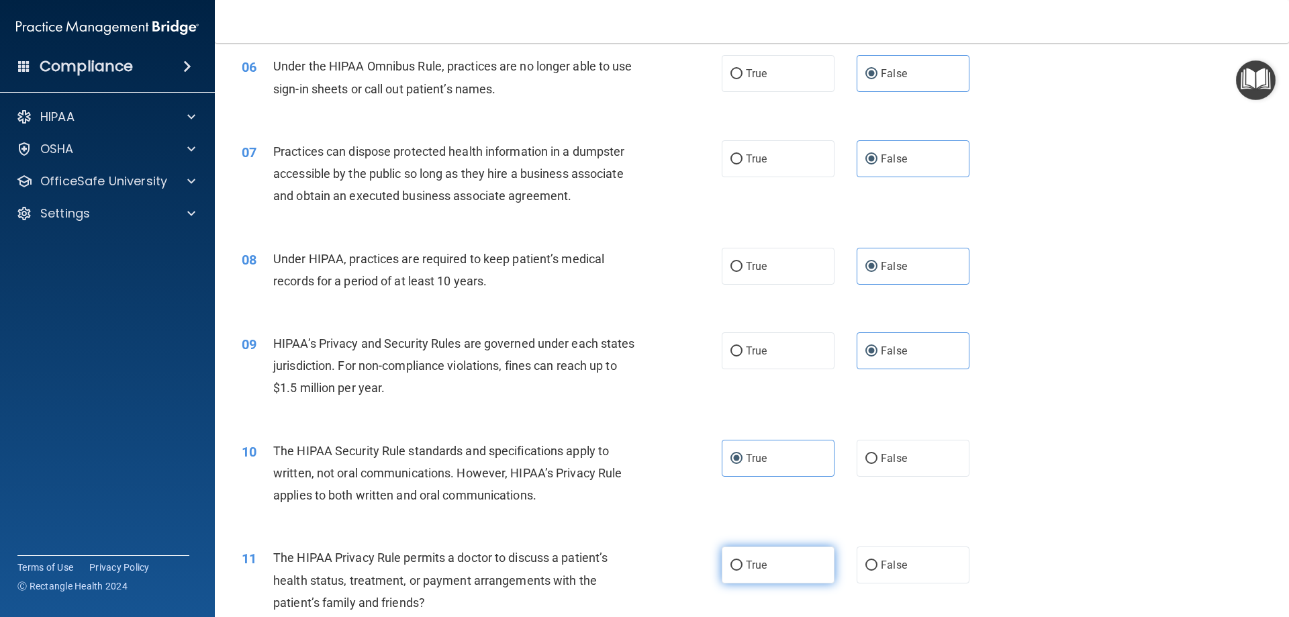
click at [764, 558] on label "True" at bounding box center [778, 564] width 113 height 37
click at [742, 560] on input "True" at bounding box center [736, 565] width 12 height 10
radio input "true"
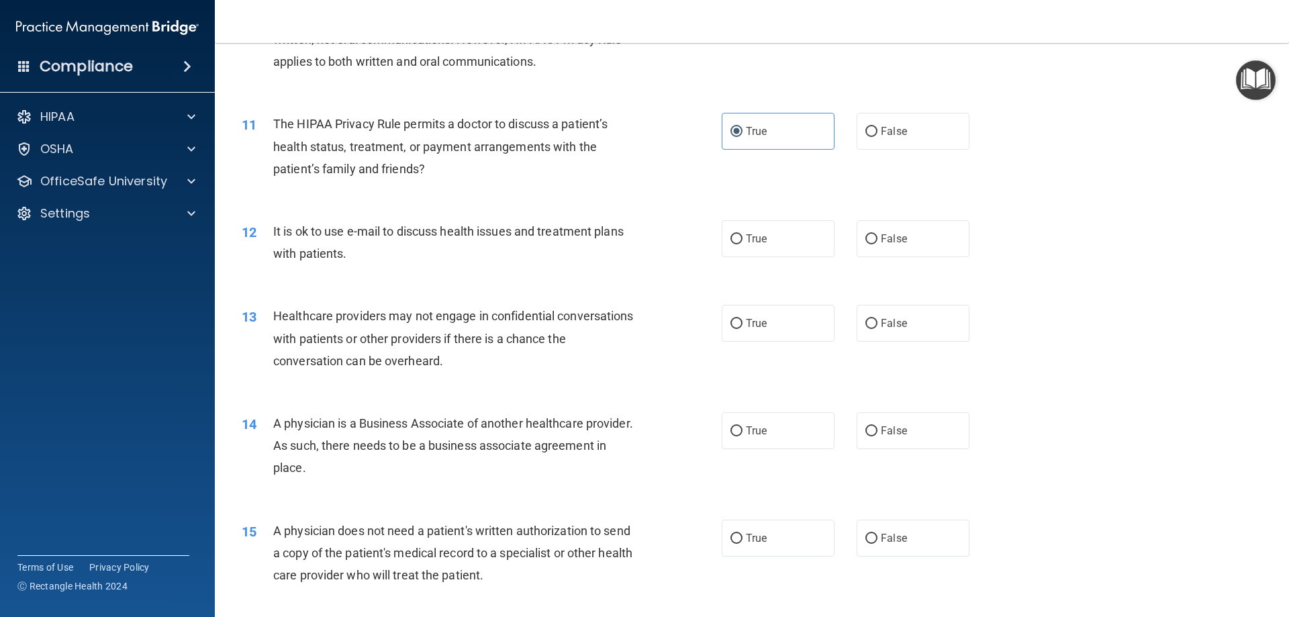
scroll to position [1050, 0]
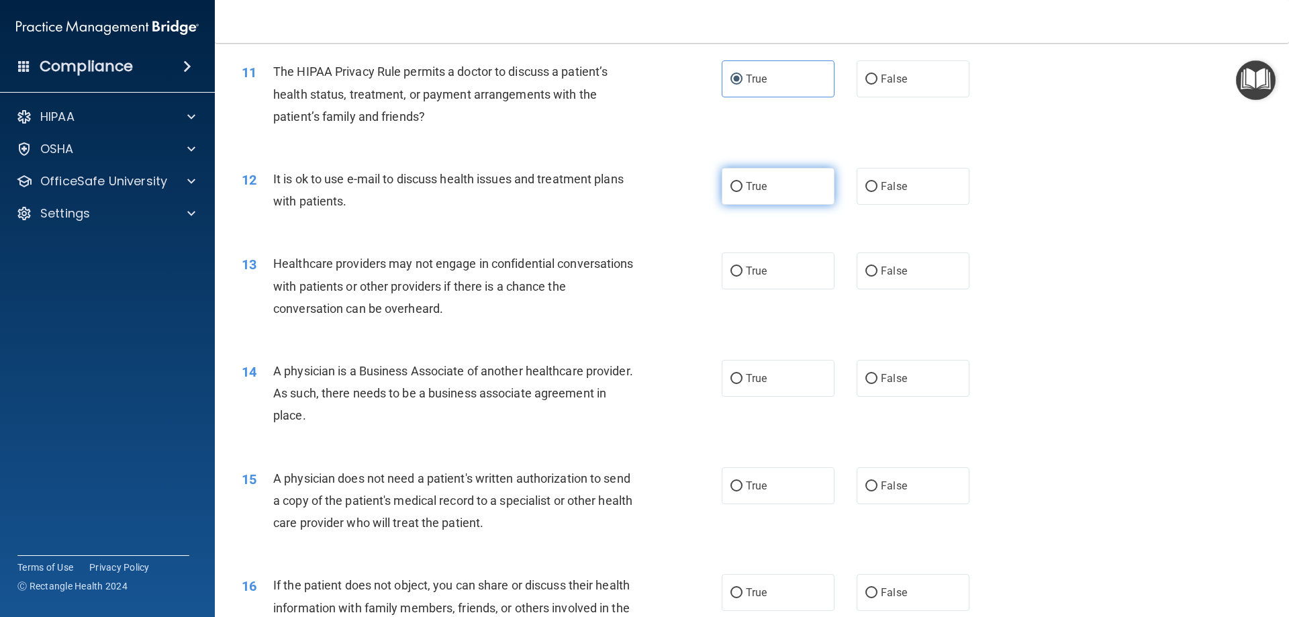
click at [765, 193] on label "True" at bounding box center [778, 186] width 113 height 37
click at [742, 192] on input "True" at bounding box center [736, 187] width 12 height 10
radio input "true"
drag, startPoint x: 889, startPoint y: 264, endPoint x: 897, endPoint y: 347, distance: 83.6
click at [889, 265] on label "False" at bounding box center [912, 270] width 113 height 37
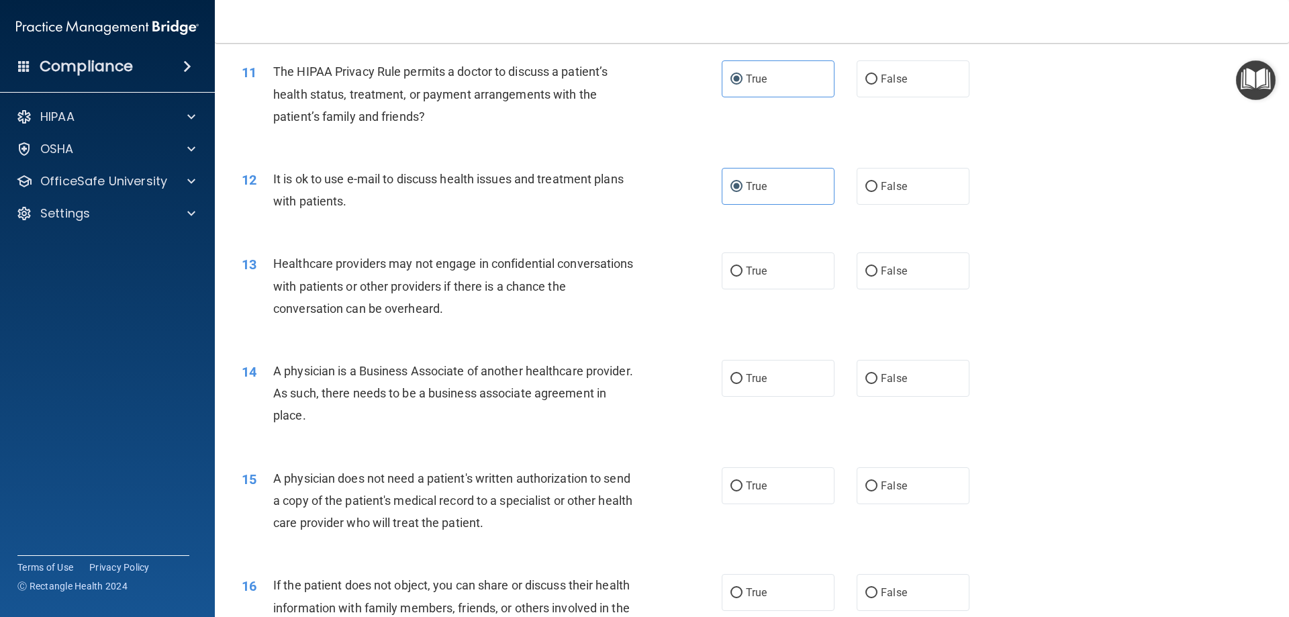
click at [877, 266] on input "False" at bounding box center [871, 271] width 12 height 10
radio input "true"
click at [901, 381] on label "False" at bounding box center [912, 378] width 113 height 37
click at [877, 381] on input "False" at bounding box center [871, 379] width 12 height 10
radio input "true"
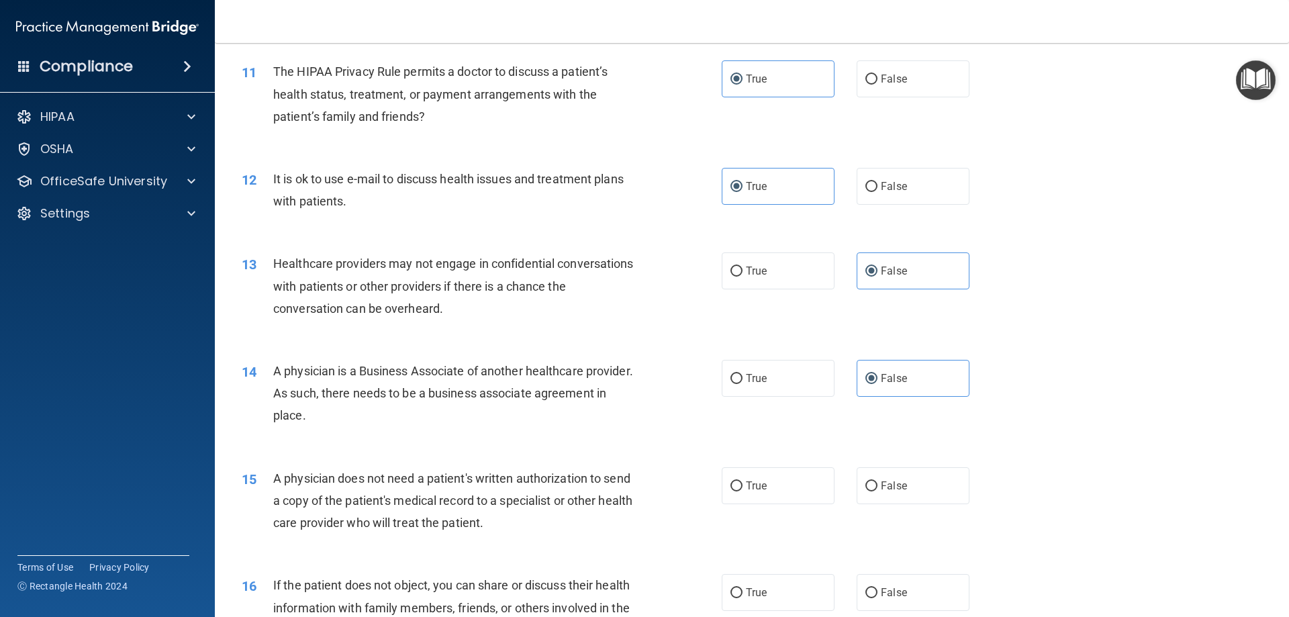
drag, startPoint x: 767, startPoint y: 483, endPoint x: 764, endPoint y: 531, distance: 48.4
click at [767, 483] on label "True" at bounding box center [778, 485] width 113 height 37
click at [742, 483] on input "True" at bounding box center [736, 486] width 12 height 10
radio input "true"
click at [762, 589] on label "True" at bounding box center [778, 592] width 113 height 37
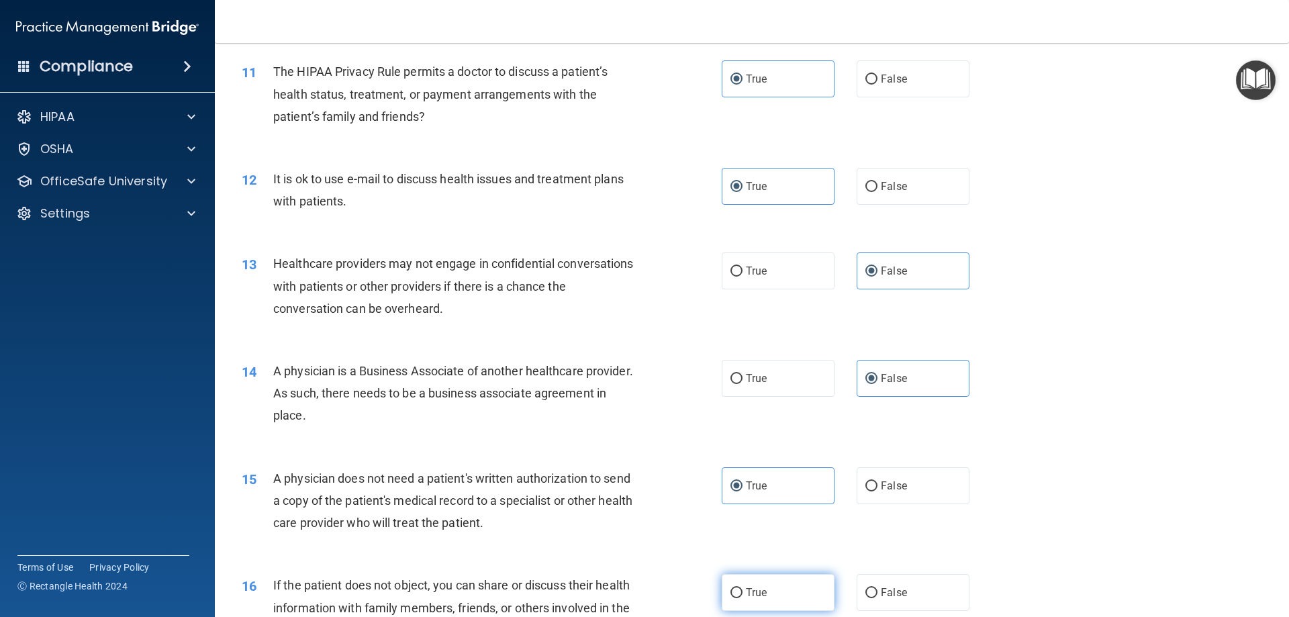
click at [742, 589] on input "True" at bounding box center [736, 593] width 12 height 10
radio input "true"
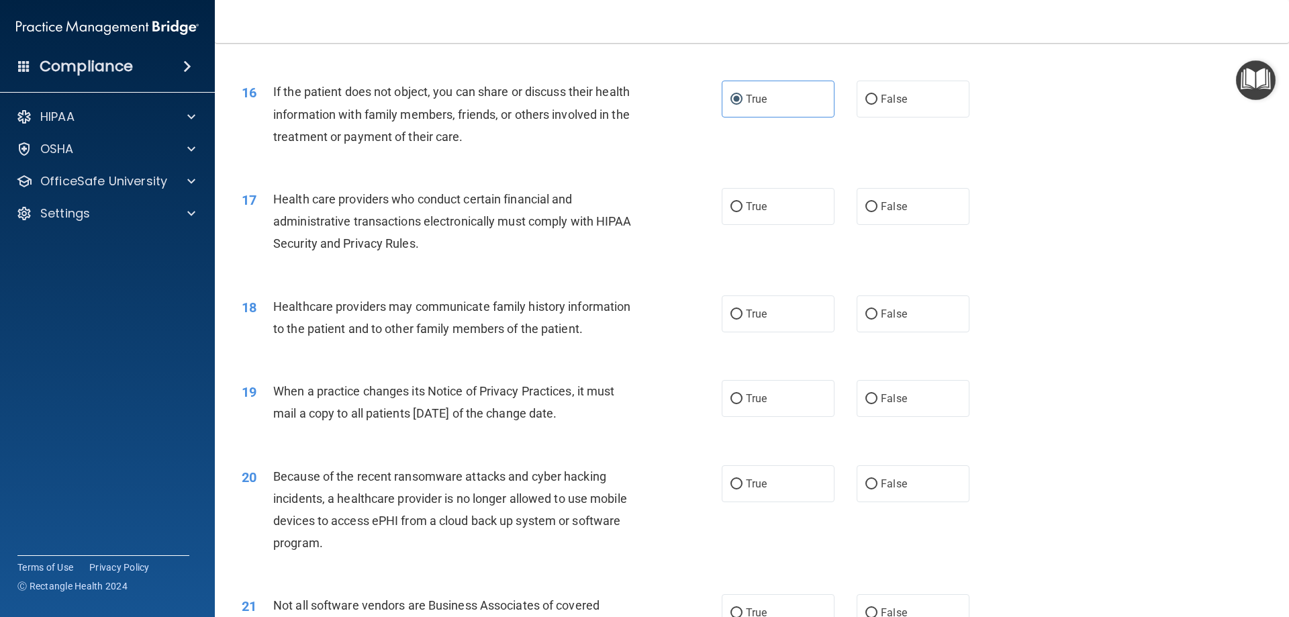
scroll to position [1551, 0]
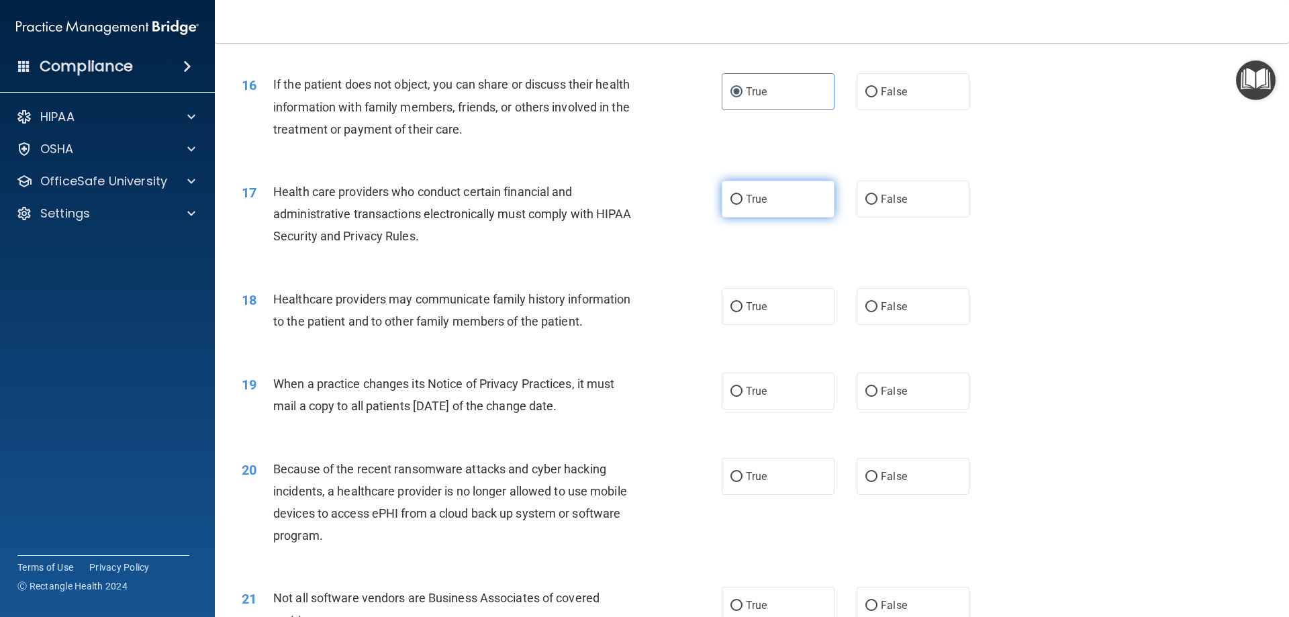
click at [736, 203] on input "True" at bounding box center [736, 200] width 12 height 10
radio input "true"
drag, startPoint x: 916, startPoint y: 311, endPoint x: 885, endPoint y: 379, distance: 74.5
click at [915, 312] on label "False" at bounding box center [912, 306] width 113 height 37
click at [877, 312] on input "False" at bounding box center [871, 307] width 12 height 10
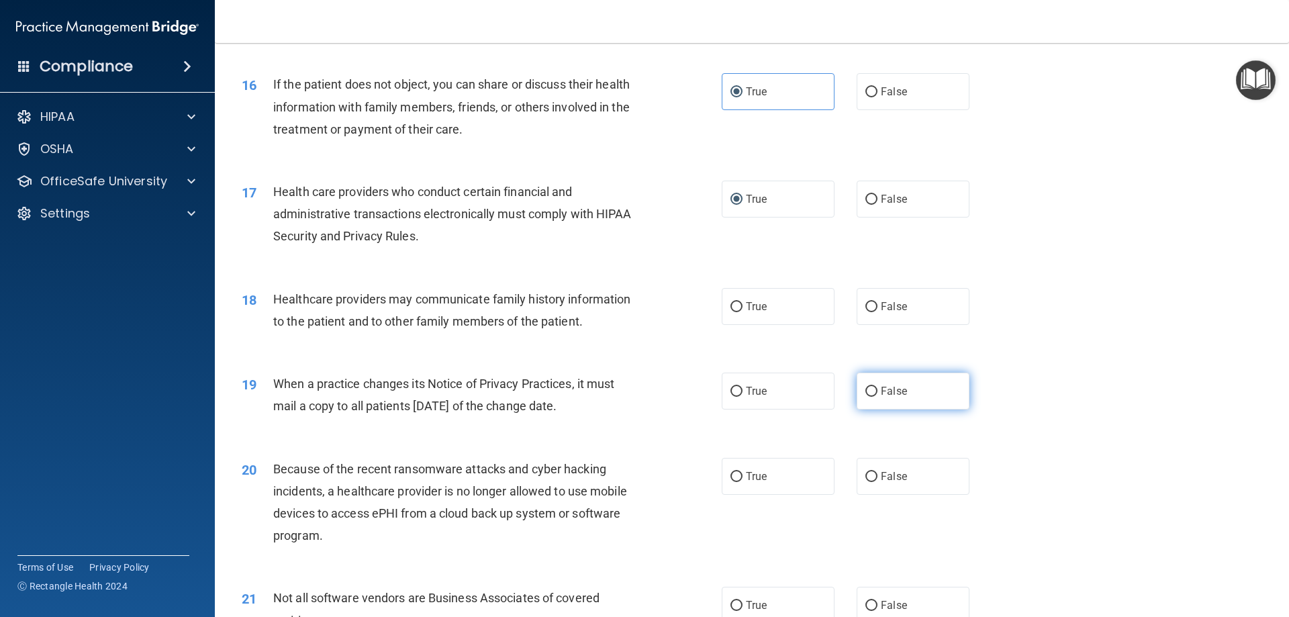
radio input "true"
click at [873, 410] on div "19 When a practice changes its Notice of Privacy Practices, it must mail a copy…" at bounding box center [752, 398] width 1040 height 85
drag, startPoint x: 870, startPoint y: 397, endPoint x: 852, endPoint y: 450, distance: 55.4
click at [869, 399] on label "False" at bounding box center [912, 391] width 113 height 37
click at [869, 397] on input "False" at bounding box center [871, 392] width 12 height 10
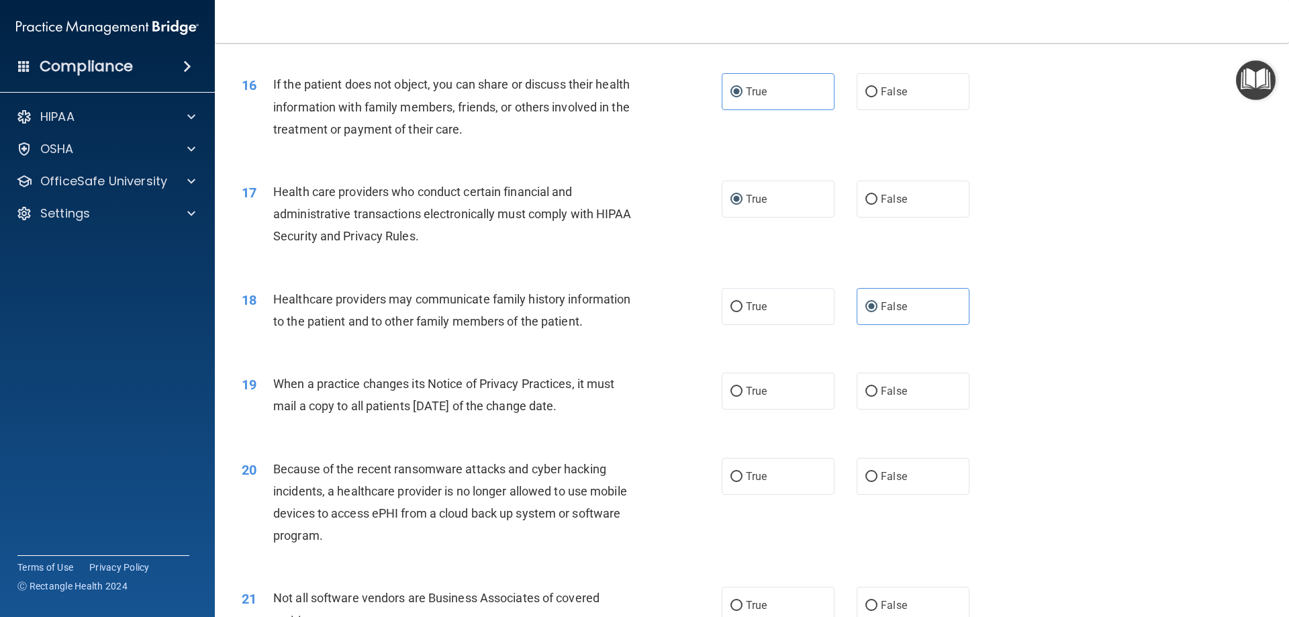
radio input "true"
drag, startPoint x: 869, startPoint y: 475, endPoint x: 830, endPoint y: 459, distance: 42.8
click at [872, 474] on label "False" at bounding box center [912, 476] width 113 height 37
click at [872, 474] on input "False" at bounding box center [871, 477] width 12 height 10
radio input "true"
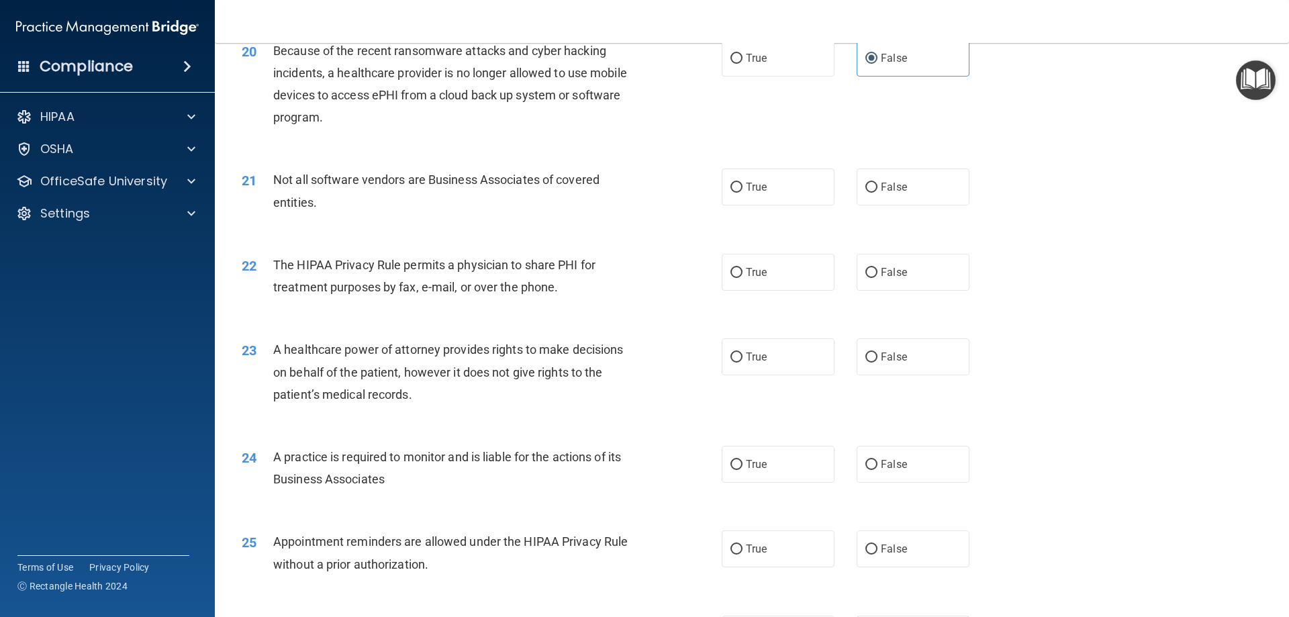
scroll to position [2003, 0]
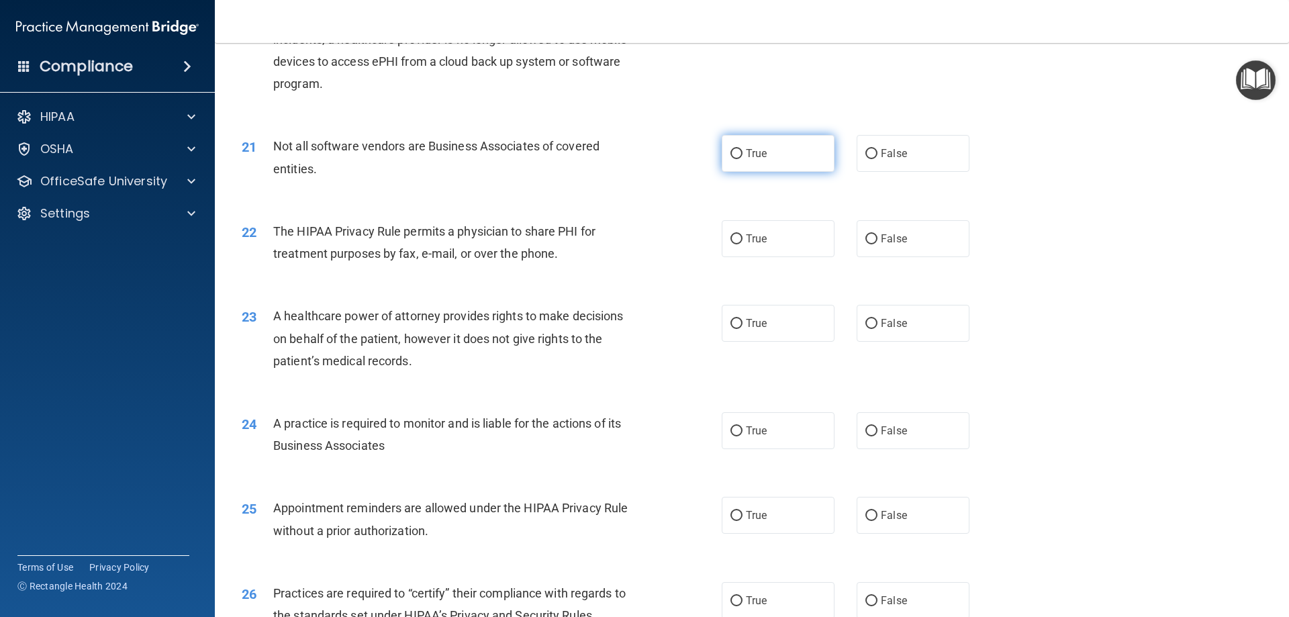
click at [818, 150] on label "True" at bounding box center [778, 153] width 113 height 37
click at [742, 150] on input "True" at bounding box center [736, 154] width 12 height 10
radio input "true"
click at [795, 232] on label "True" at bounding box center [778, 238] width 113 height 37
click at [742, 234] on input "True" at bounding box center [736, 239] width 12 height 10
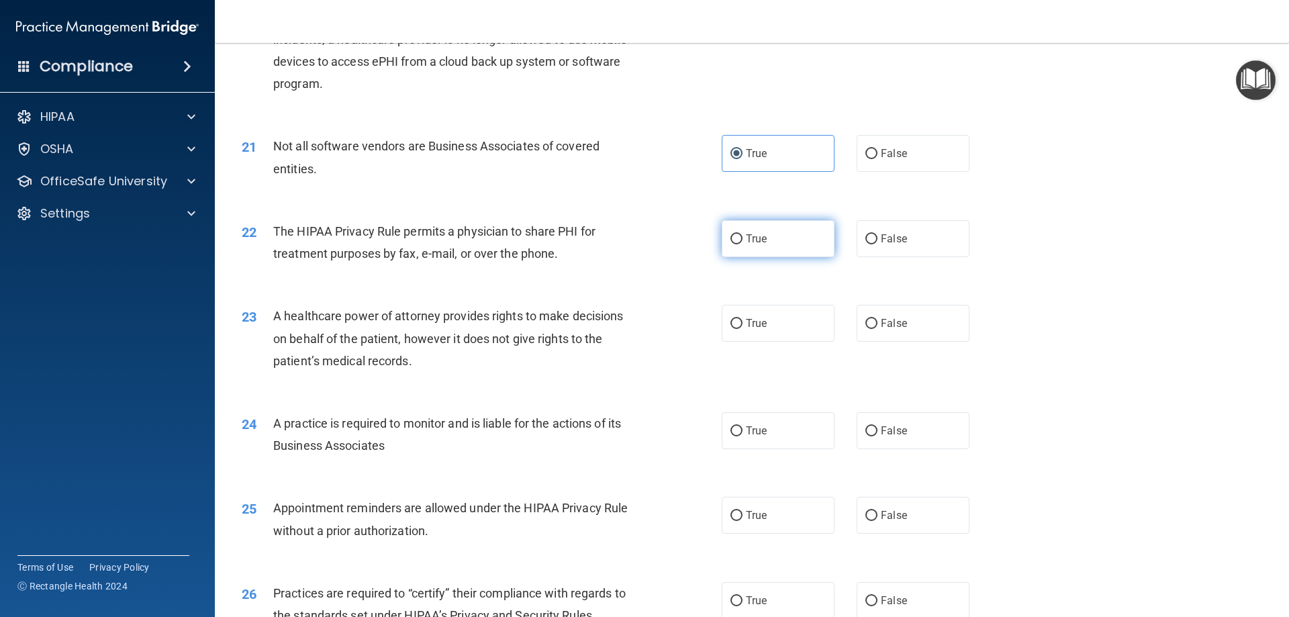
radio input "true"
click at [869, 316] on label "False" at bounding box center [912, 323] width 113 height 37
click at [869, 319] on input "False" at bounding box center [871, 324] width 12 height 10
radio input "true"
click at [887, 424] on label "False" at bounding box center [912, 430] width 113 height 37
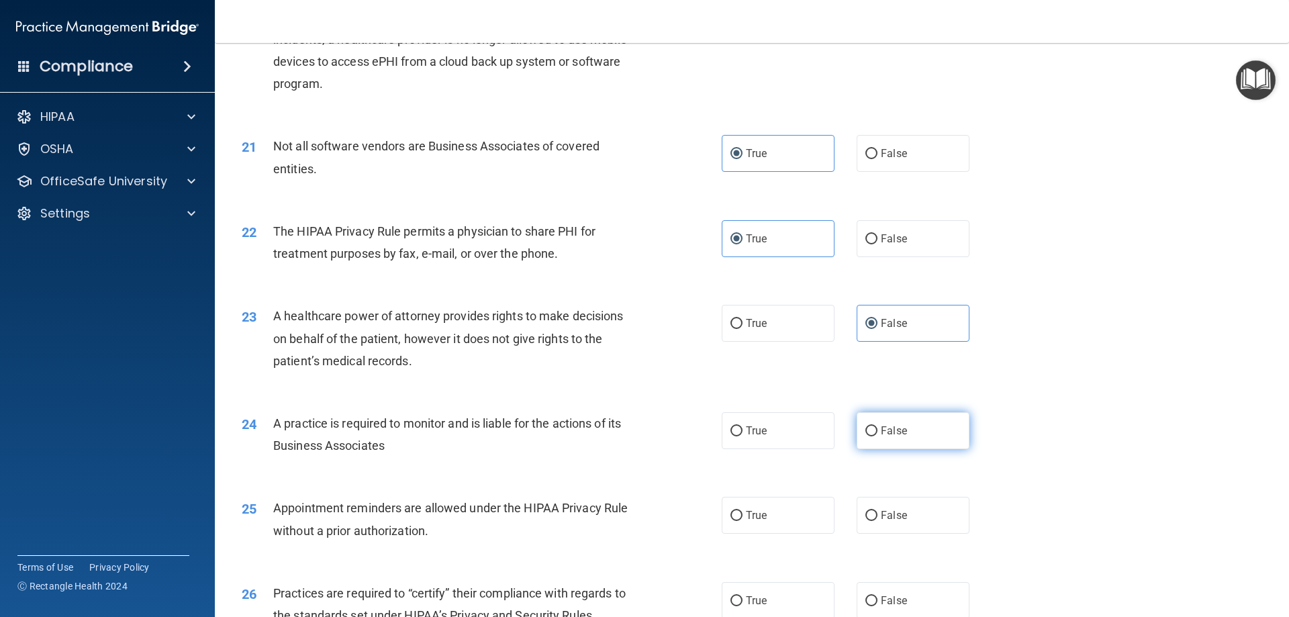
click at [877, 426] on input "False" at bounding box center [871, 431] width 12 height 10
radio input "true"
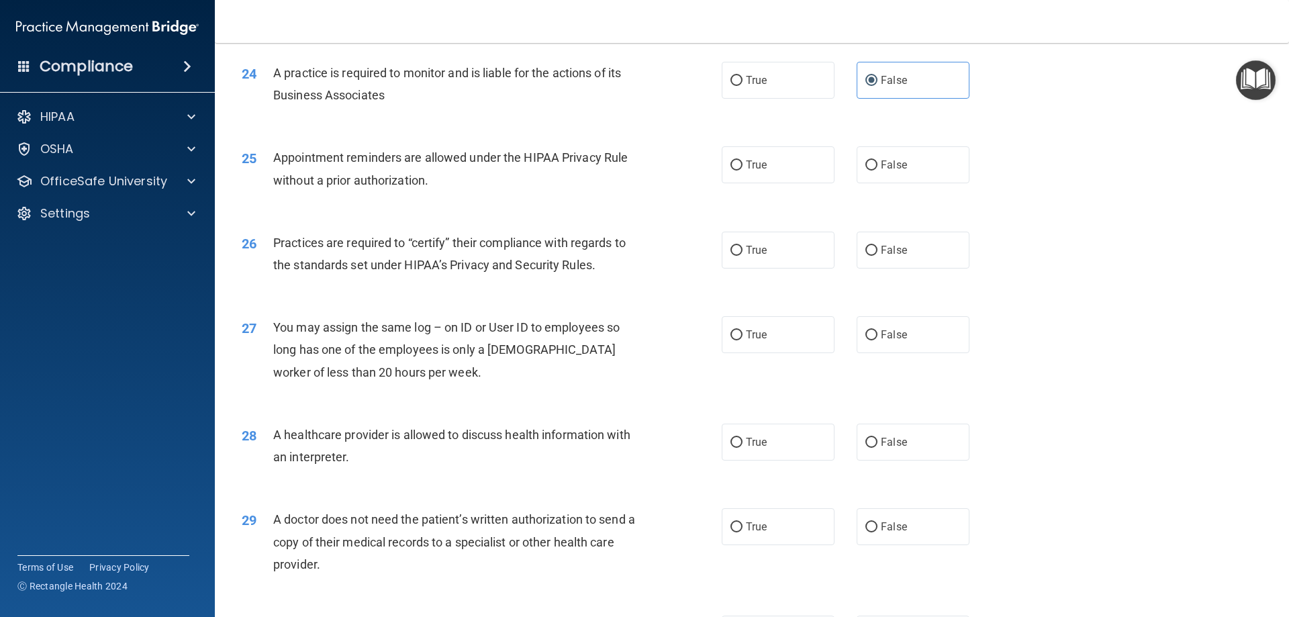
scroll to position [2402, 0]
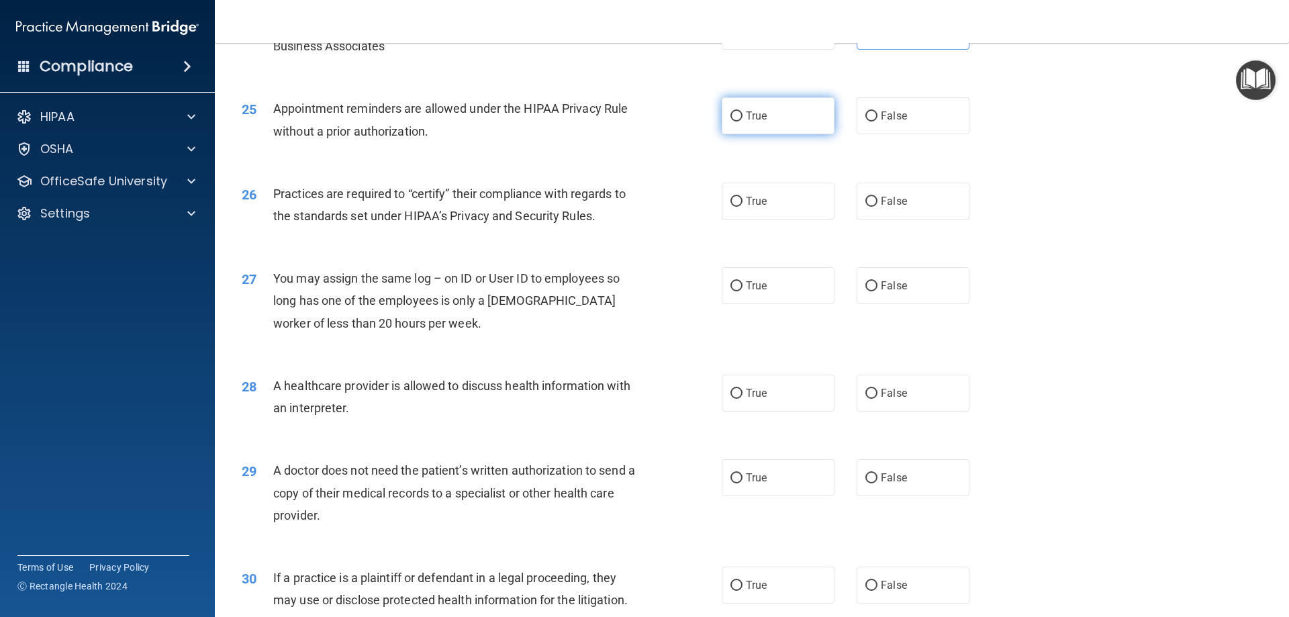
click at [756, 123] on label "True" at bounding box center [778, 115] width 113 height 37
click at [742, 121] on input "True" at bounding box center [736, 116] width 12 height 10
radio input "true"
click at [911, 208] on label "False" at bounding box center [912, 201] width 113 height 37
click at [877, 207] on input "False" at bounding box center [871, 202] width 12 height 10
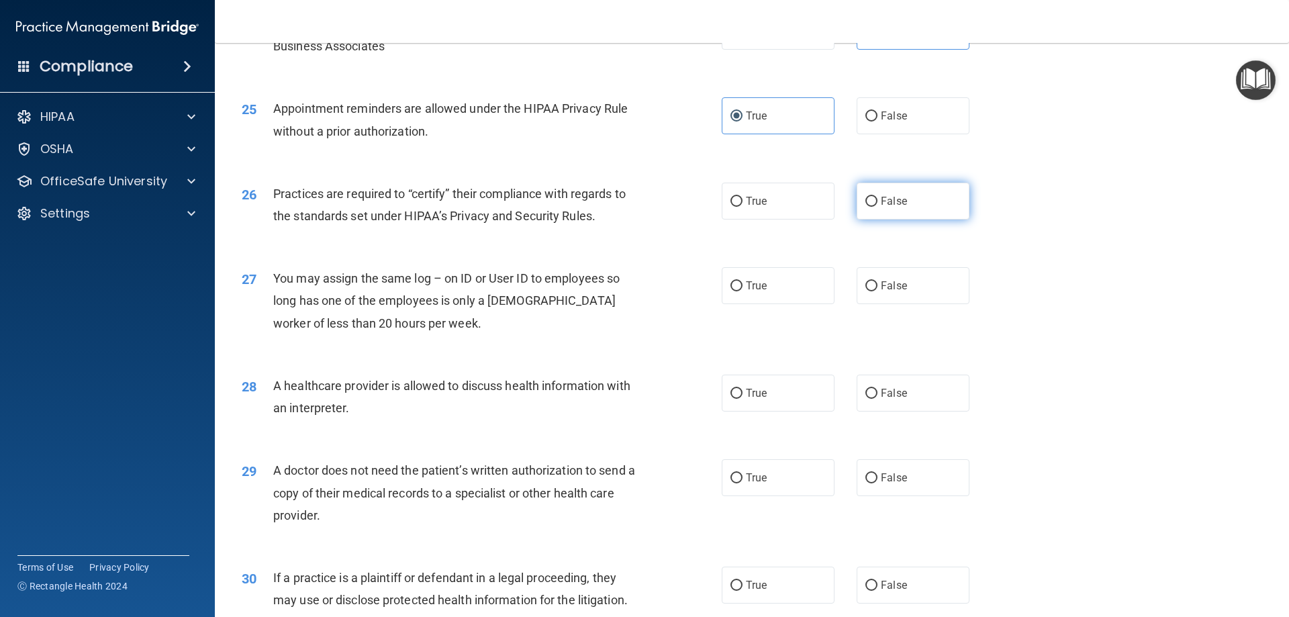
radio input "true"
drag, startPoint x: 911, startPoint y: 303, endPoint x: 881, endPoint y: 287, distance: 34.6
click at [910, 303] on label "False" at bounding box center [912, 285] width 113 height 37
click at [877, 291] on input "False" at bounding box center [871, 286] width 12 height 10
radio input "true"
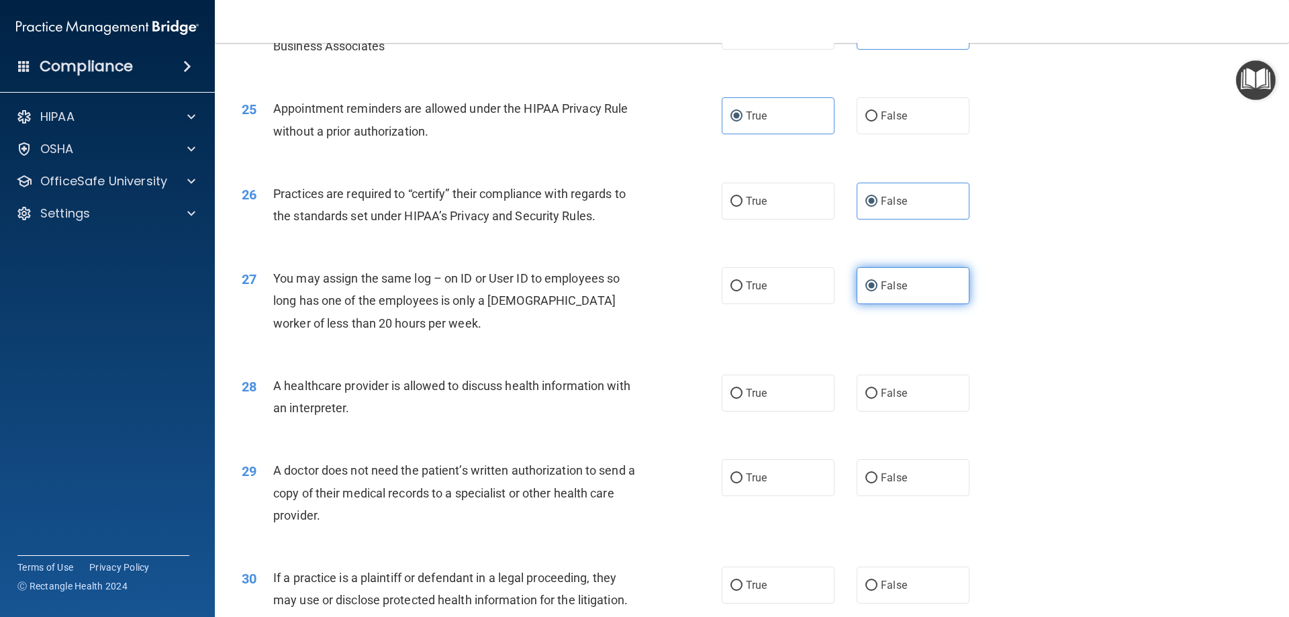
click at [872, 281] on label "False" at bounding box center [912, 285] width 113 height 37
click at [872, 281] on input "False" at bounding box center [871, 286] width 12 height 10
click at [728, 403] on label "True" at bounding box center [778, 393] width 113 height 37
click at [730, 399] on input "True" at bounding box center [736, 394] width 12 height 10
radio input "true"
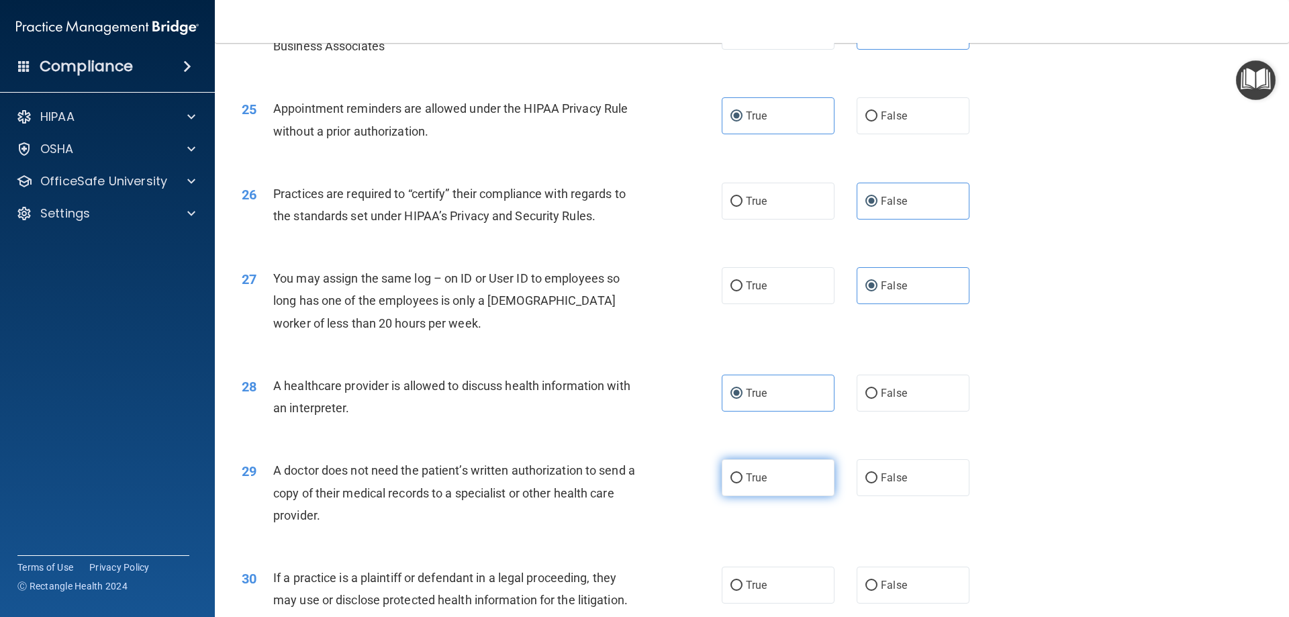
click at [762, 483] on span "True" at bounding box center [756, 477] width 21 height 13
click at [742, 483] on input "True" at bounding box center [736, 478] width 12 height 10
radio input "true"
click at [777, 593] on label "True" at bounding box center [778, 584] width 113 height 37
click at [742, 591] on input "True" at bounding box center [736, 586] width 12 height 10
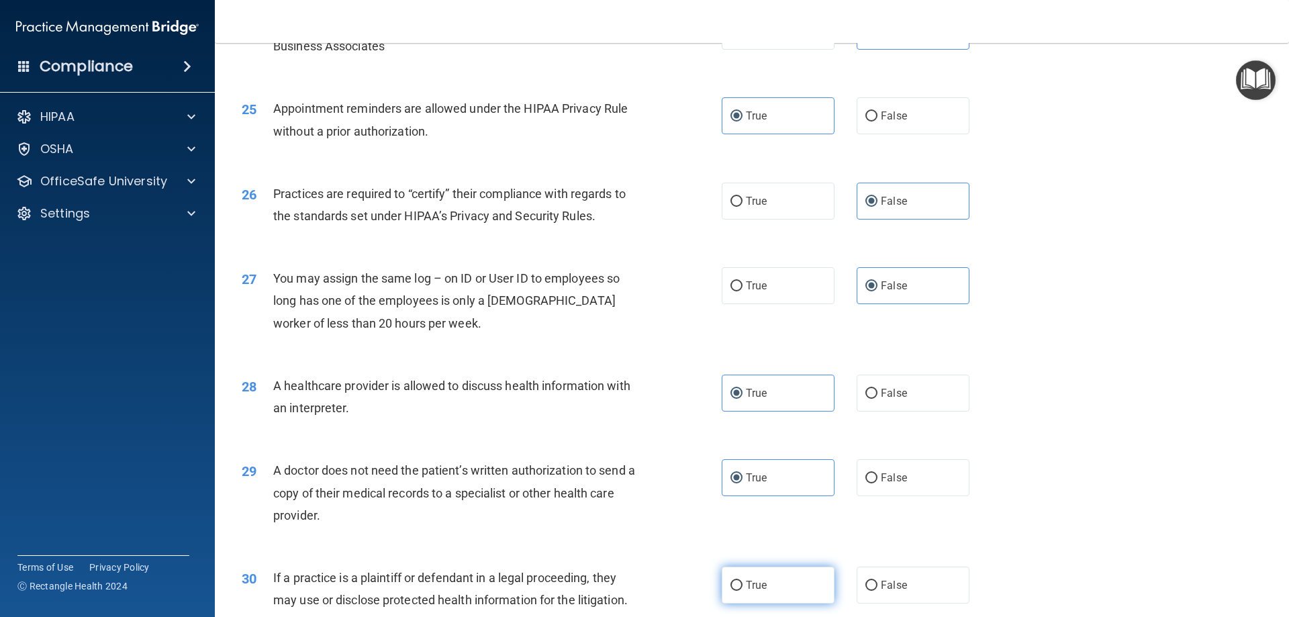
radio input "true"
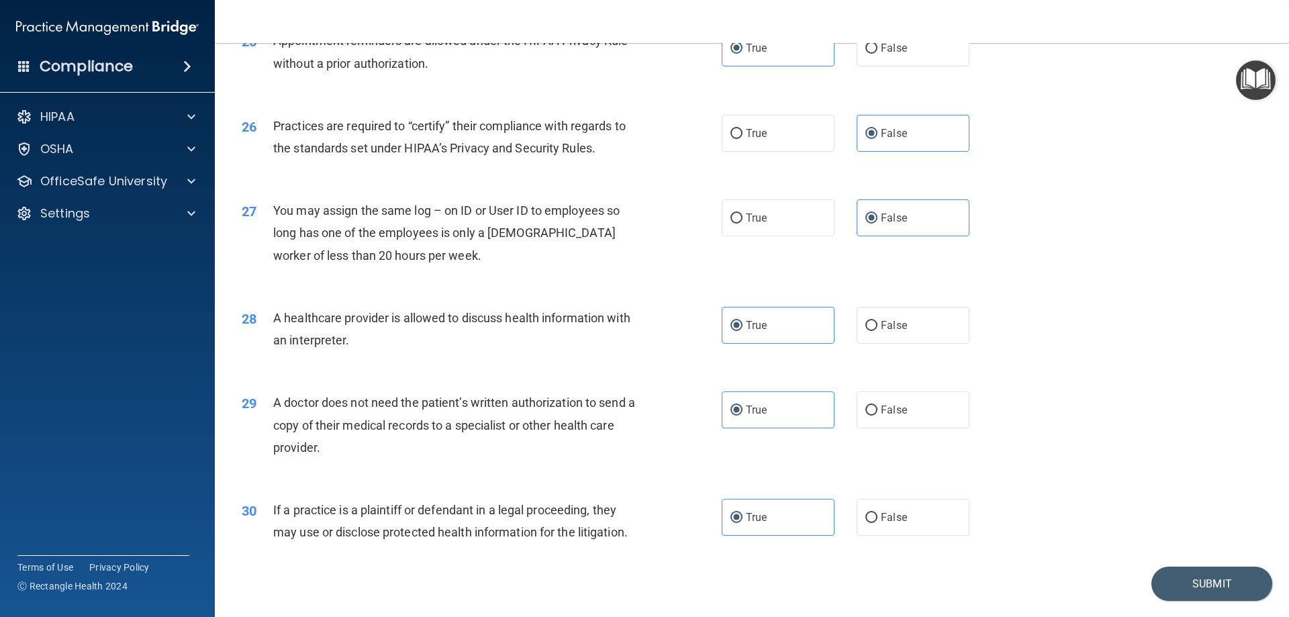
scroll to position [2508, 0]
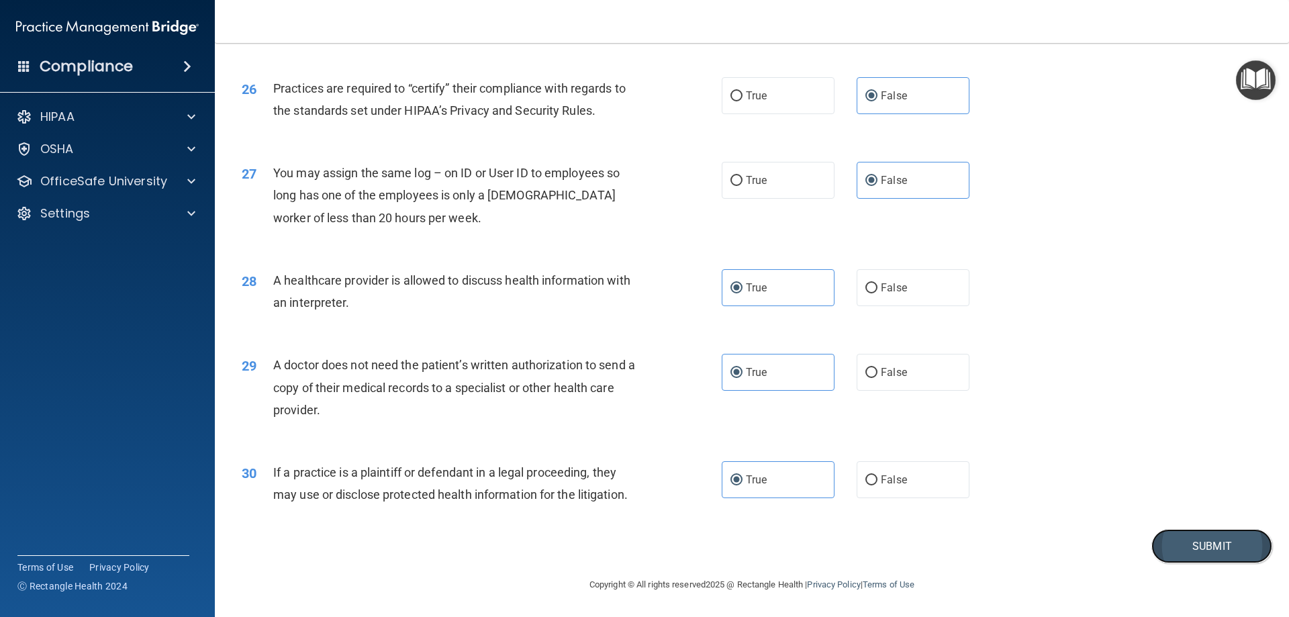
click at [1163, 541] on button "Submit" at bounding box center [1211, 546] width 121 height 34
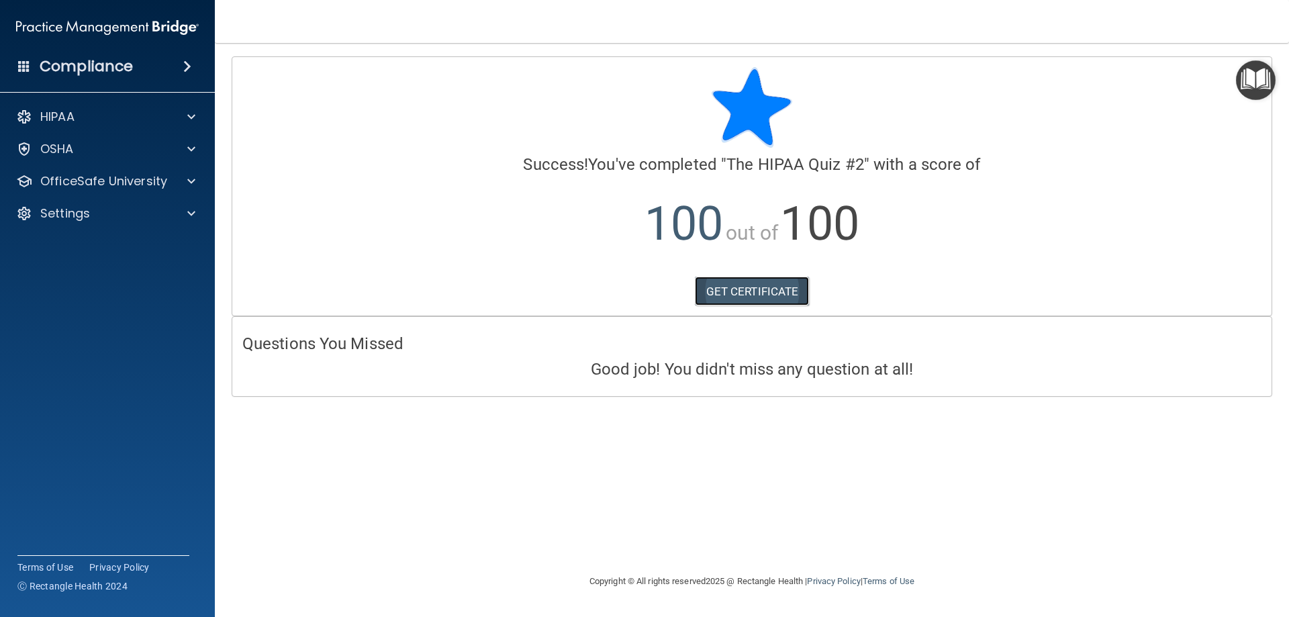
click at [789, 291] on link "GET CERTIFICATE" at bounding box center [752, 292] width 115 height 30
click at [1267, 93] on img "Open Resource Center" at bounding box center [1256, 80] width 40 height 40
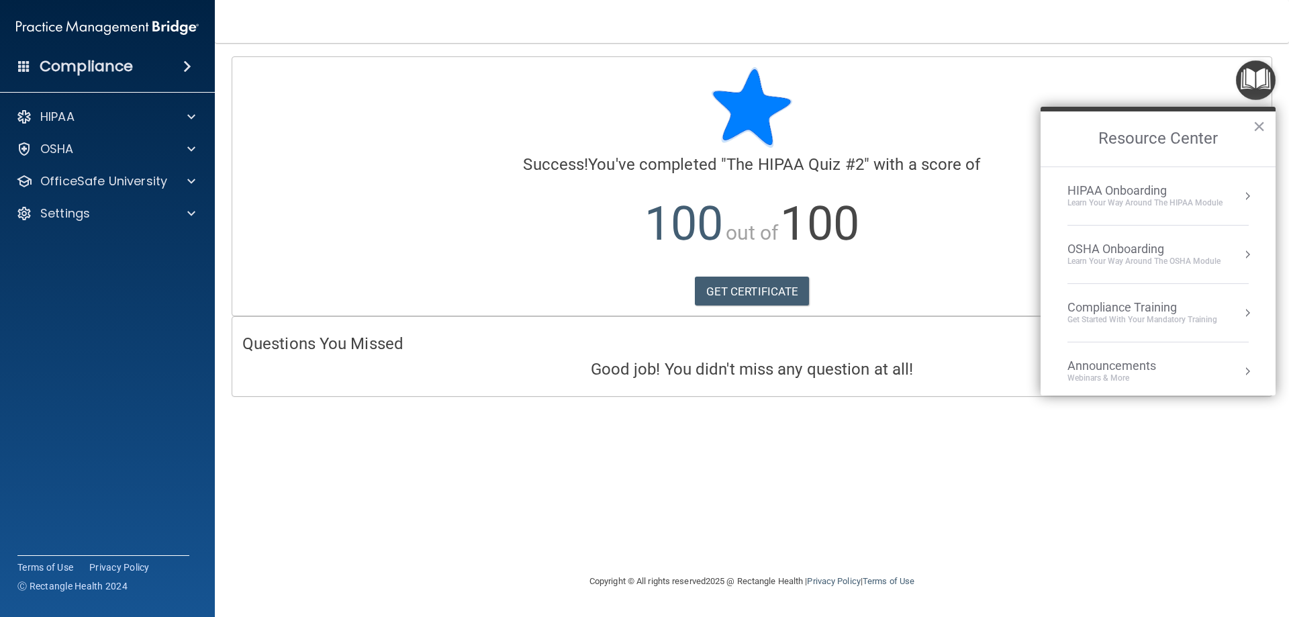
click at [1130, 297] on li "Compliance Training Get Started with your mandatory training" at bounding box center [1157, 313] width 181 height 58
click at [1120, 183] on div "HIPAA Training for Members" at bounding box center [1126, 189] width 150 height 12
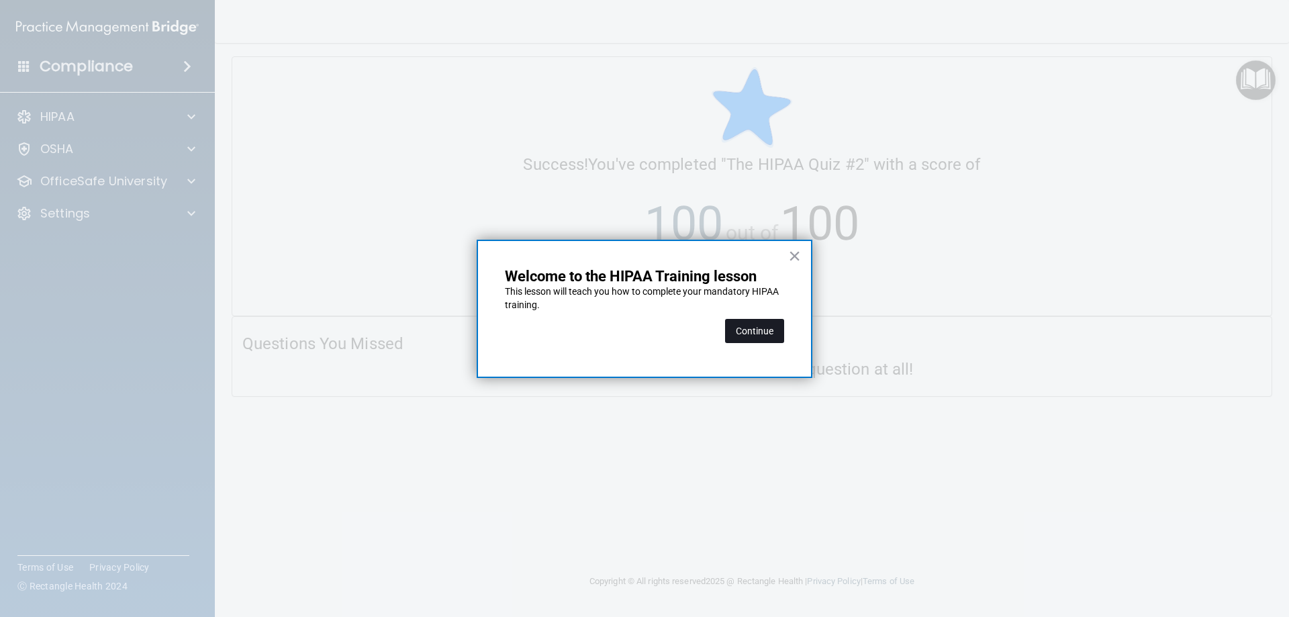
click at [734, 334] on button "Continue" at bounding box center [754, 331] width 59 height 24
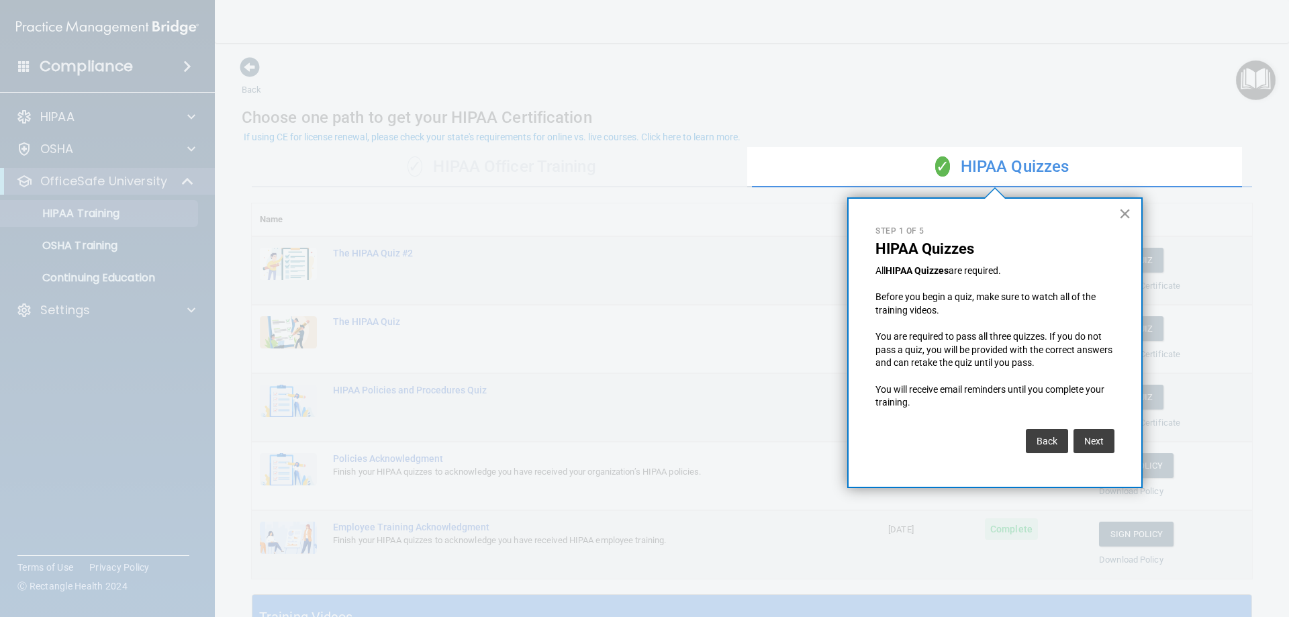
click at [1124, 214] on button "×" at bounding box center [1124, 213] width 13 height 21
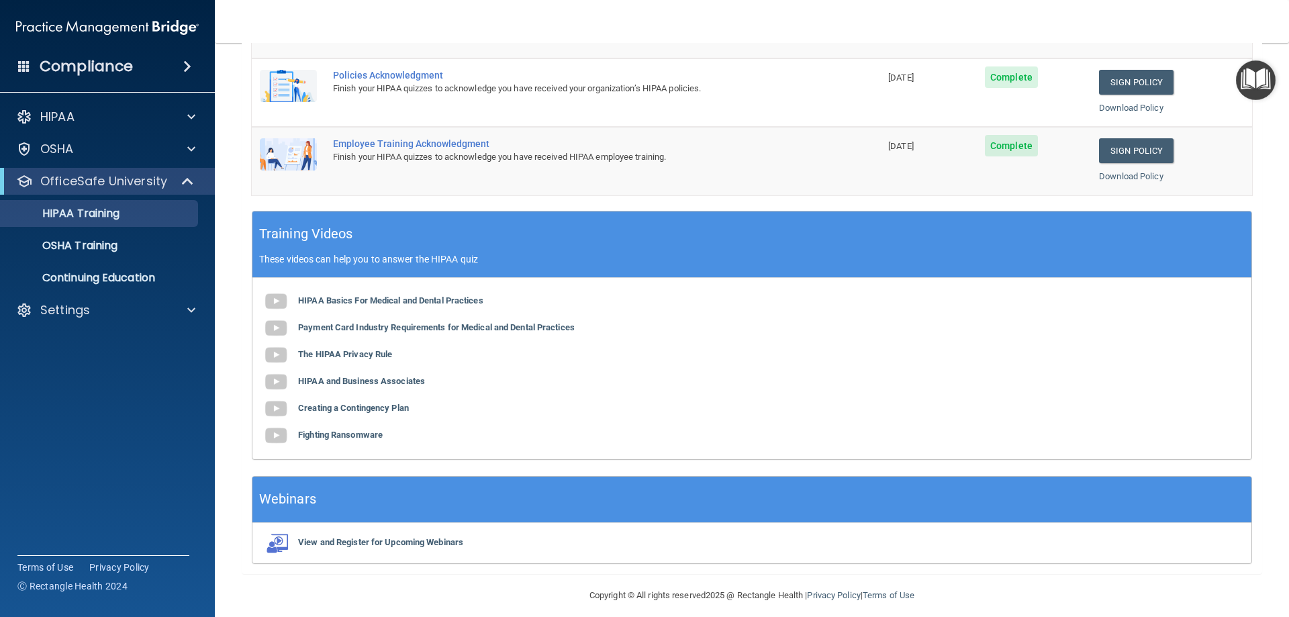
scroll to position [394, 0]
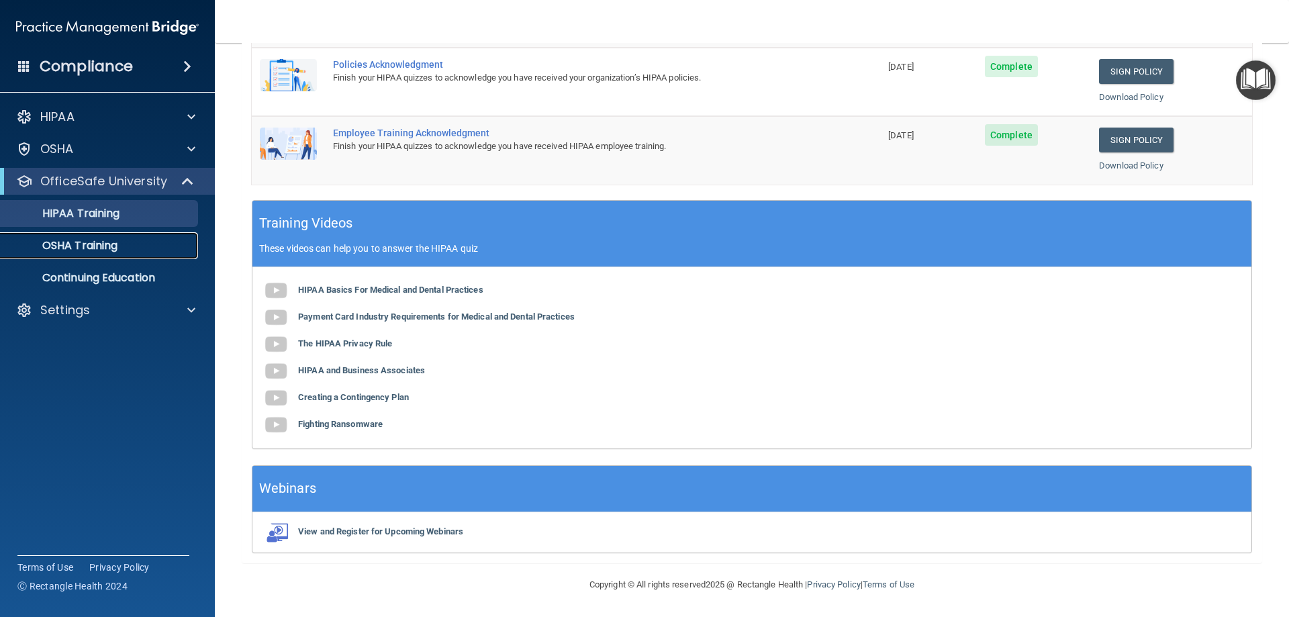
click at [126, 248] on div "OSHA Training" at bounding box center [100, 245] width 183 height 13
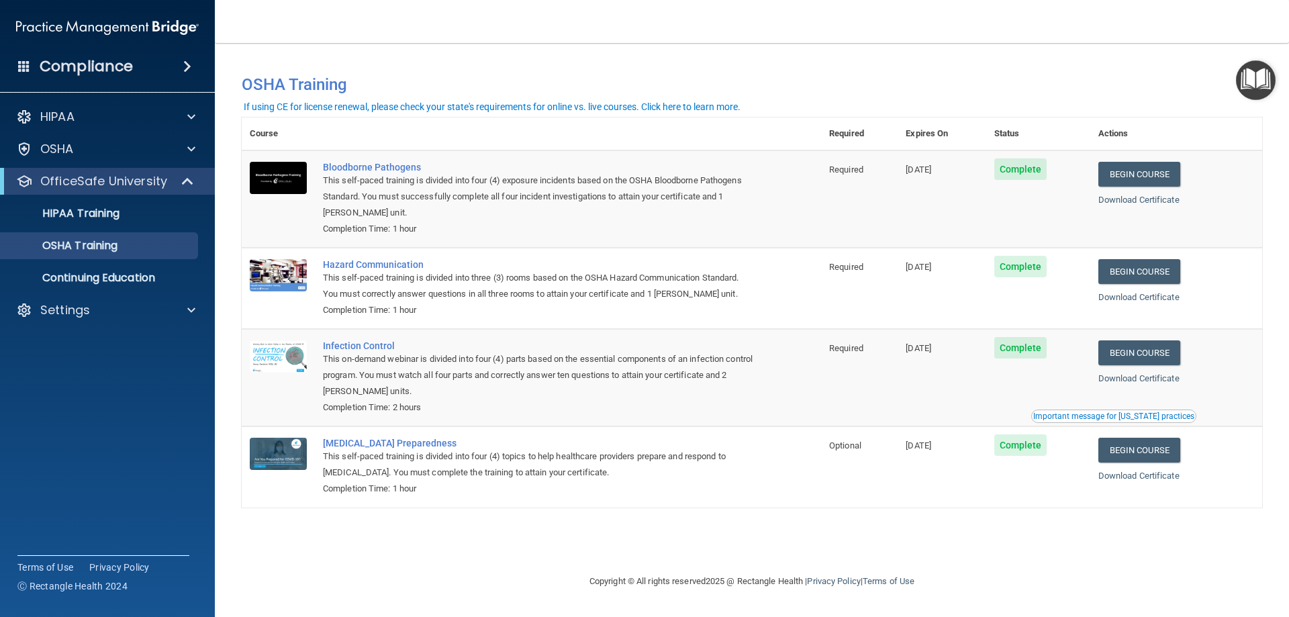
click at [448, 104] on div "If using CE for license renewal, please check your state's requirements for onl…" at bounding box center [492, 106] width 497 height 9
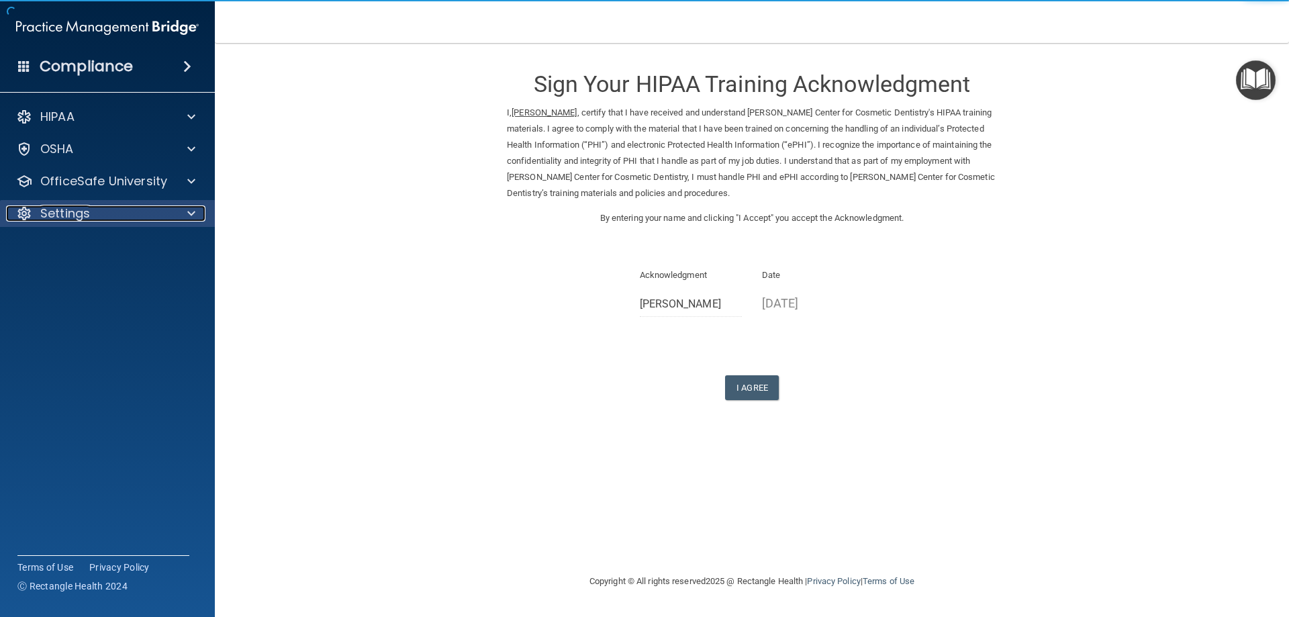
click at [148, 221] on div "Settings" at bounding box center [89, 213] width 166 height 16
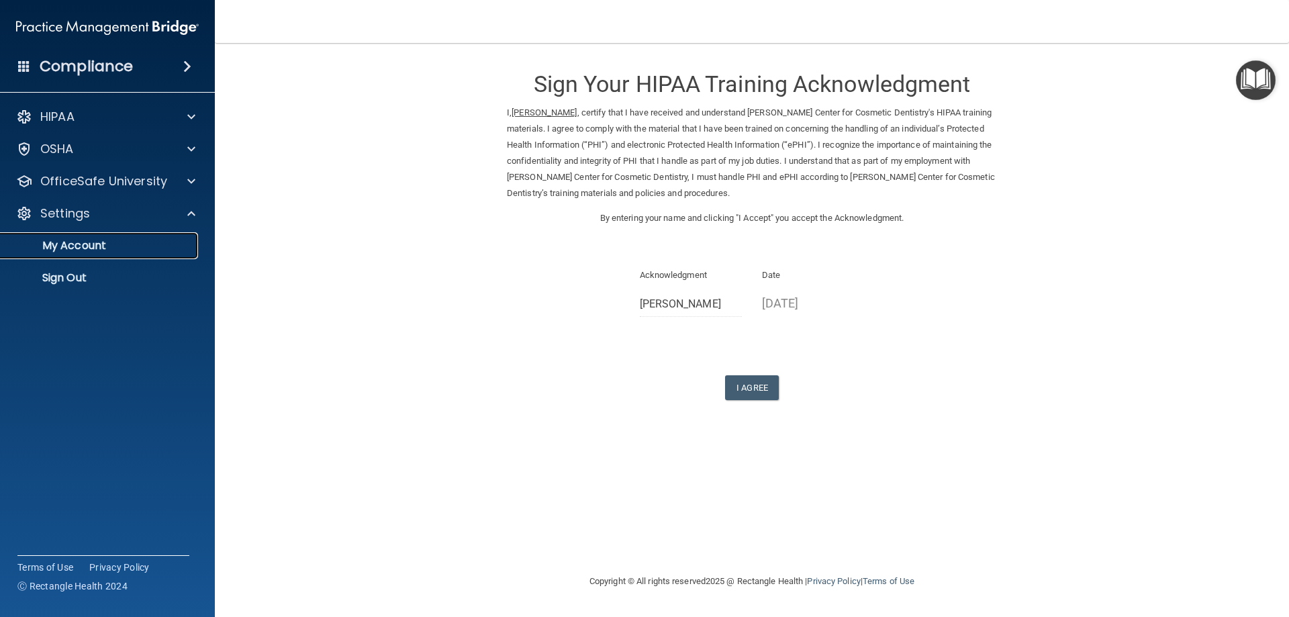
click at [140, 246] on p "My Account" at bounding box center [100, 245] width 183 height 13
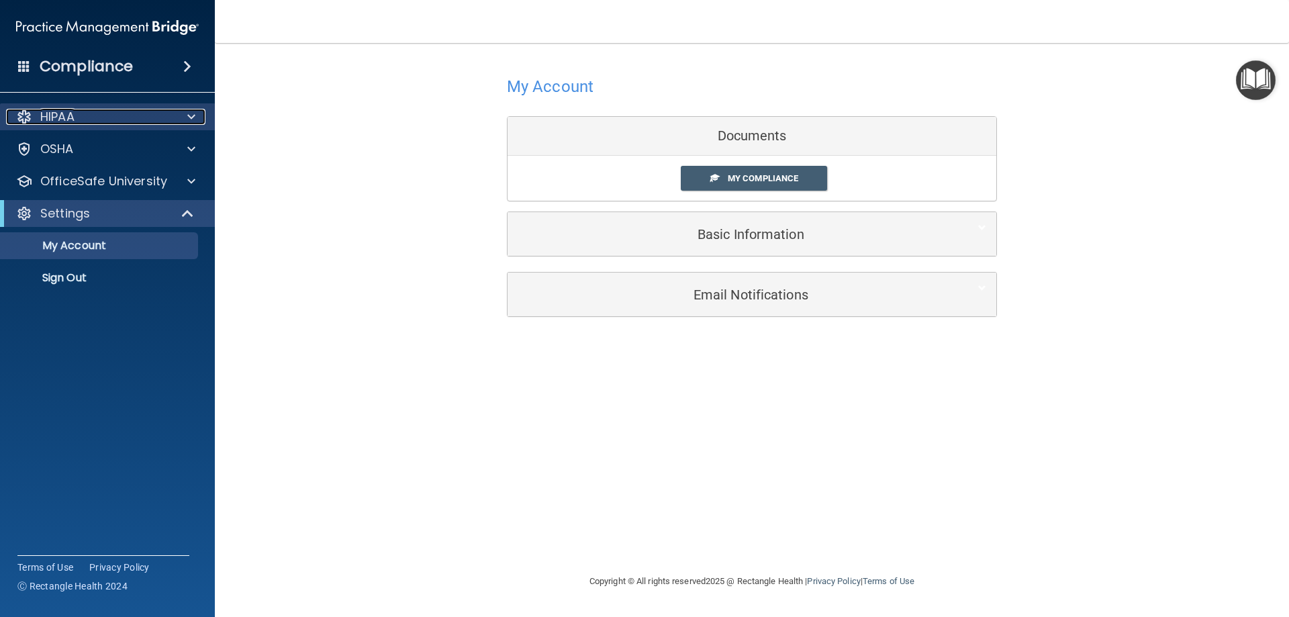
click at [190, 113] on span at bounding box center [191, 117] width 8 height 16
